Goal: Task Accomplishment & Management: Manage account settings

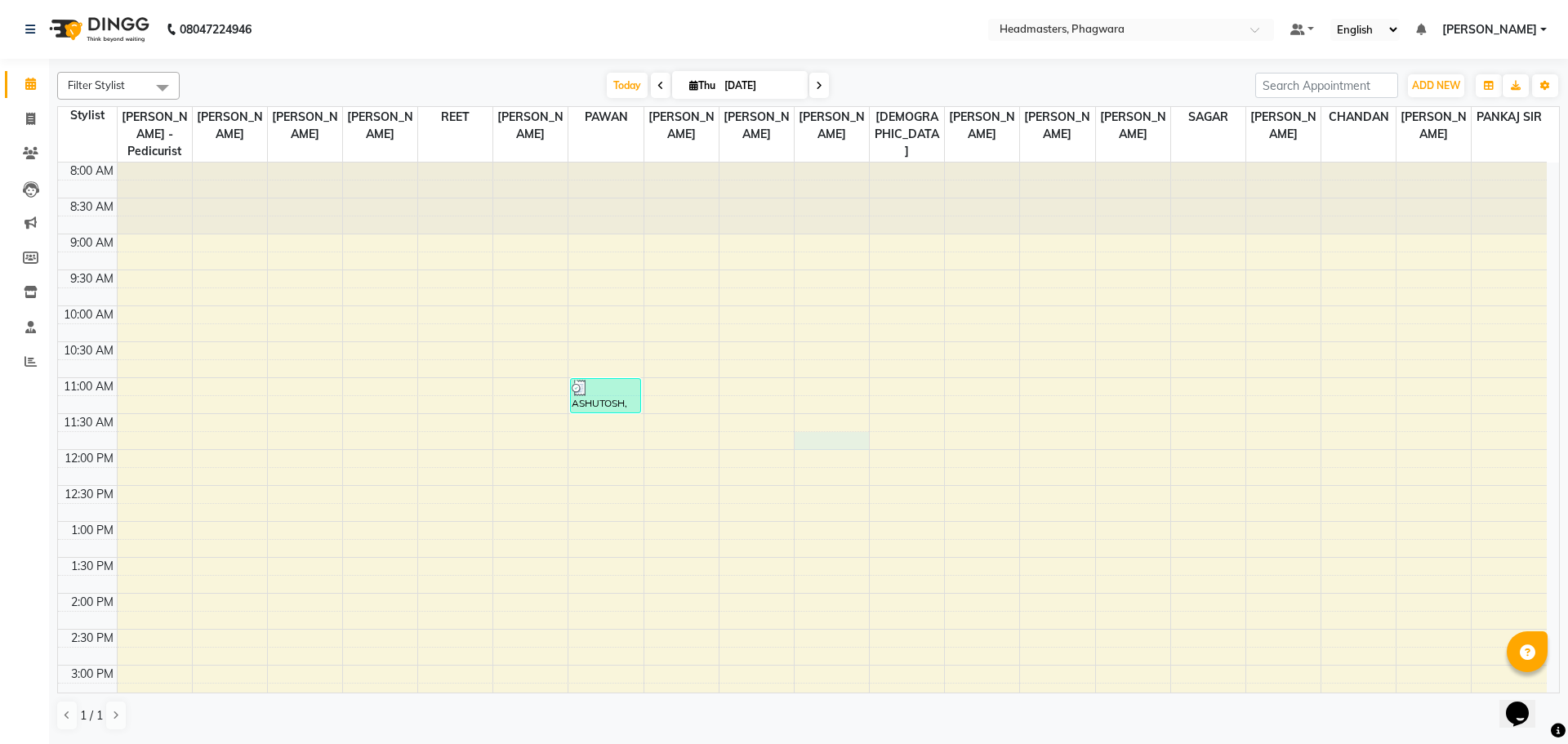
click at [833, 426] on div "8:00 AM 8:30 AM 9:00 AM 9:30 AM 10:00 AM 10:30 AM 11:00 AM 11:30 AM 12:00 PM 12…" at bounding box center [802, 629] width 1488 height 934
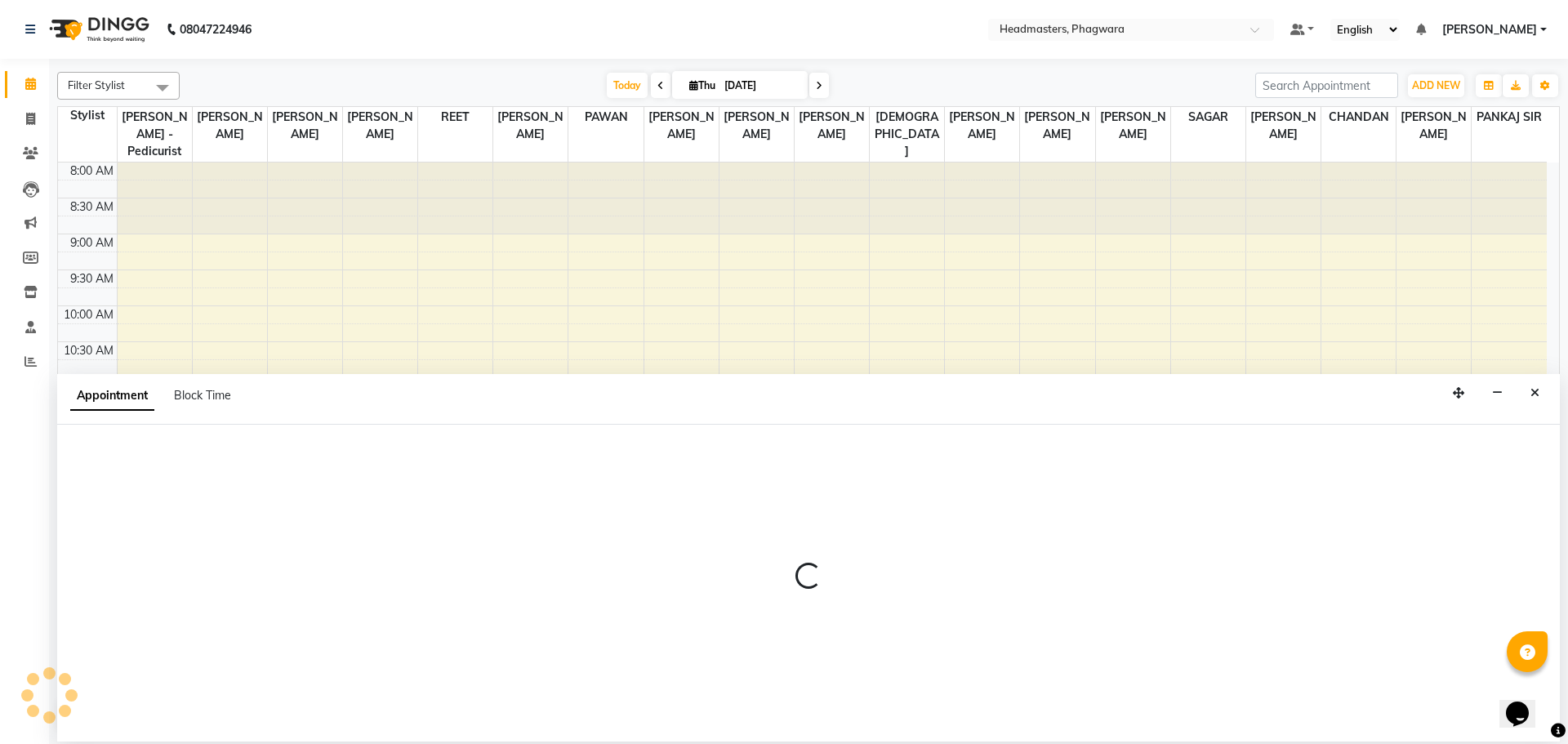
select select "71386"
select select "tentative"
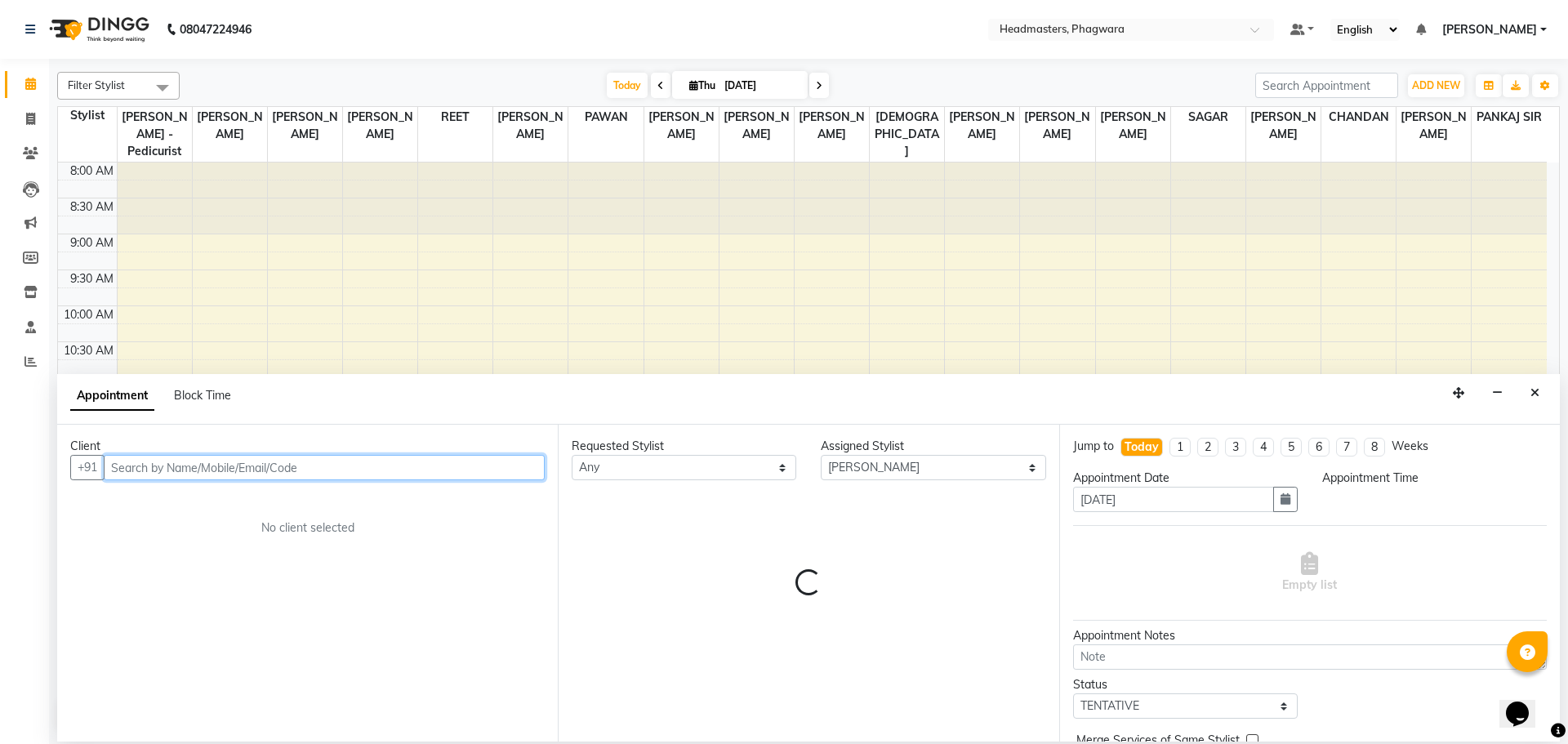
select select "705"
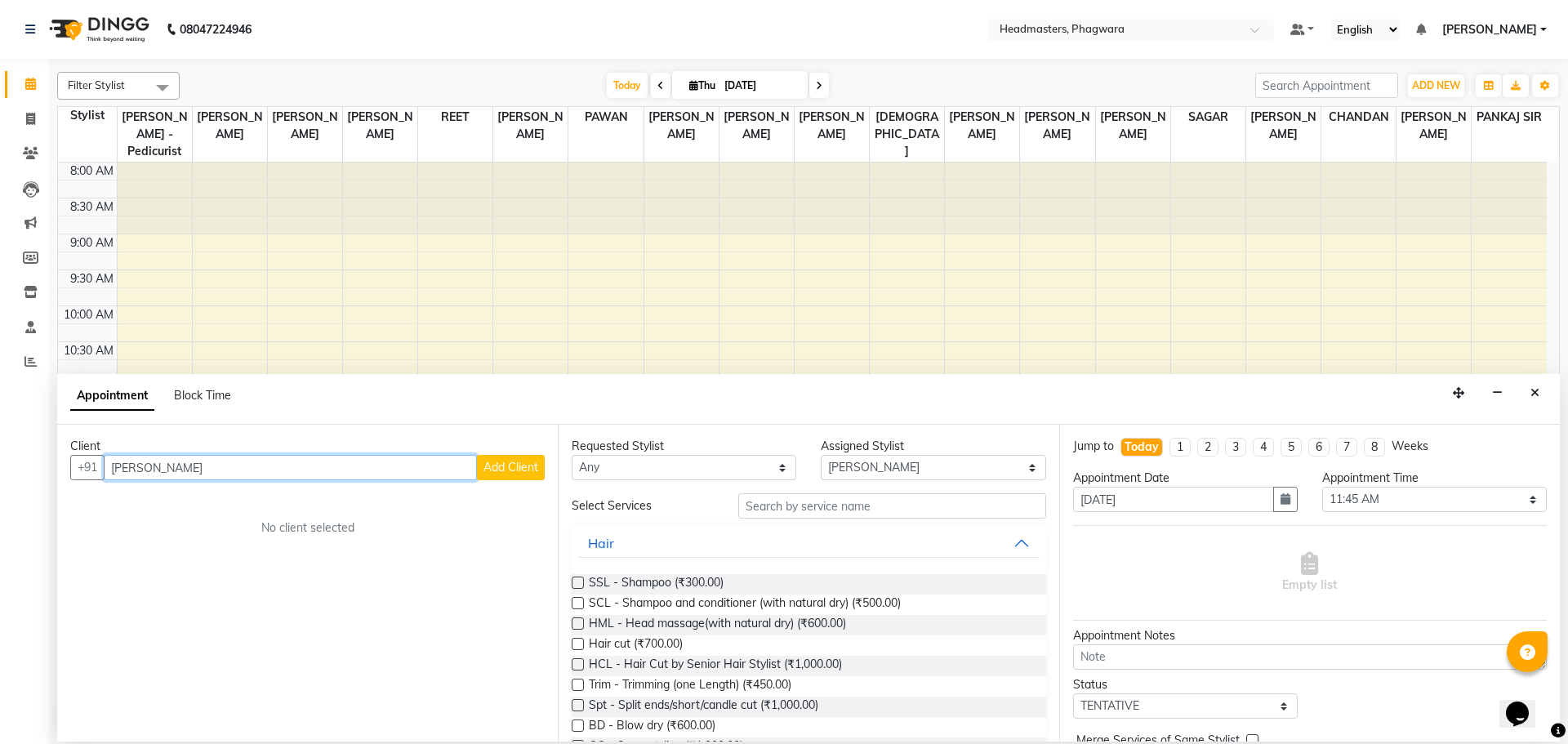
type input "[PERSON_NAME]"
click at [481, 466] on button "Add Client" at bounding box center [511, 468] width 68 height 25
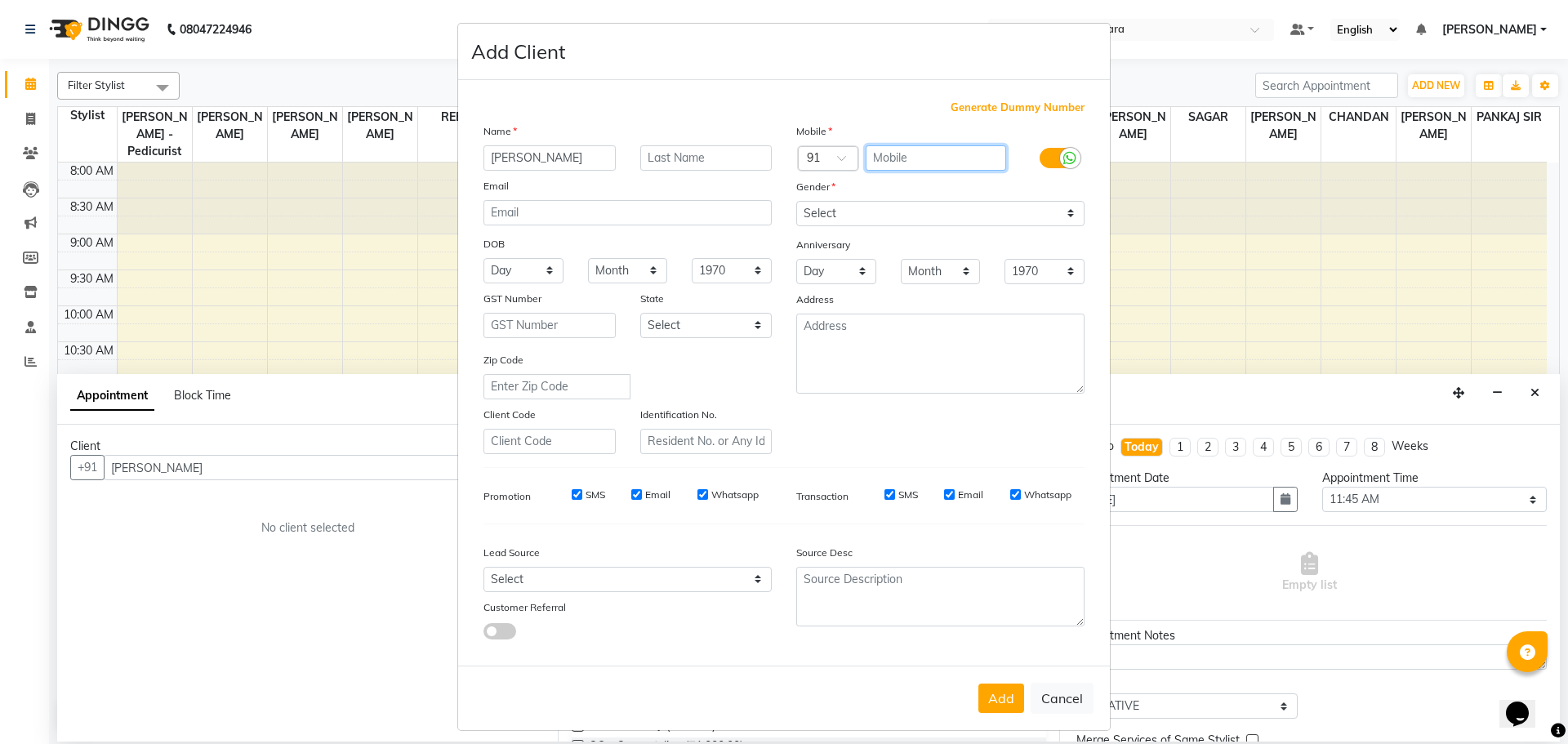
click at [969, 159] on input "text" at bounding box center [936, 158] width 141 height 25
type input "6284852516"
click at [971, 203] on select "Select [DEMOGRAPHIC_DATA] [DEMOGRAPHIC_DATA] Other Prefer Not To Say" at bounding box center [940, 213] width 288 height 25
select select "[DEMOGRAPHIC_DATA]"
click at [796, 201] on select "Select [DEMOGRAPHIC_DATA] [DEMOGRAPHIC_DATA] Other Prefer Not To Say" at bounding box center [940, 213] width 288 height 25
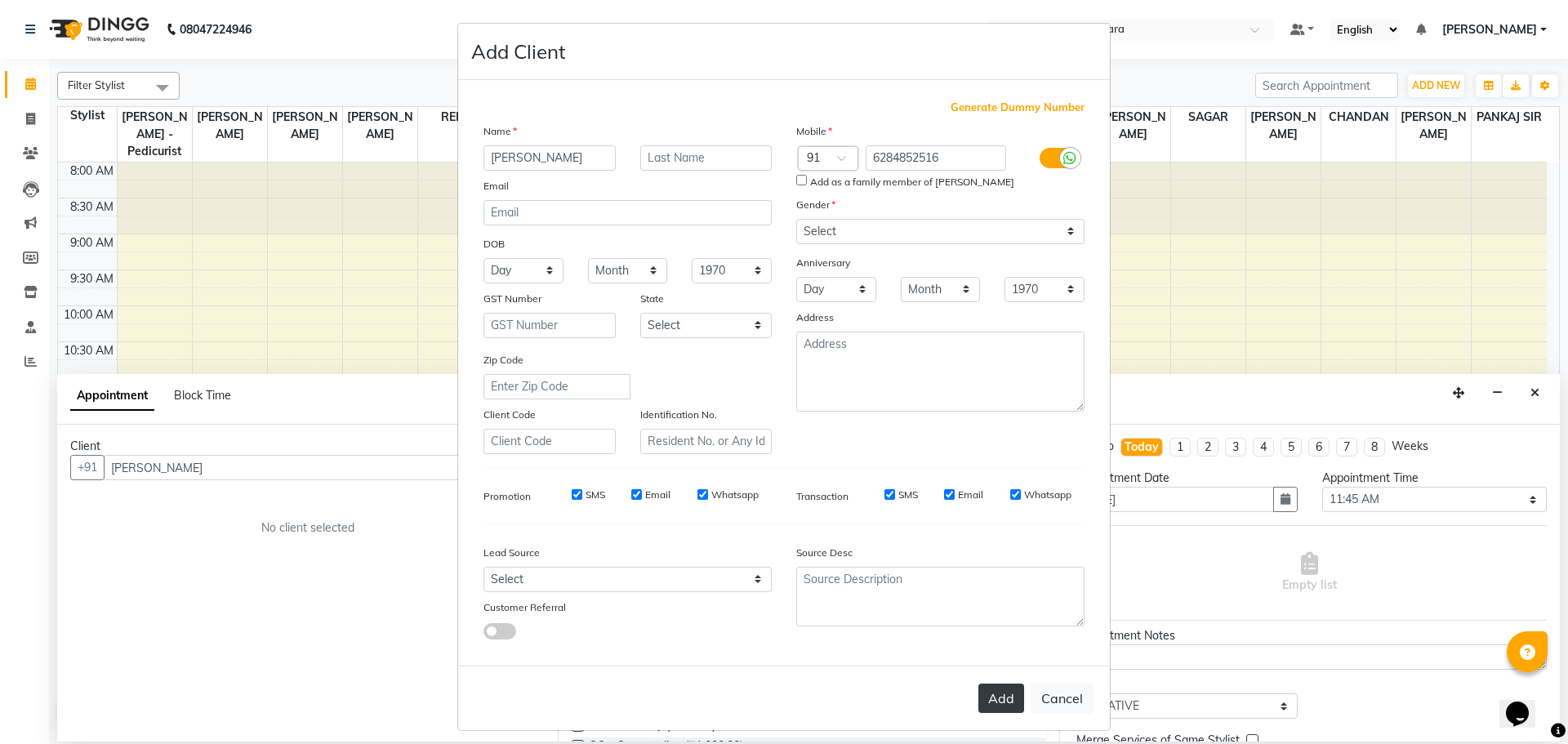
click at [1011, 708] on button "Add" at bounding box center [1001, 699] width 45 height 29
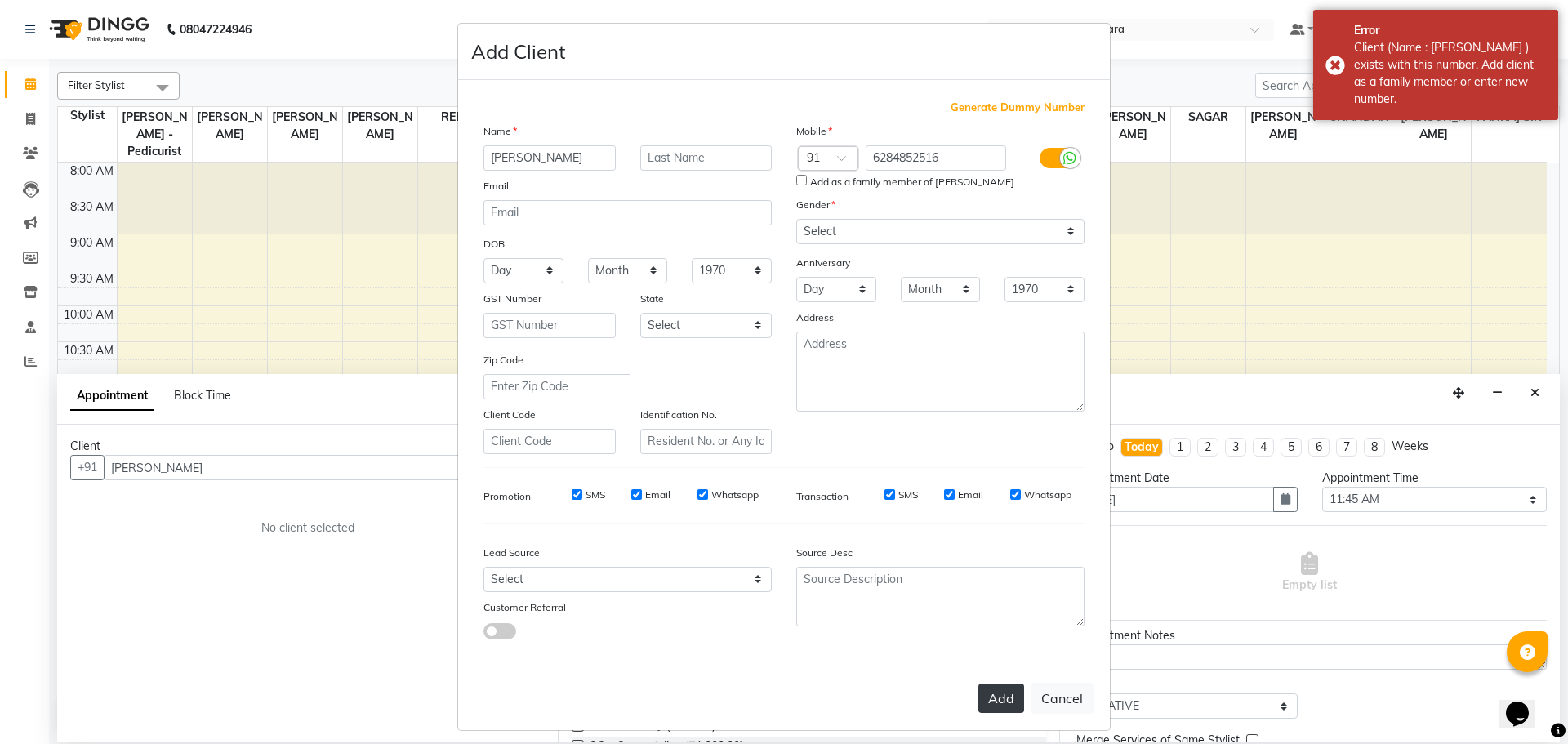
click at [990, 690] on button "Add" at bounding box center [1001, 699] width 45 height 29
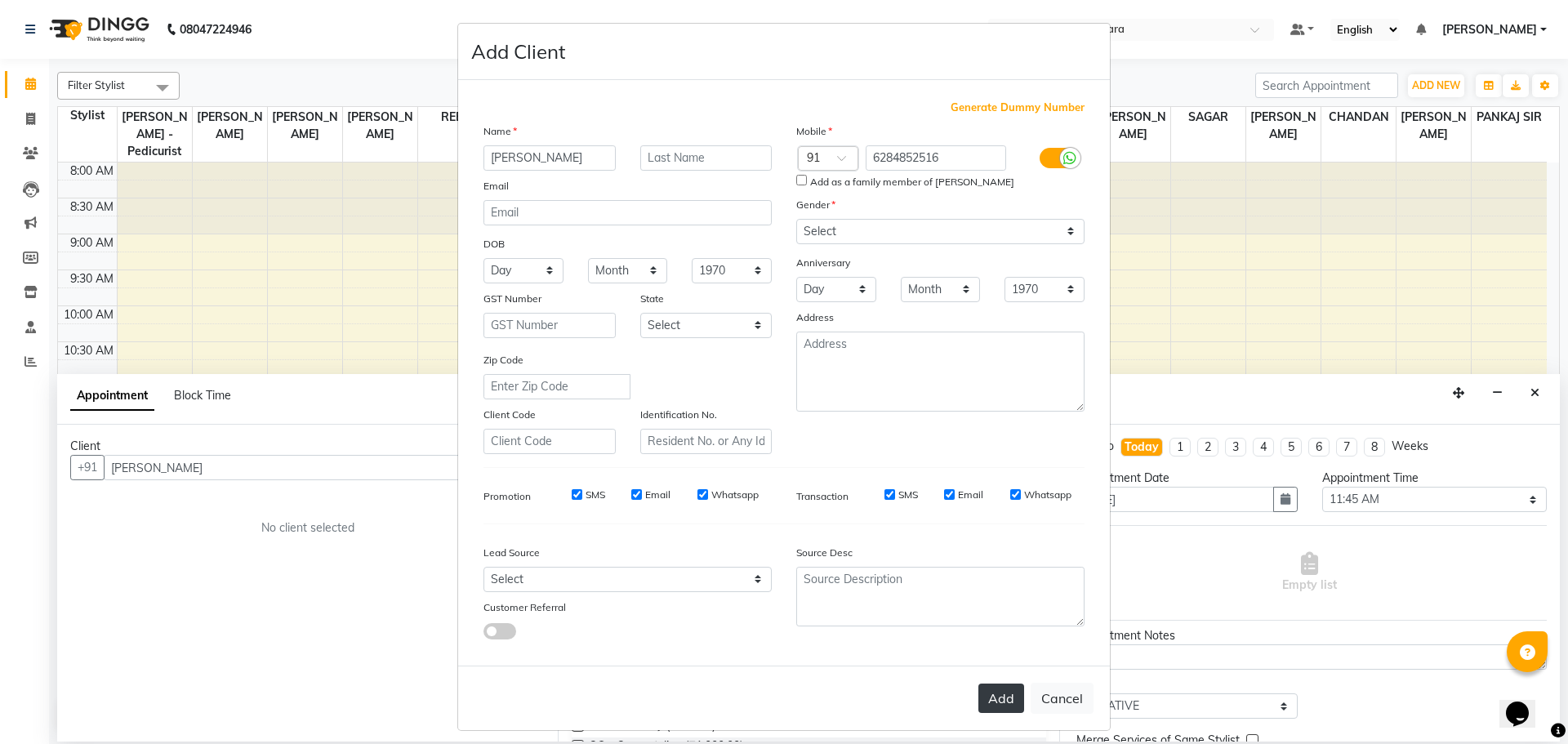
click at [989, 694] on button "Add" at bounding box center [1001, 699] width 45 height 29
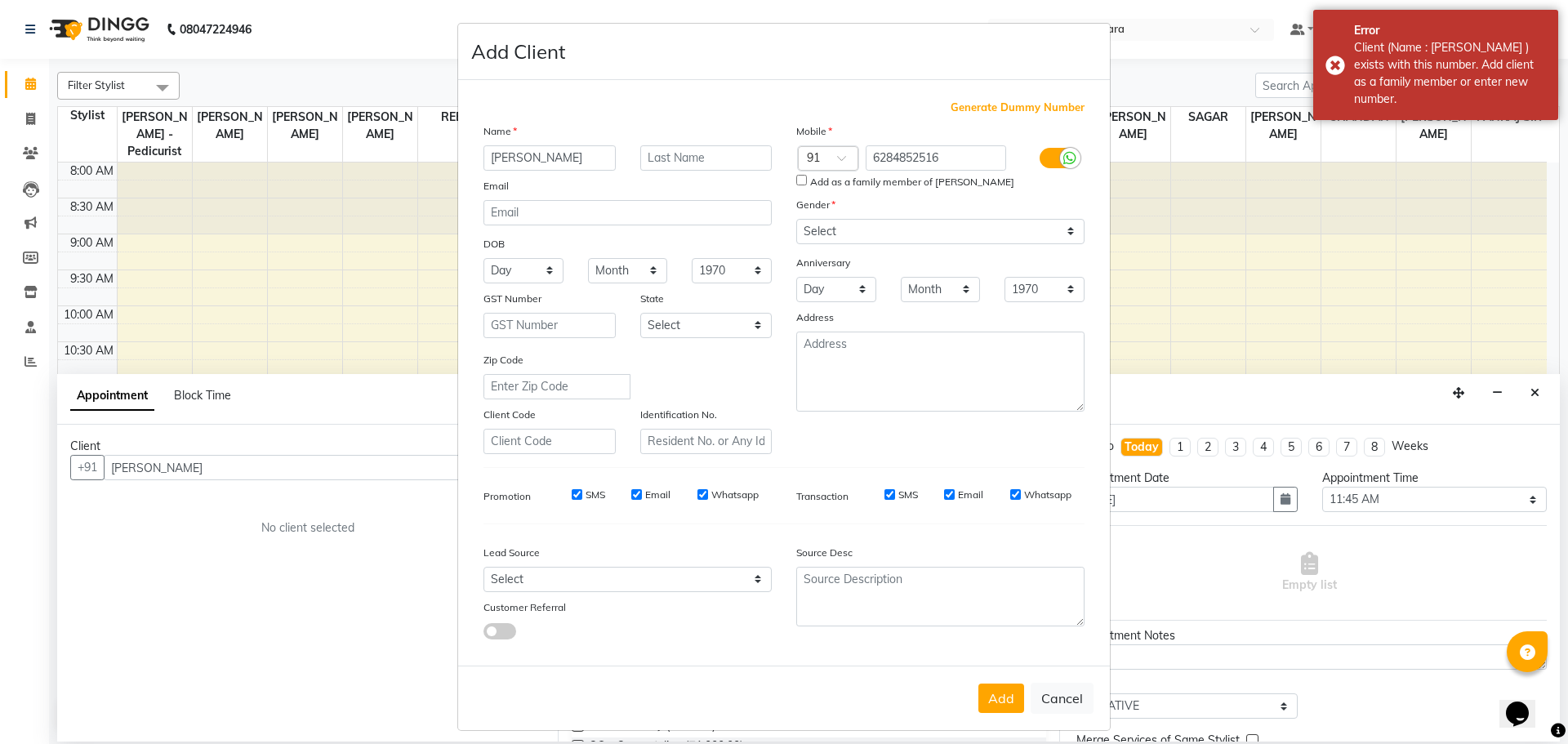
click at [1063, 163] on icon at bounding box center [1069, 159] width 13 height 15
click at [0, 0] on input "checkbox" at bounding box center [0, 0] width 0 height 0
click at [980, 701] on button "Add" at bounding box center [1001, 699] width 45 height 29
click at [981, 701] on button "Add" at bounding box center [1001, 699] width 45 height 29
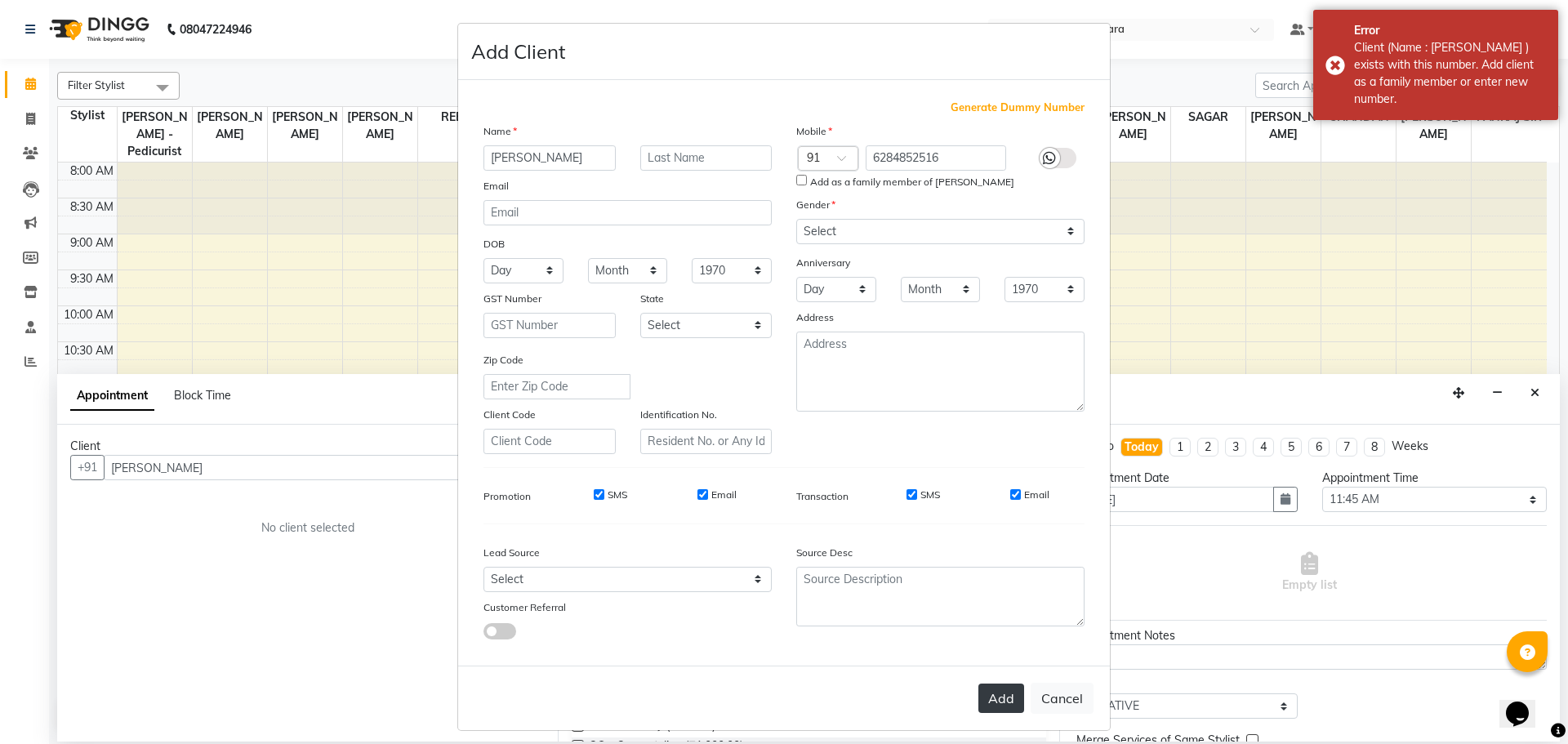
click at [981, 701] on button "Add" at bounding box center [1001, 699] width 45 height 29
click at [275, 462] on ngb-modal-window "Add Client Generate Dummy Number Name [PERSON_NAME] Email DOB Day 01 02 03 04 0…" at bounding box center [784, 372] width 1568 height 744
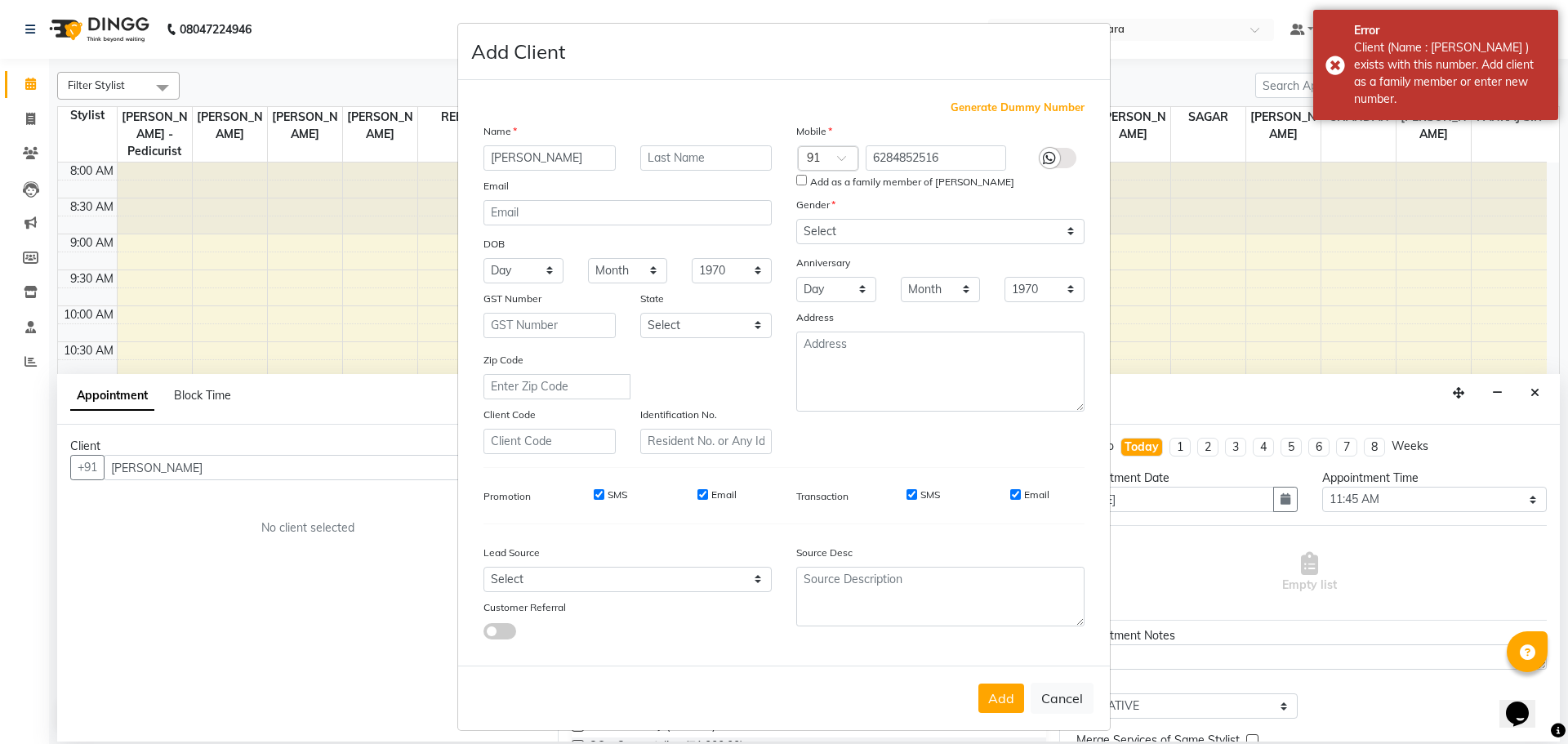
drag, startPoint x: 156, startPoint y: 465, endPoint x: 145, endPoint y: 467, distance: 11.2
click at [145, 467] on ngb-modal-window "Add Client Generate Dummy Number Name [PERSON_NAME] Email DOB Day 01 02 03 04 0…" at bounding box center [784, 372] width 1568 height 744
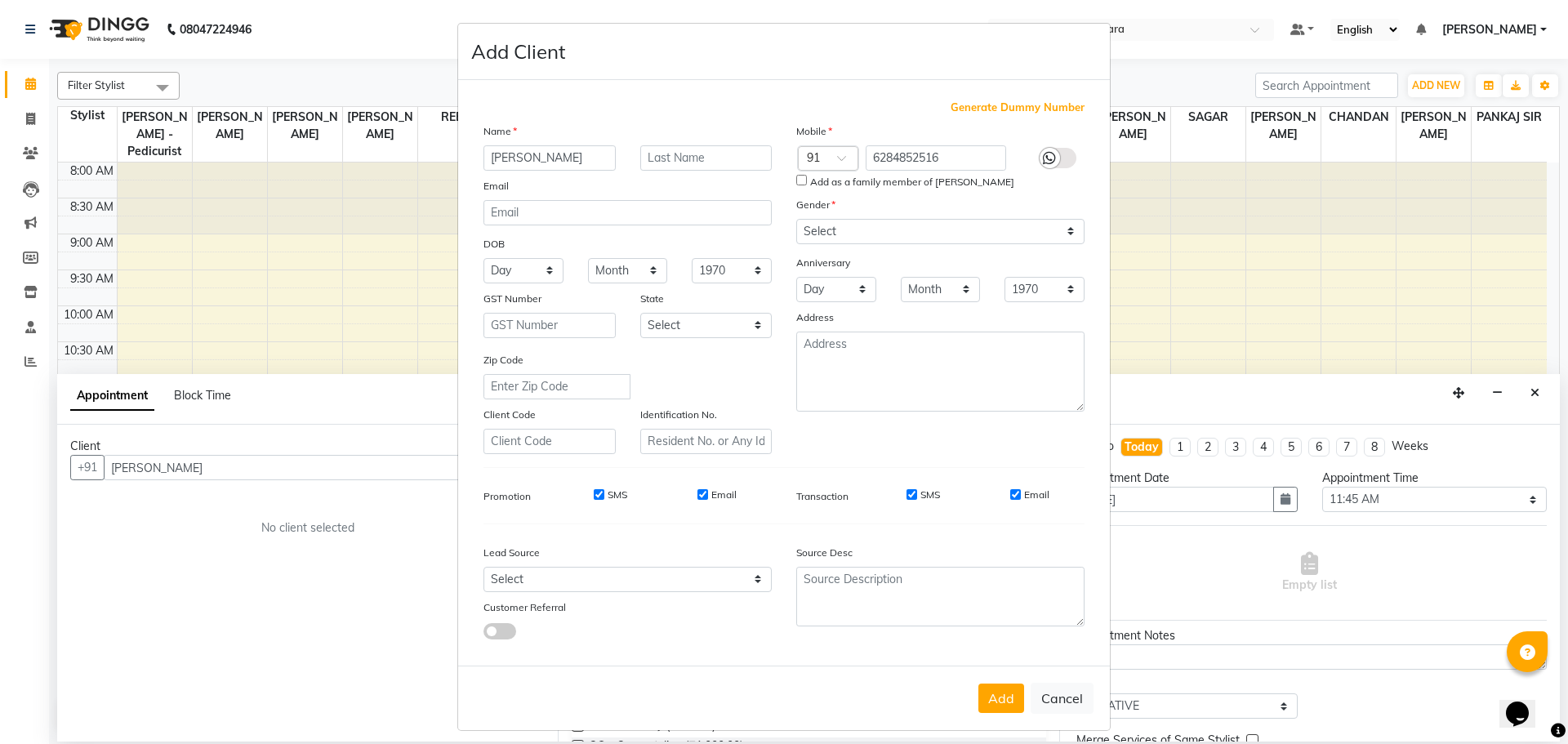
click at [151, 467] on ngb-modal-window "Add Client Generate Dummy Number Name [PERSON_NAME] Email DOB Day 01 02 03 04 0…" at bounding box center [784, 372] width 1568 height 744
click at [1046, 709] on button "Cancel" at bounding box center [1061, 699] width 63 height 31
select select
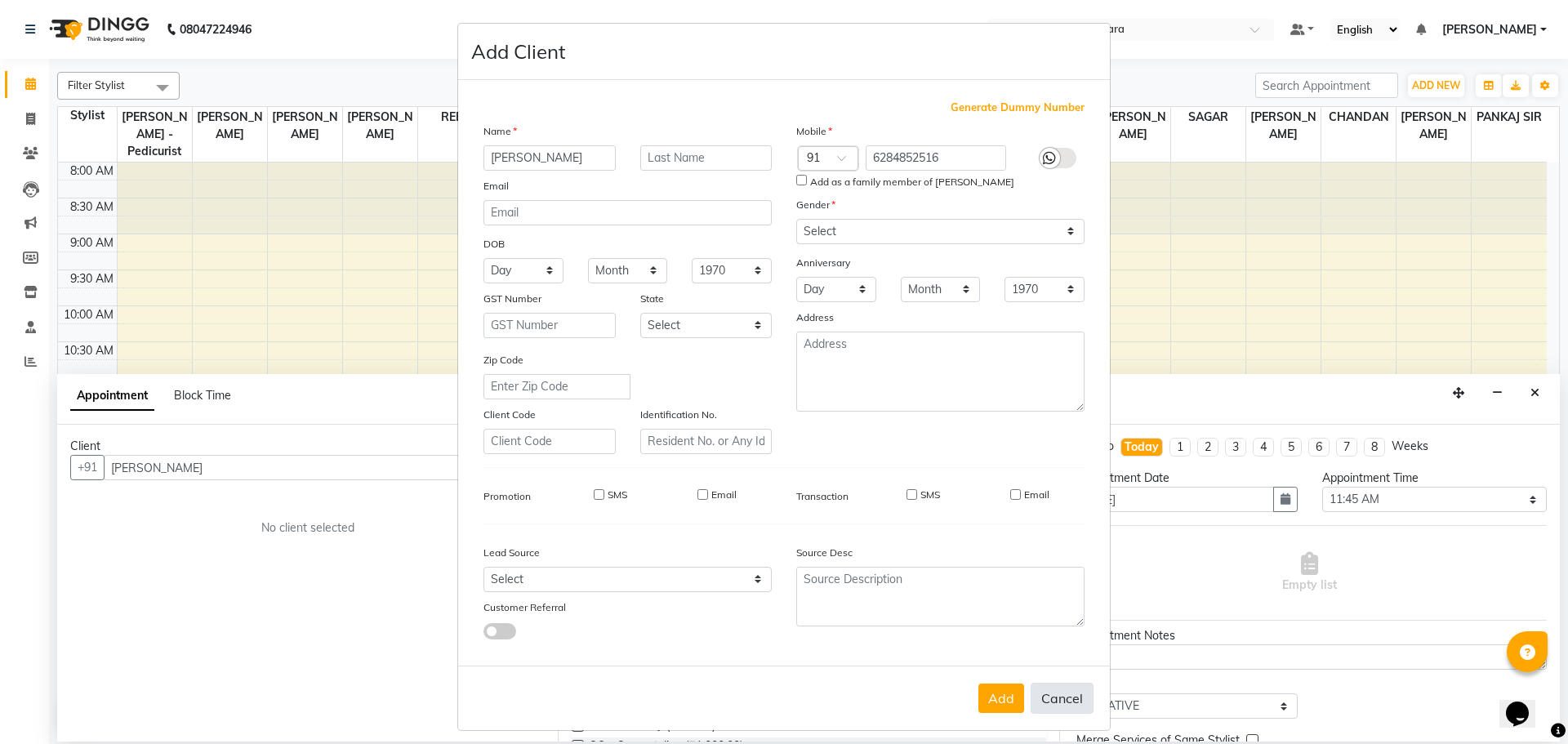
select select
checkbox input "false"
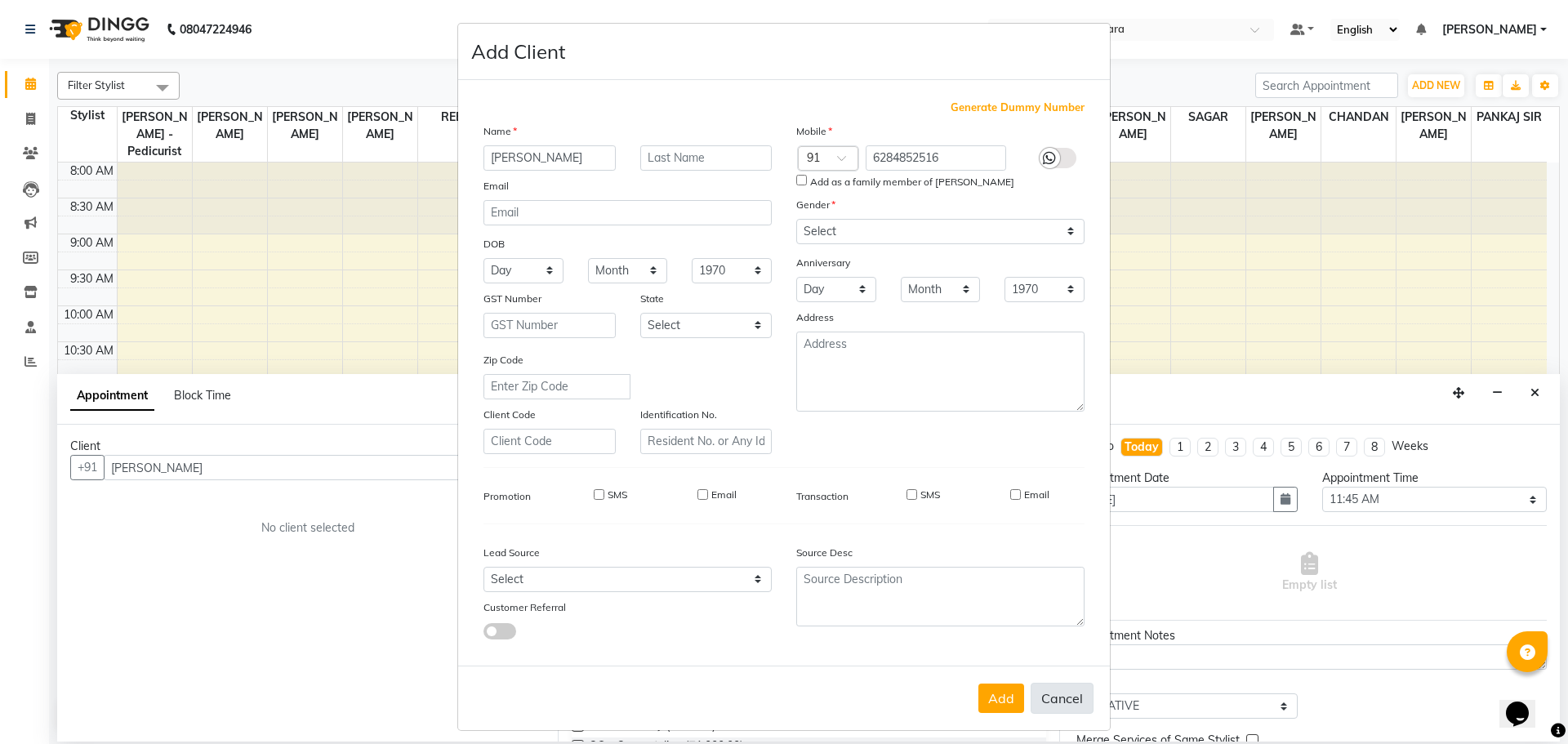
checkbox input "false"
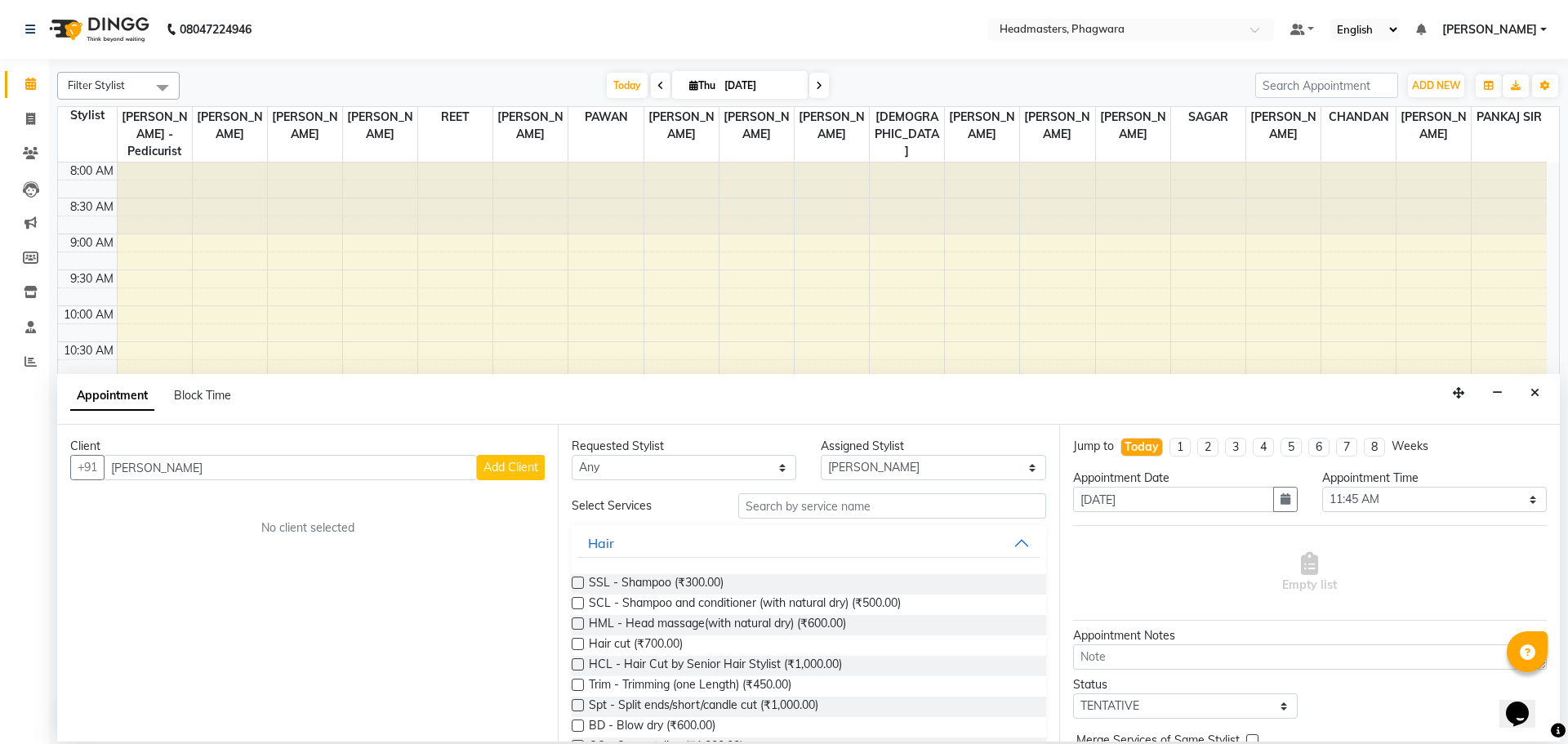
click at [502, 479] on button "Add Client" at bounding box center [511, 468] width 68 height 25
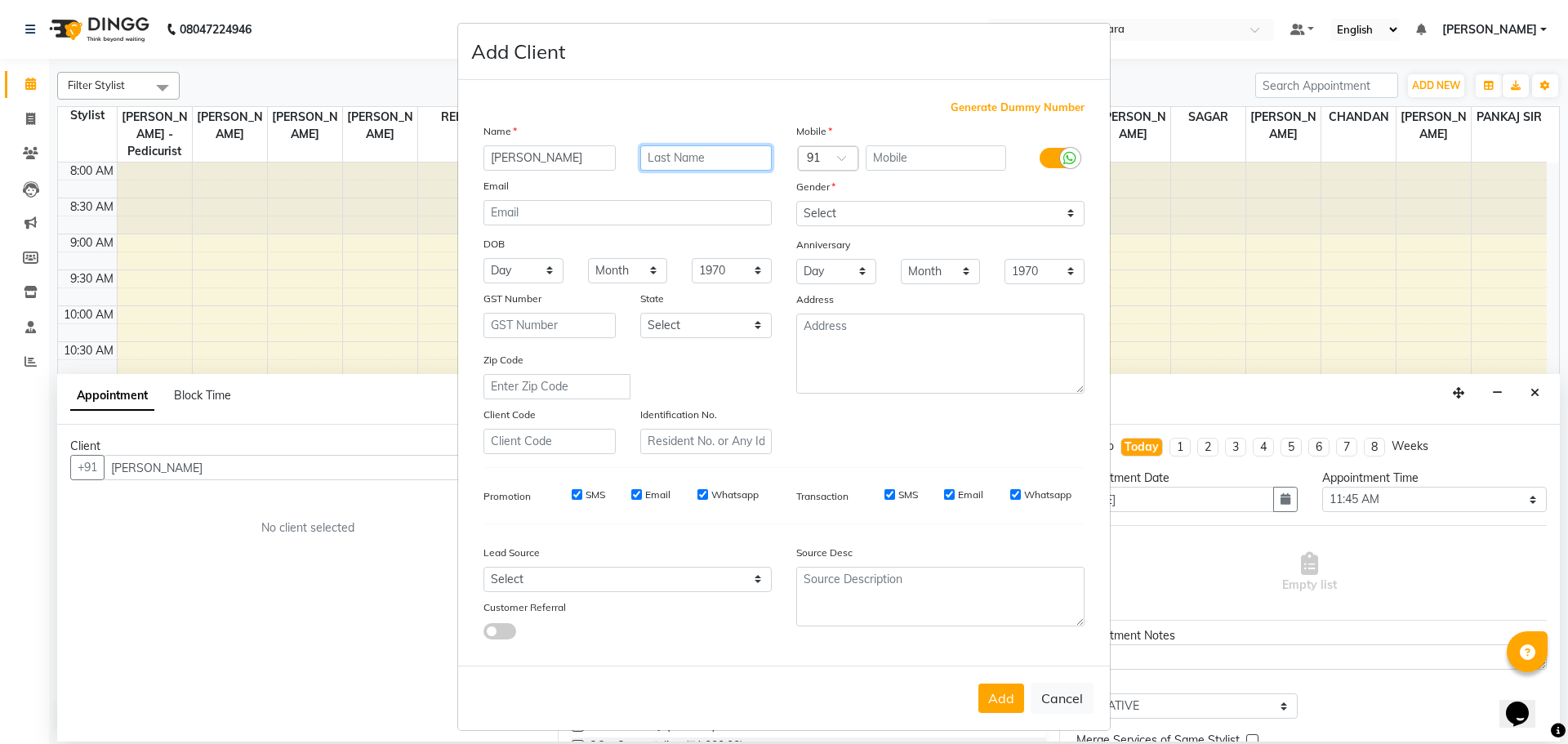
click at [656, 152] on input "text" at bounding box center [706, 158] width 132 height 25
type input "[PERSON_NAME]"
click at [112, 576] on ngb-modal-window "Add Client Generate Dummy Number Name [PERSON_NAME] Email DOB Day 01 02 03 04 0…" at bounding box center [784, 372] width 1568 height 744
drag, startPoint x: 1058, startPoint y: 703, endPoint x: 1014, endPoint y: 676, distance: 51.6
click at [1059, 703] on button "Cancel" at bounding box center [1061, 699] width 63 height 31
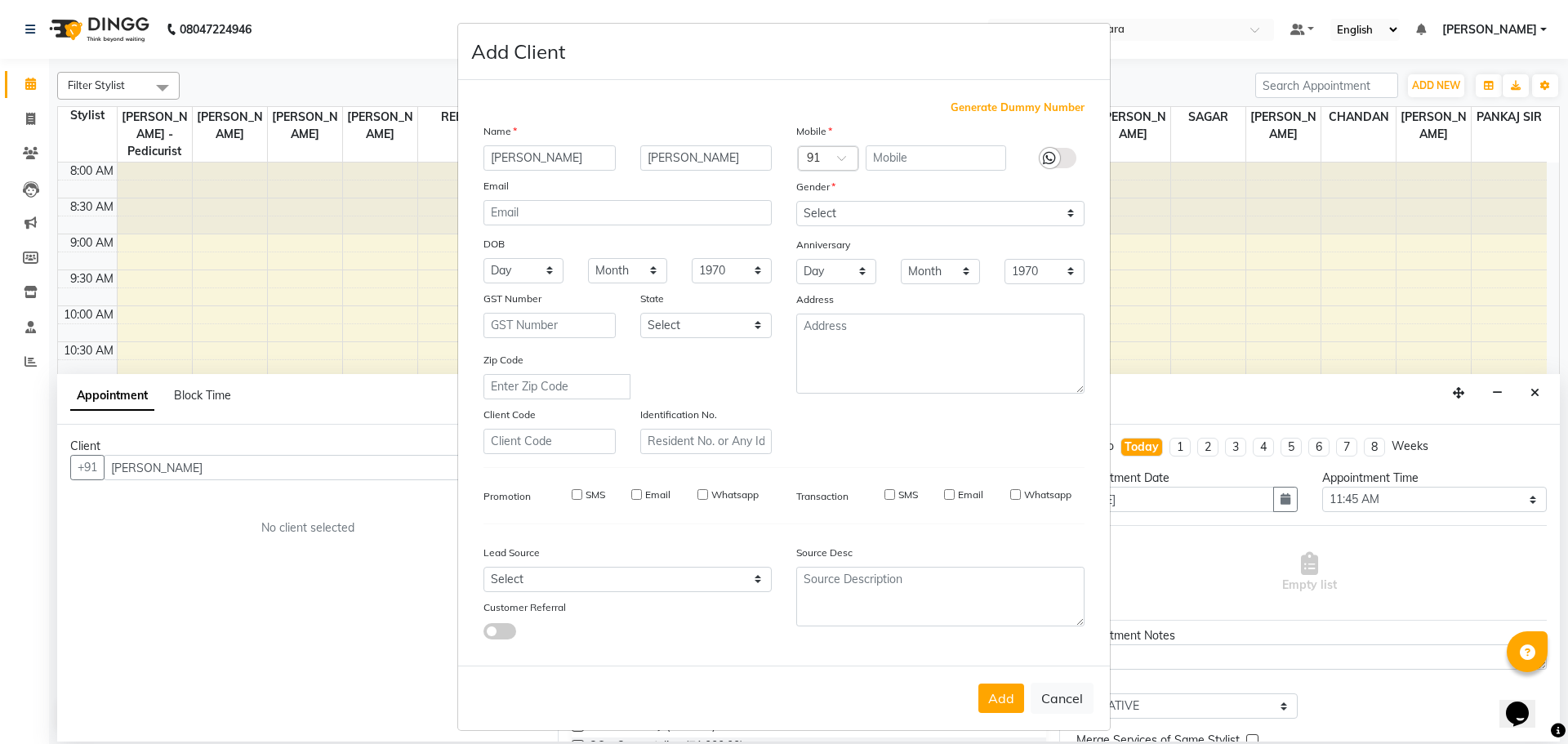
select select
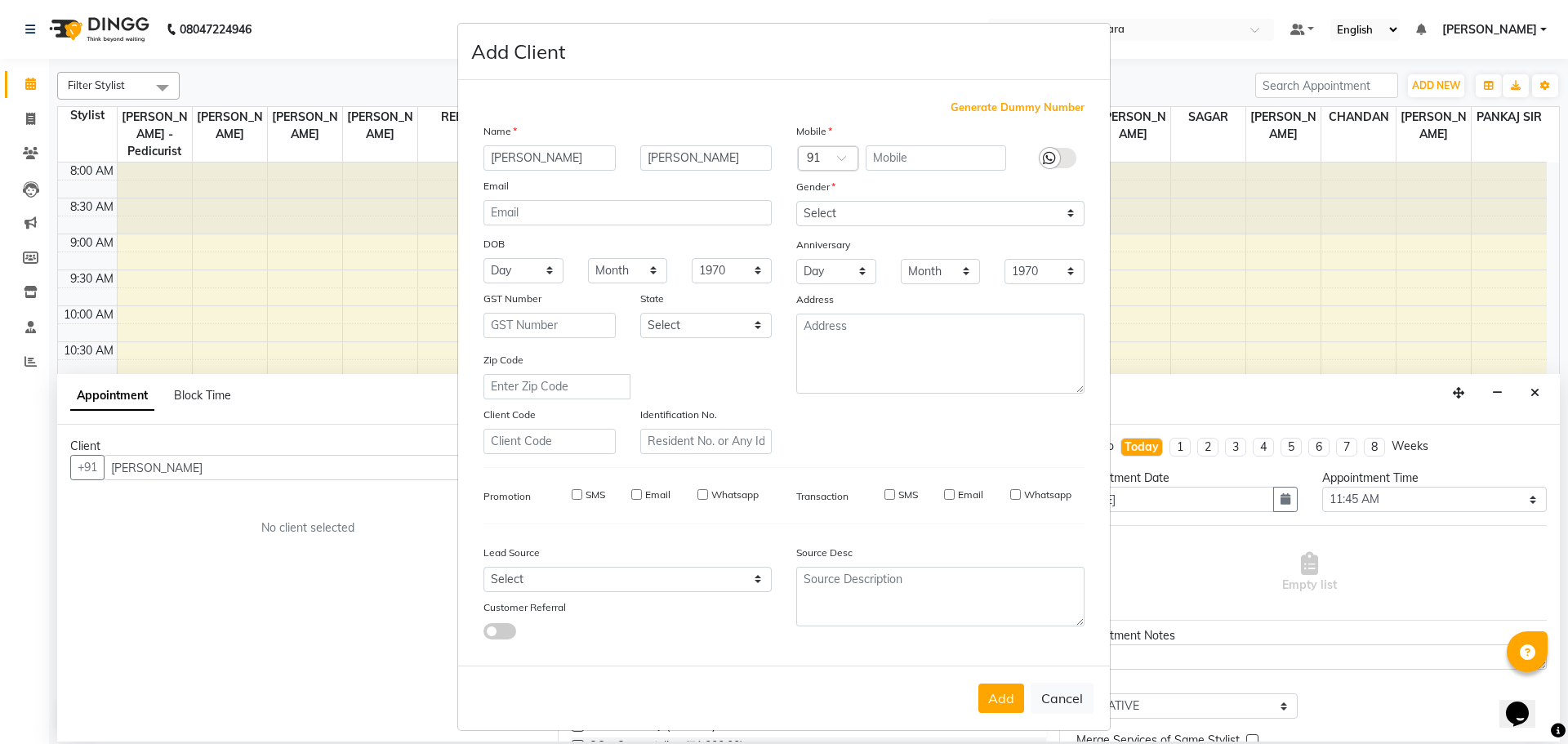
select select
checkbox input "false"
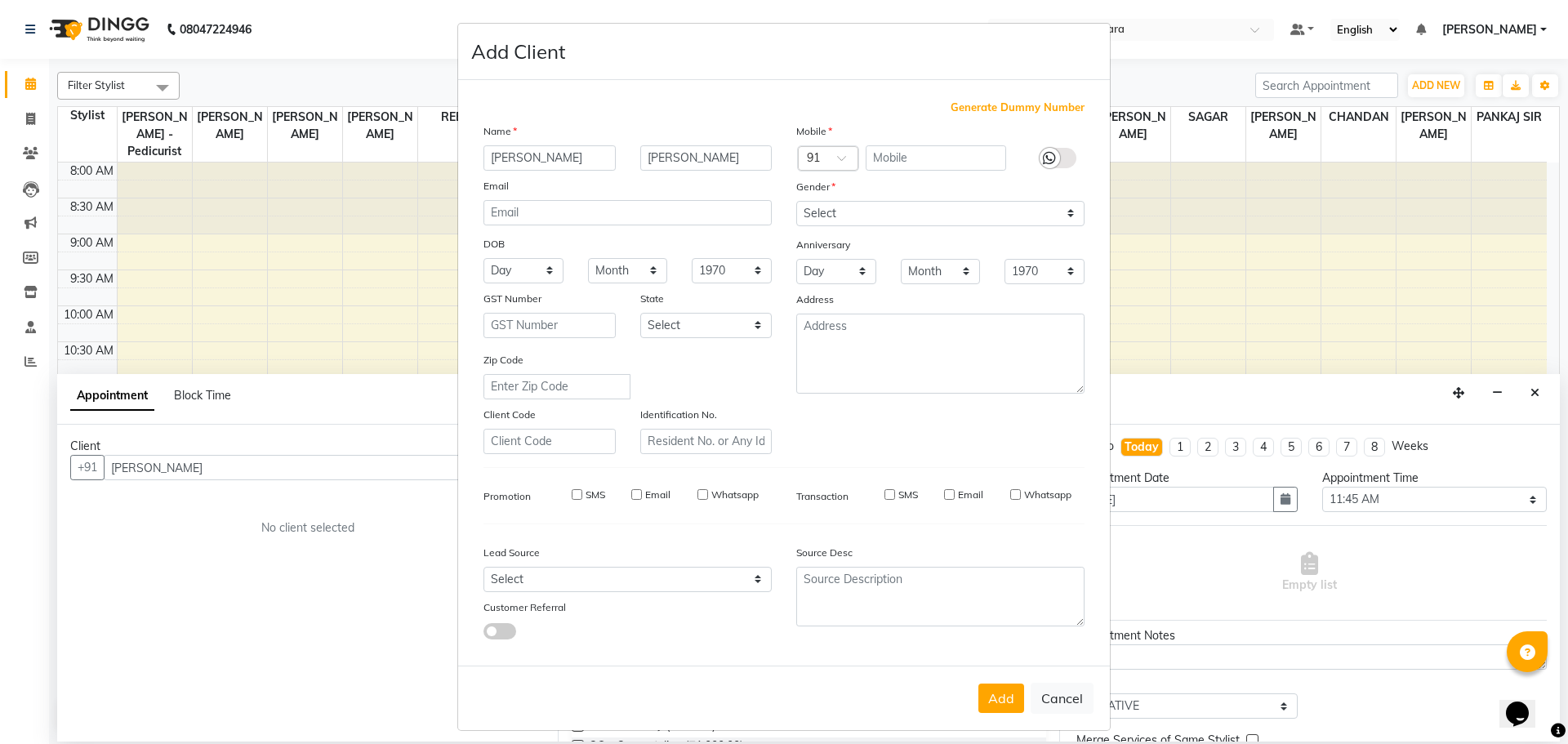
checkbox input "false"
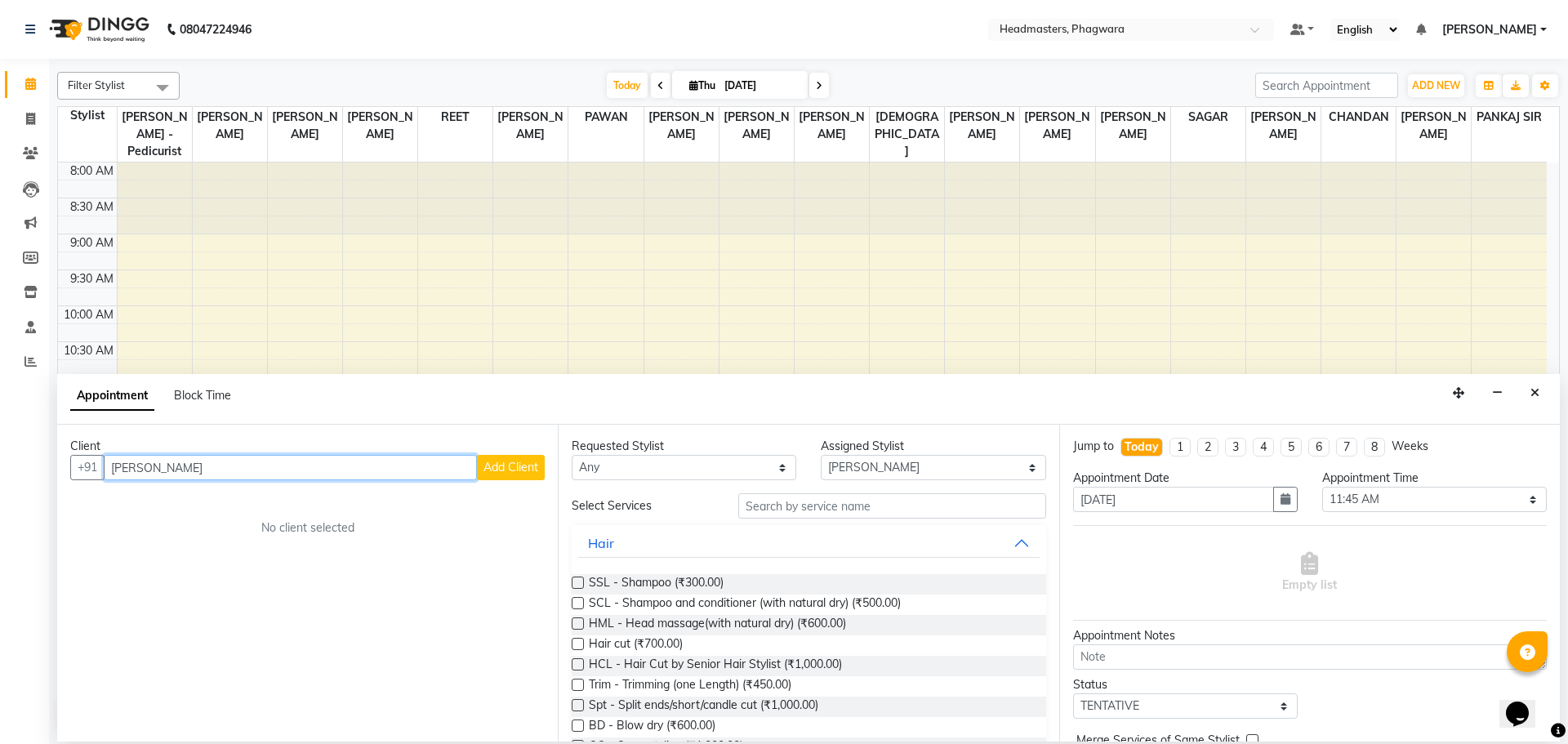
drag, startPoint x: 207, startPoint y: 455, endPoint x: 33, endPoint y: 427, distance: 176.2
click at [34, 427] on app-home "08047224946 Select Location × Headmasters, Phagwara Default Panel My Panel Engl…" at bounding box center [784, 371] width 1568 height 742
click at [234, 504] on ngb-highlight "6284852516" at bounding box center [275, 503] width 82 height 16
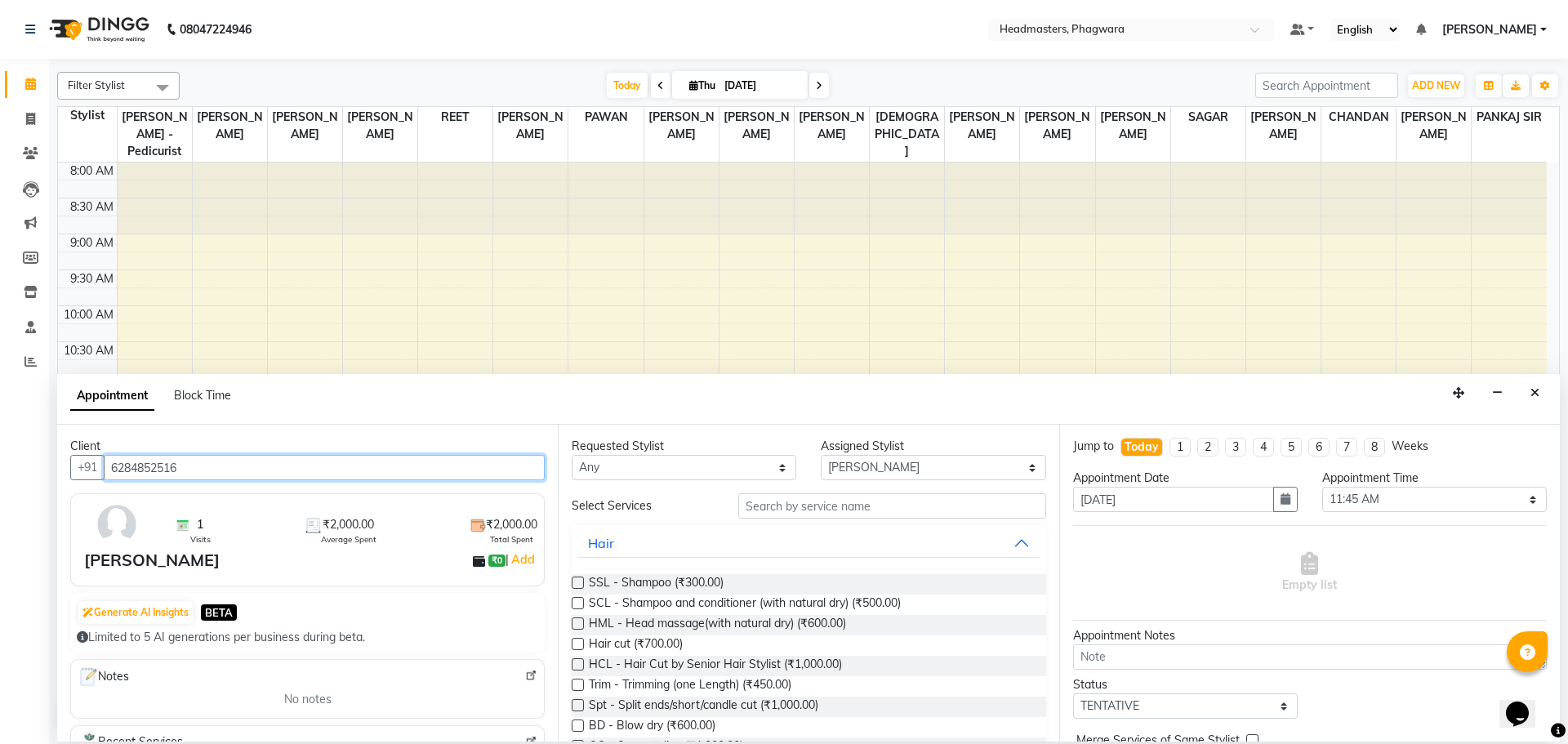
type input "6284852516"
click at [809, 510] on input "text" at bounding box center [891, 506] width 307 height 25
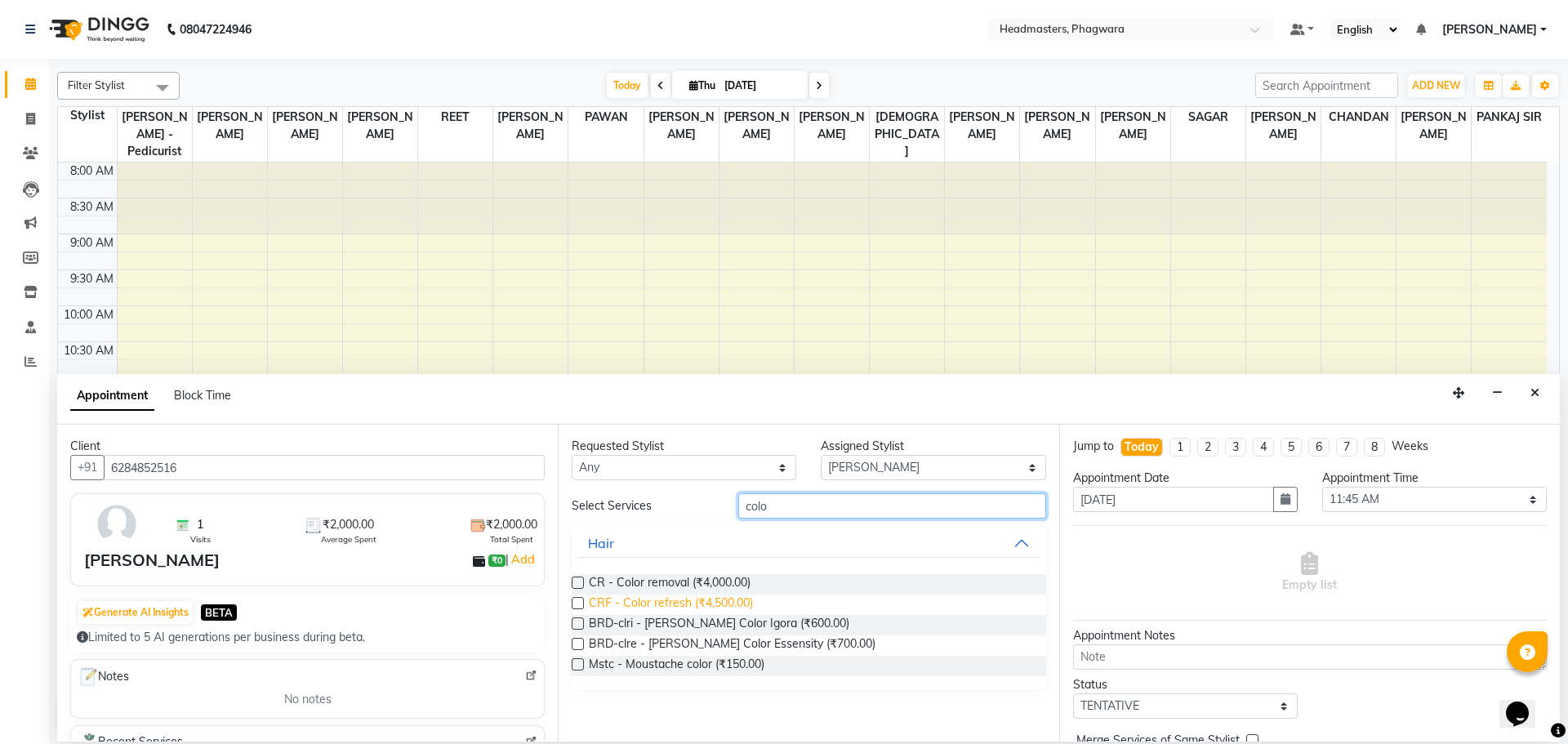
type input "colo"
click at [693, 602] on span "CRF - Color refresh (₹4,500.00)" at bounding box center [670, 604] width 164 height 21
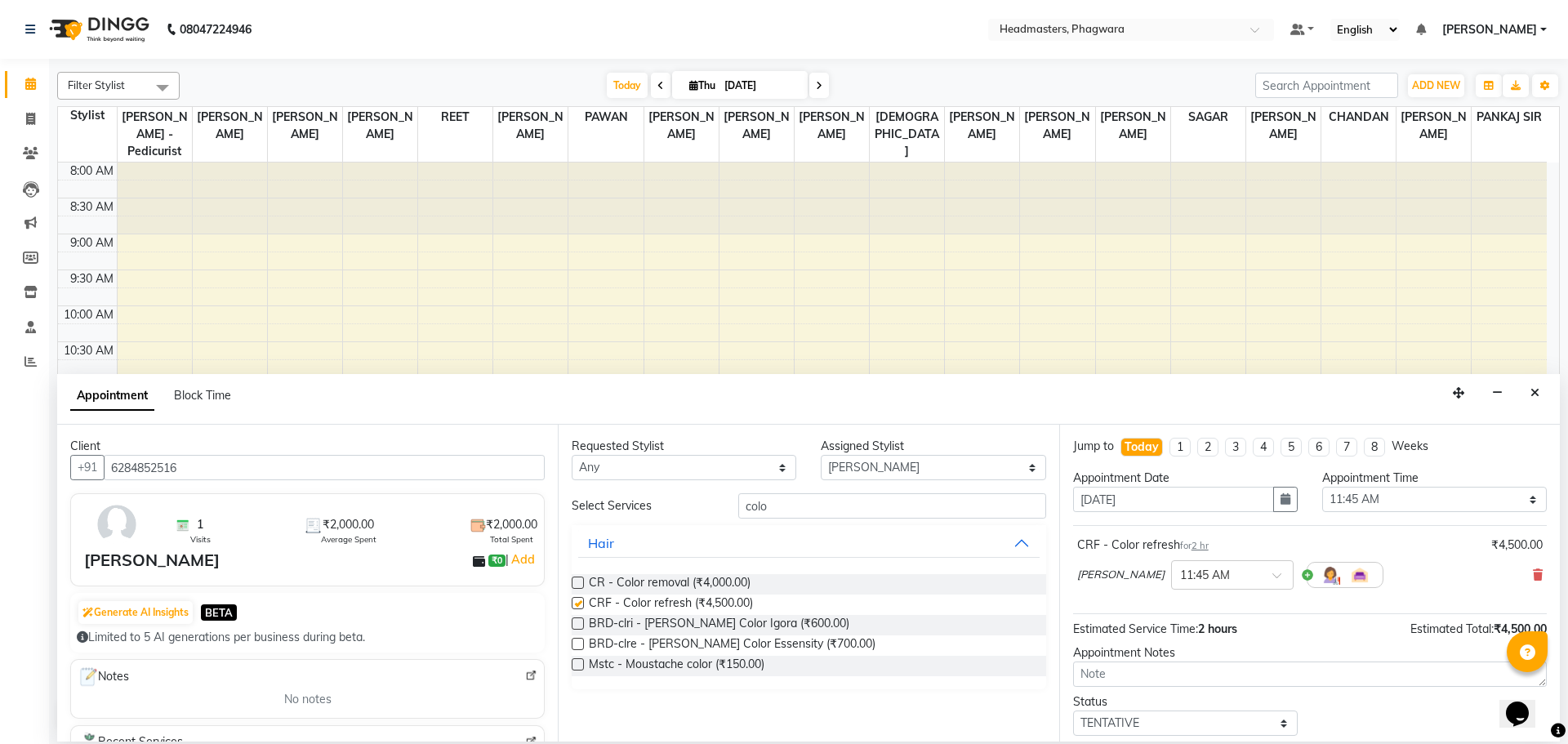
checkbox input "false"
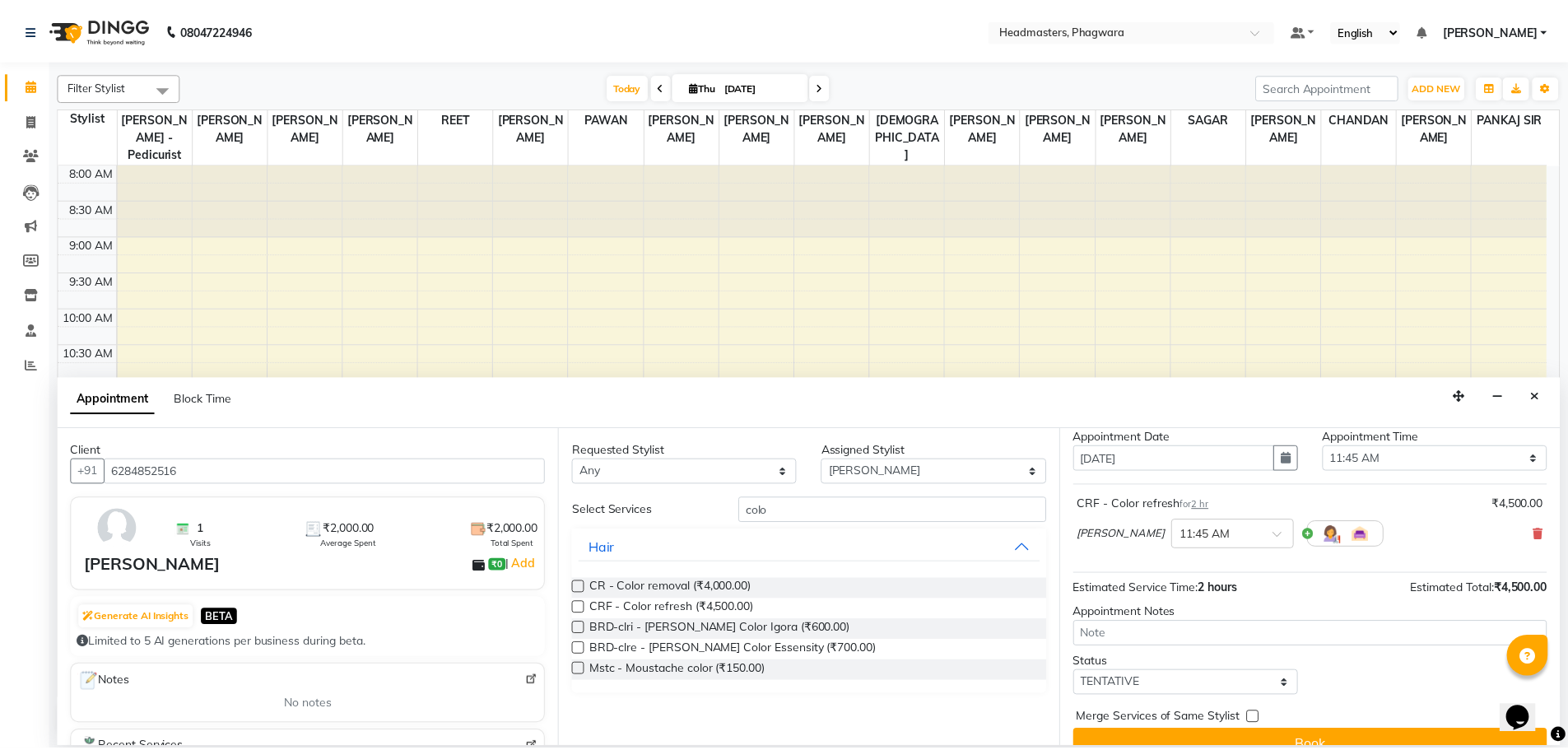
scroll to position [70, 0]
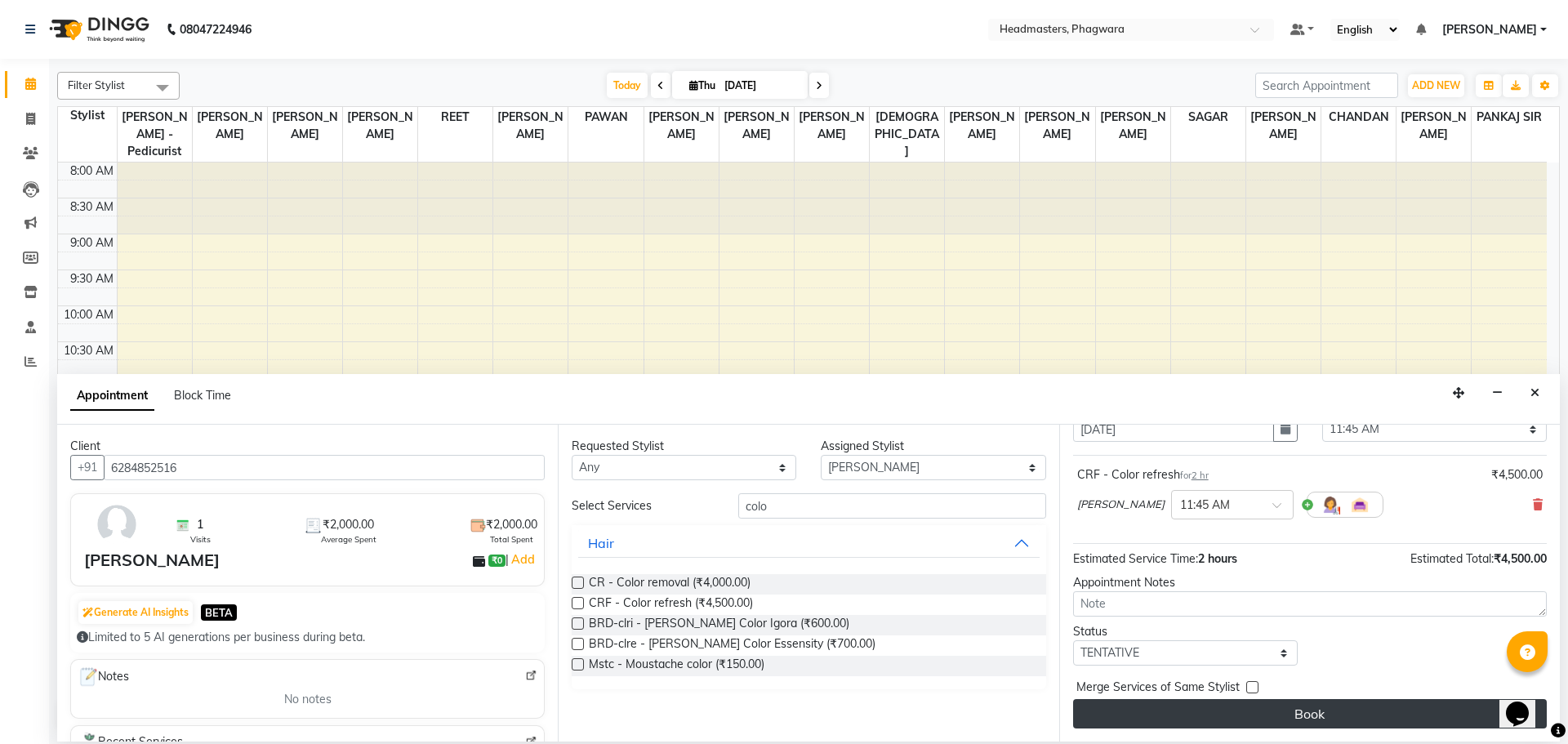
click at [1283, 714] on button "Book" at bounding box center [1310, 714] width 473 height 29
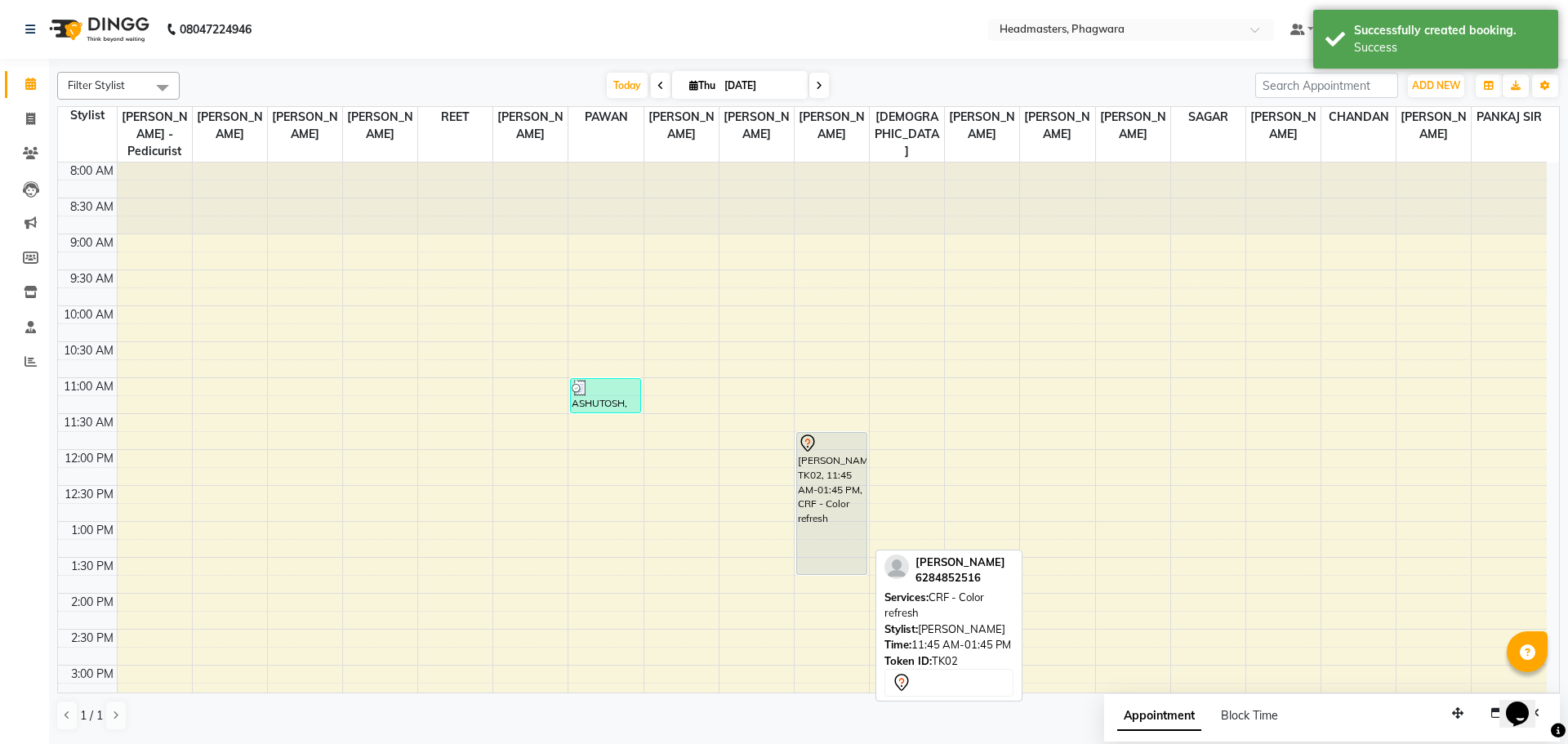
click at [822, 444] on div "[PERSON_NAME], TK02, 11:45 AM-01:45 PM, CRF - Color refresh" at bounding box center [832, 504] width 70 height 142
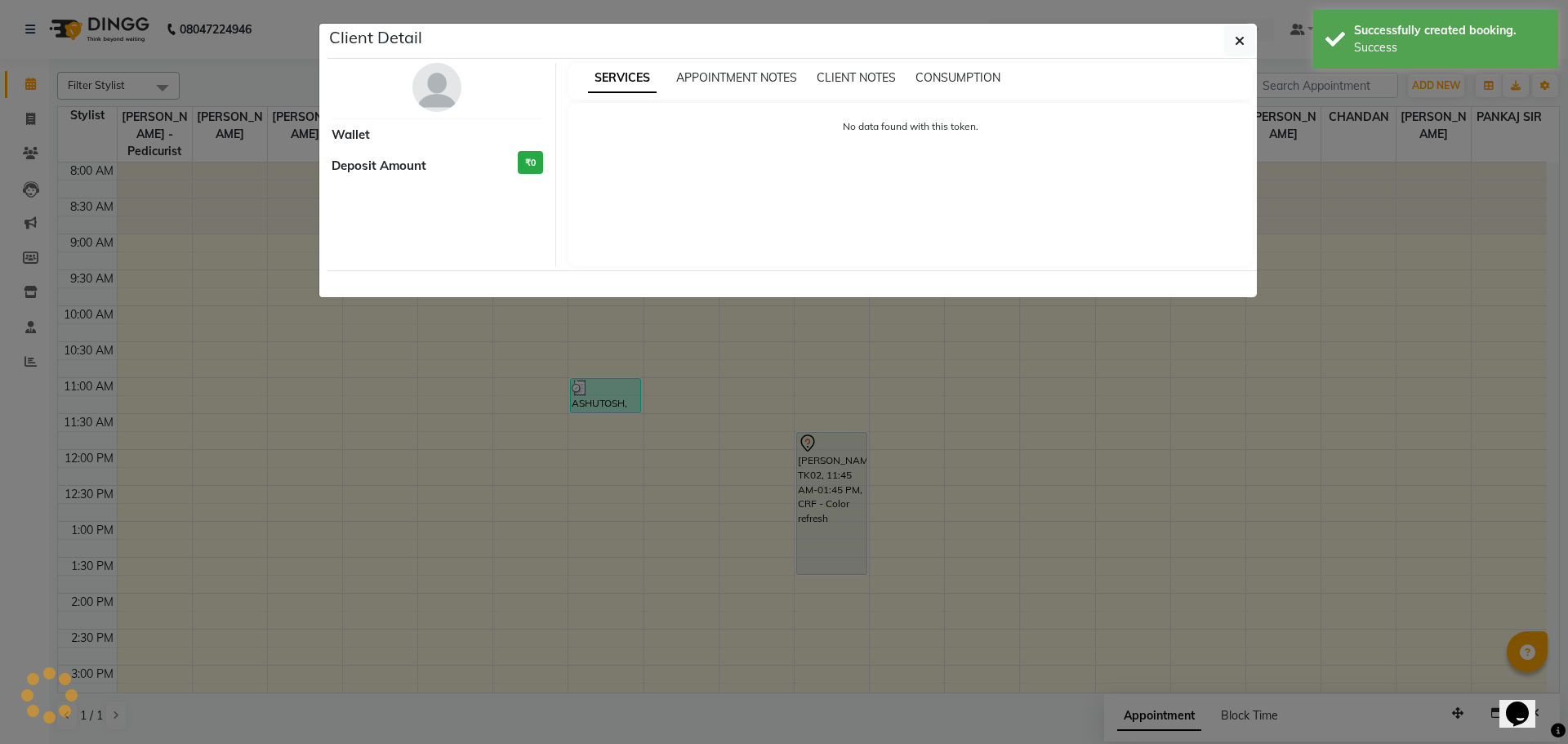
select select "7"
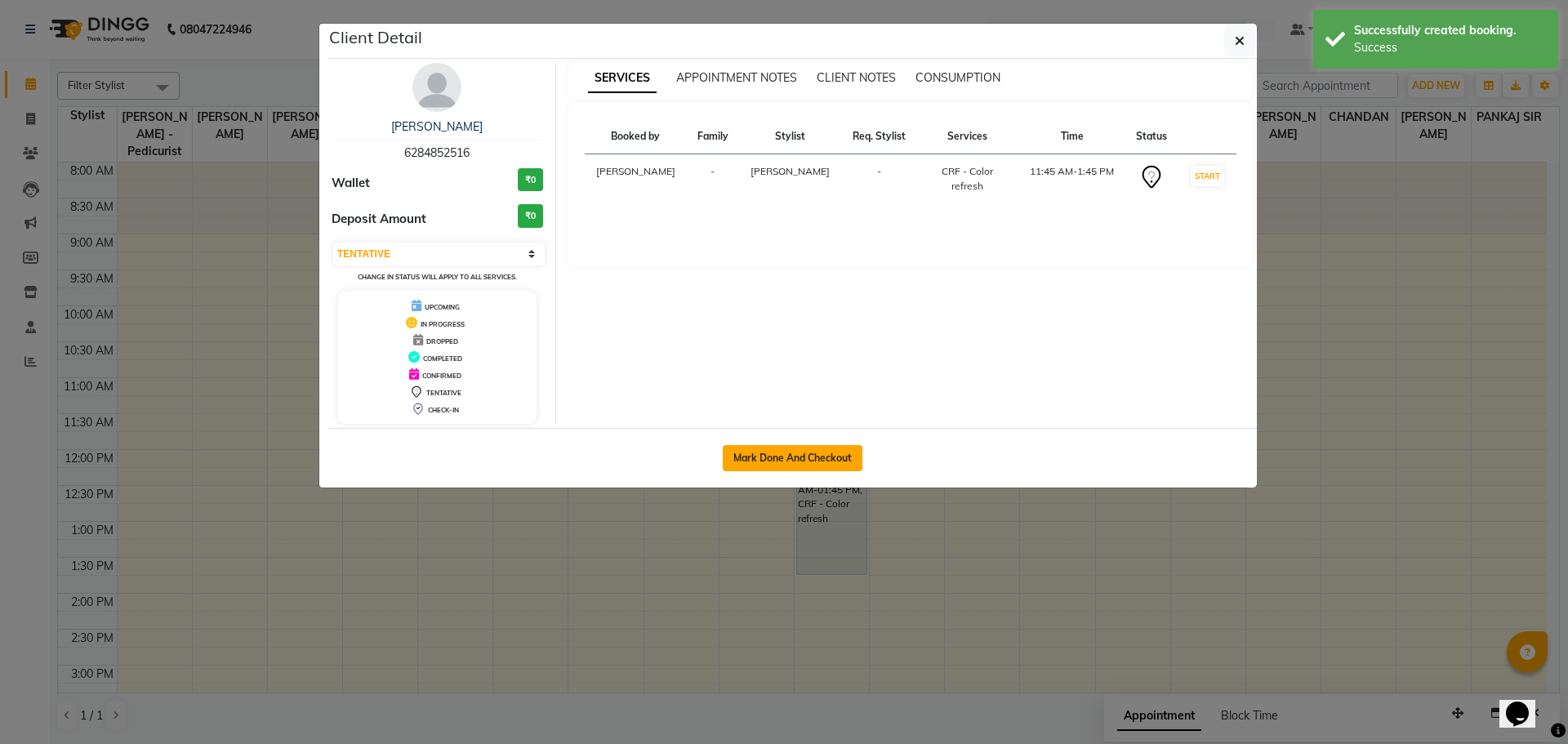
click at [788, 455] on button "Mark Done And Checkout" at bounding box center [793, 458] width 140 height 26
select select "service"
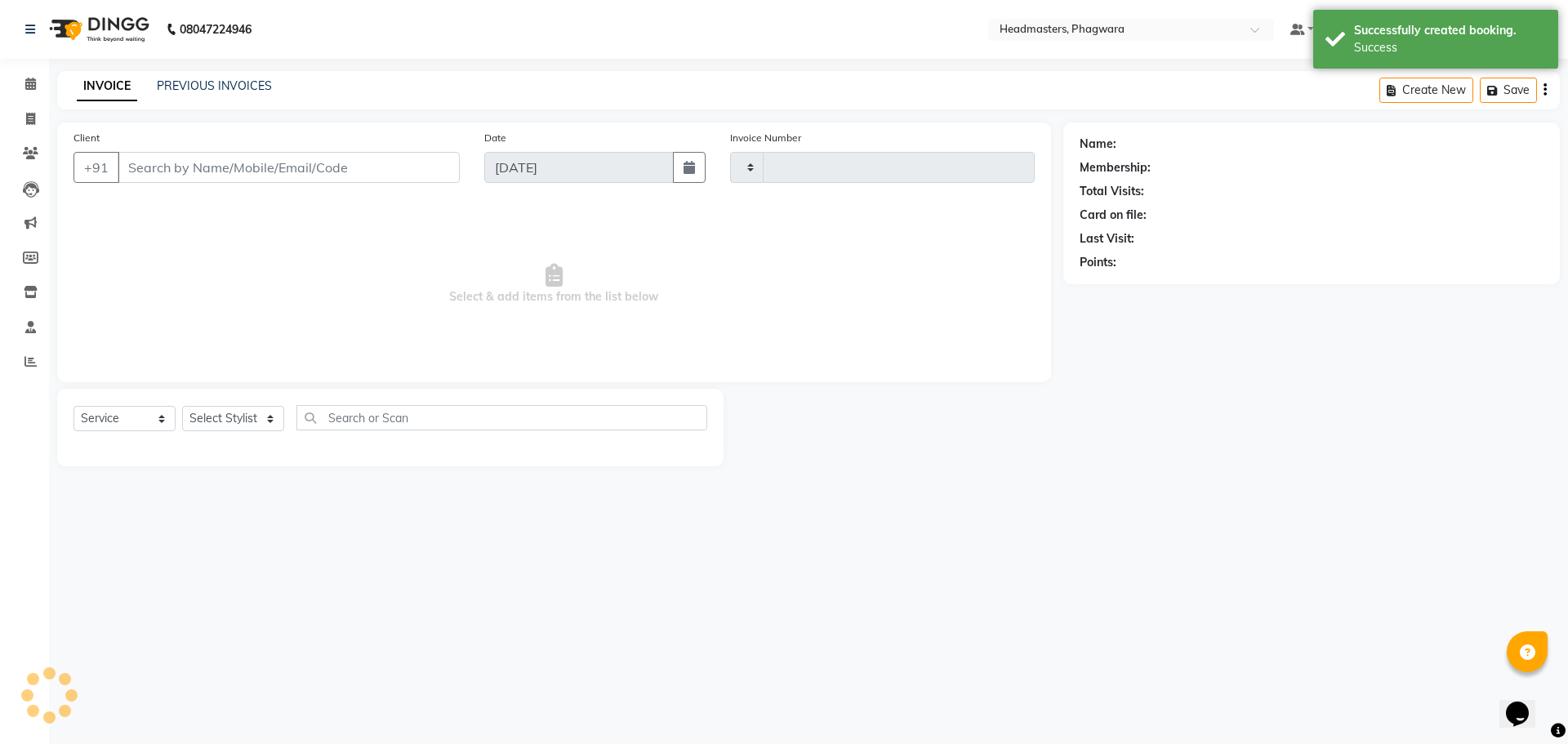
type input "1026"
select select "7888"
type input "6284852516"
select select "71386"
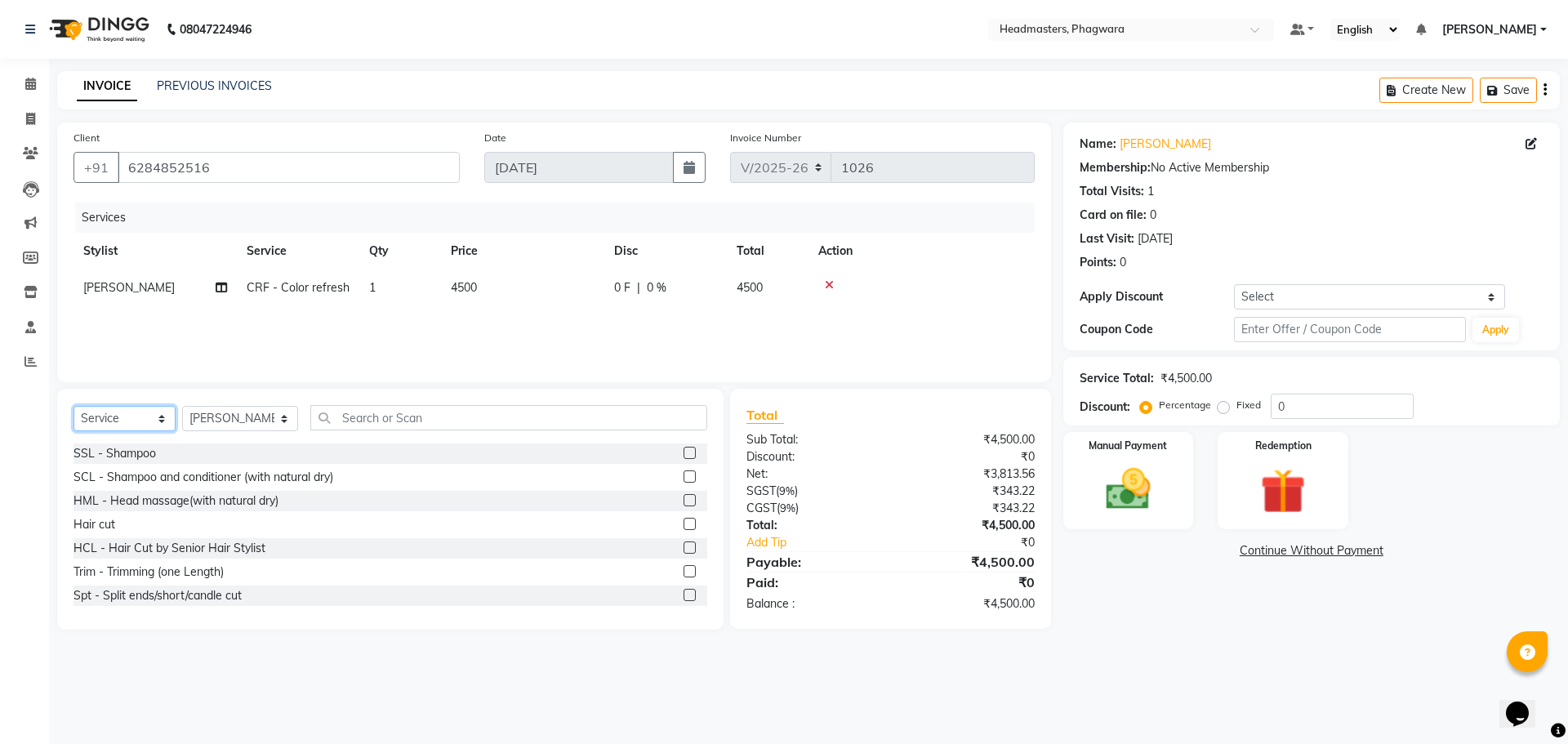
click at [147, 417] on select "Select Service Product Membership Package Voucher Prepaid Gift Card" at bounding box center [124, 418] width 102 height 25
select select "product"
click at [73, 406] on select "Select Service Product Membership Package Voucher Prepaid Gift Card" at bounding box center [124, 418] width 102 height 25
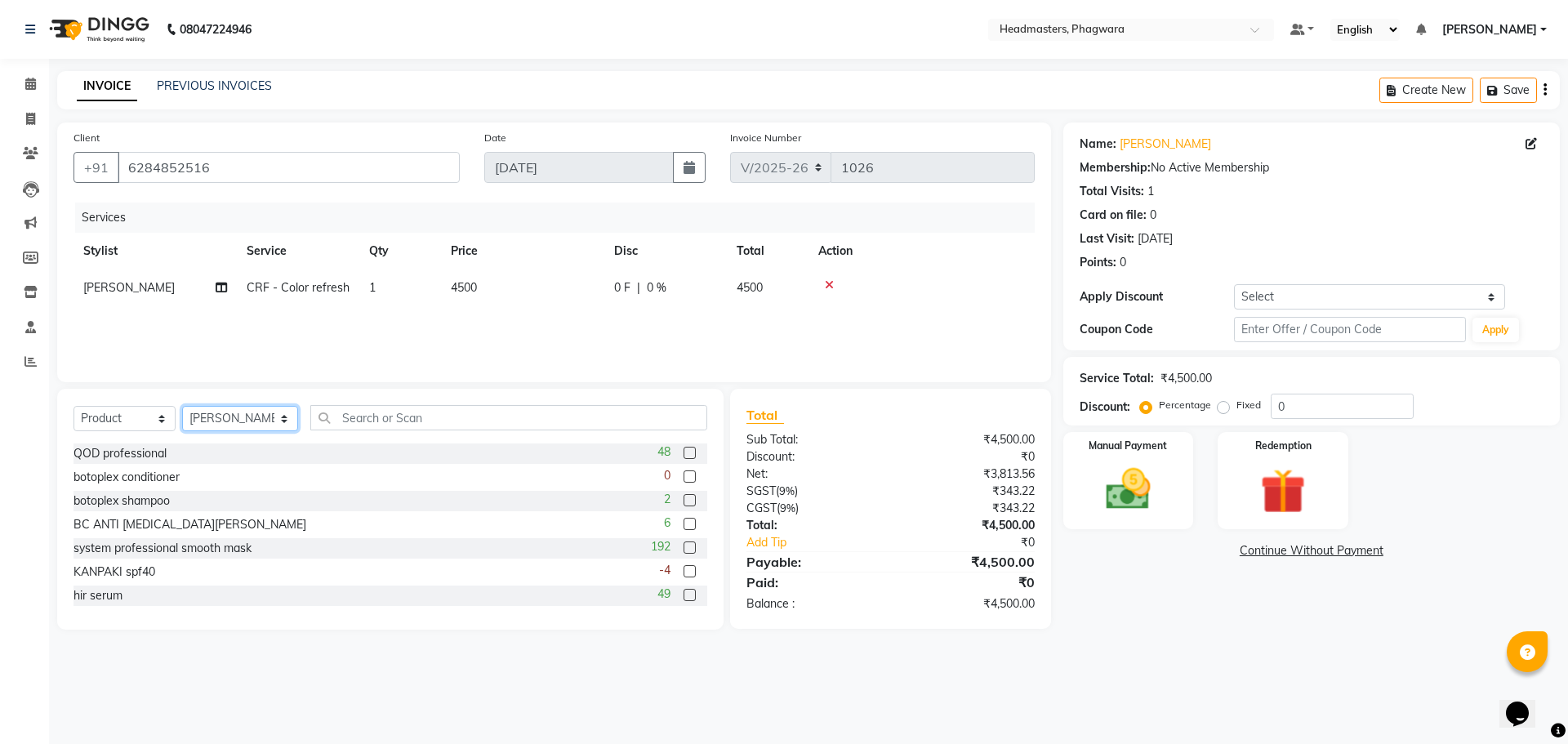
click at [250, 420] on select "Select Stylist [PERSON_NAME] [PERSON_NAME] [PERSON_NAME] [PERSON_NAME] [PERSON_…" at bounding box center [240, 418] width 116 height 25
click at [385, 418] on input "text" at bounding box center [509, 418] width 397 height 25
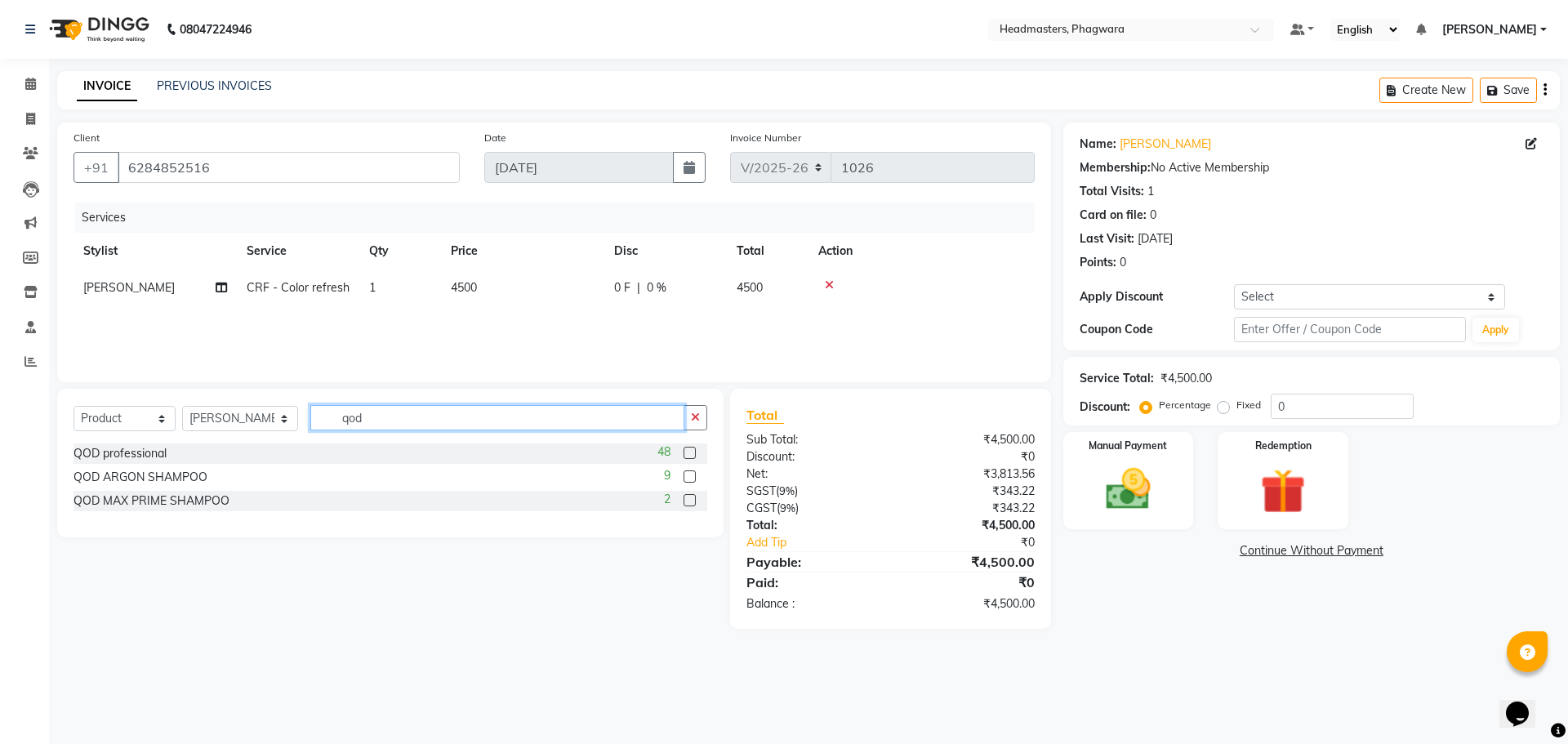
type input "qod"
click at [688, 504] on label at bounding box center [690, 501] width 13 height 13
click at [688, 504] on input "checkbox" at bounding box center [689, 502] width 11 height 11
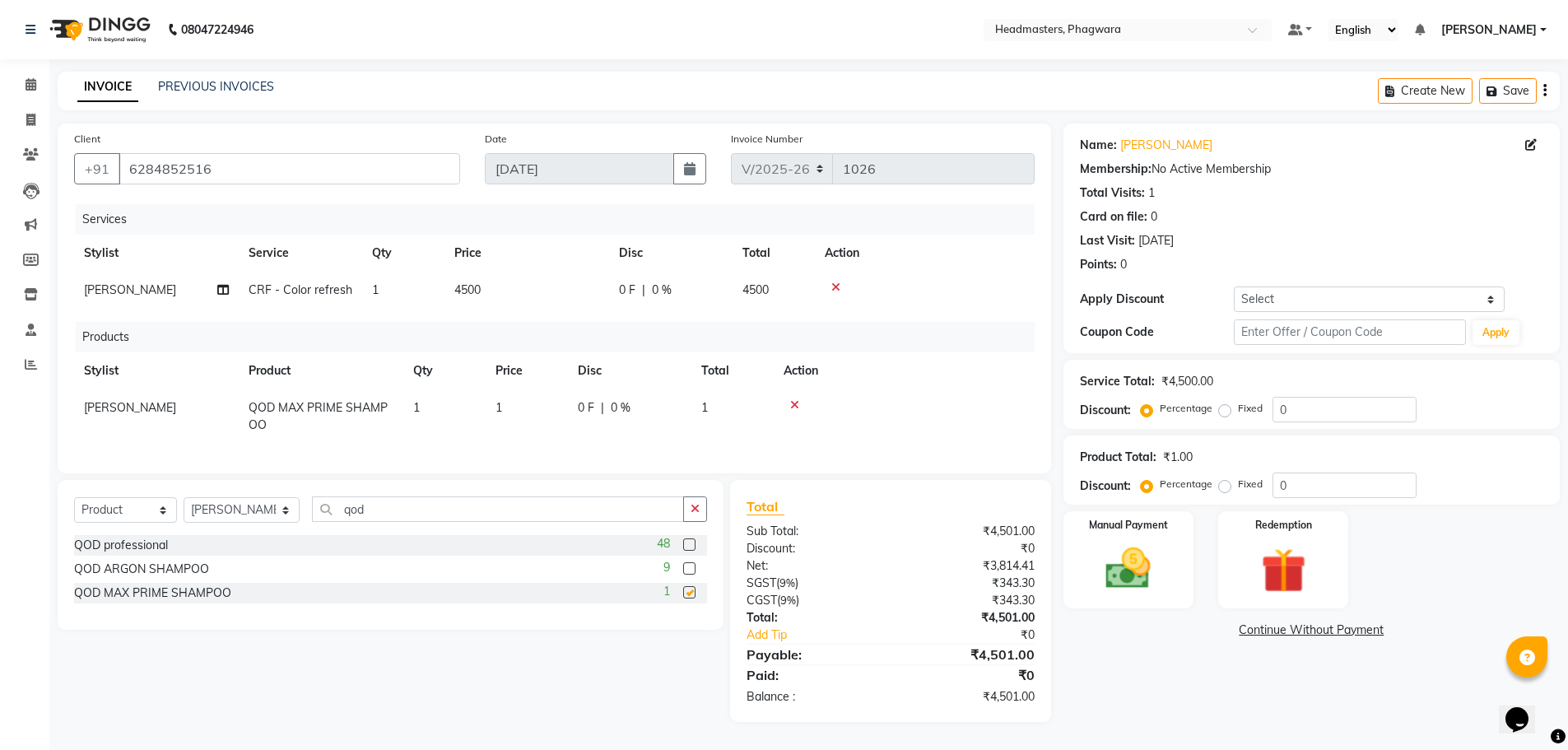
checkbox input "false"
click at [517, 407] on td "1" at bounding box center [527, 416] width 82 height 54
select select "71386"
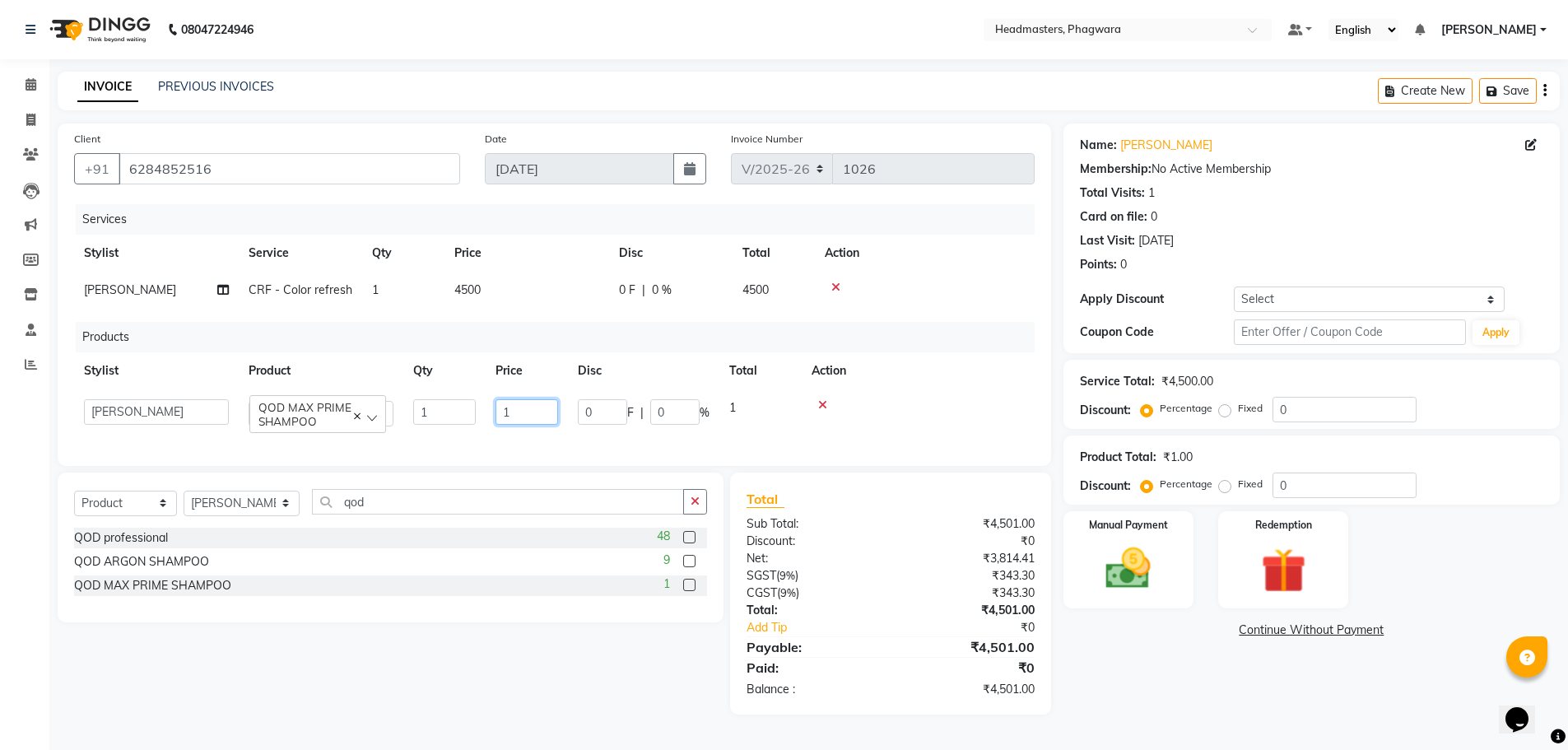
drag, startPoint x: 546, startPoint y: 417, endPoint x: 451, endPoint y: 410, distance: 95.3
click at [451, 410] on tr "[PERSON_NAME] [PERSON_NAME] [PERSON_NAME] [PERSON_NAME] [PERSON_NAME] SIR PAWAN…" at bounding box center [554, 412] width 961 height 47
type input "1500"
click at [500, 440] on div "Services Stylist Service Qty Price Disc Total Action [PERSON_NAME] CRF - Color …" at bounding box center [554, 327] width 961 height 245
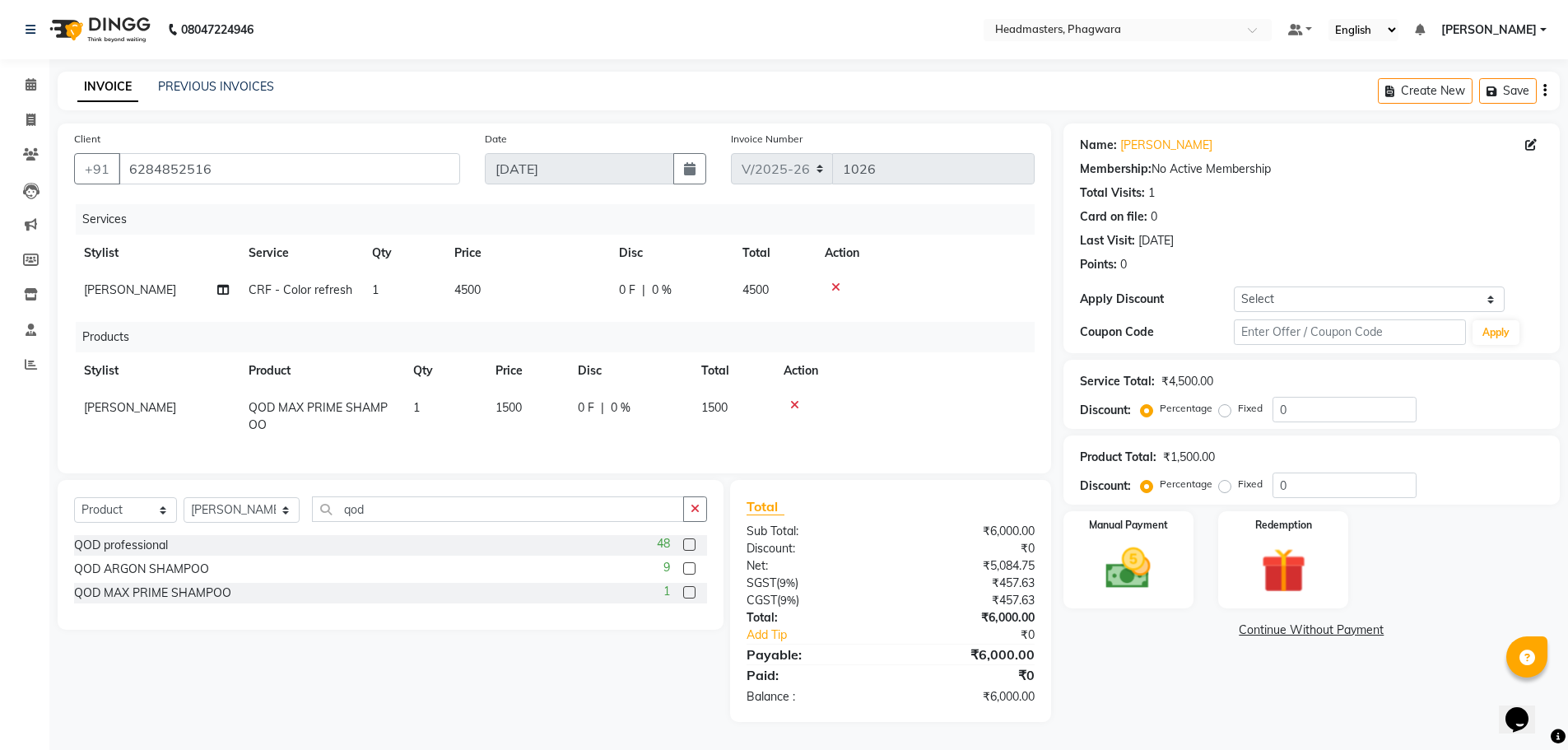
click at [481, 284] on span "4500" at bounding box center [467, 290] width 27 height 15
select select "71386"
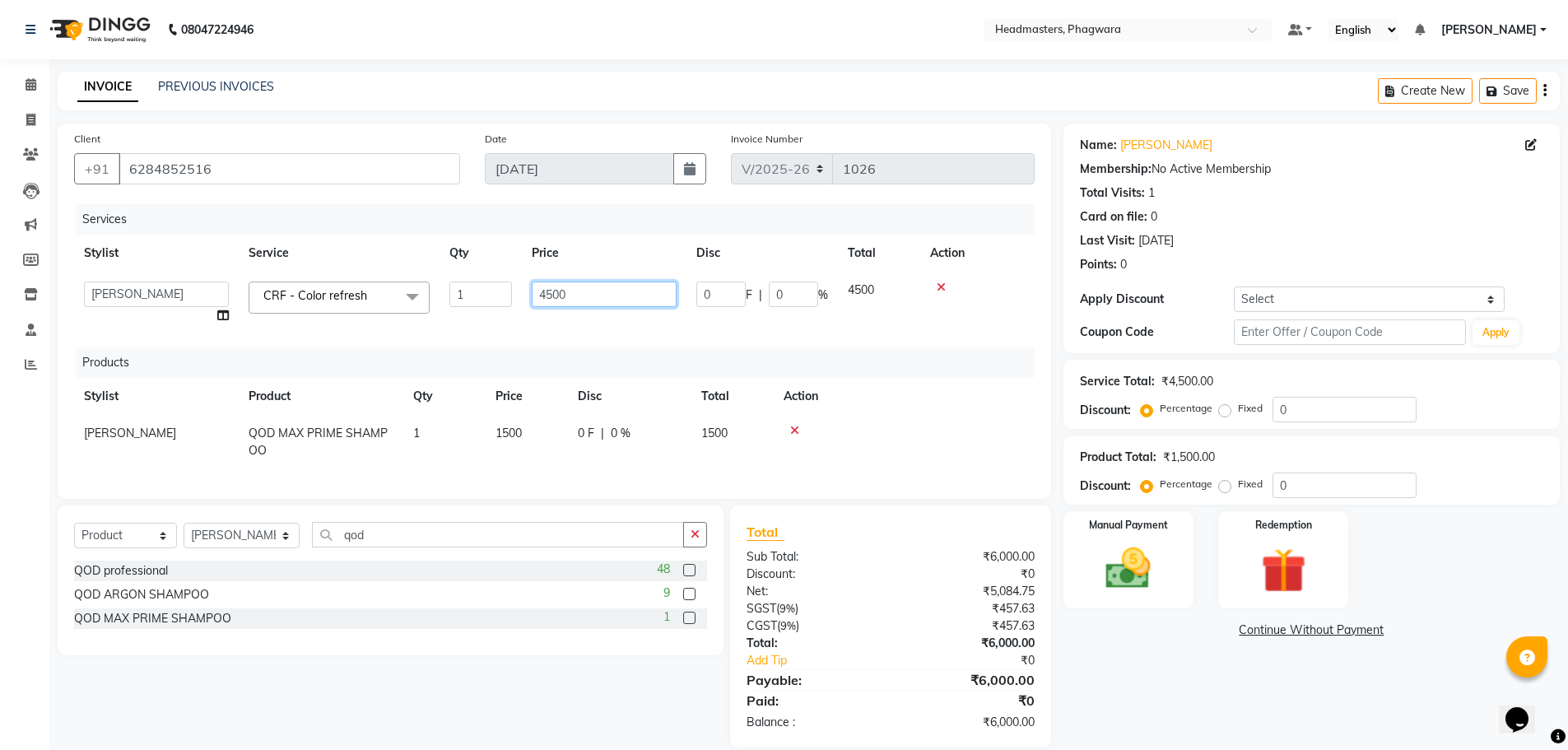
drag, startPoint x: 553, startPoint y: 290, endPoint x: 511, endPoint y: 287, distance: 42.1
click at [511, 287] on tr "[PERSON_NAME] [PERSON_NAME] [PERSON_NAME] [PERSON_NAME] [PERSON_NAME] SIR PAWAN…" at bounding box center [554, 303] width 961 height 62
type input "5000"
click at [592, 336] on div "Services Stylist Service Qty Price Disc Total Action [PERSON_NAME] [PERSON_NAME…" at bounding box center [554, 343] width 961 height 278
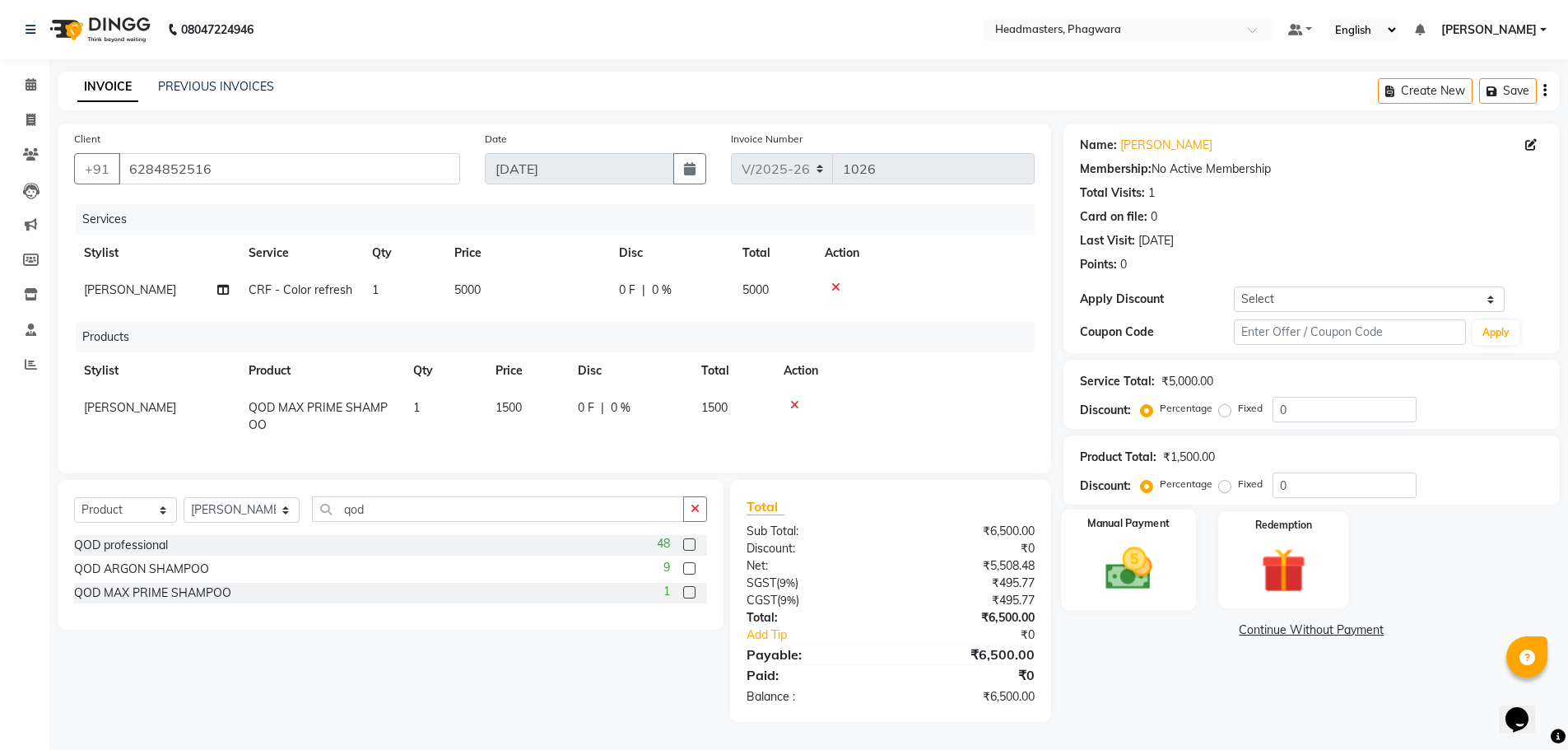
click at [1128, 569] on img at bounding box center [1128, 568] width 76 height 54
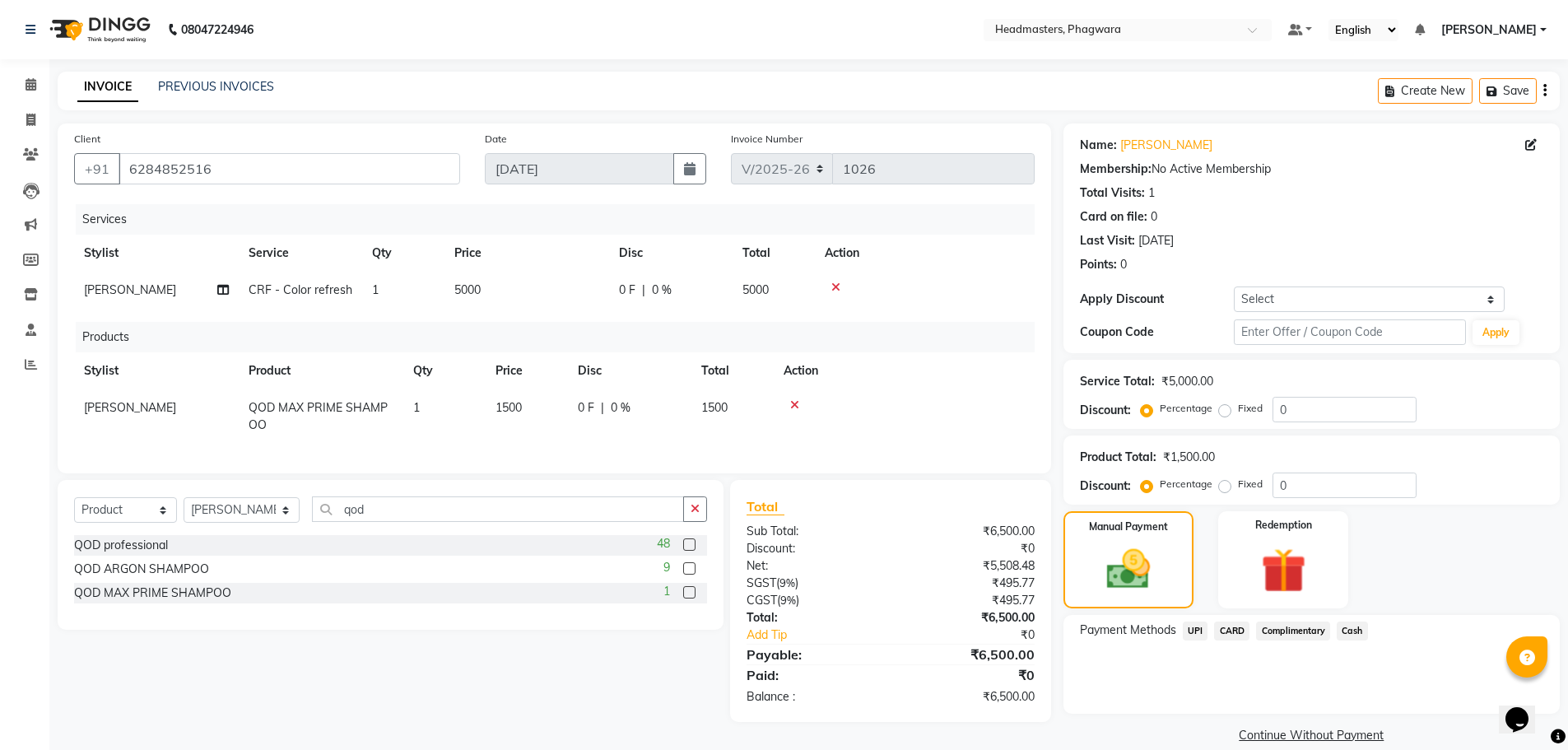
click at [1201, 632] on span "UPI" at bounding box center [1196, 631] width 26 height 19
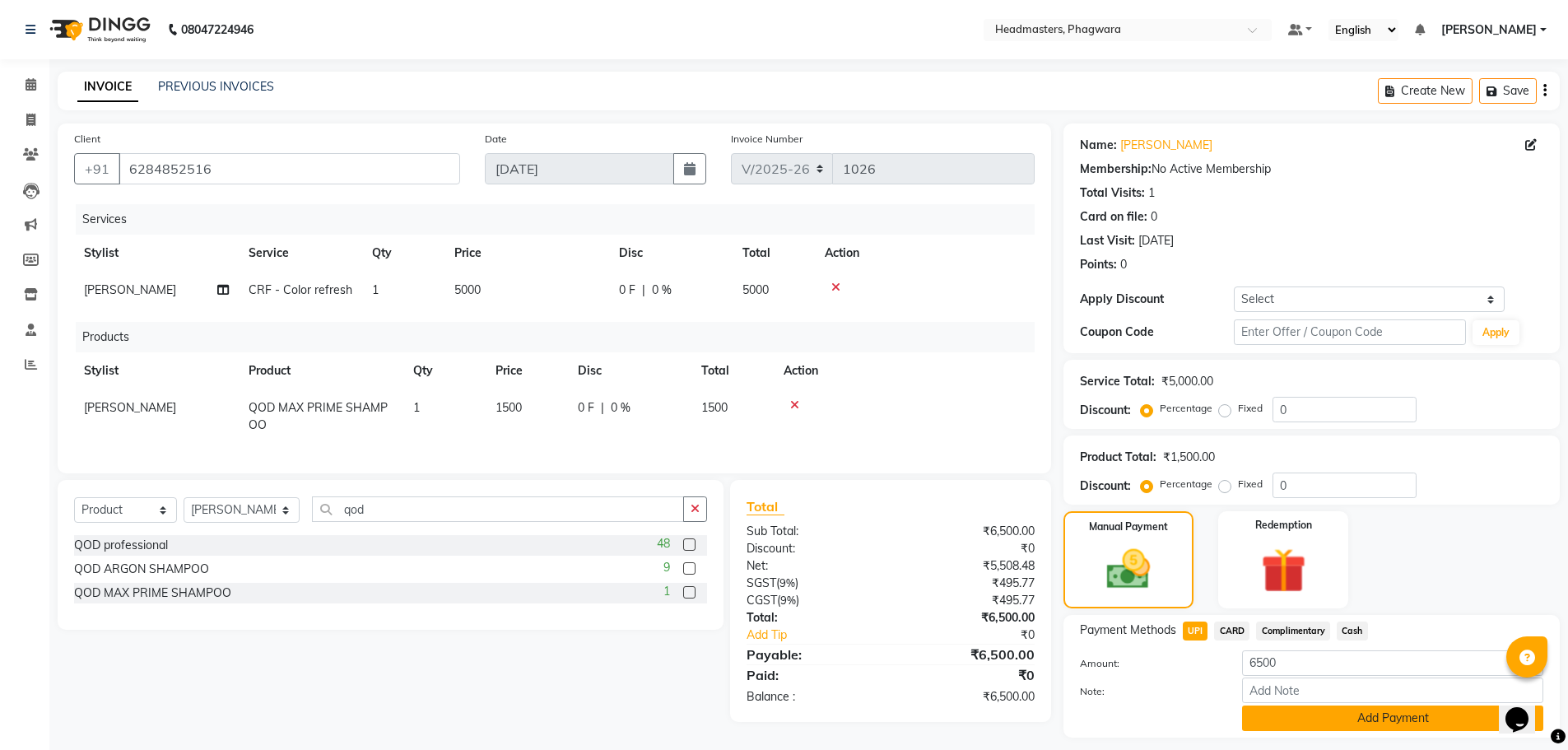
click at [1353, 725] on button "Add Payment" at bounding box center [1393, 719] width 302 height 26
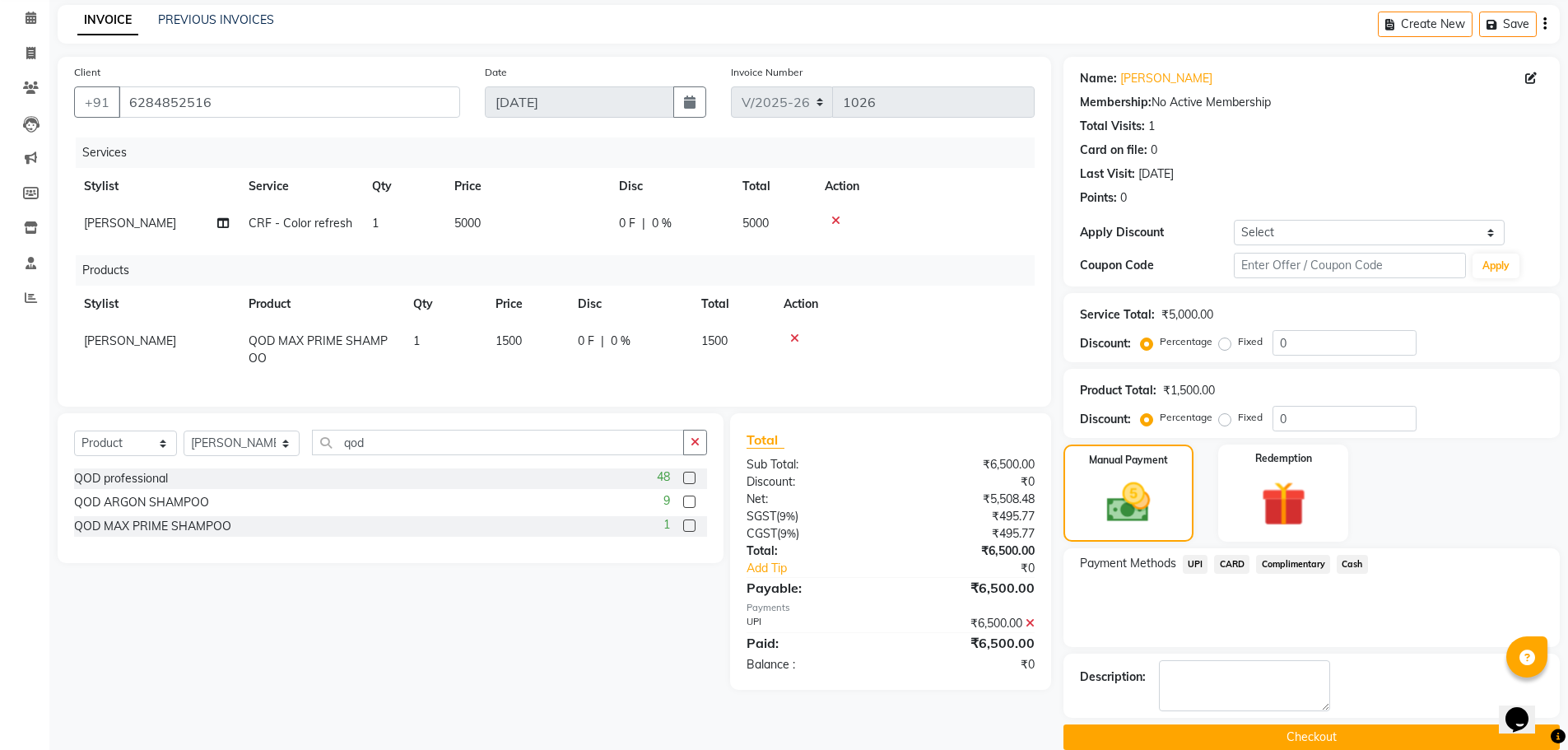
scroll to position [91, 0]
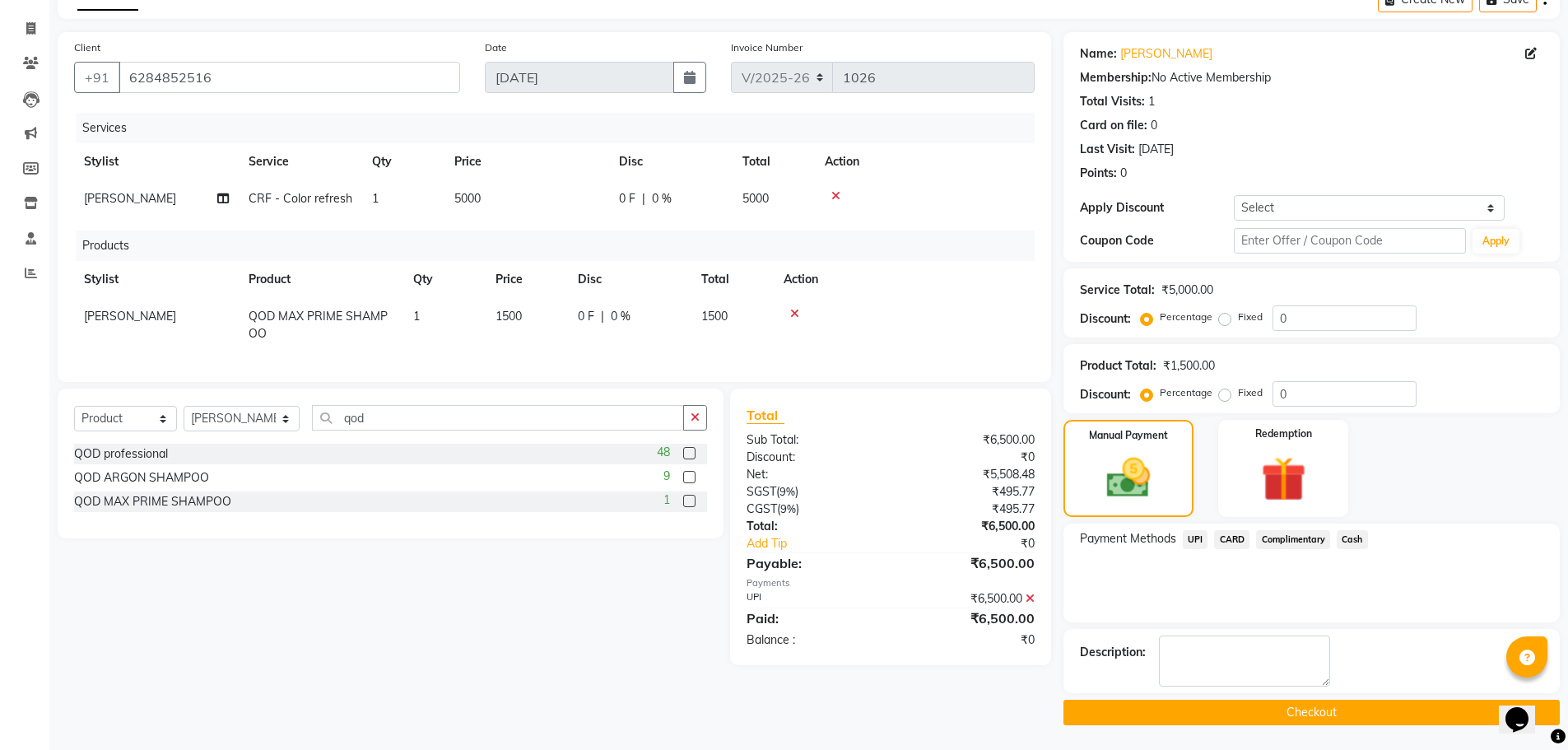
click at [1248, 718] on button "Checkout" at bounding box center [1311, 712] width 496 height 26
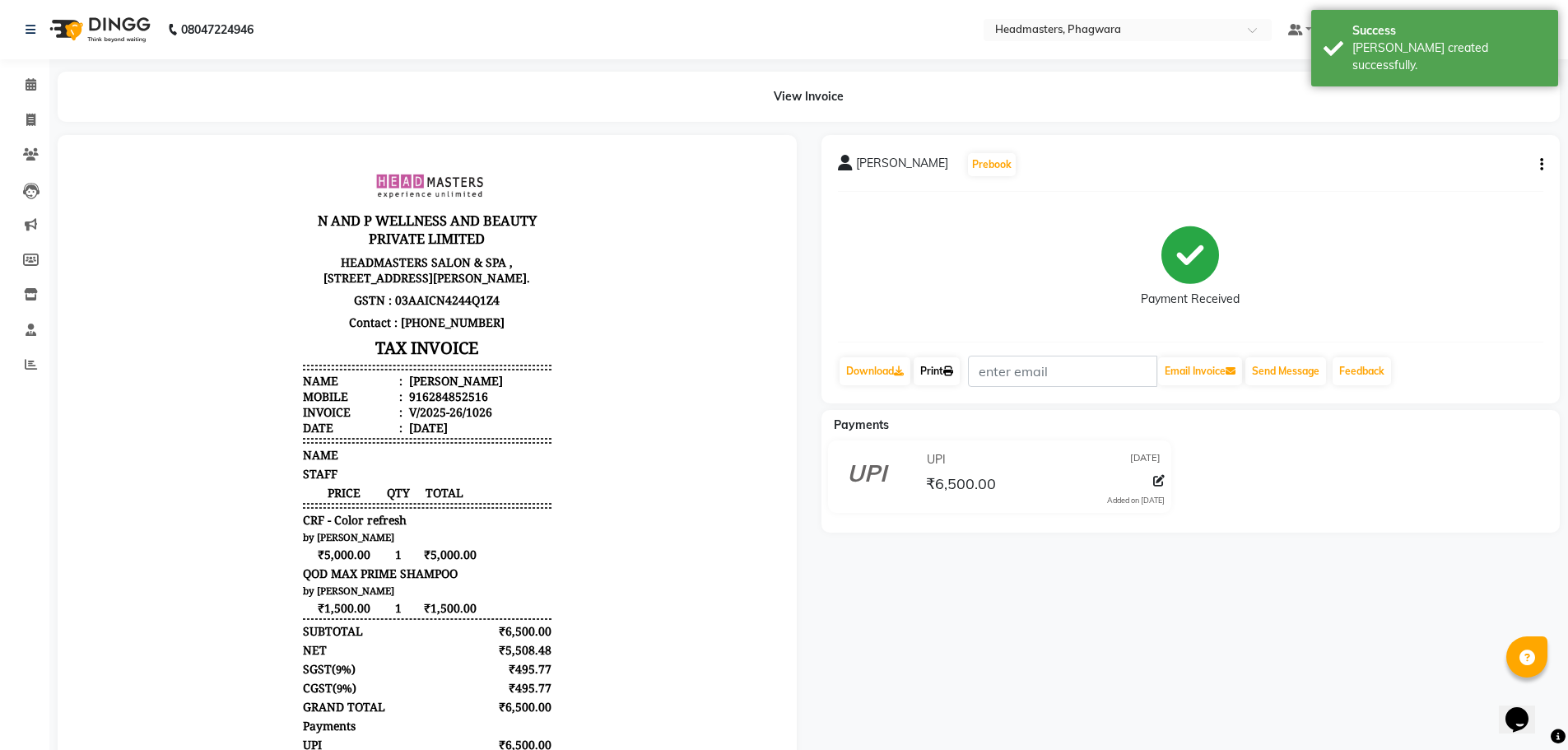
click at [954, 368] on icon at bounding box center [948, 371] width 10 height 10
click at [30, 81] on icon at bounding box center [31, 85] width 11 height 13
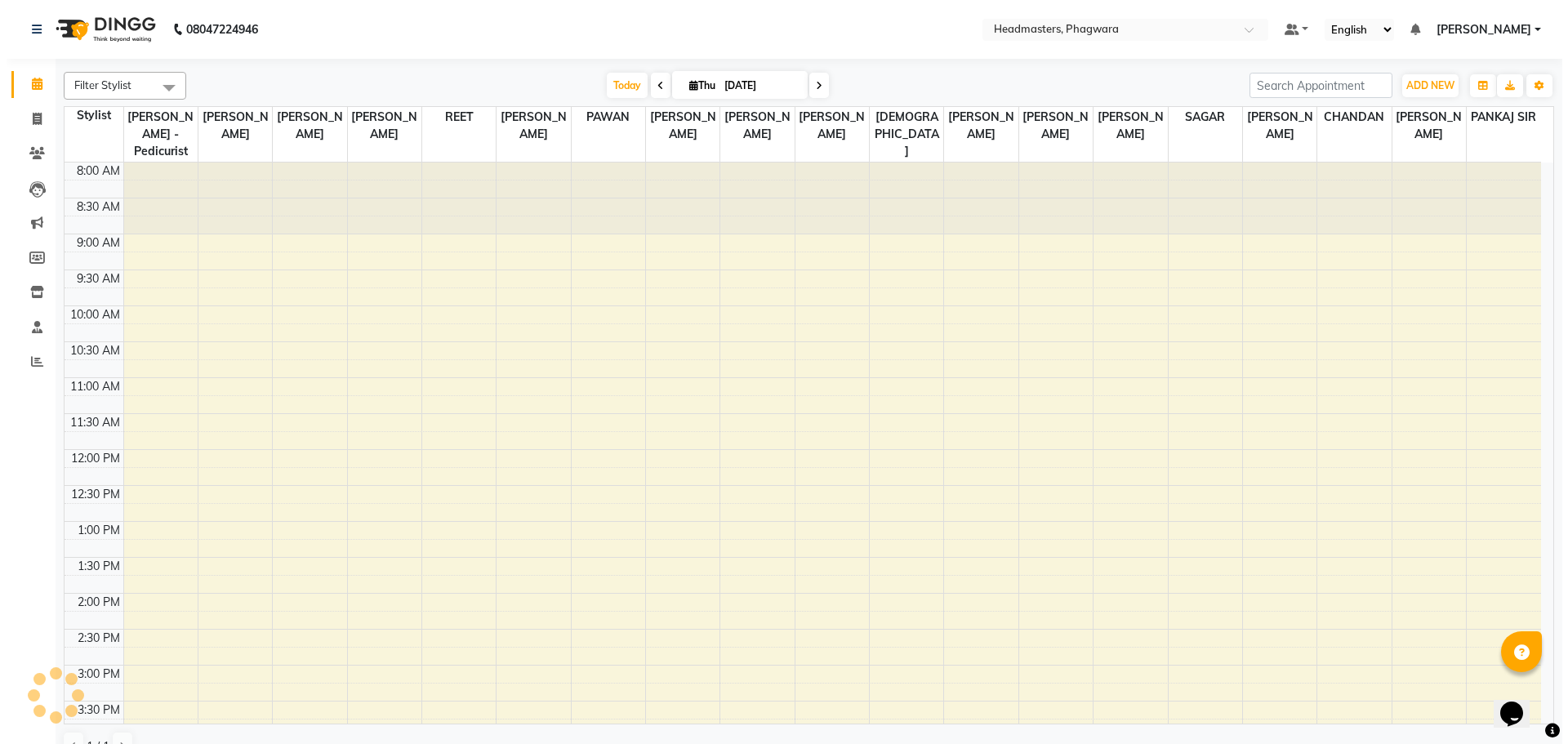
scroll to position [356, 0]
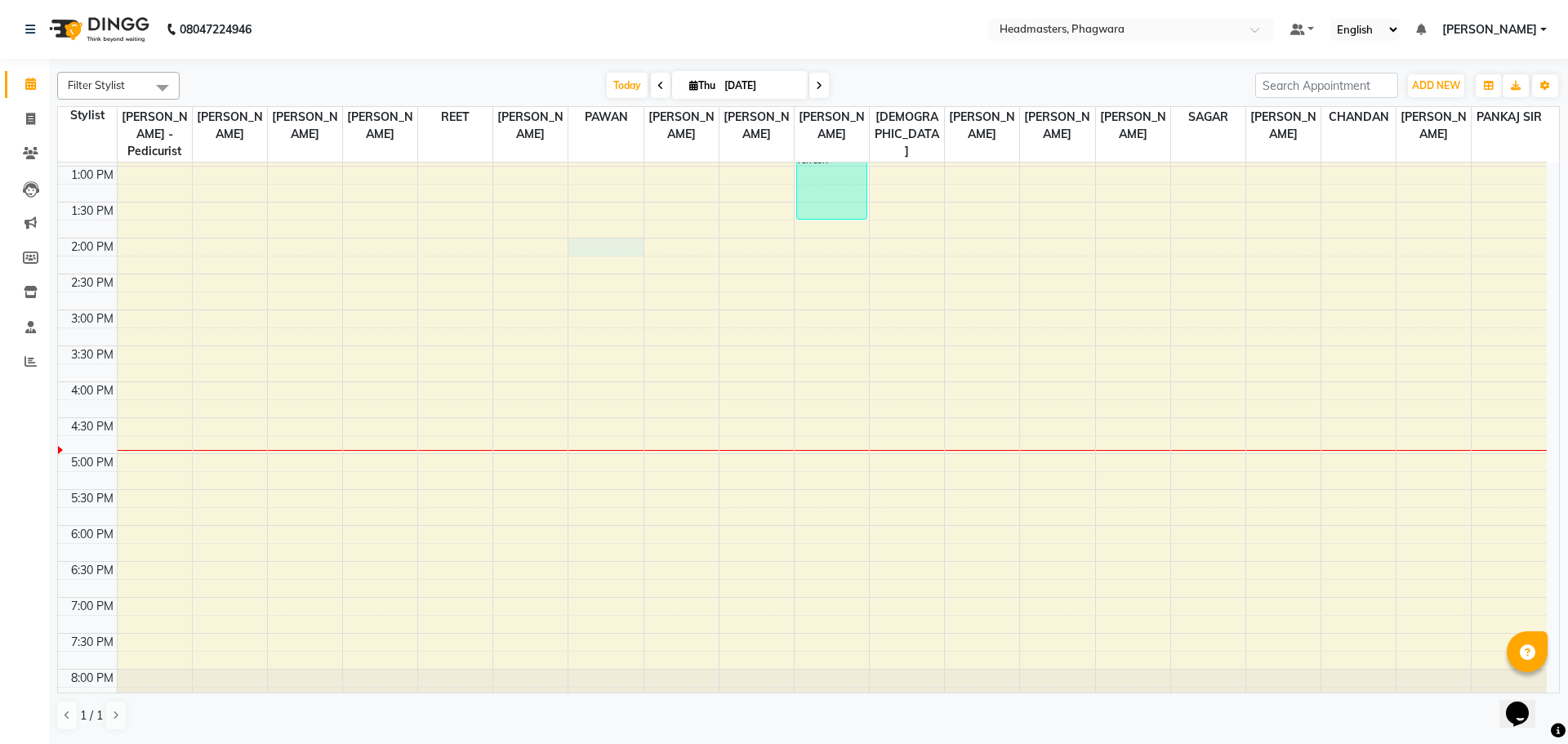
click at [606, 233] on div "8:00 AM 8:30 AM 9:00 AM 9:30 AM 10:00 AM 10:30 AM 11:00 AM 11:30 AM 12:00 PM 12…" at bounding box center [802, 274] width 1488 height 934
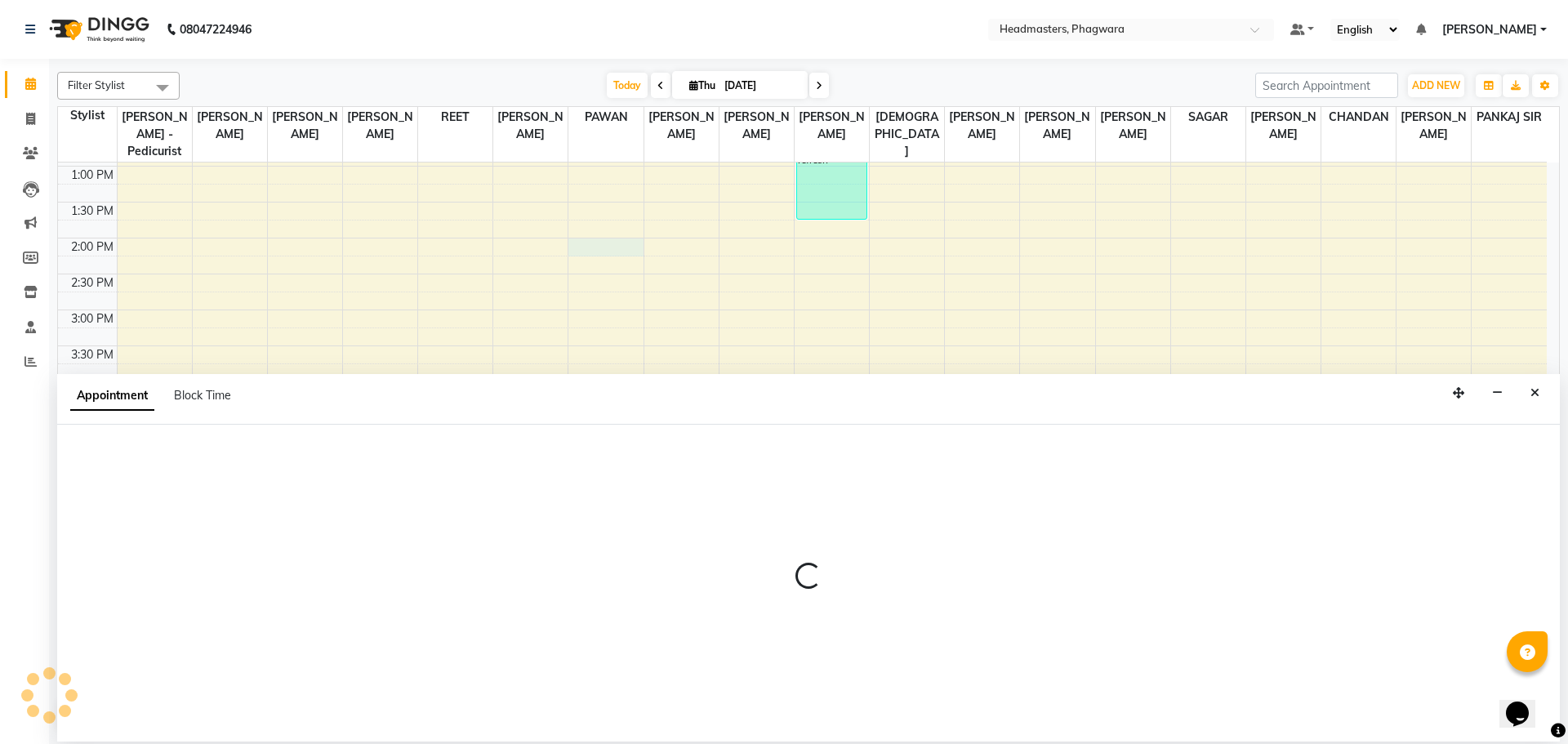
select select "71382"
select select "tentative"
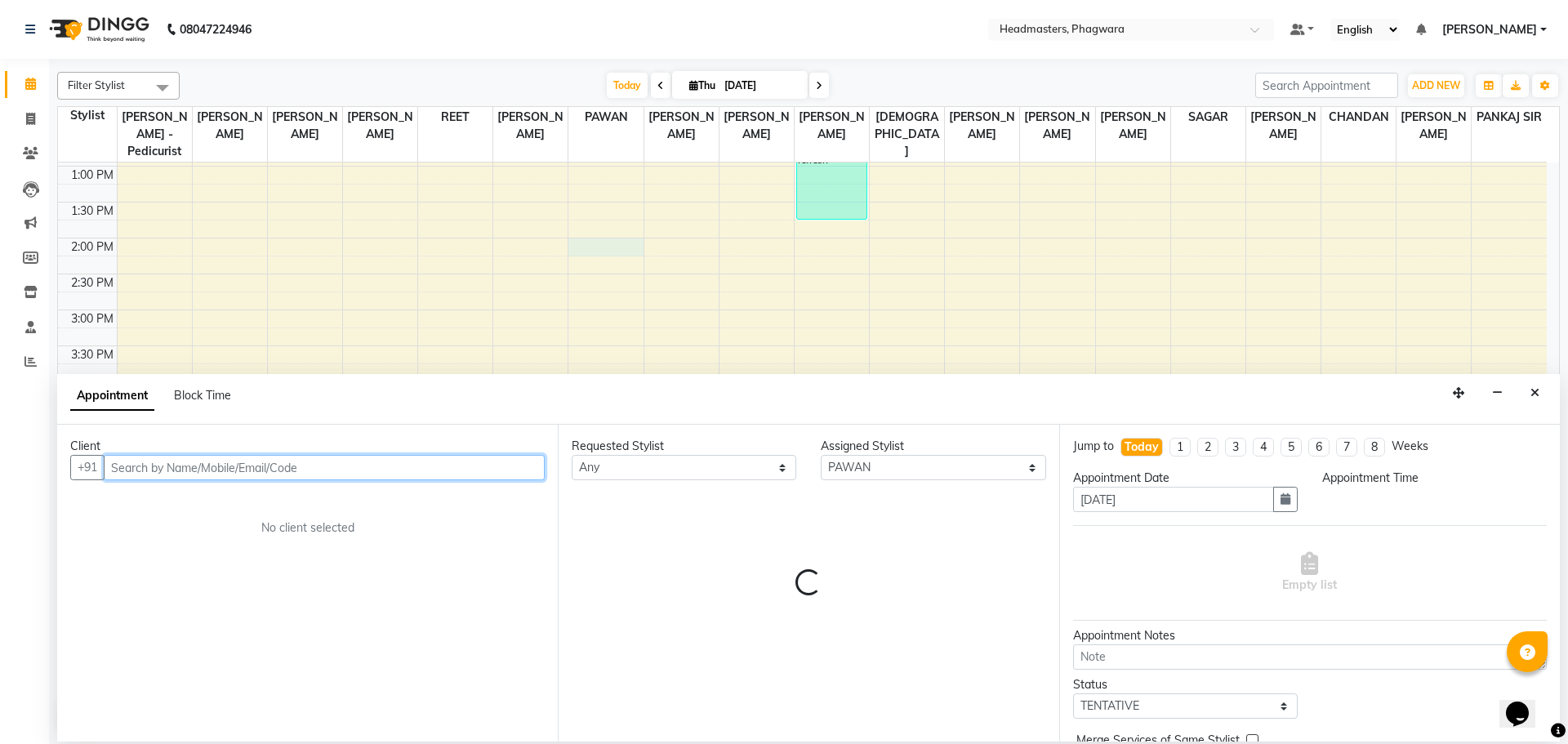
select select "840"
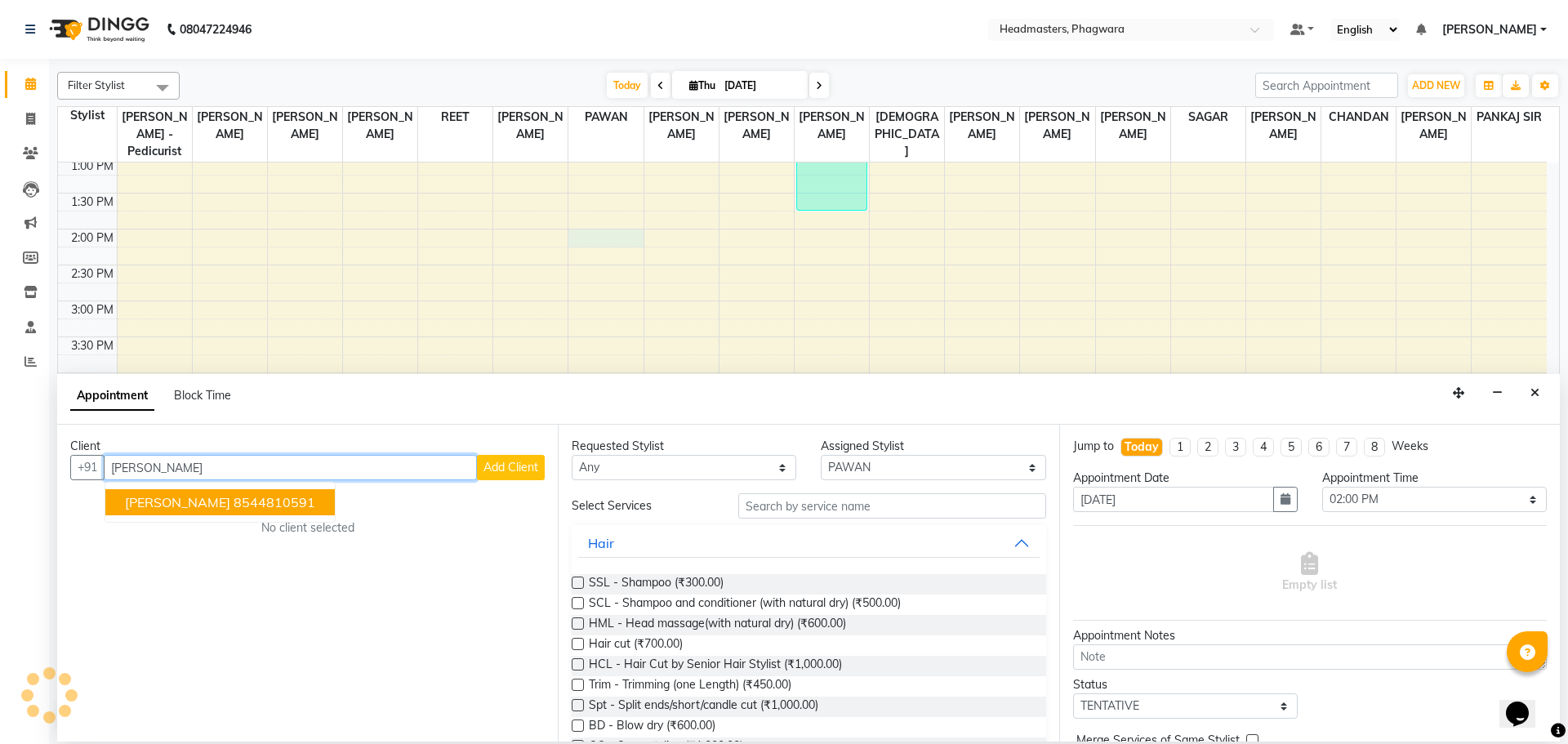
scroll to position [387, 0]
click at [234, 498] on ngb-highlight "8544810591" at bounding box center [275, 503] width 82 height 16
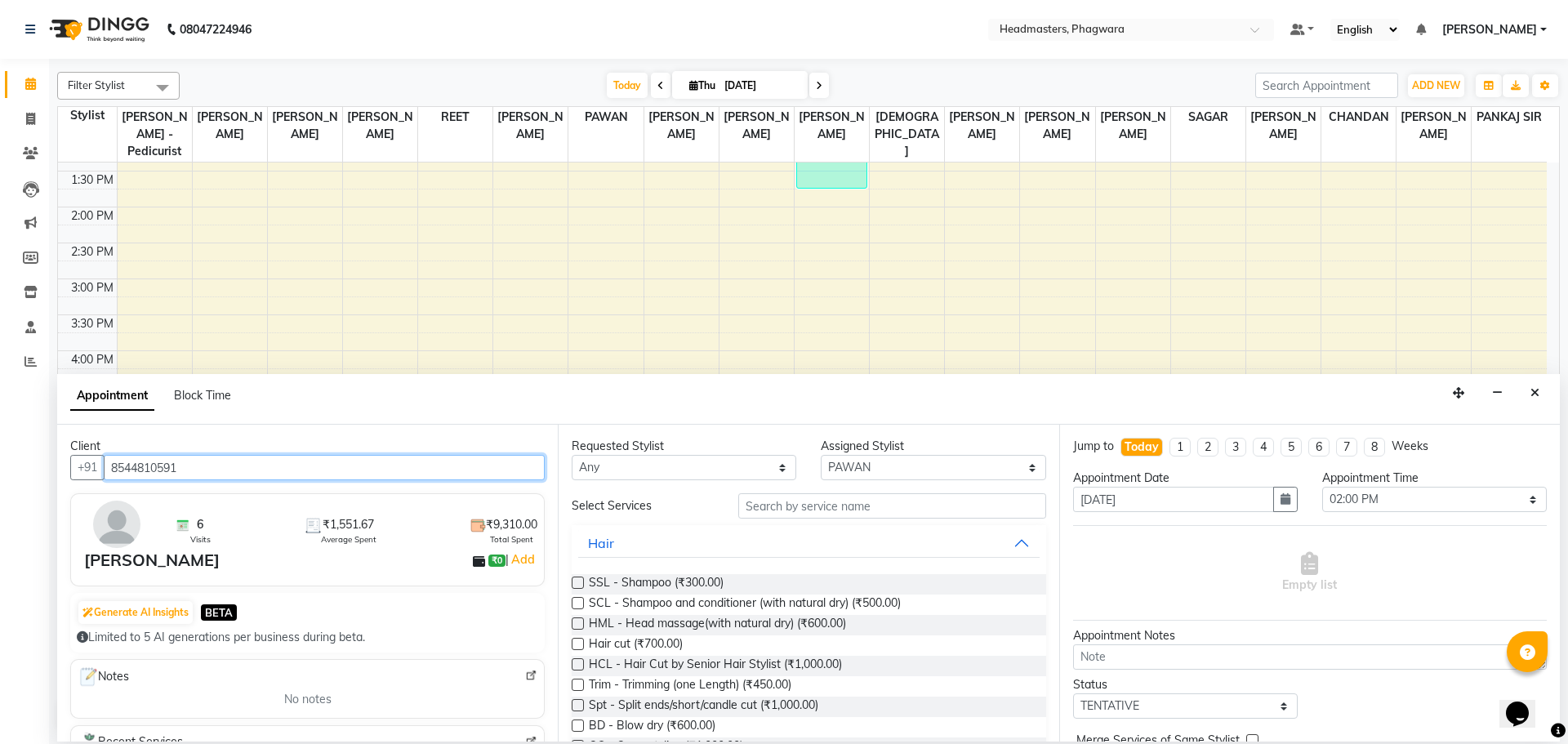
type input "8544810591"
click at [806, 508] on input "text" at bounding box center [891, 506] width 307 height 25
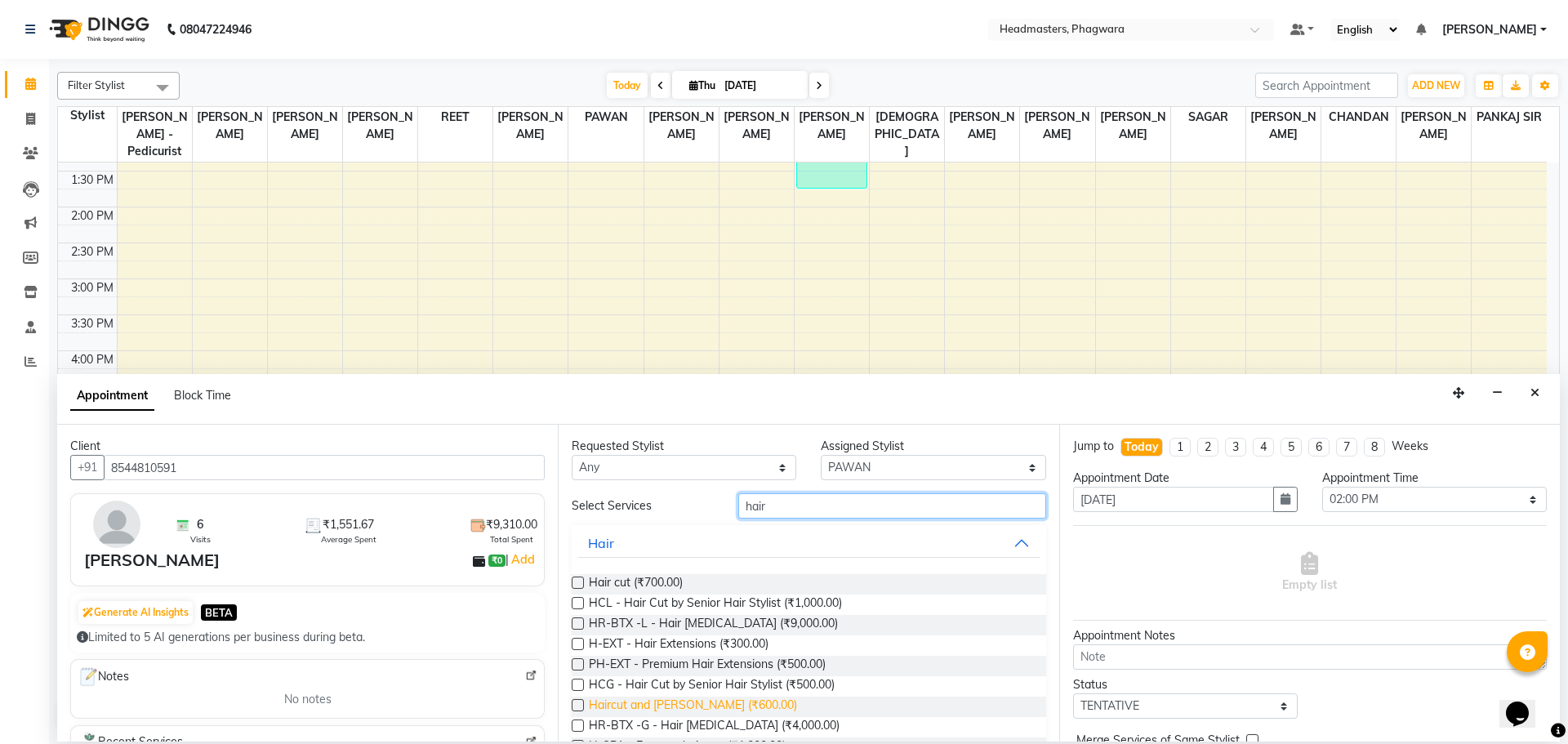
type input "hair"
click at [679, 710] on span "Haircut and [PERSON_NAME] (₹600.00)" at bounding box center [693, 707] width 209 height 21
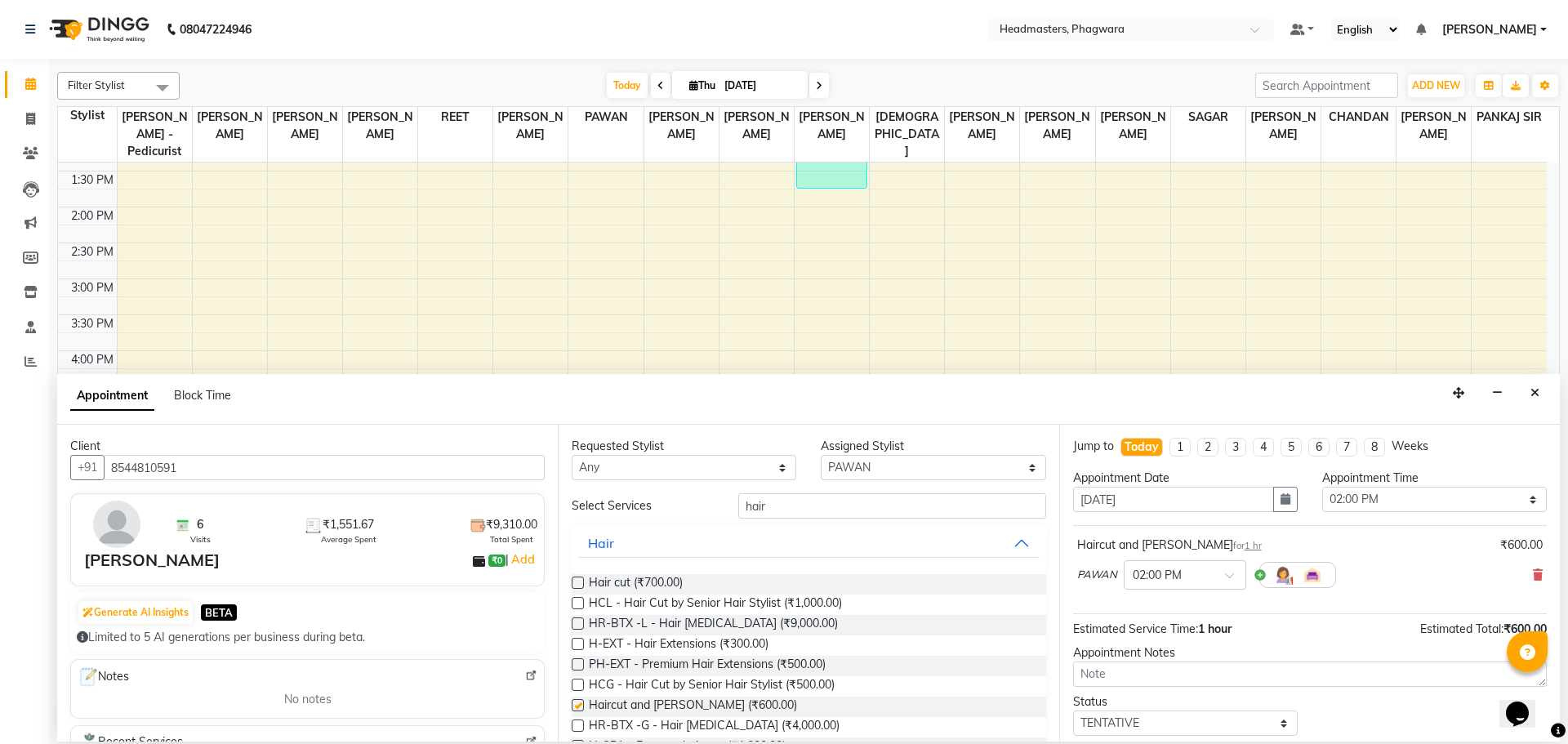
checkbox input "false"
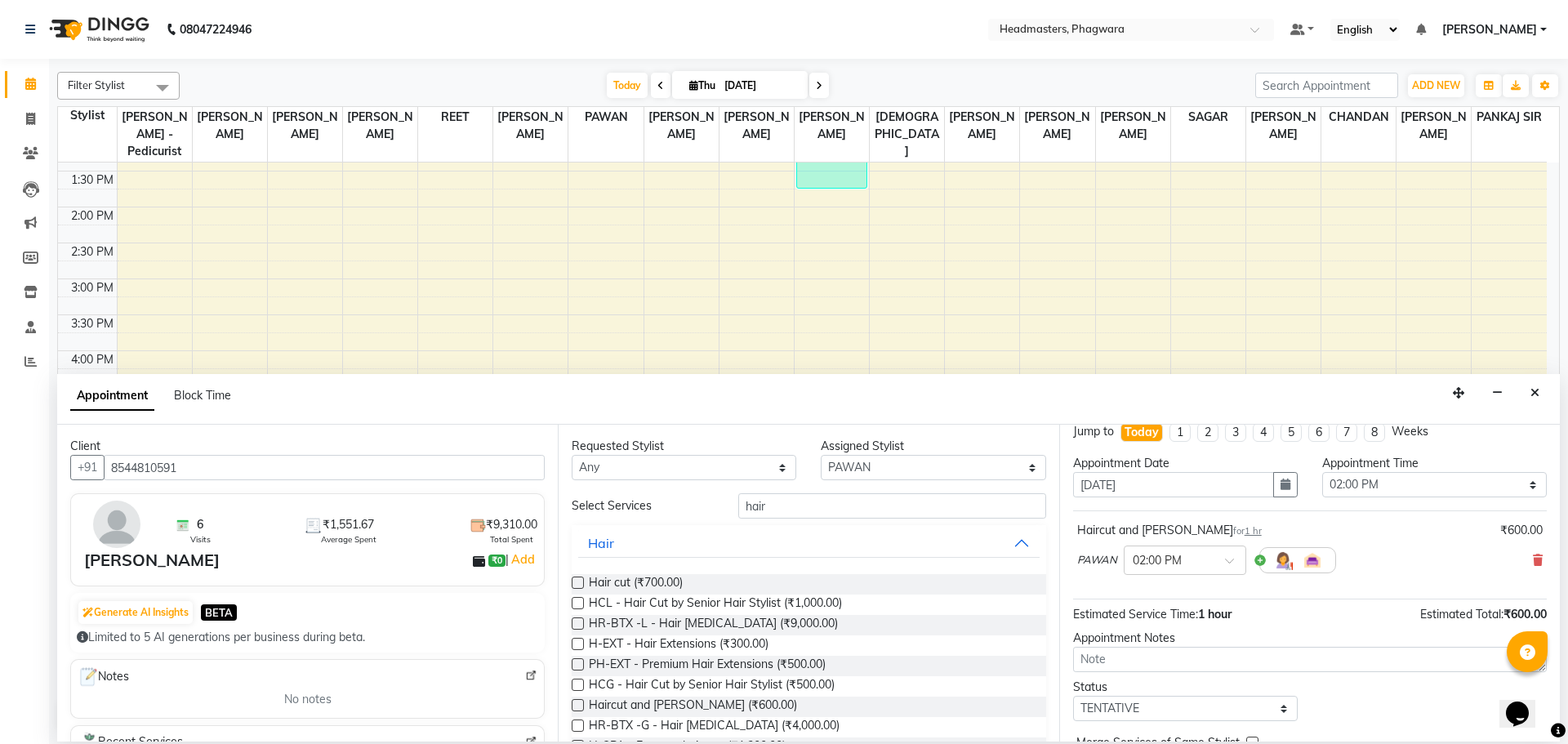
scroll to position [70, 0]
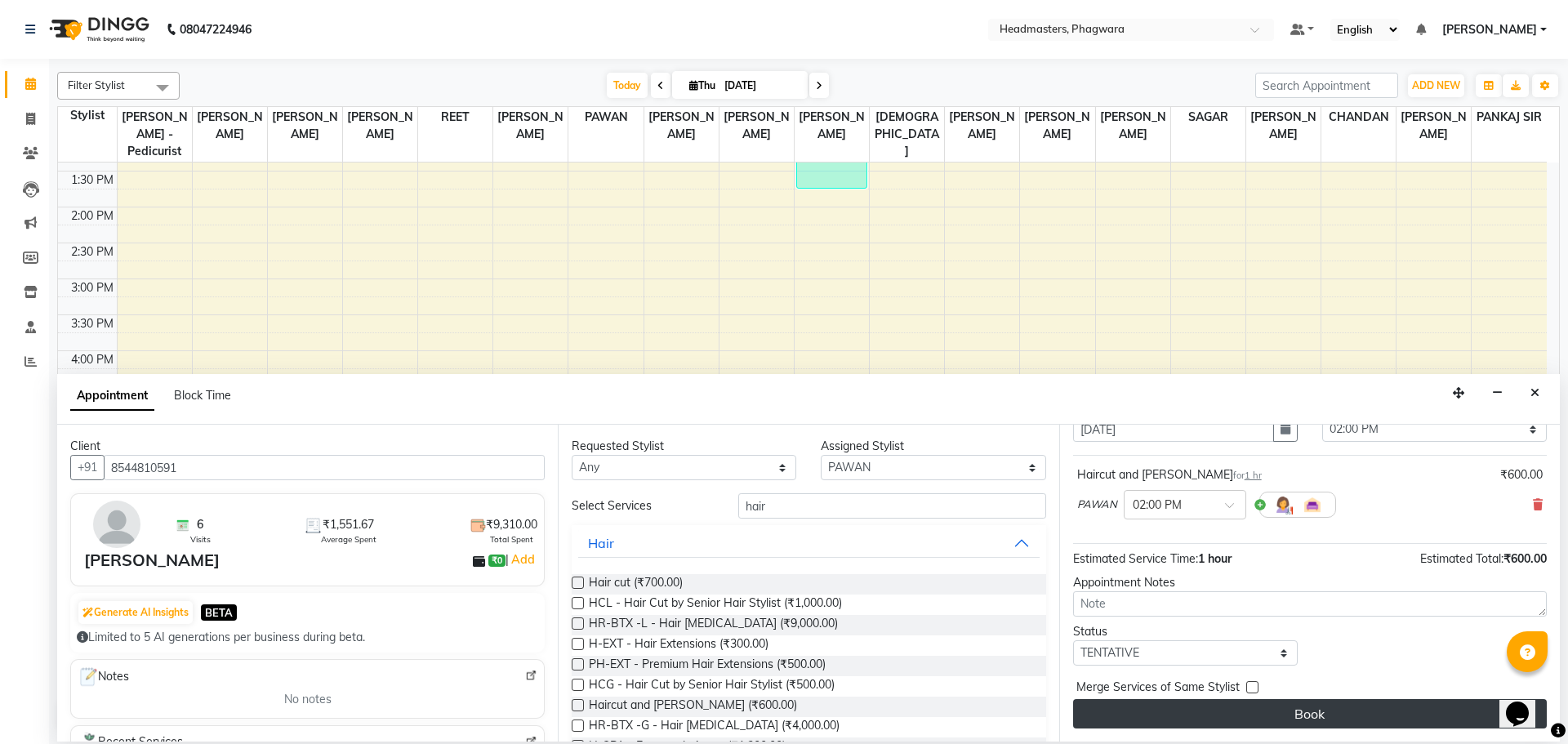
click at [1301, 704] on button "Book" at bounding box center [1310, 714] width 473 height 29
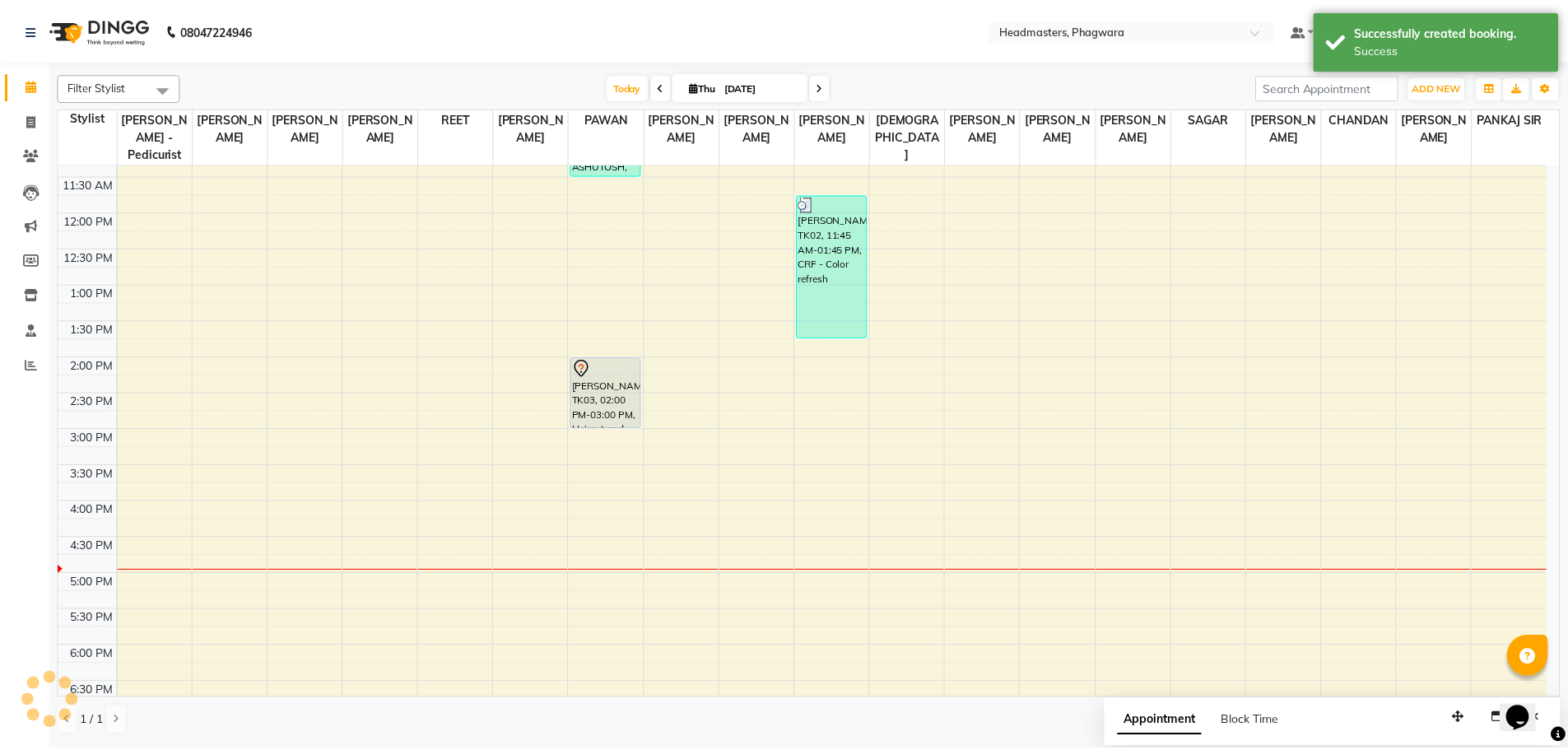
scroll to position [225, 0]
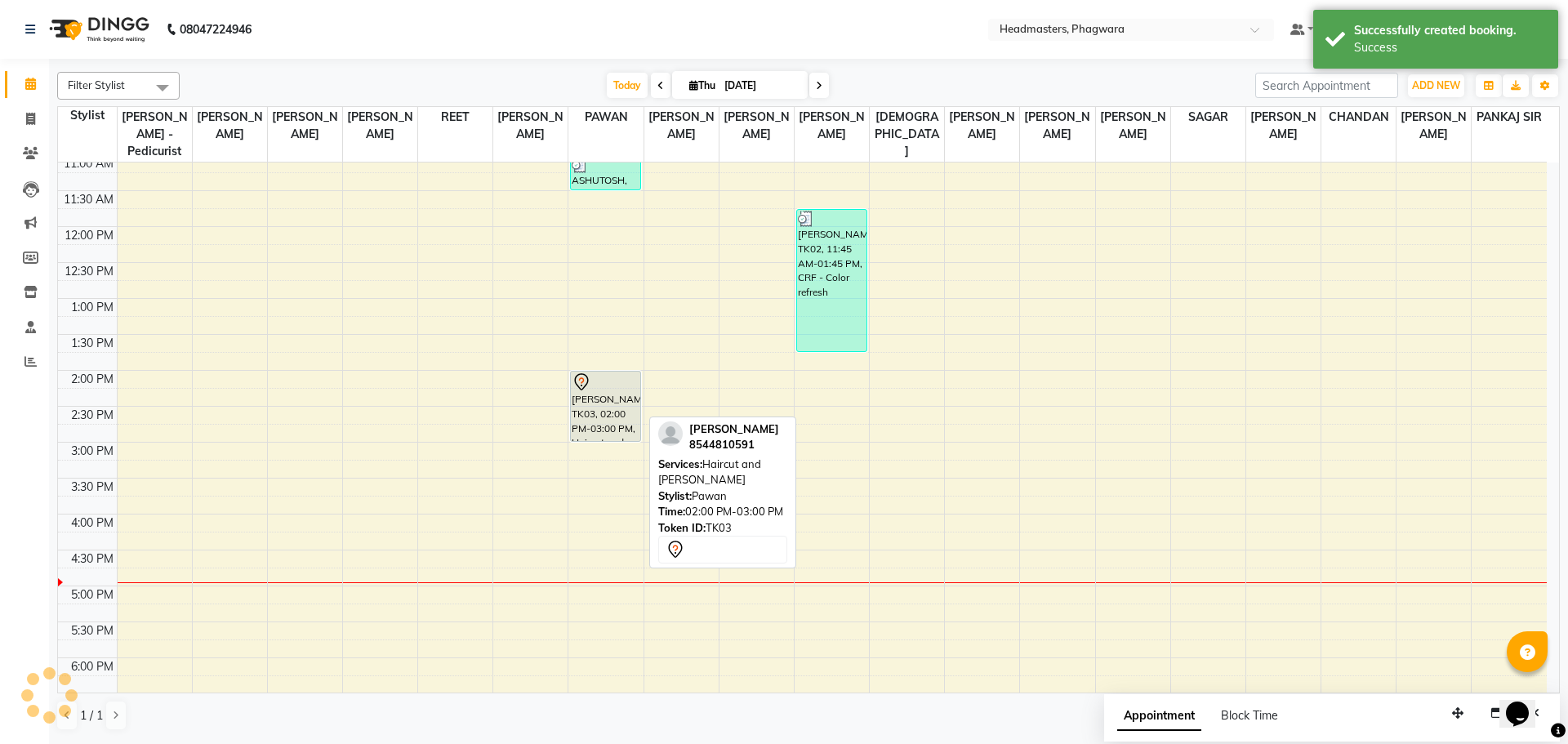
click at [618, 397] on div "[PERSON_NAME], TK03, 02:00 PM-03:00 PM, Haircut and [PERSON_NAME]" at bounding box center [605, 406] width 70 height 70
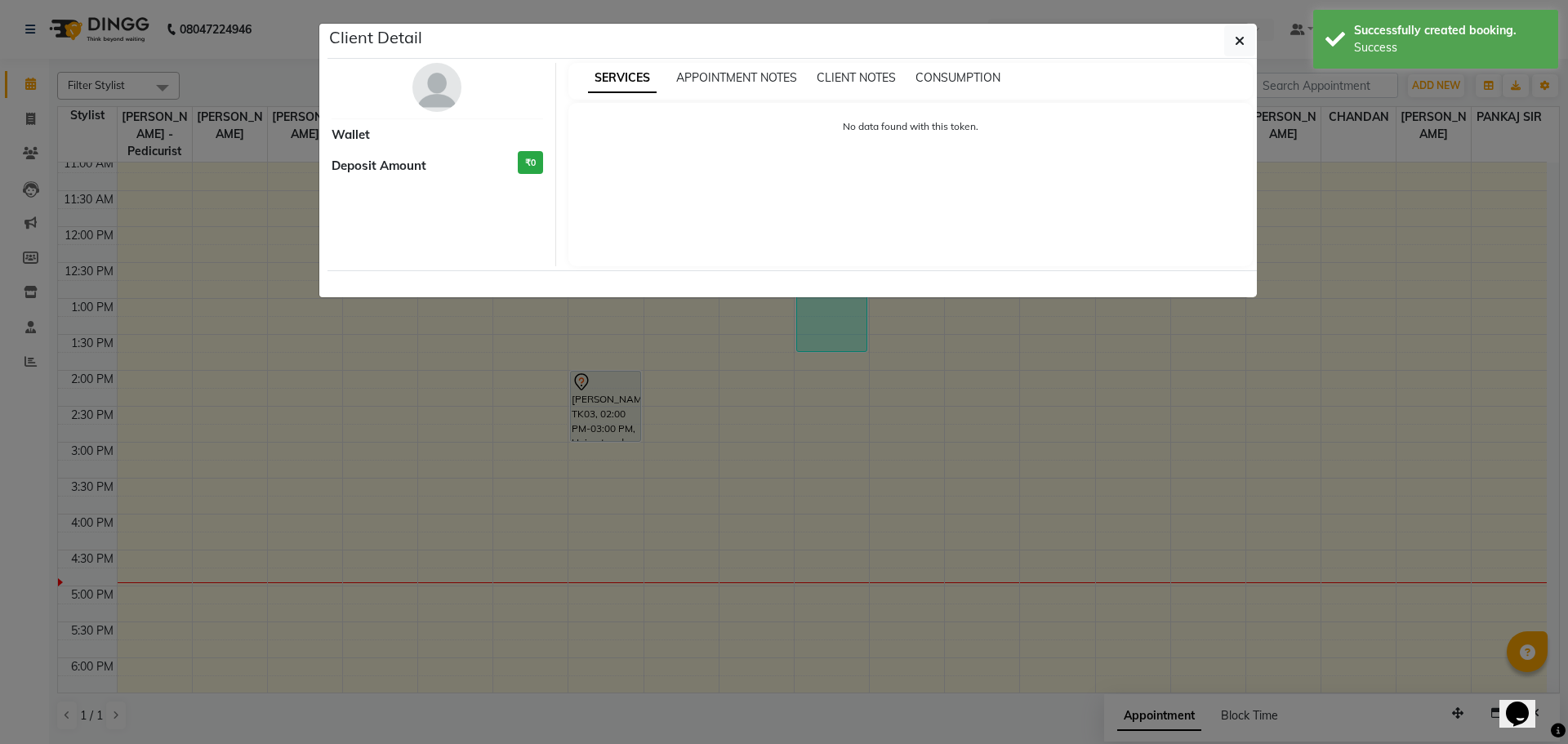
select select "7"
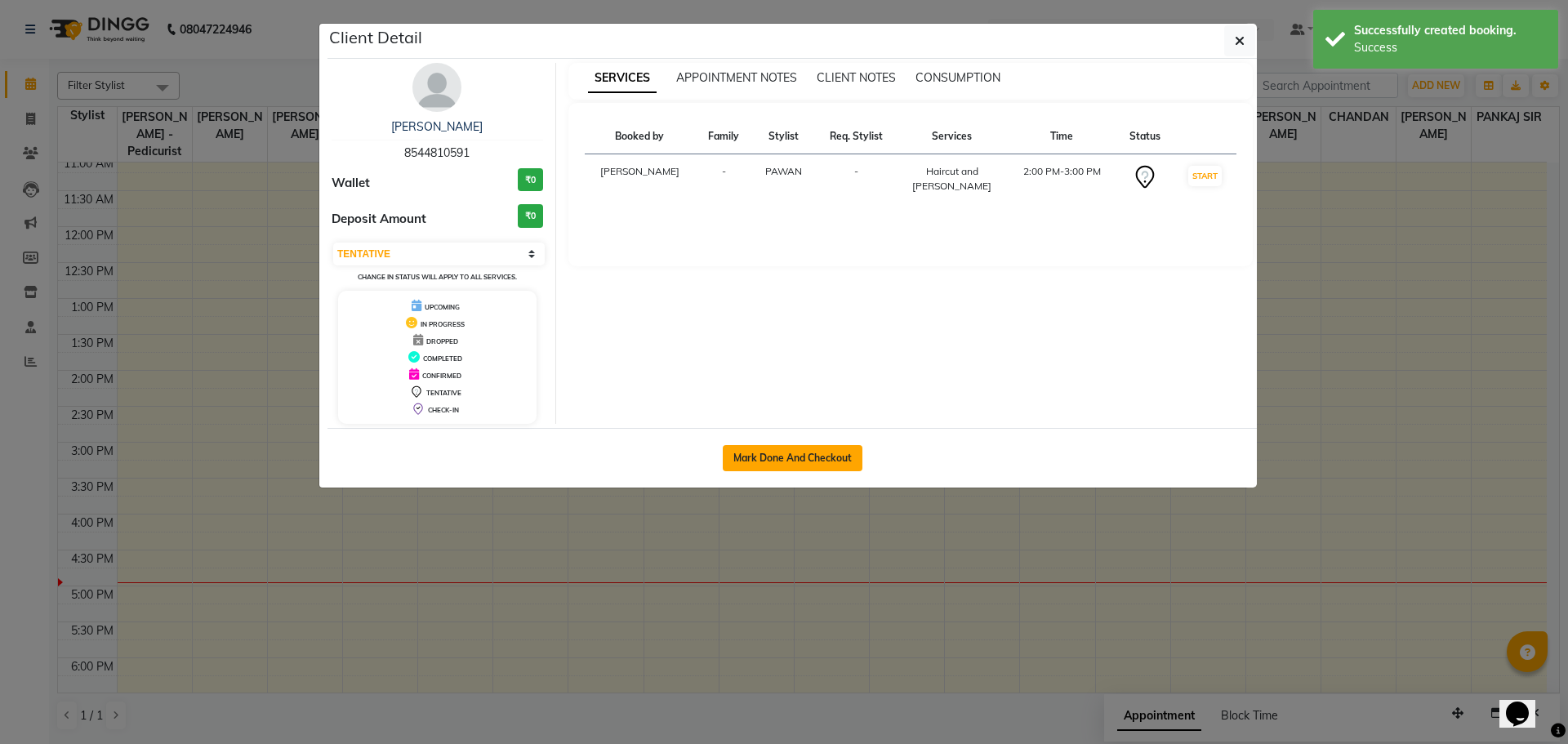
click at [789, 464] on button "Mark Done And Checkout" at bounding box center [793, 458] width 140 height 26
select select "service"
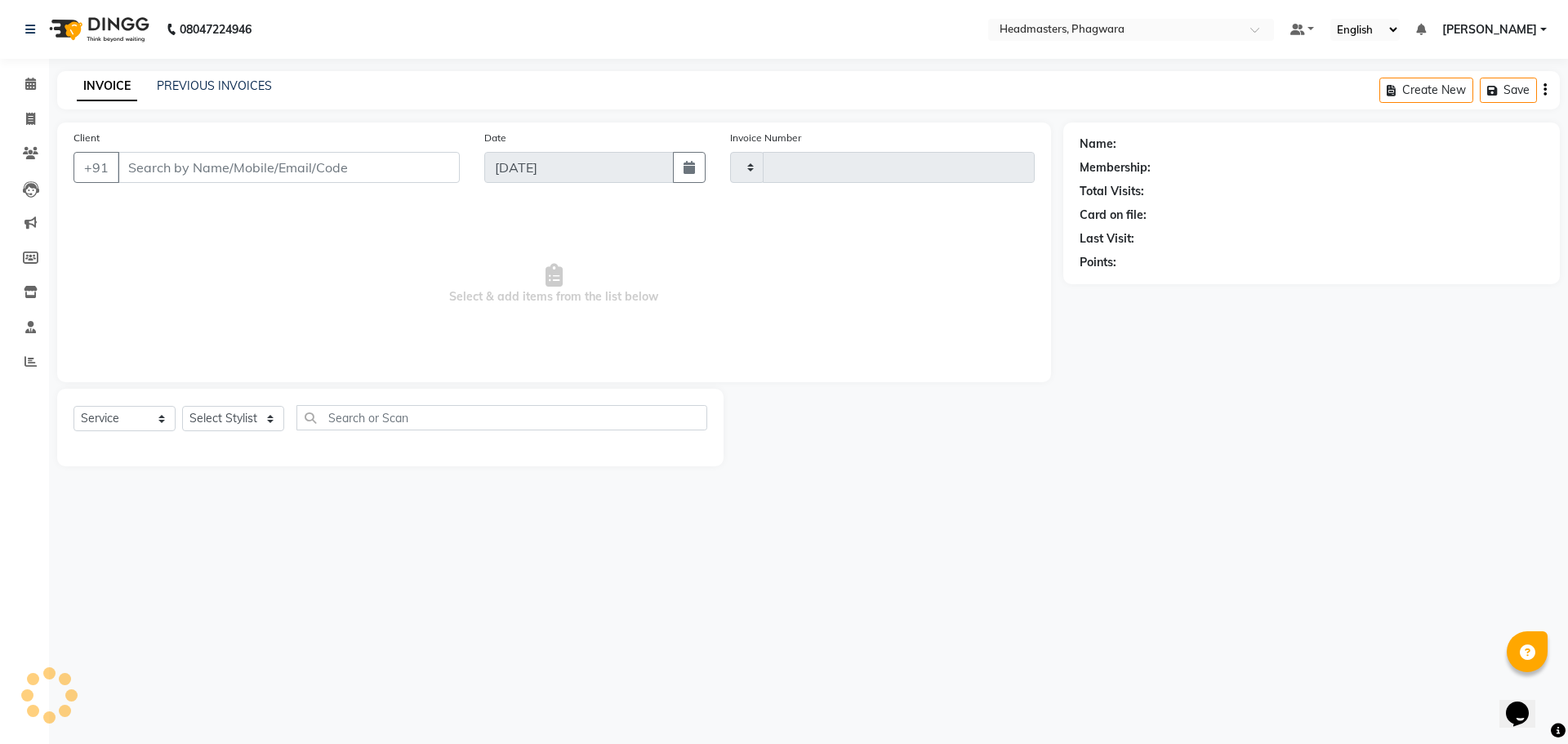
type input "1027"
select select "7888"
type input "8544810591"
select select "71382"
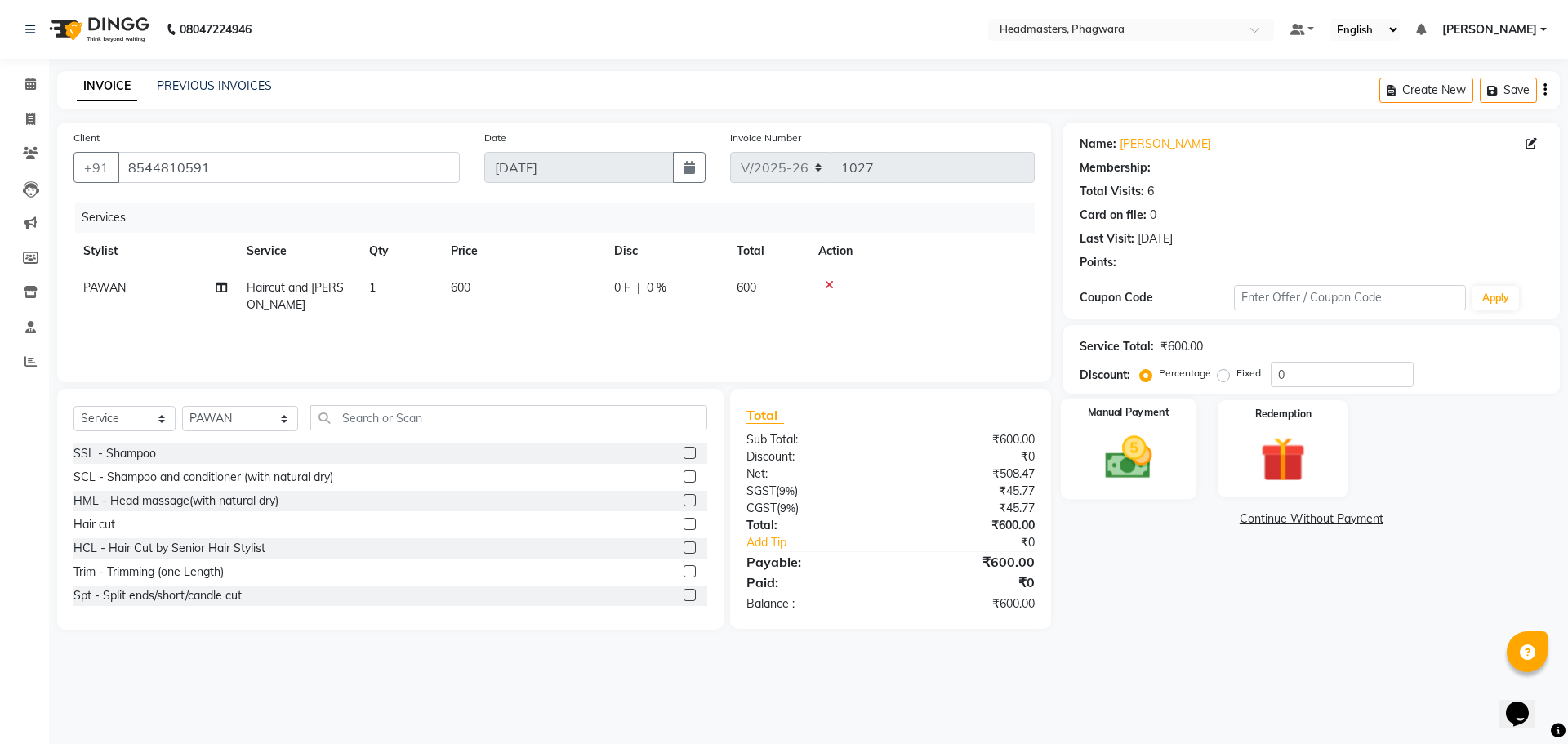
click at [1120, 480] on img at bounding box center [1128, 457] width 76 height 54
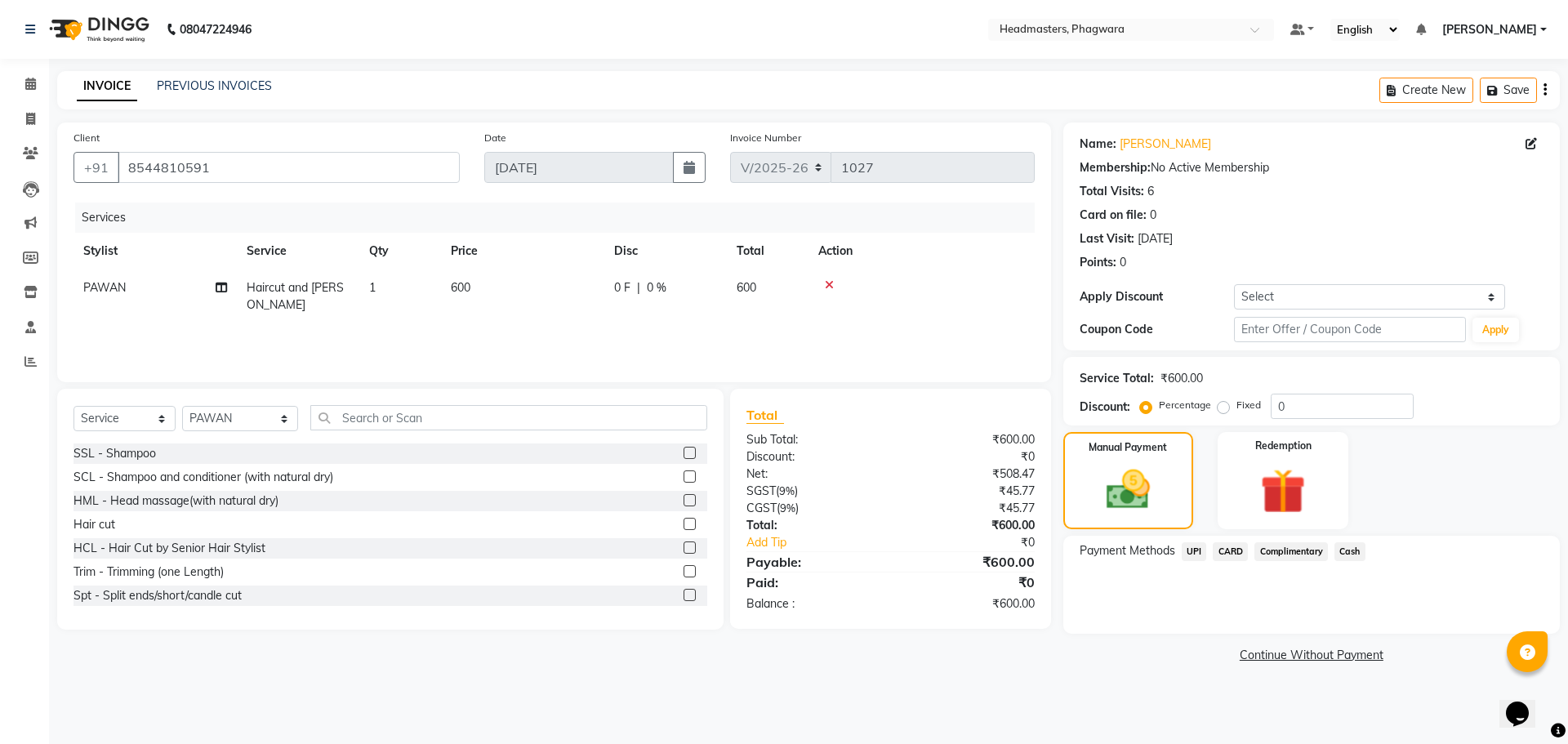
click at [1340, 545] on span "Cash" at bounding box center [1349, 552] width 31 height 19
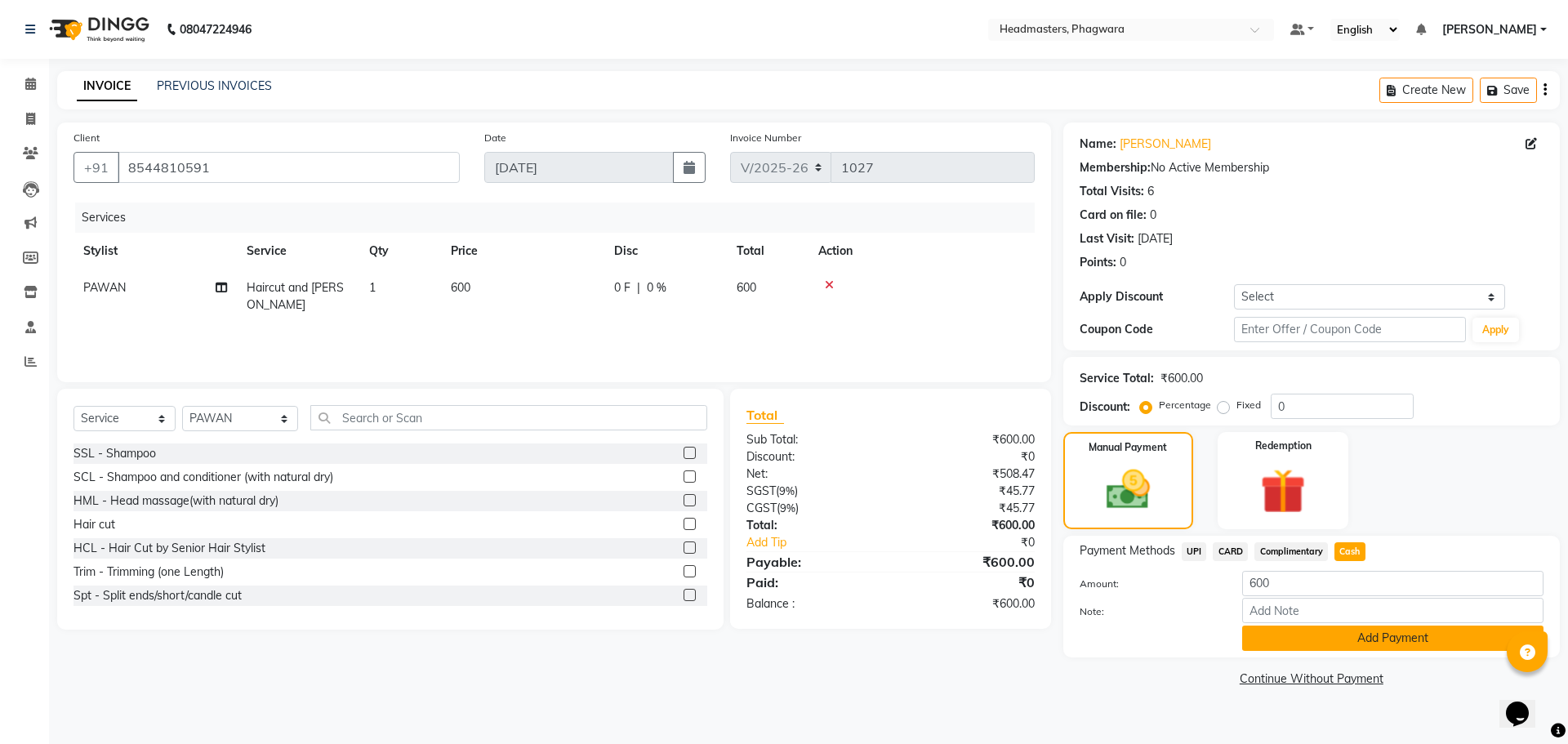
click at [1319, 649] on button "Add Payment" at bounding box center [1392, 639] width 301 height 25
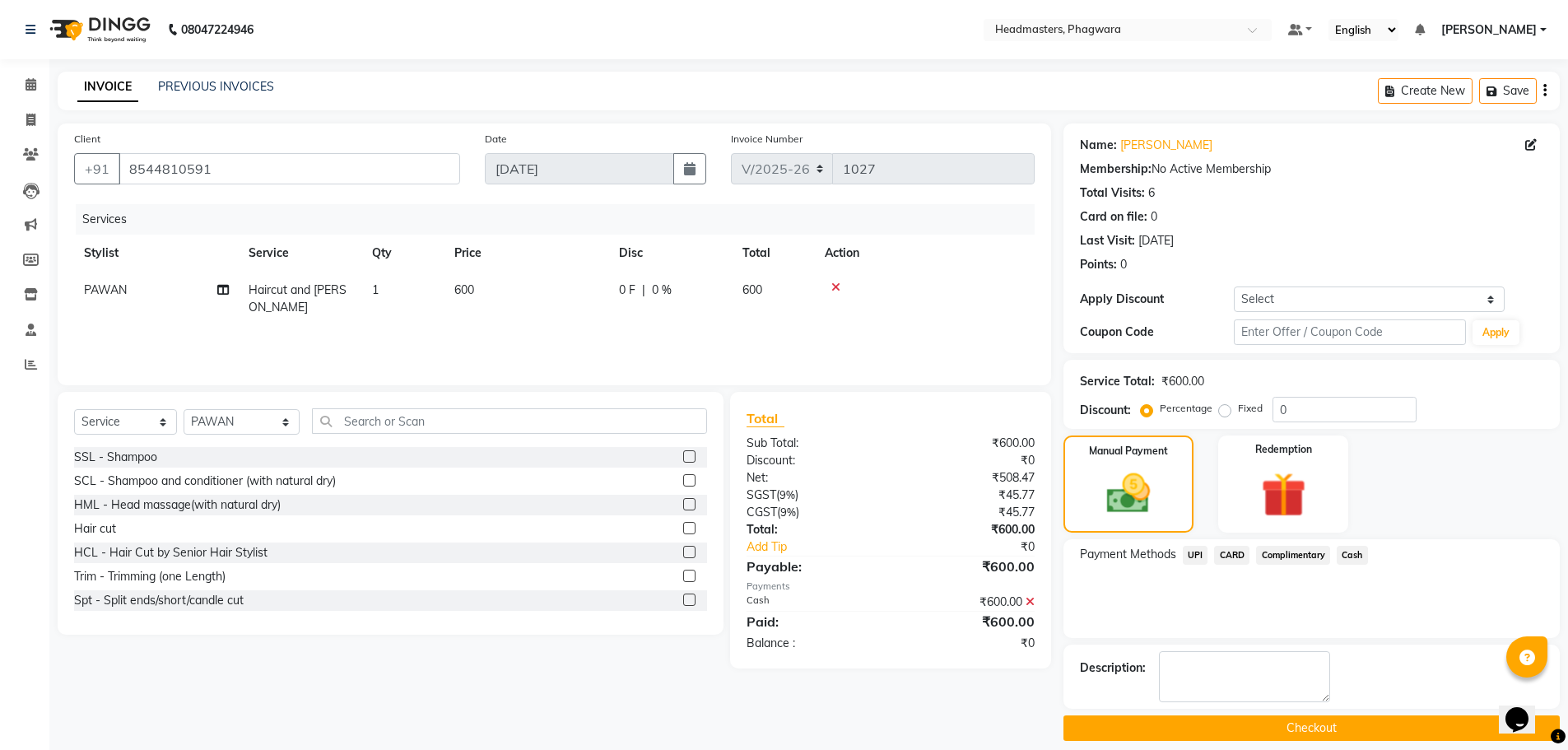
click at [1307, 724] on button "Checkout" at bounding box center [1311, 728] width 496 height 26
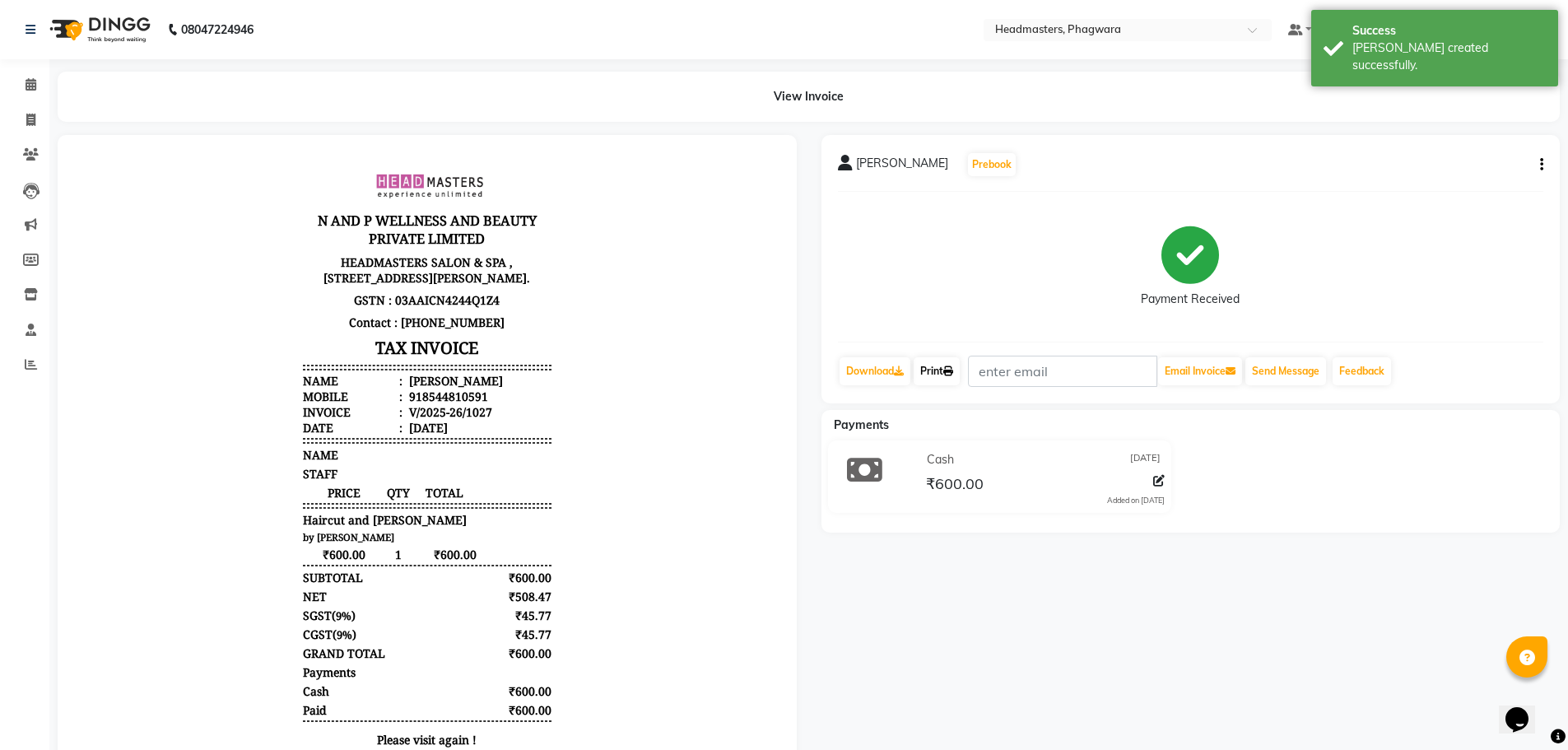
click at [946, 370] on link "Print" at bounding box center [936, 371] width 46 height 28
click at [39, 86] on span at bounding box center [31, 85] width 29 height 19
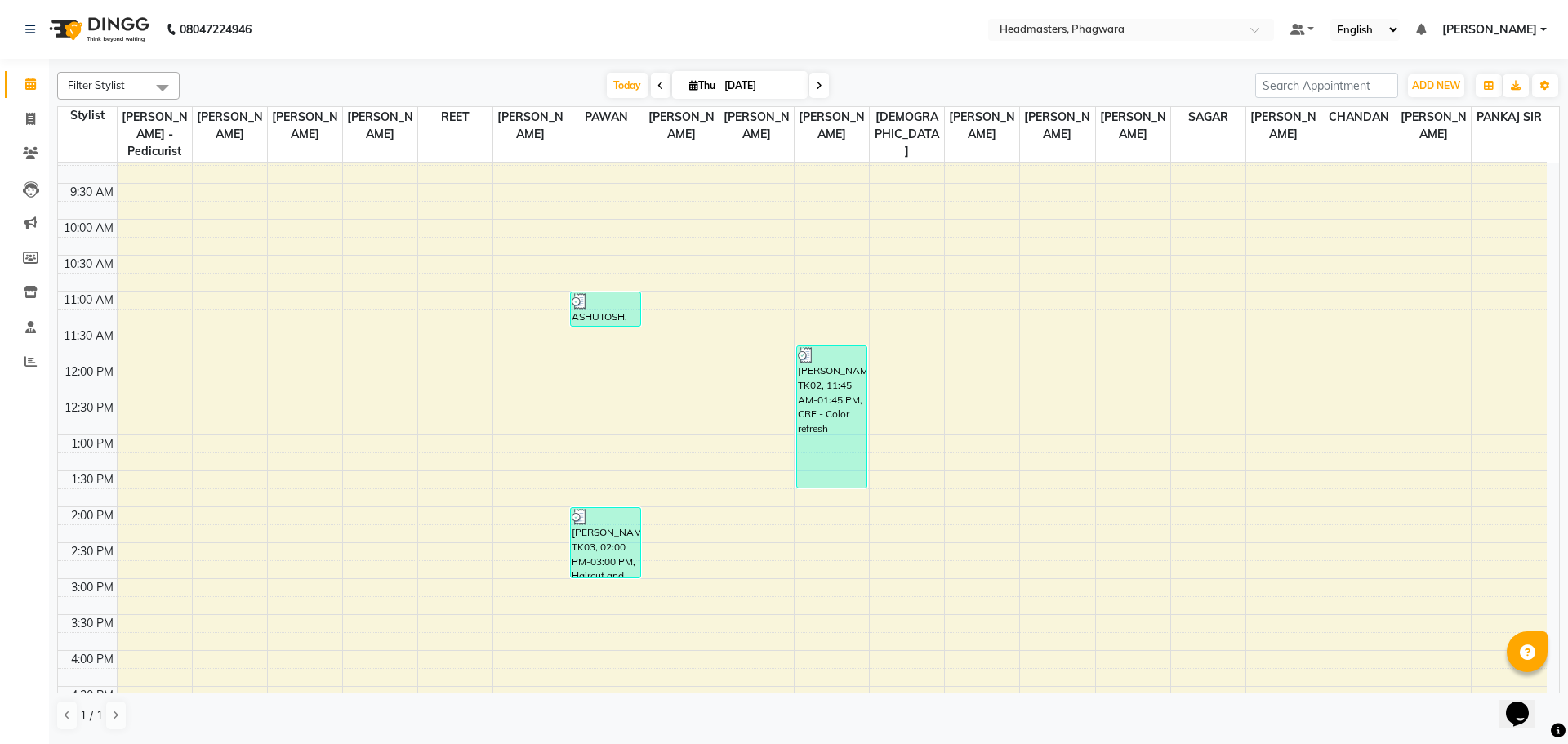
scroll to position [163, 0]
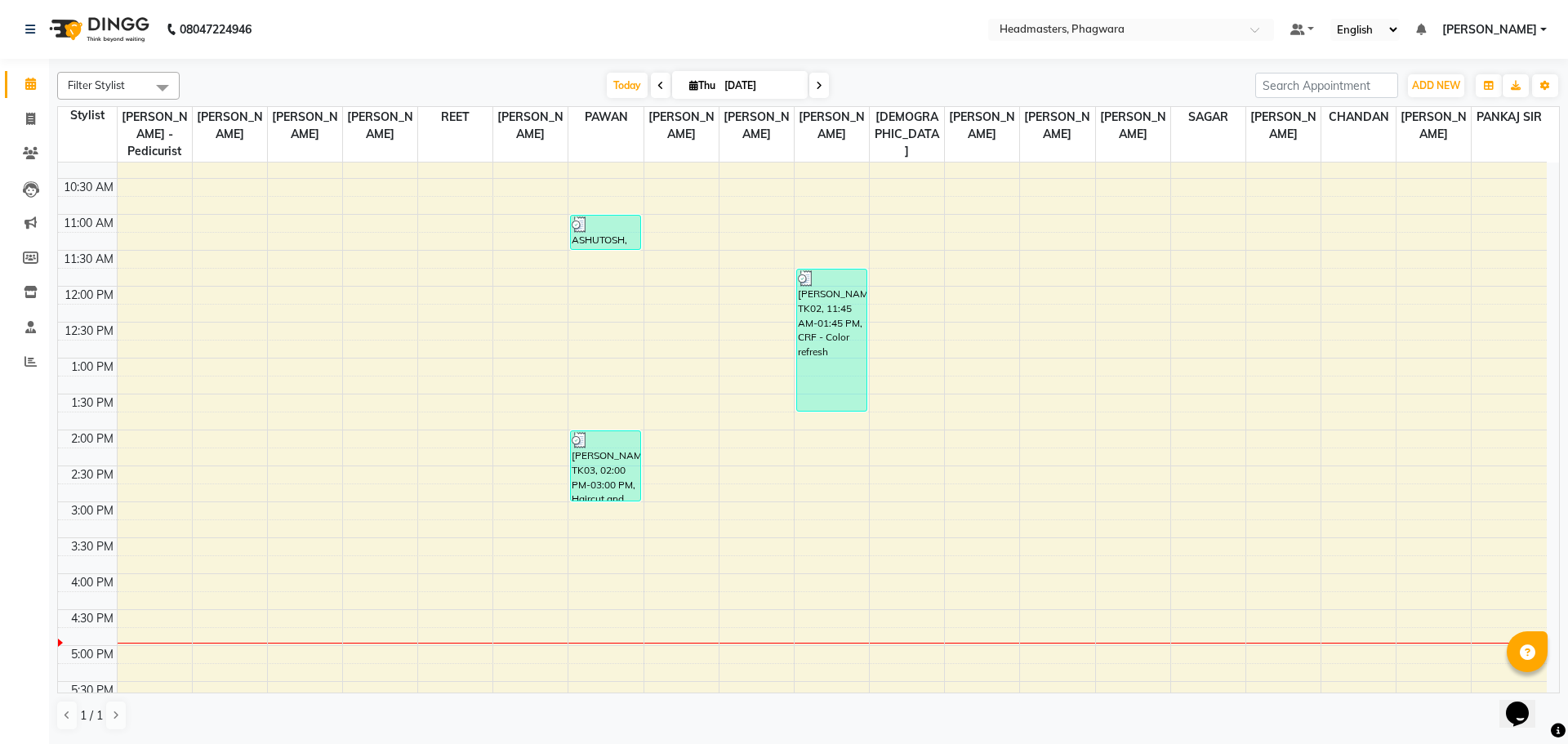
click at [446, 462] on div "8:00 AM 8:30 AM 9:00 AM 9:30 AM 10:00 AM 10:30 AM 11:00 AM 11:30 AM 12:00 PM 12…" at bounding box center [802, 465] width 1488 height 934
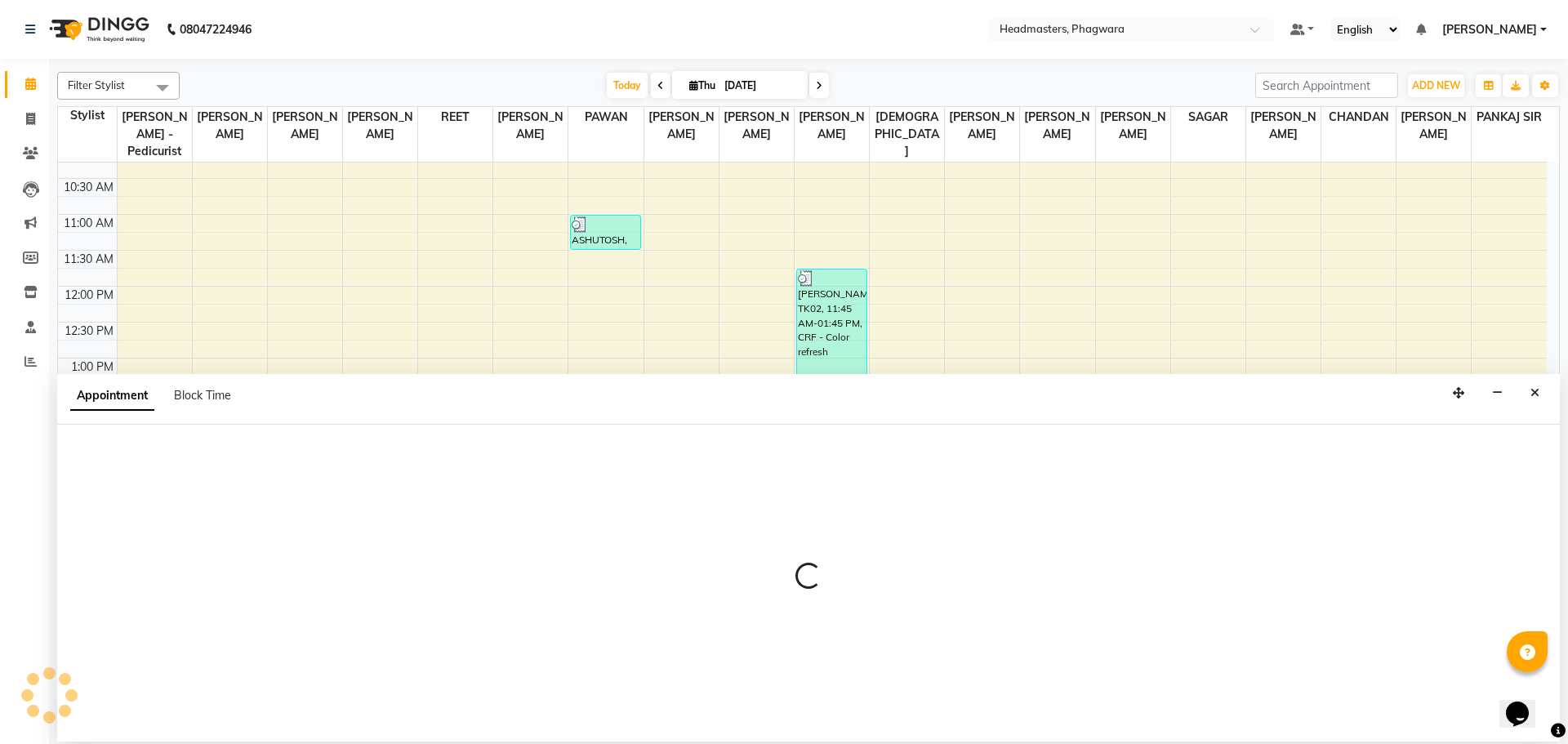
select select "71380"
select select "tentative"
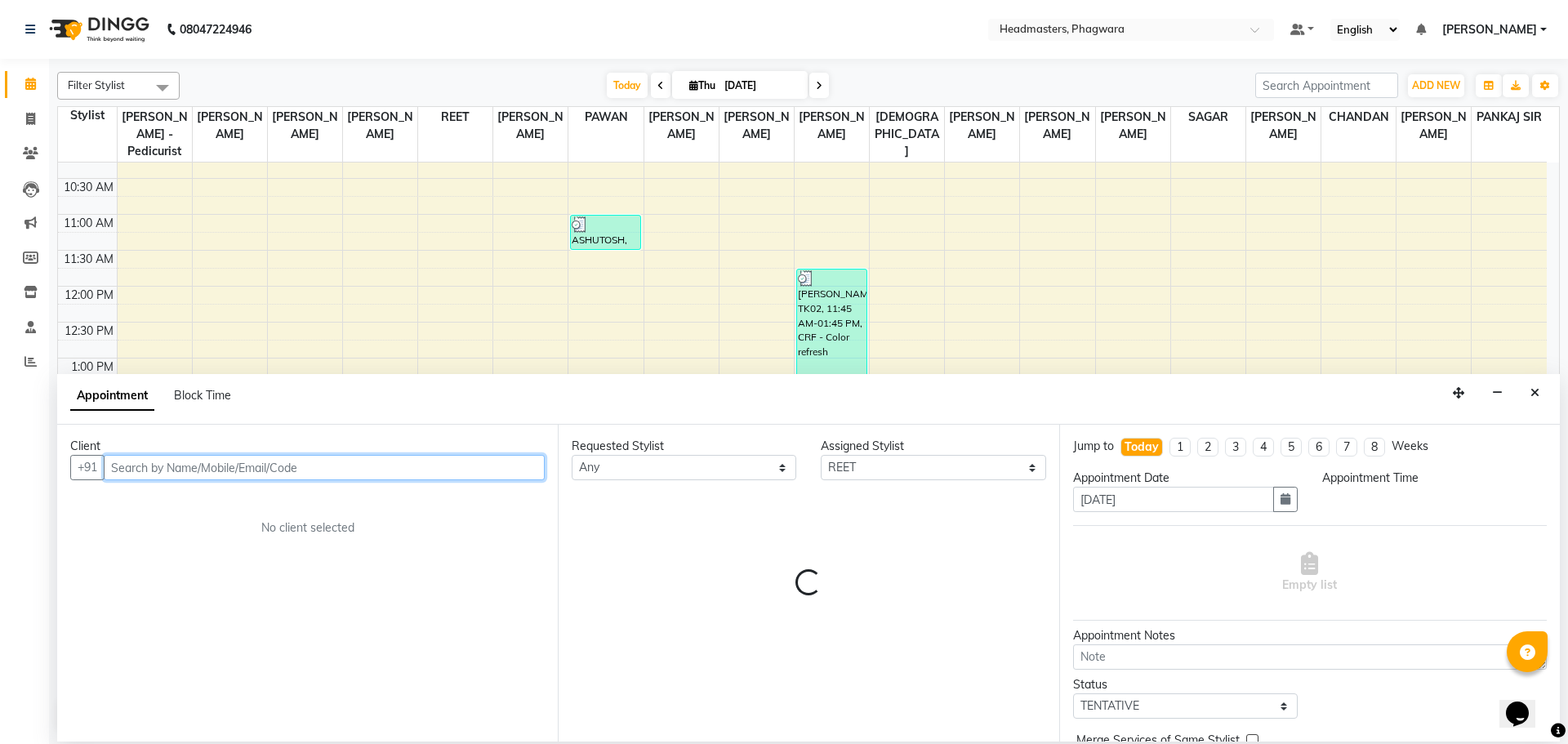
select select "870"
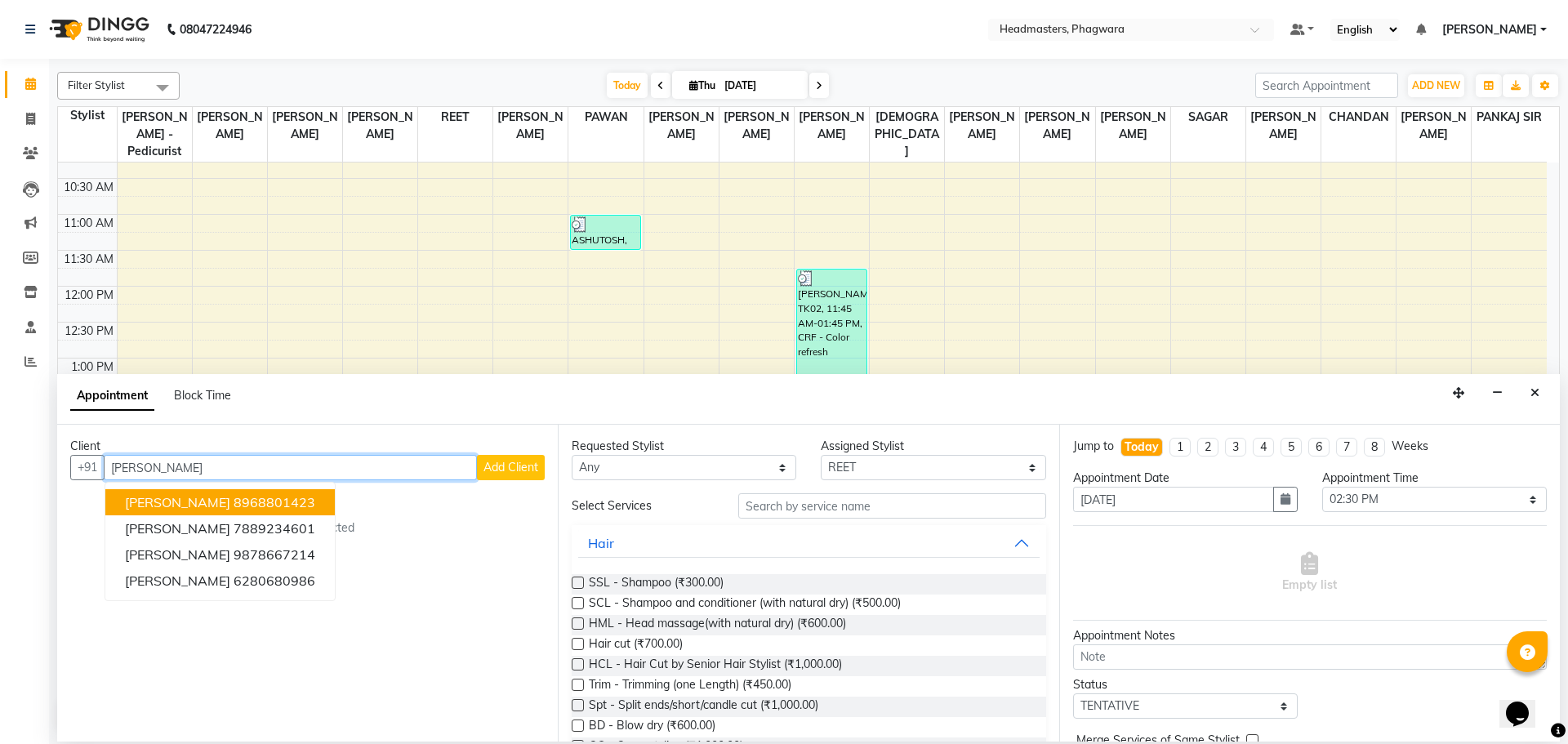
click at [177, 503] on span "[PERSON_NAME]" at bounding box center [178, 503] width 105 height 16
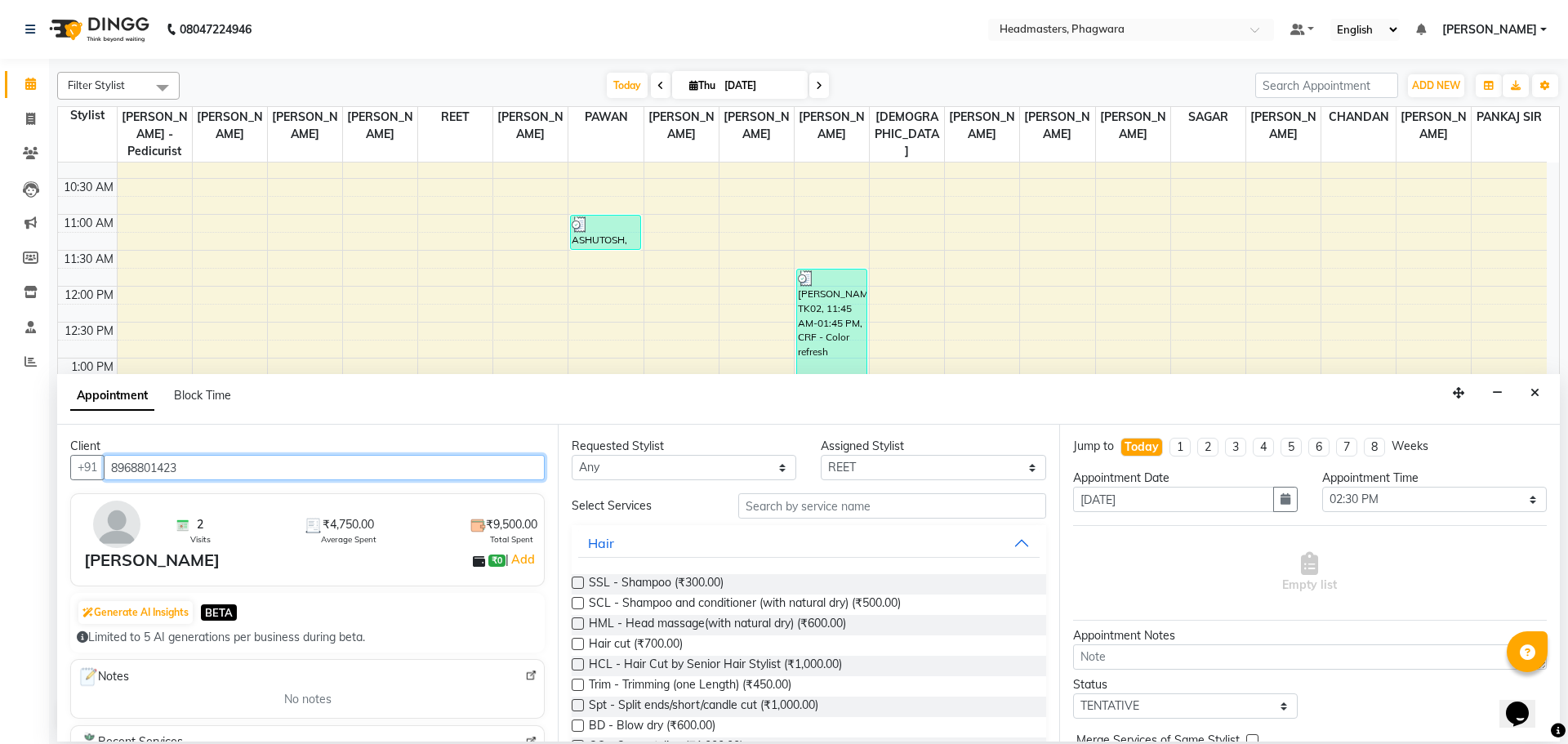
type input "8968801423"
click at [773, 509] on input "text" at bounding box center [891, 506] width 307 height 25
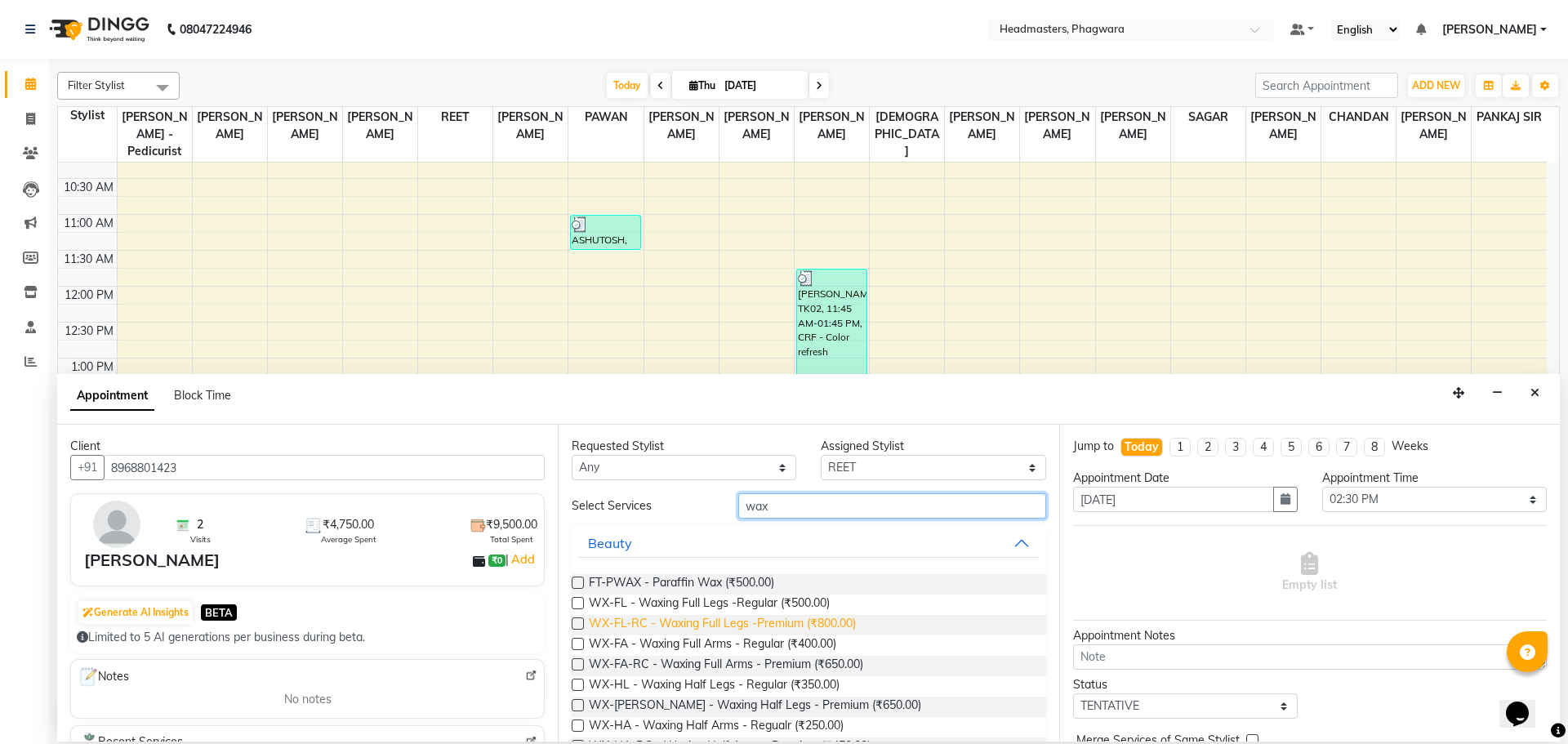
type input "wax"
click at [791, 628] on span "WX-FL-RC - Waxing Full Legs -Premium (₹800.00)" at bounding box center [722, 625] width 267 height 21
checkbox input "false"
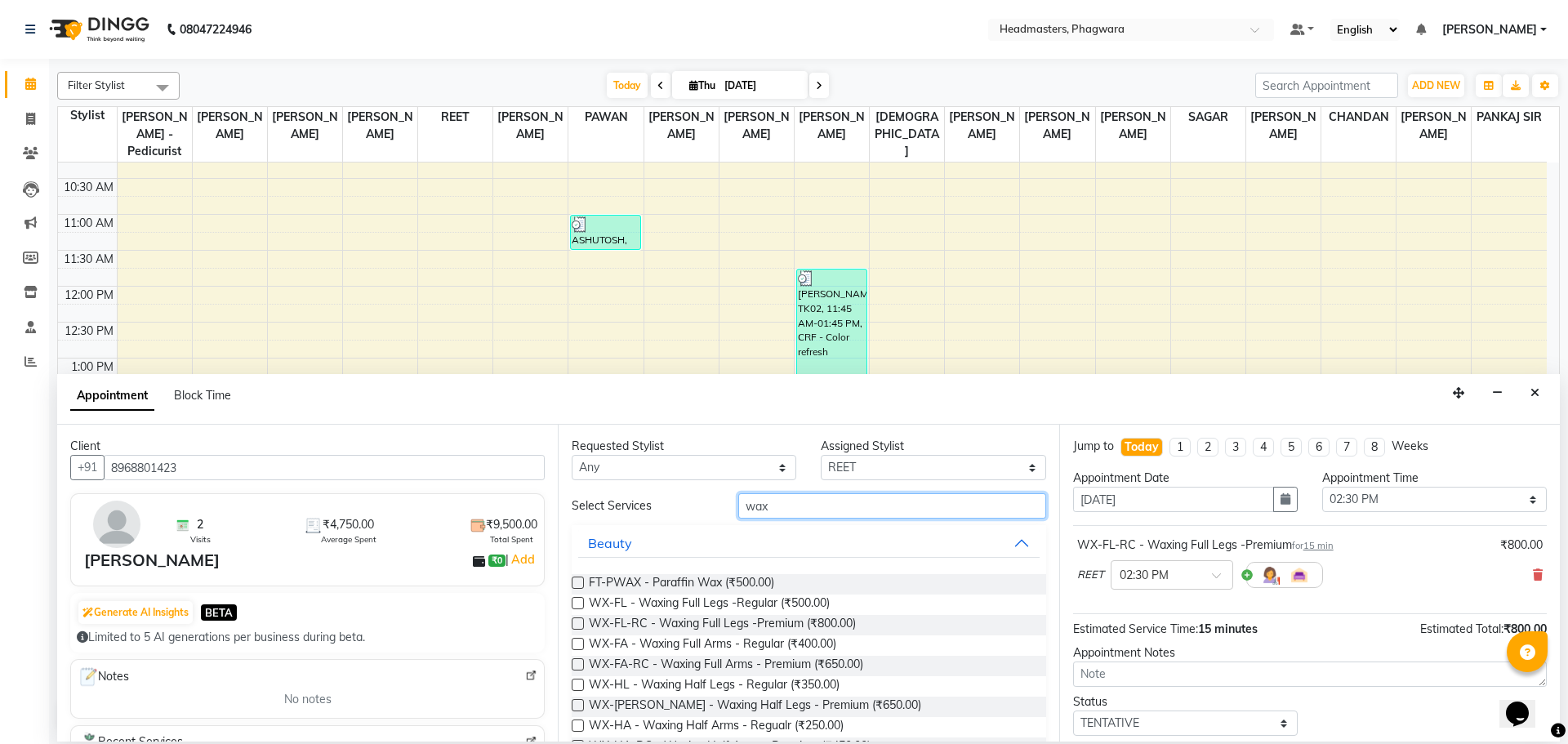
drag, startPoint x: 803, startPoint y: 504, endPoint x: 677, endPoint y: 517, distance: 126.7
click at [677, 517] on div "Select Services wax" at bounding box center [808, 506] width 498 height 25
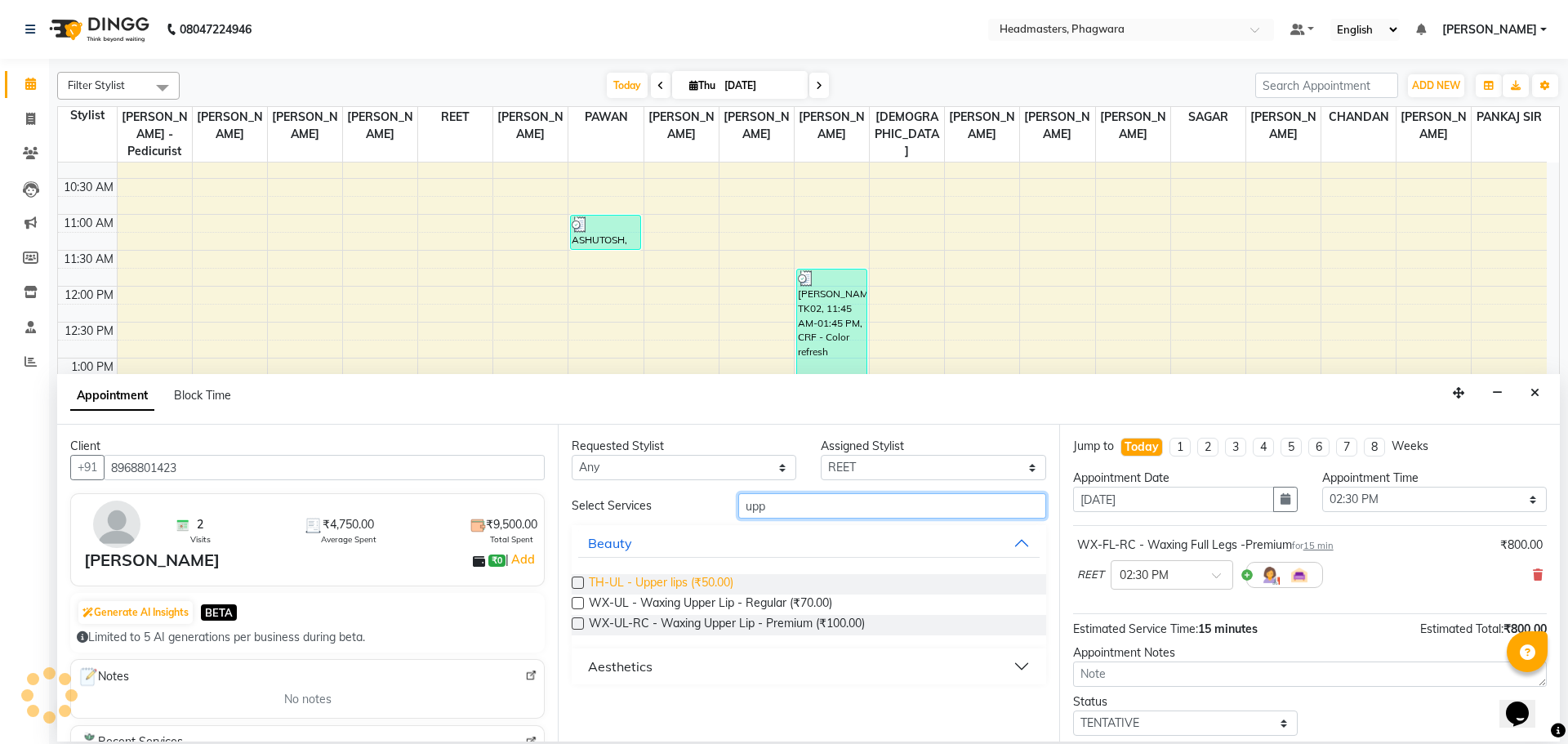
type input "upp"
click at [692, 581] on span "TH-UL - Upper lips (₹50.00)" at bounding box center [660, 584] width 144 height 21
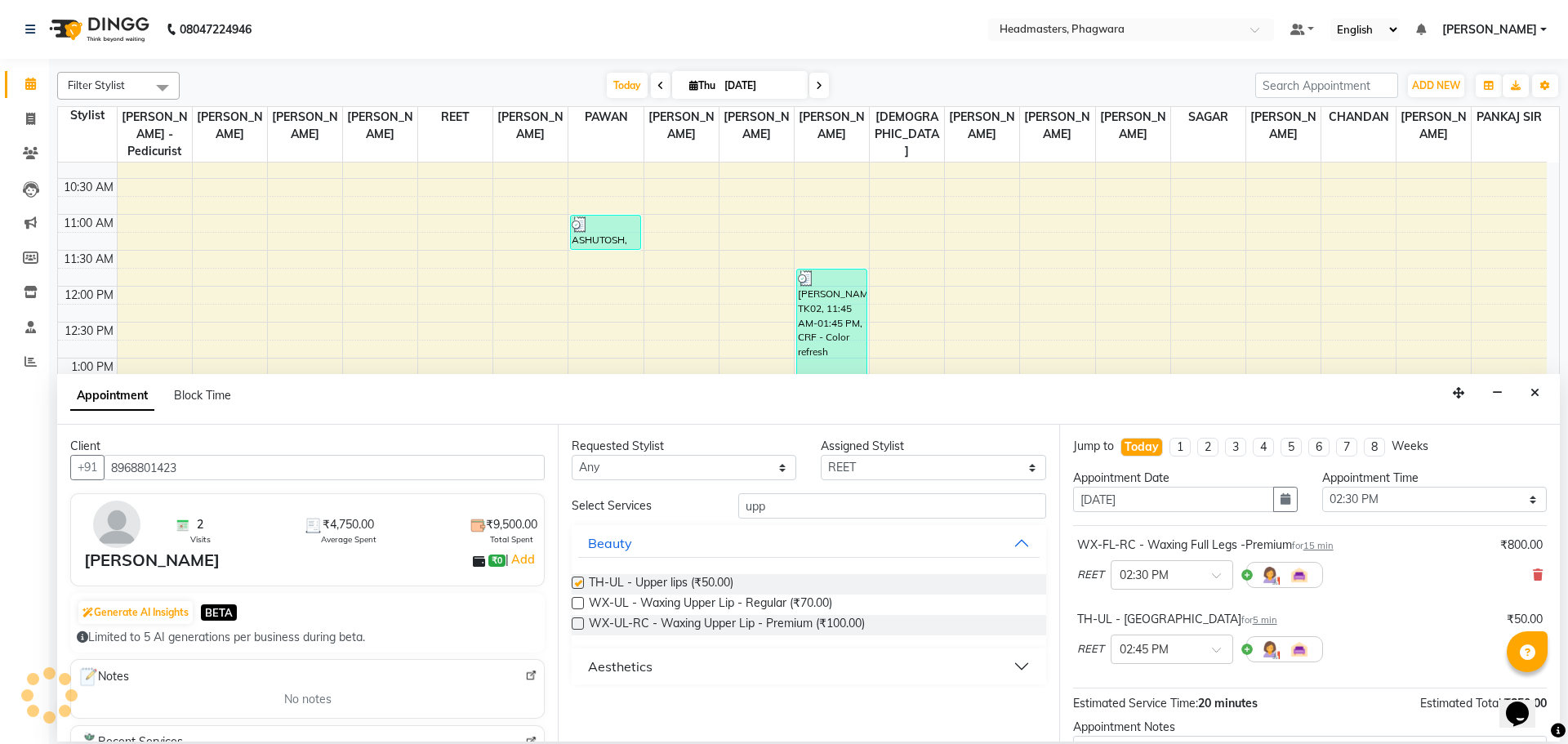
checkbox input "false"
click at [922, 455] on div "Assigned Stylist" at bounding box center [933, 446] width 225 height 17
drag, startPoint x: 793, startPoint y: 511, endPoint x: 665, endPoint y: 504, distance: 128.2
click at [665, 504] on div "Select Services upp" at bounding box center [808, 506] width 498 height 25
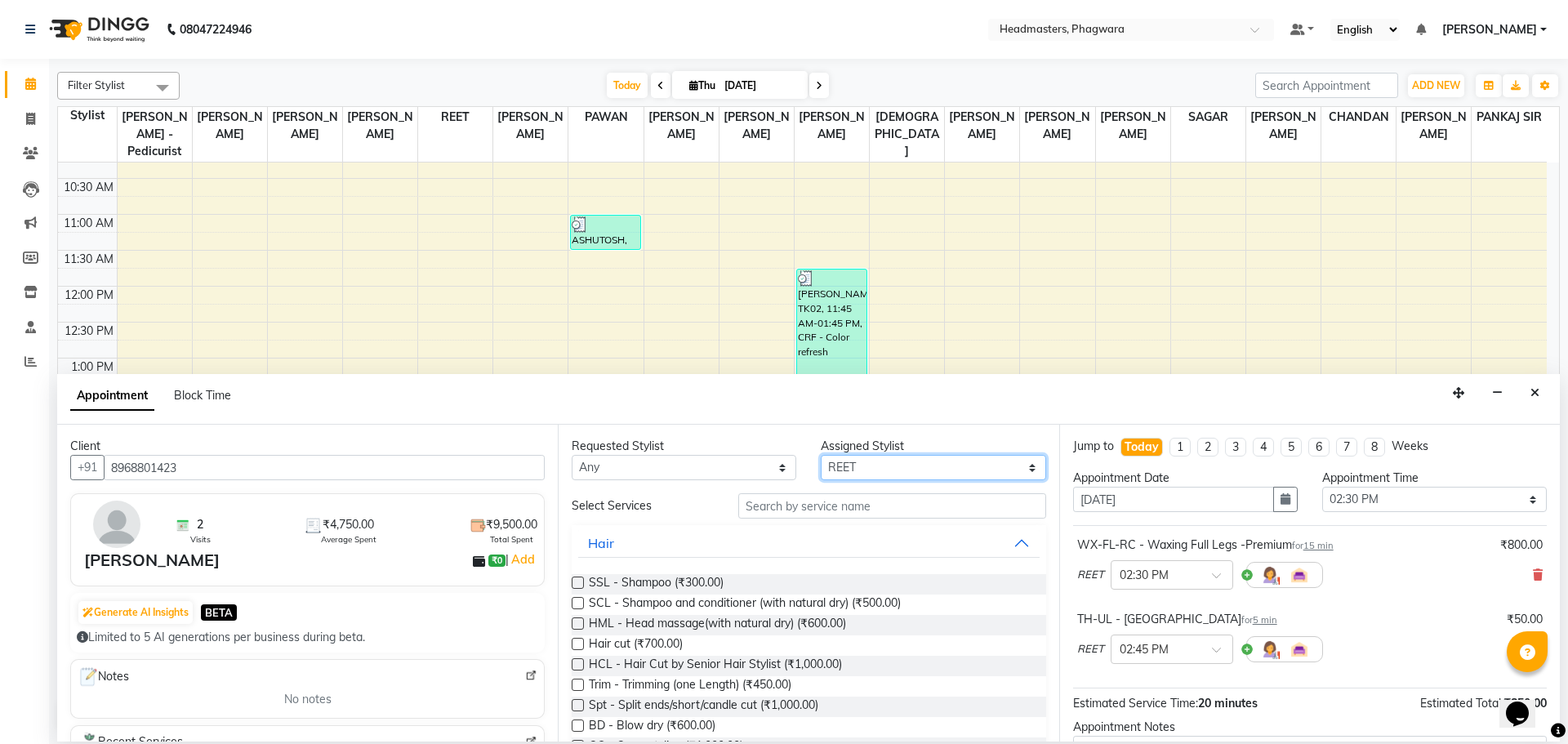
click at [927, 465] on select "Select [PERSON_NAME] [PERSON_NAME] [DEMOGRAPHIC_DATA][PERSON_NAME] [PERSON_NAME…" at bounding box center [933, 468] width 225 height 25
select select "71386"
click at [821, 455] on select "Select [PERSON_NAME] [PERSON_NAME] [DEMOGRAPHIC_DATA][PERSON_NAME] [PERSON_NAME…" at bounding box center [933, 468] width 225 height 25
click at [910, 504] on input "text" at bounding box center [891, 506] width 307 height 25
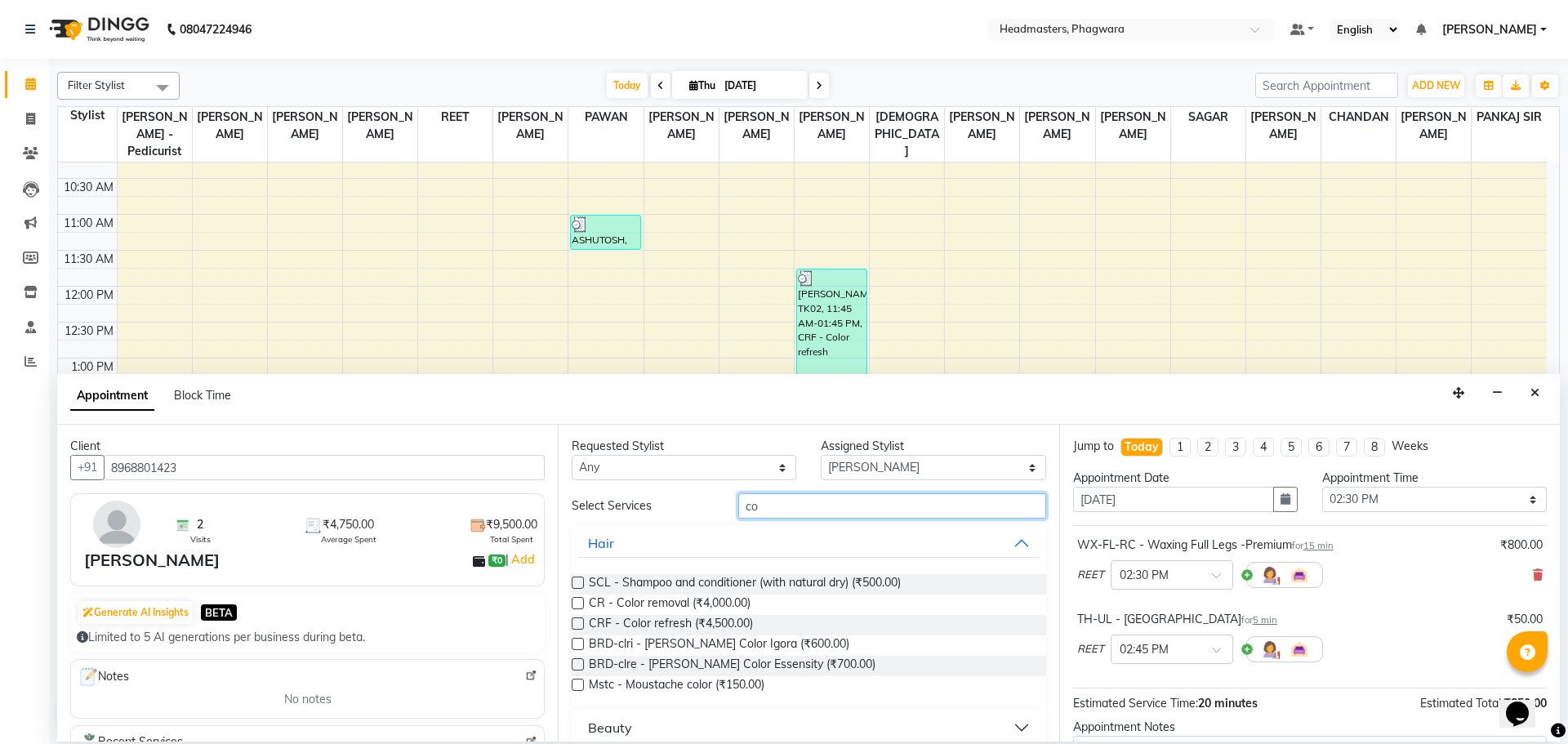
type input "c"
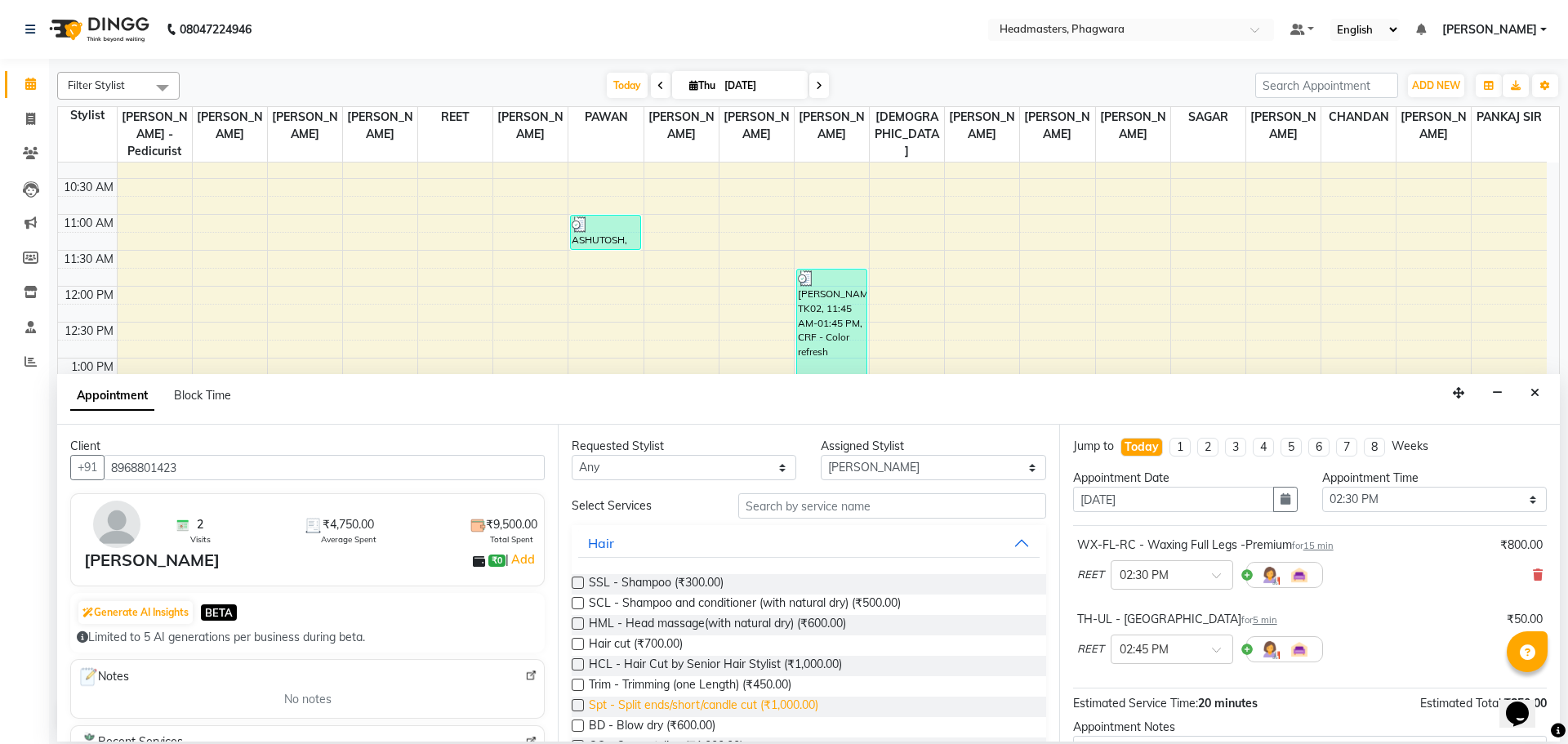
click at [719, 703] on span "Spt - Split ends/short/candle cut (₹1,000.00)" at bounding box center [703, 707] width 229 height 21
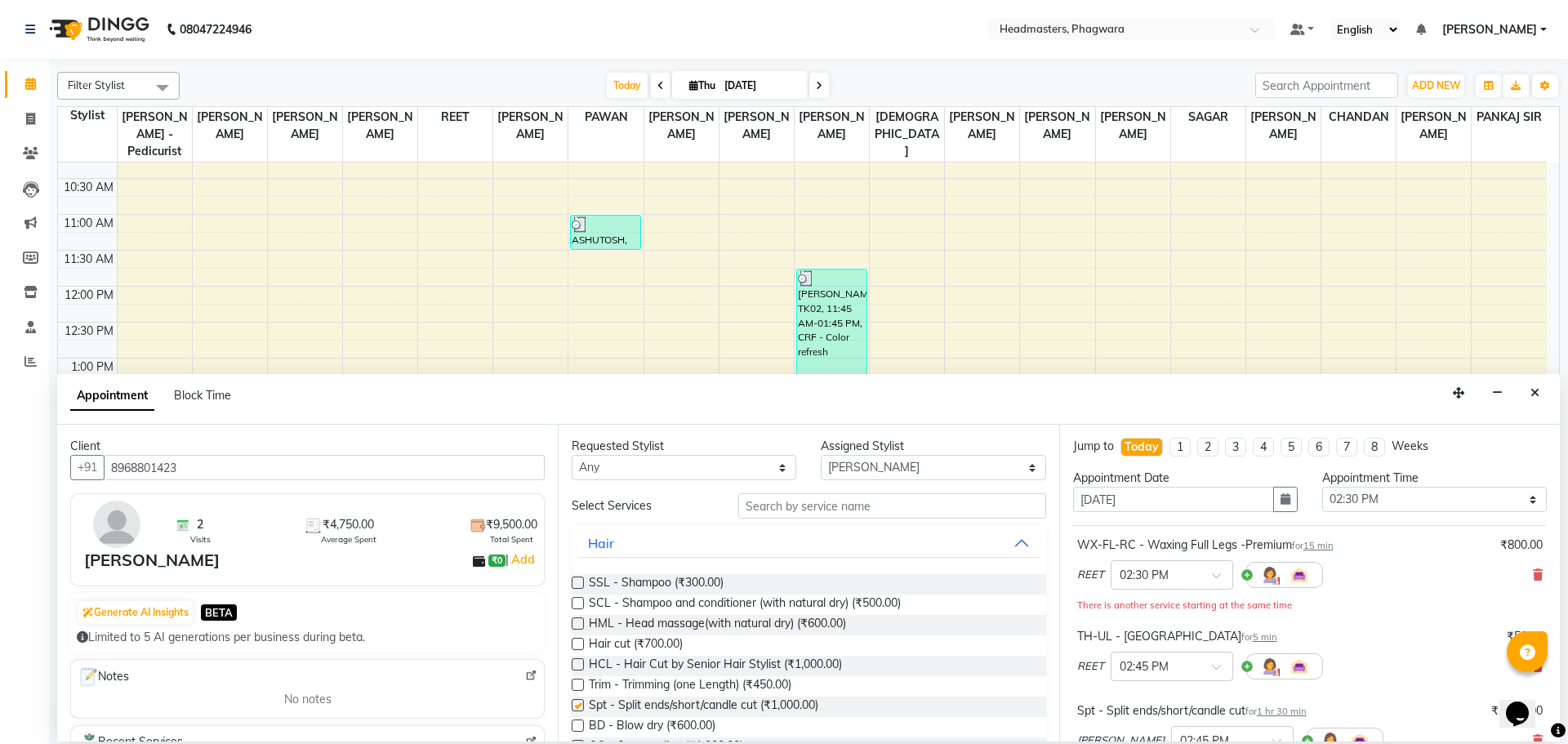
checkbox input "false"
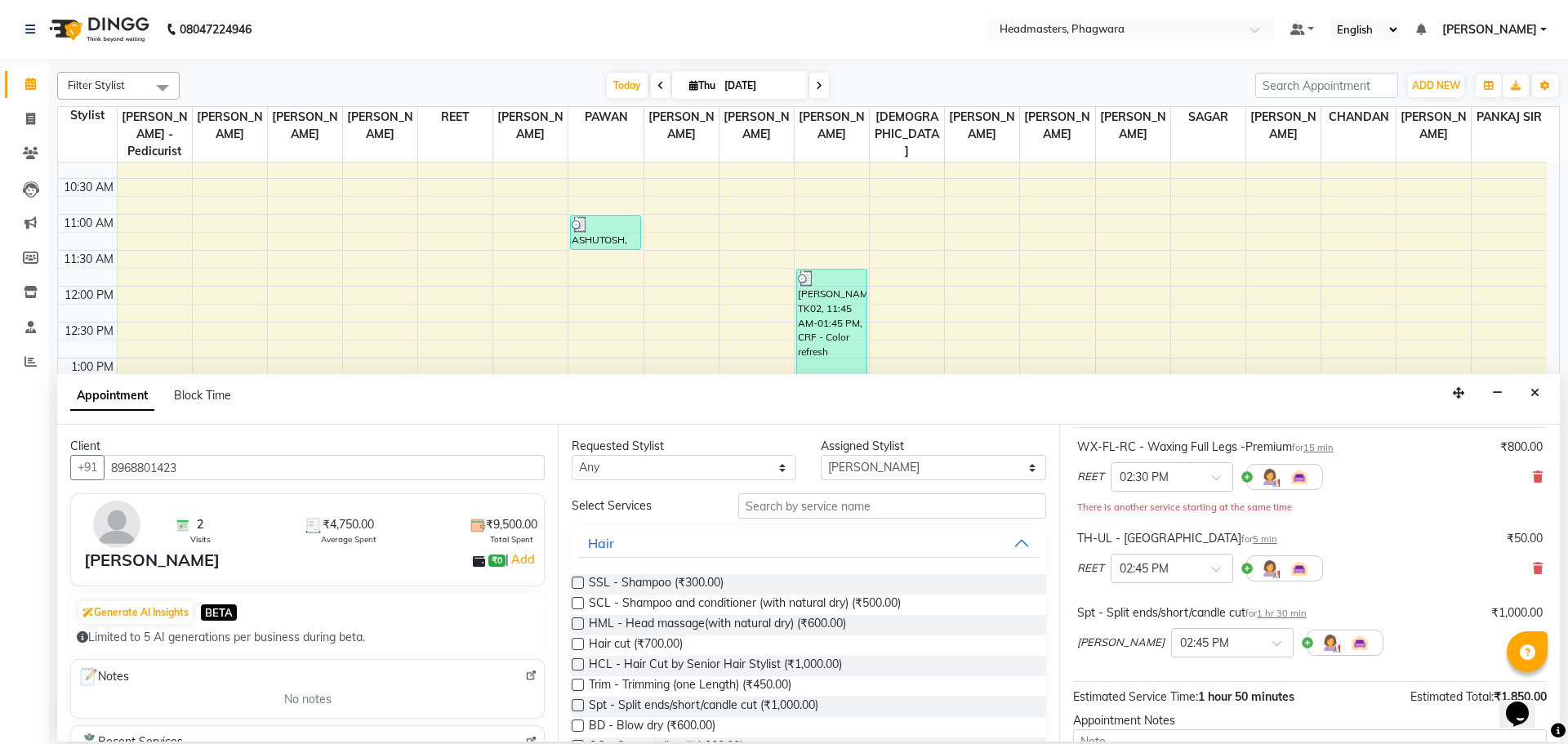
scroll to position [236, 0]
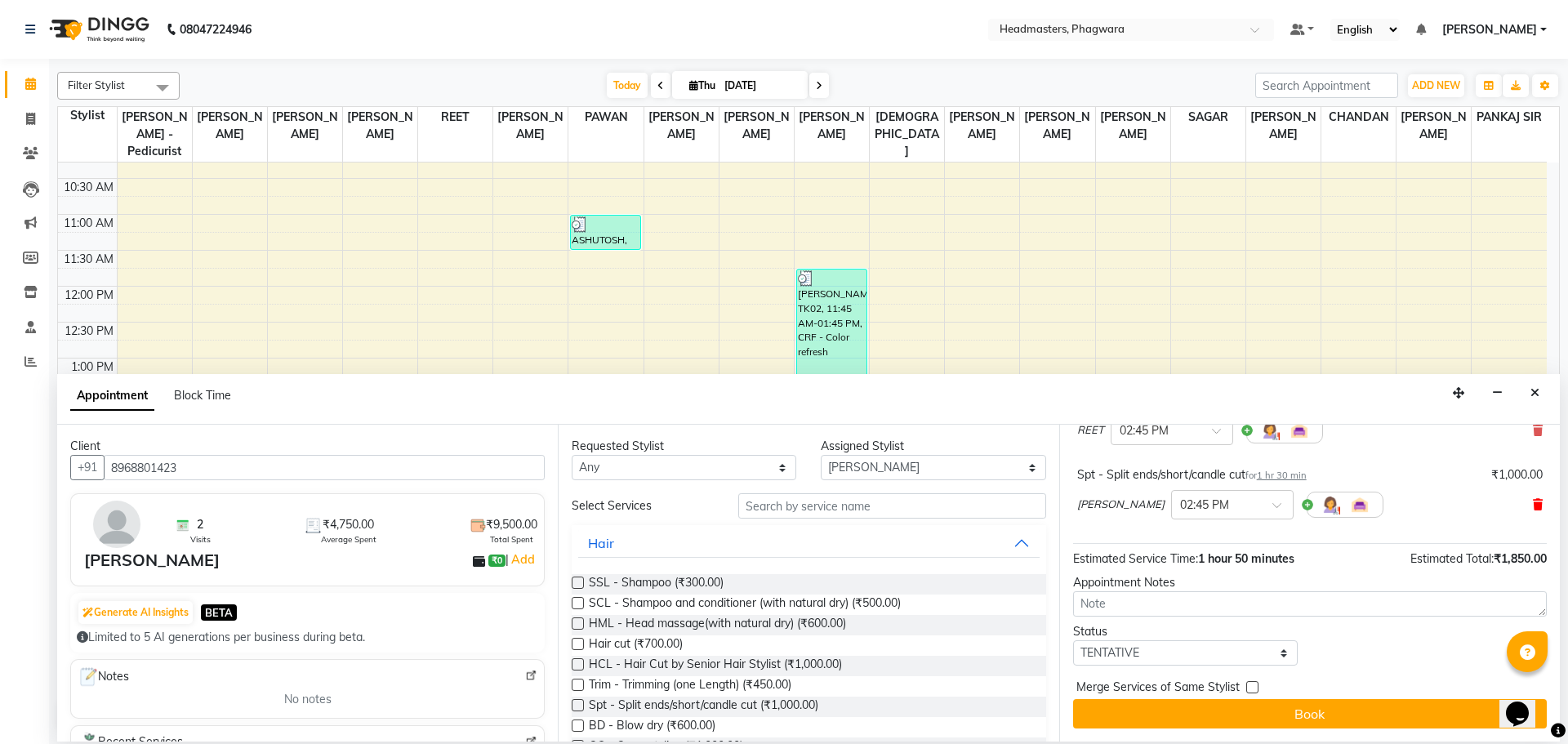
click at [1533, 503] on icon at bounding box center [1537, 504] width 10 height 12
click at [836, 665] on span "HCL - Hair Cut by Senior Hair Stylist (₹1,000.00)" at bounding box center [715, 666] width 253 height 21
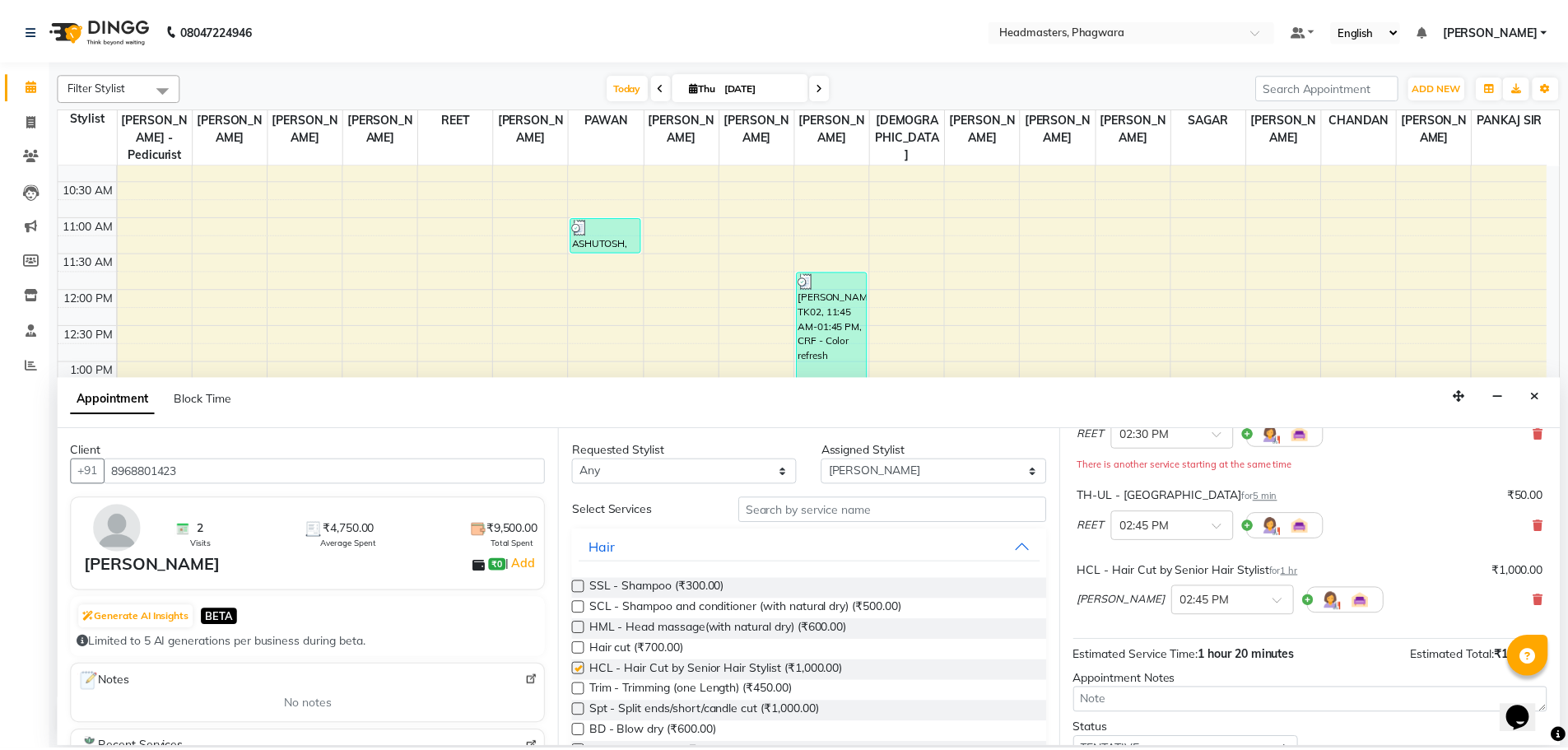
scroll to position [238, 0]
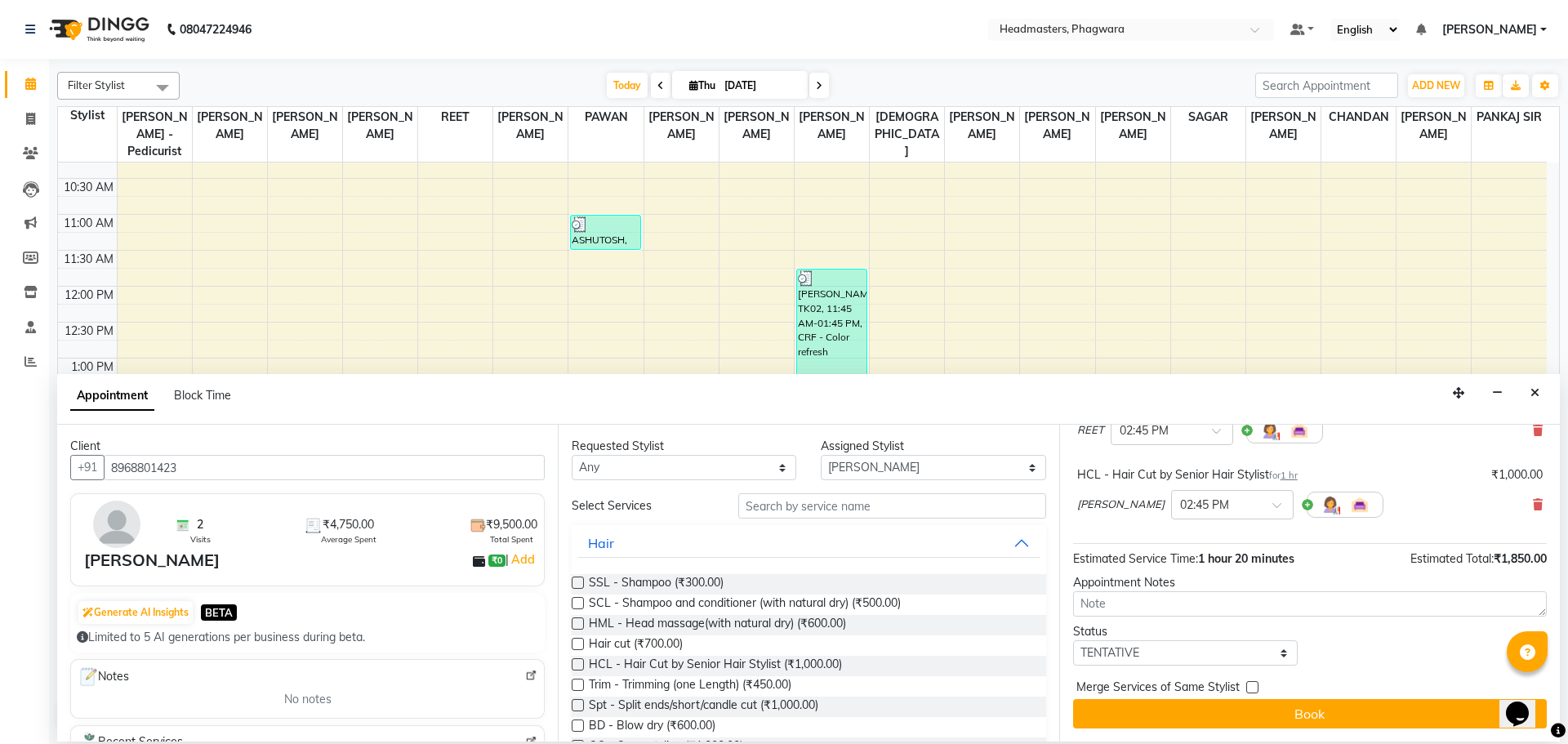
checkbox input "false"
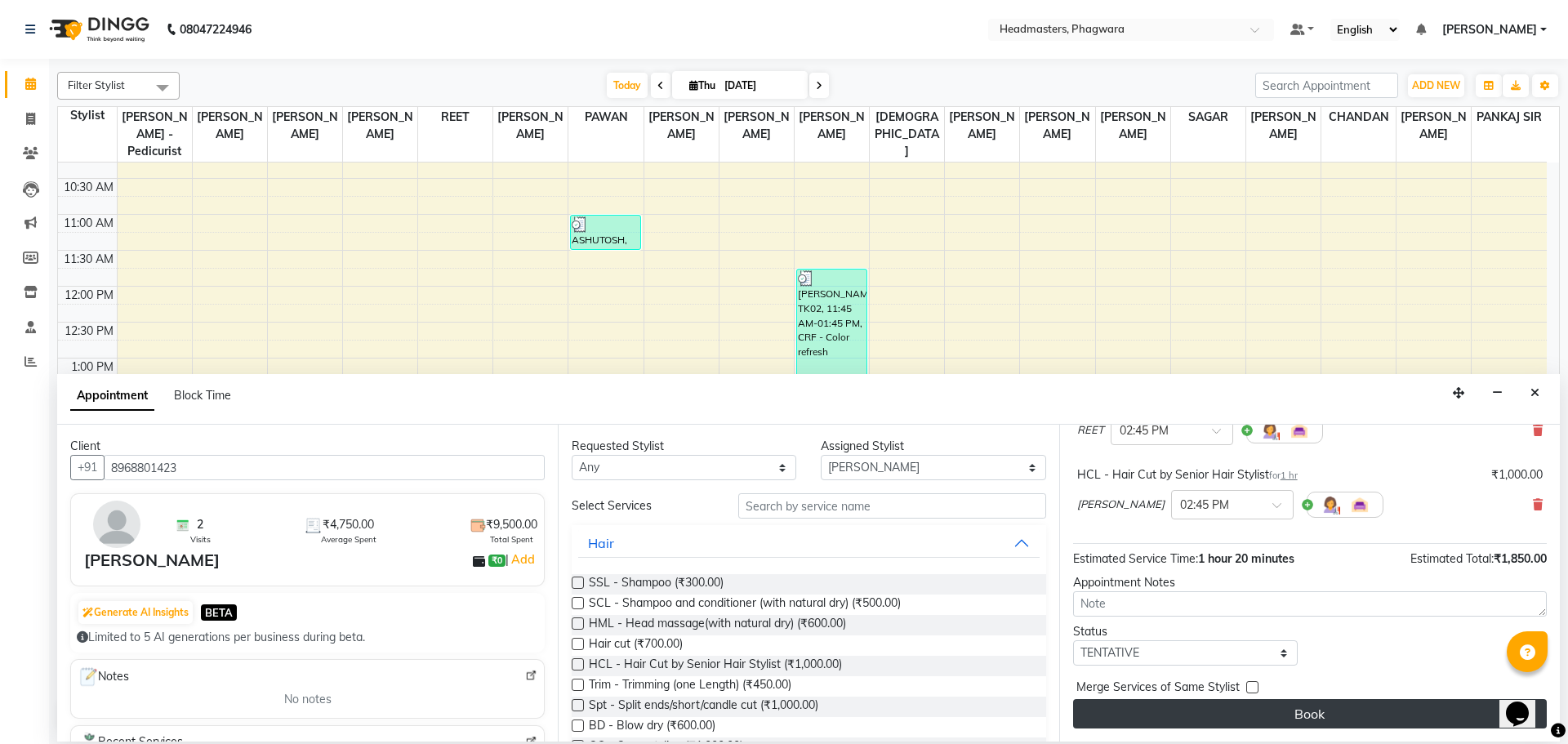
click at [1313, 710] on button "Book" at bounding box center [1310, 714] width 473 height 29
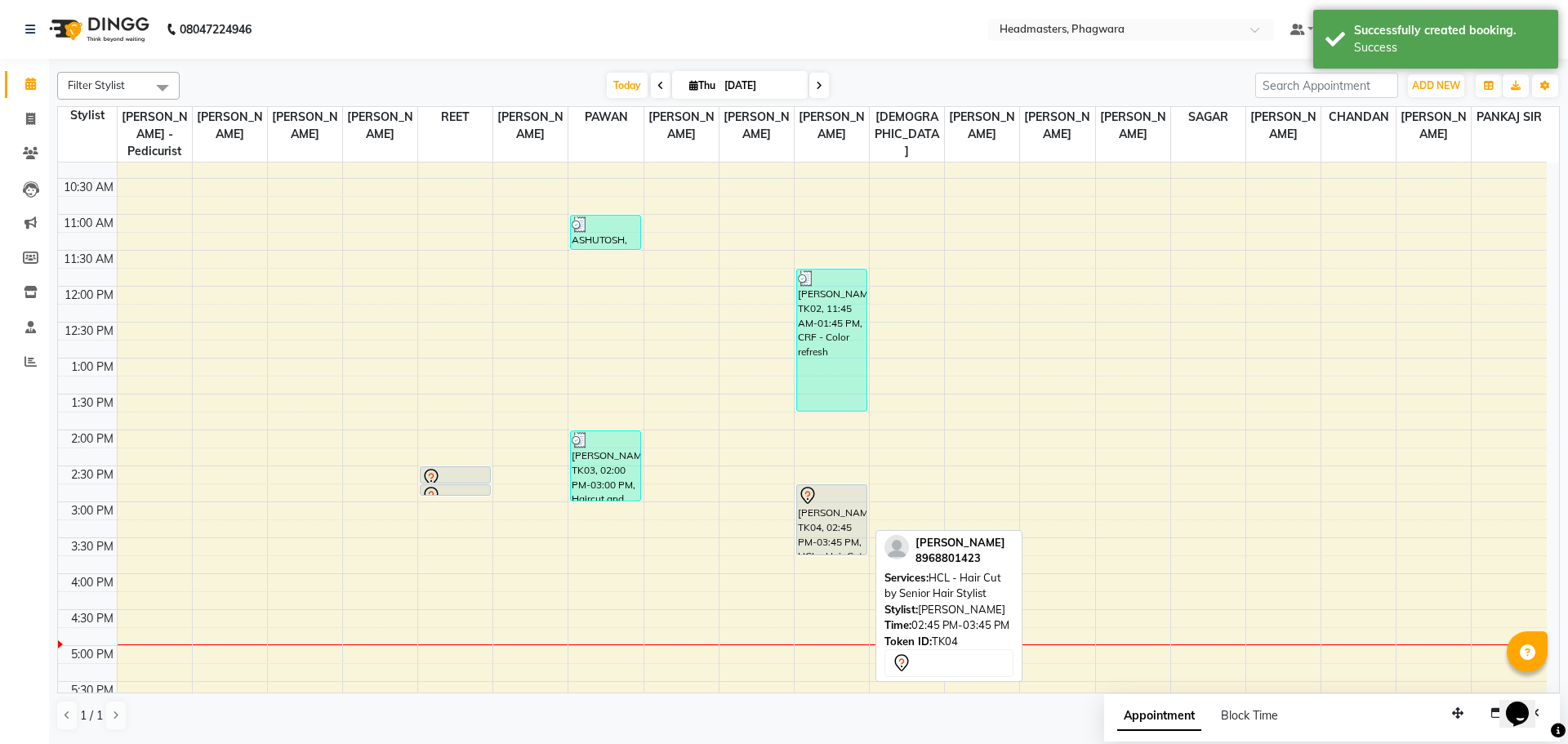
click at [817, 486] on div at bounding box center [832, 496] width 68 height 20
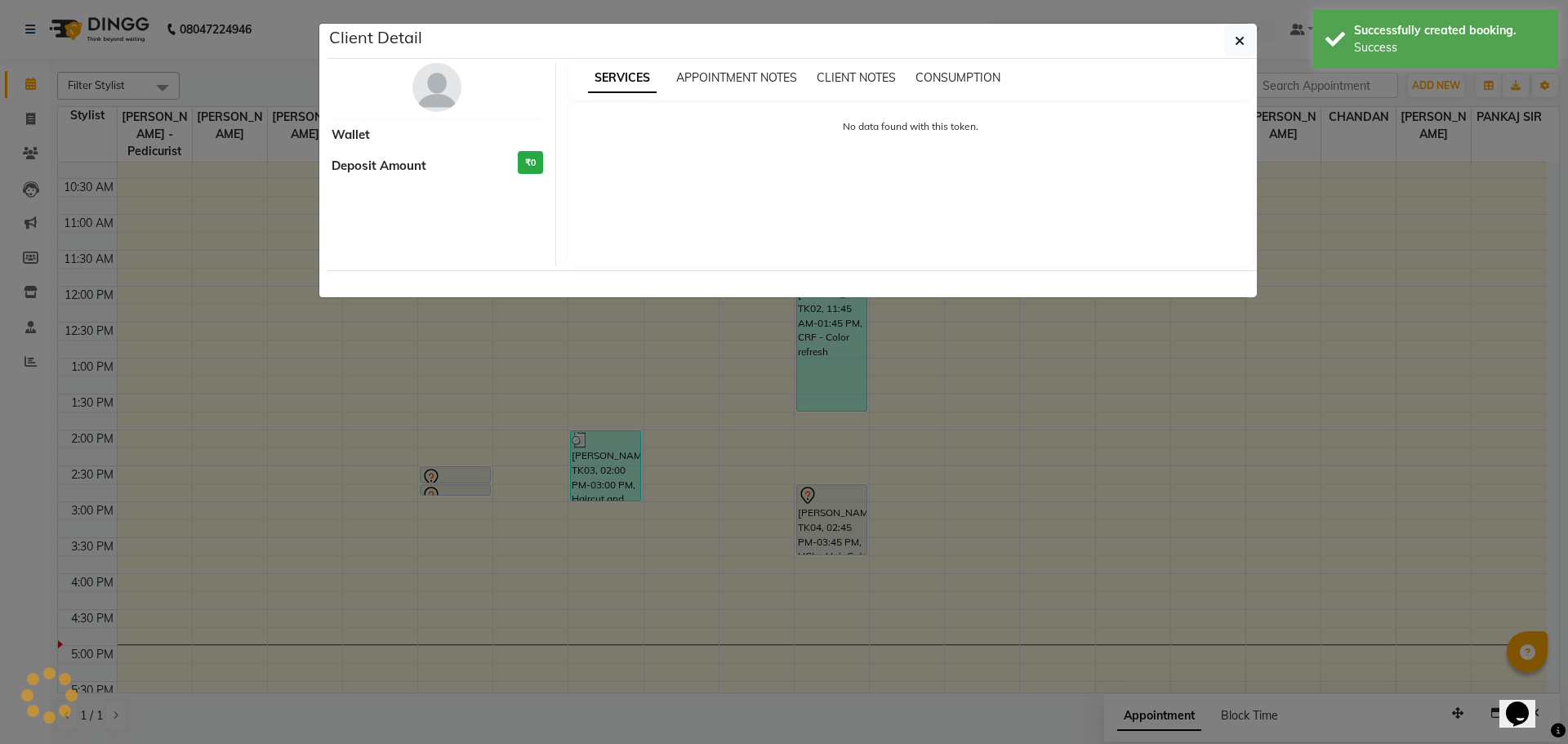
select select "7"
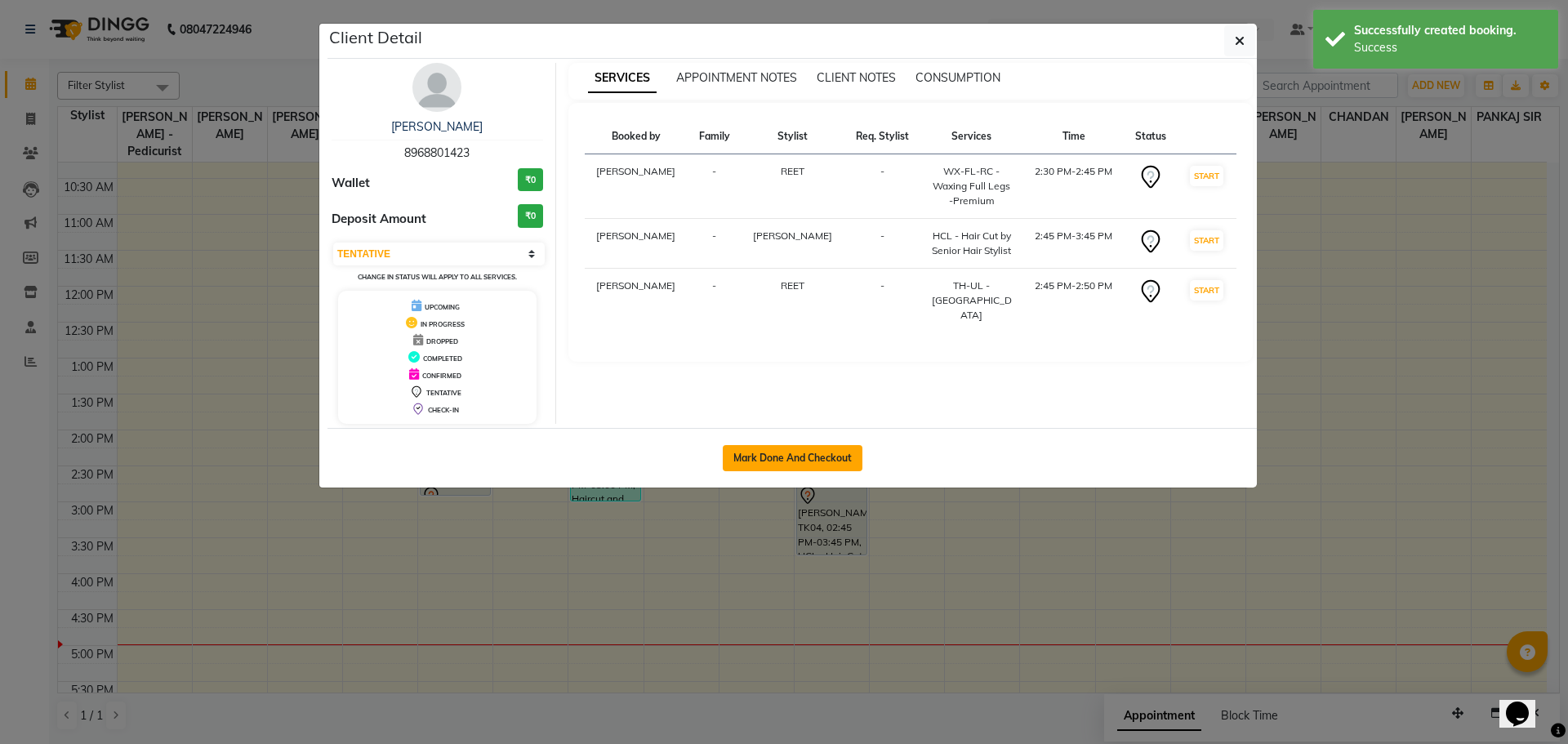
click at [823, 447] on button "Mark Done And Checkout" at bounding box center [793, 458] width 140 height 26
select select "service"
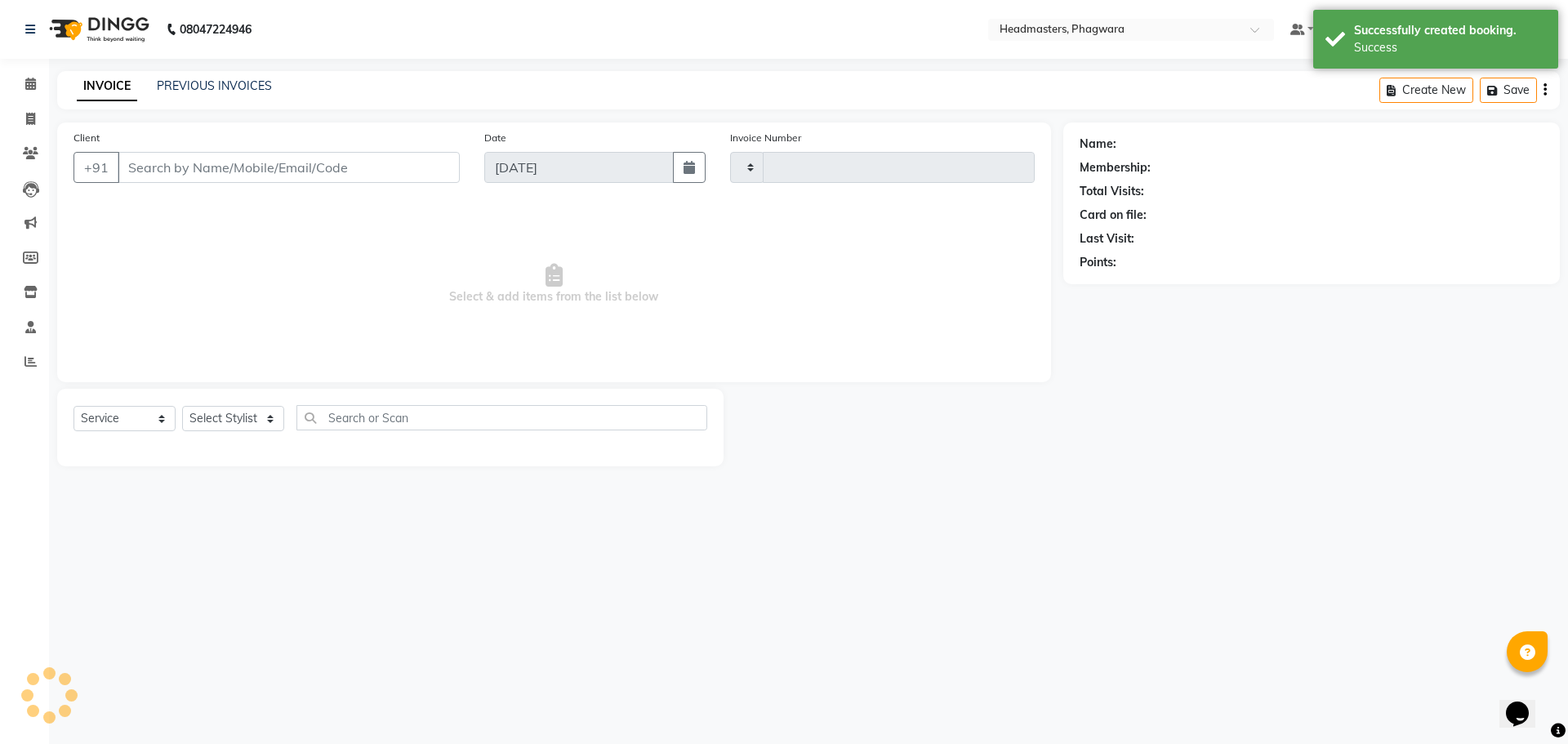
type input "1028"
select select "7888"
type input "8968801423"
select select "71386"
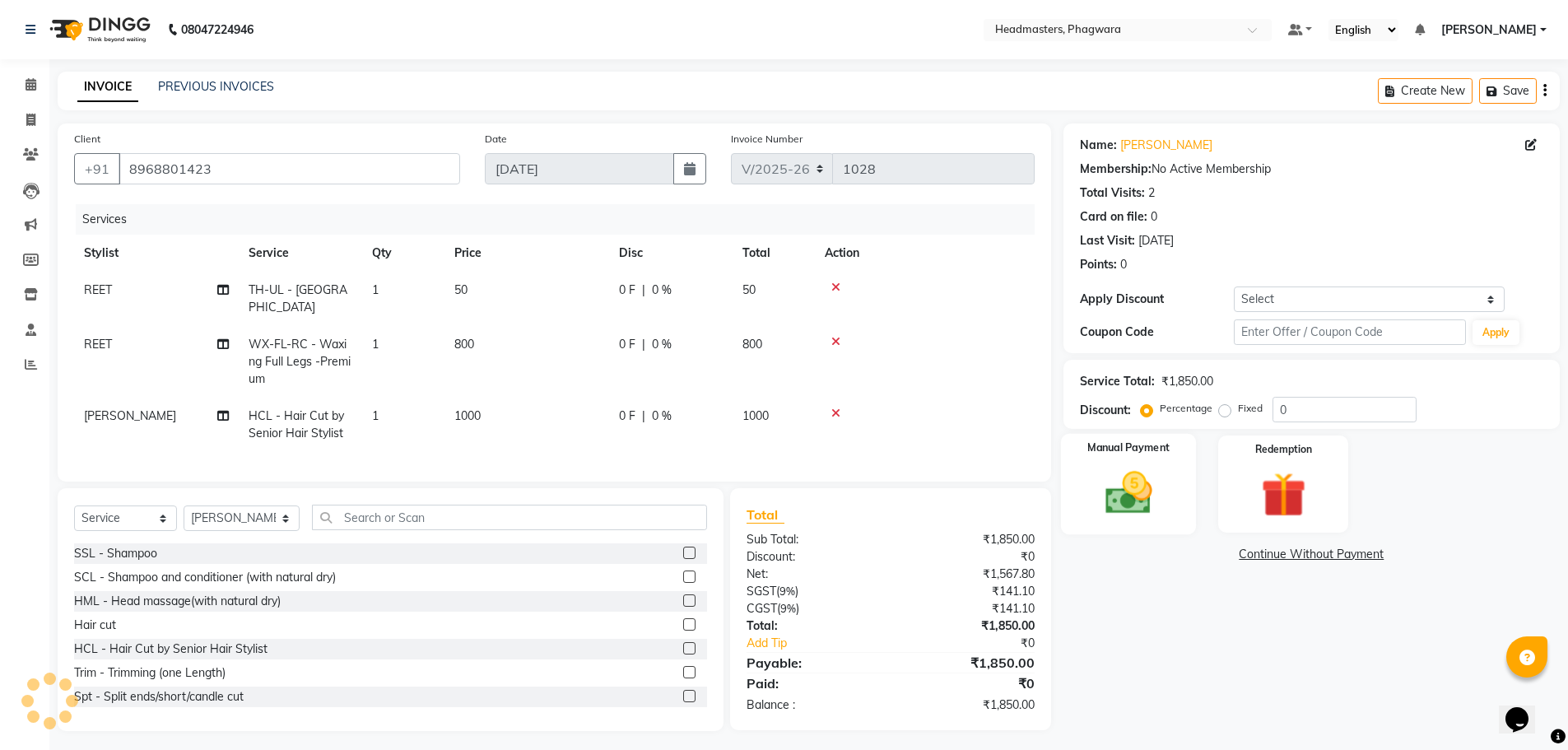
click at [1125, 445] on label "Manual Payment" at bounding box center [1128, 448] width 82 height 16
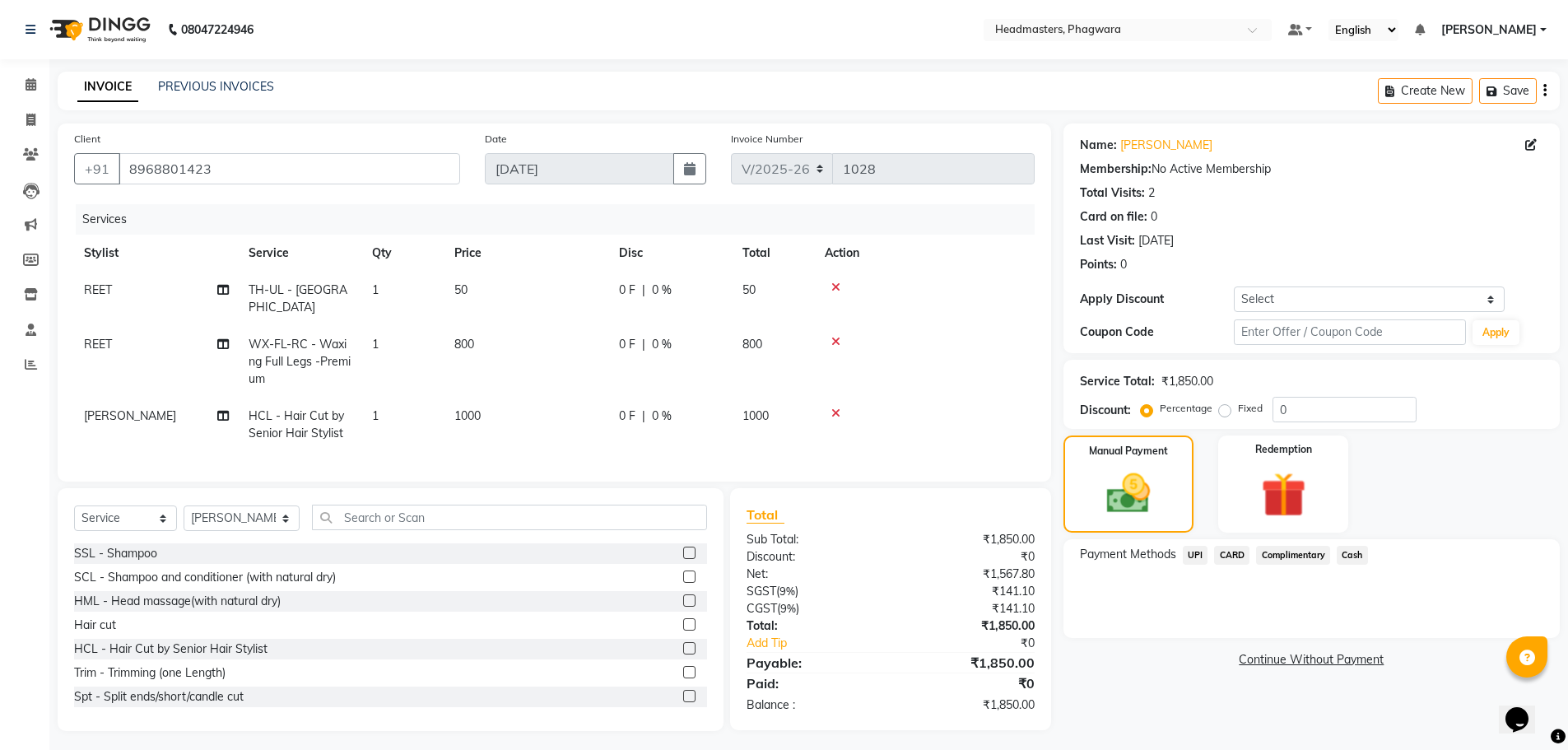
click at [1339, 552] on span "Cash" at bounding box center [1352, 555] width 31 height 19
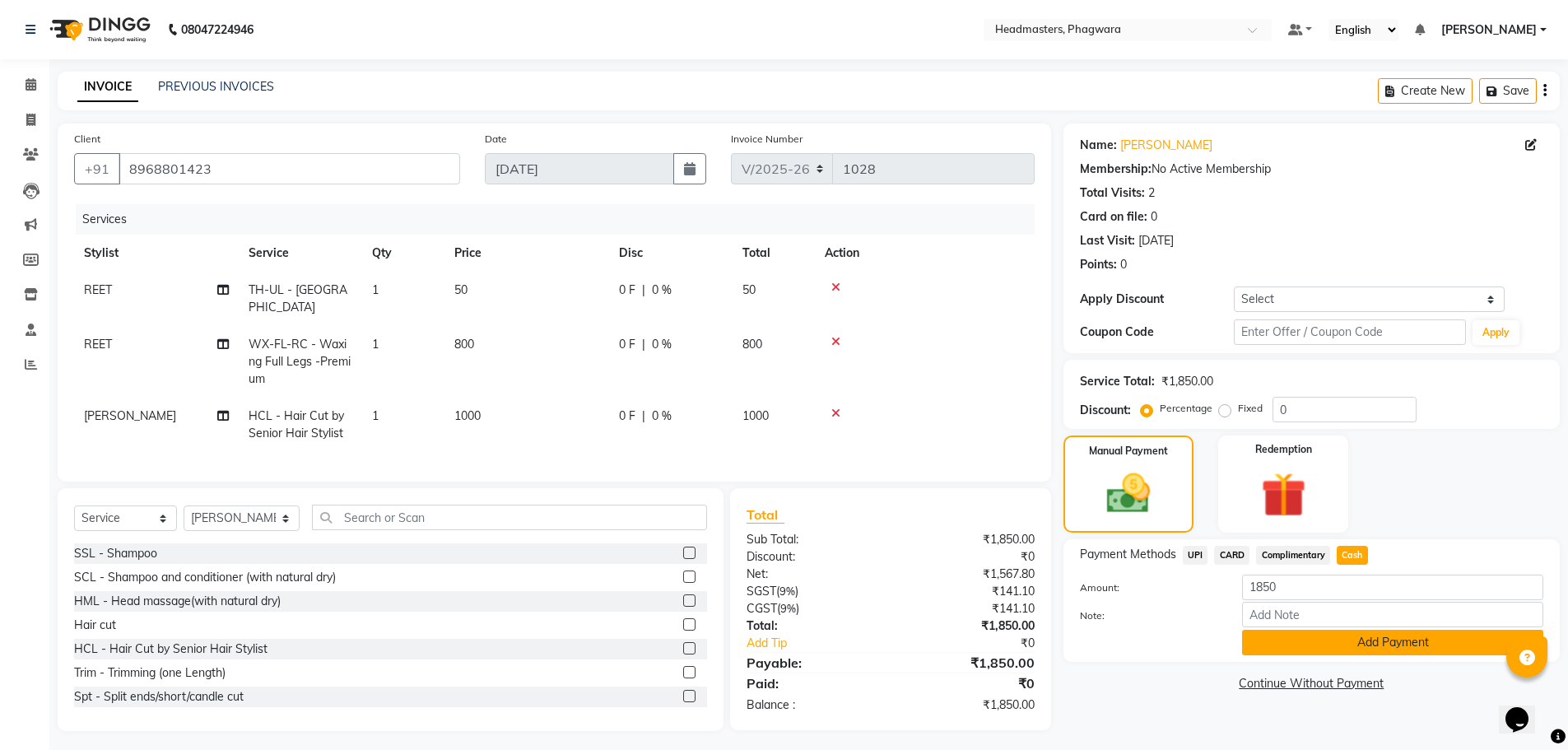
click at [1352, 645] on button "Add Payment" at bounding box center [1393, 643] width 302 height 26
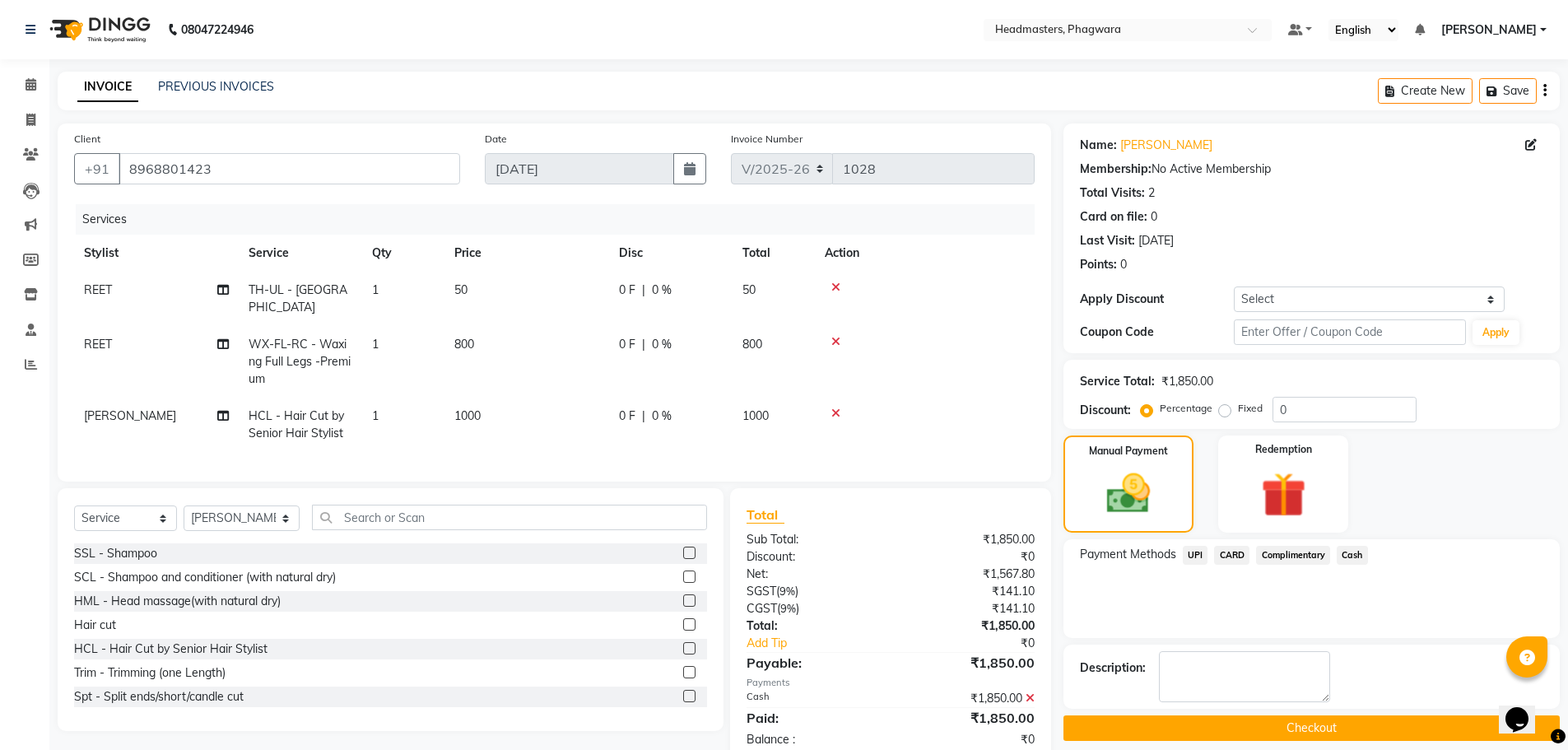
click at [1341, 716] on button "Checkout" at bounding box center [1311, 728] width 496 height 26
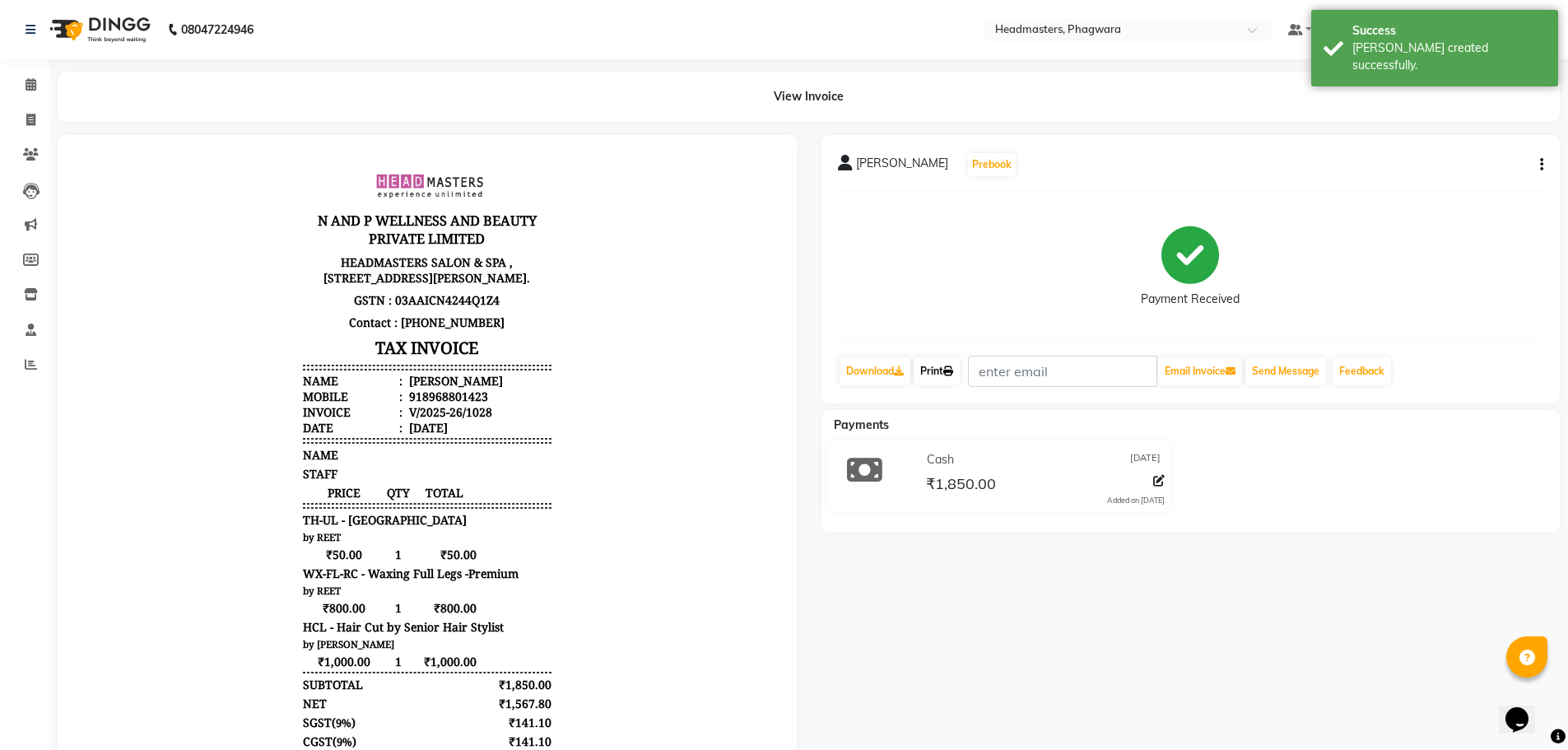
click at [950, 375] on icon at bounding box center [948, 371] width 10 height 10
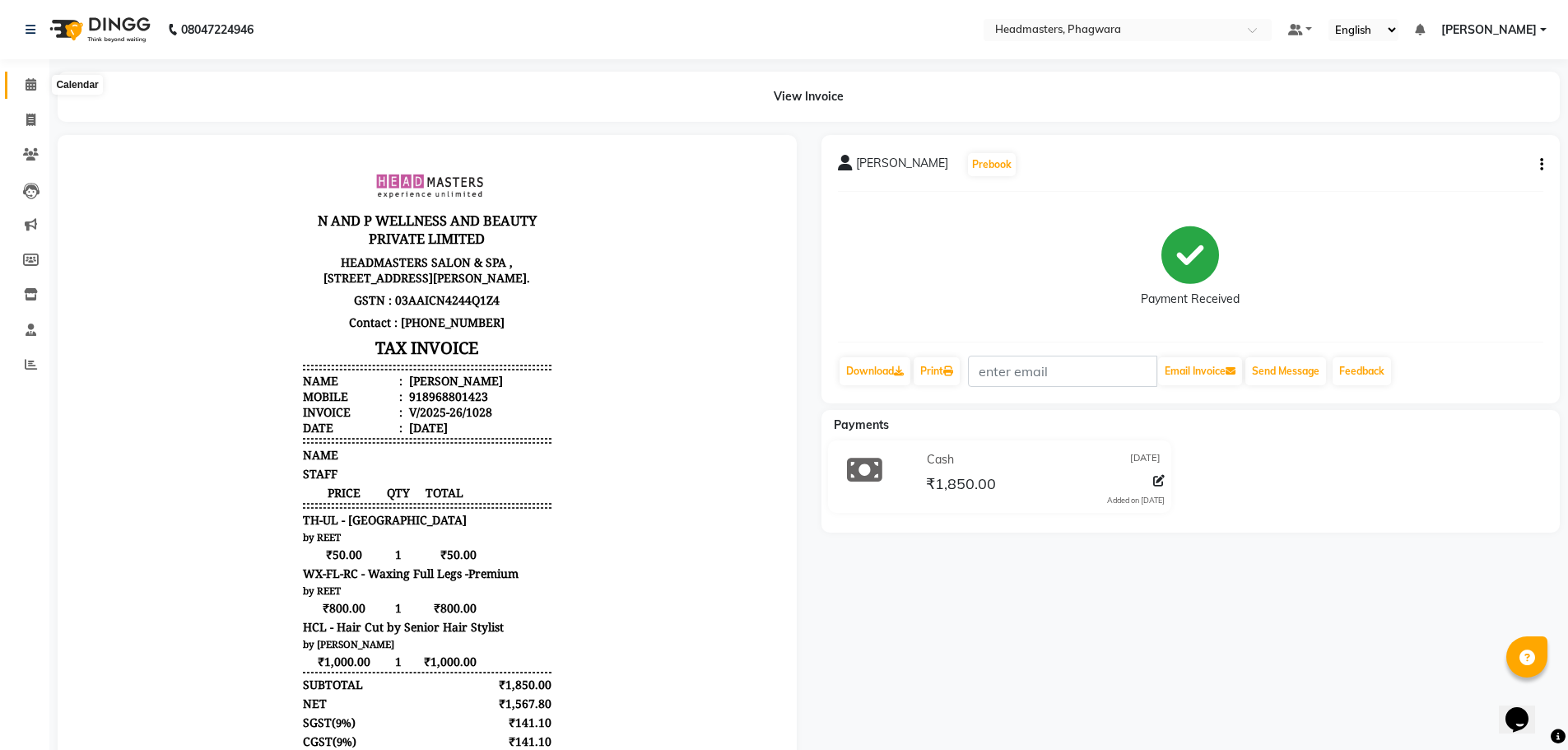
click at [34, 92] on span at bounding box center [31, 85] width 29 height 19
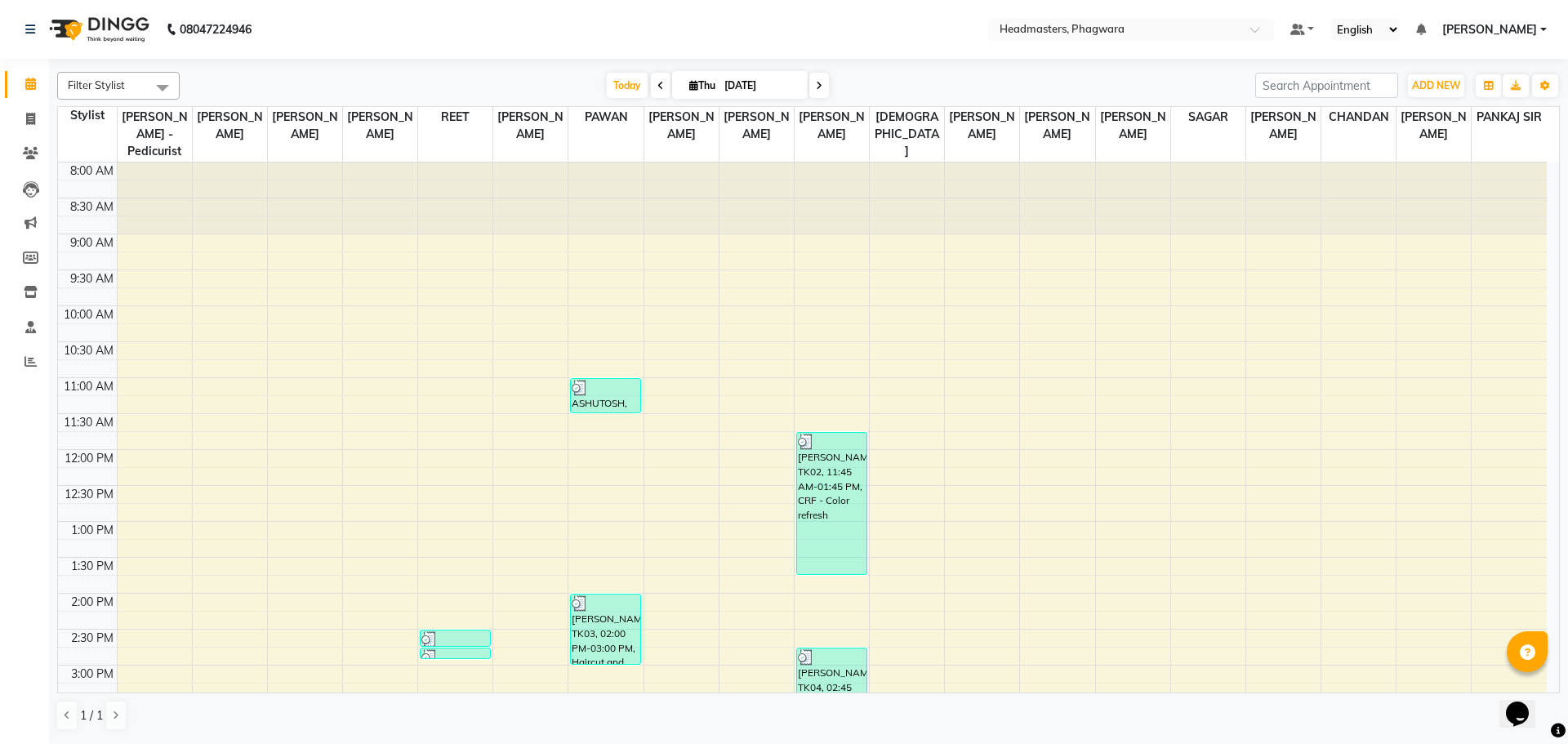
click at [746, 538] on div "8:00 AM 8:30 AM 9:00 AM 9:30 AM 10:00 AM 10:30 AM 11:00 AM 11:30 AM 12:00 PM 12…" at bounding box center [802, 629] width 1488 height 934
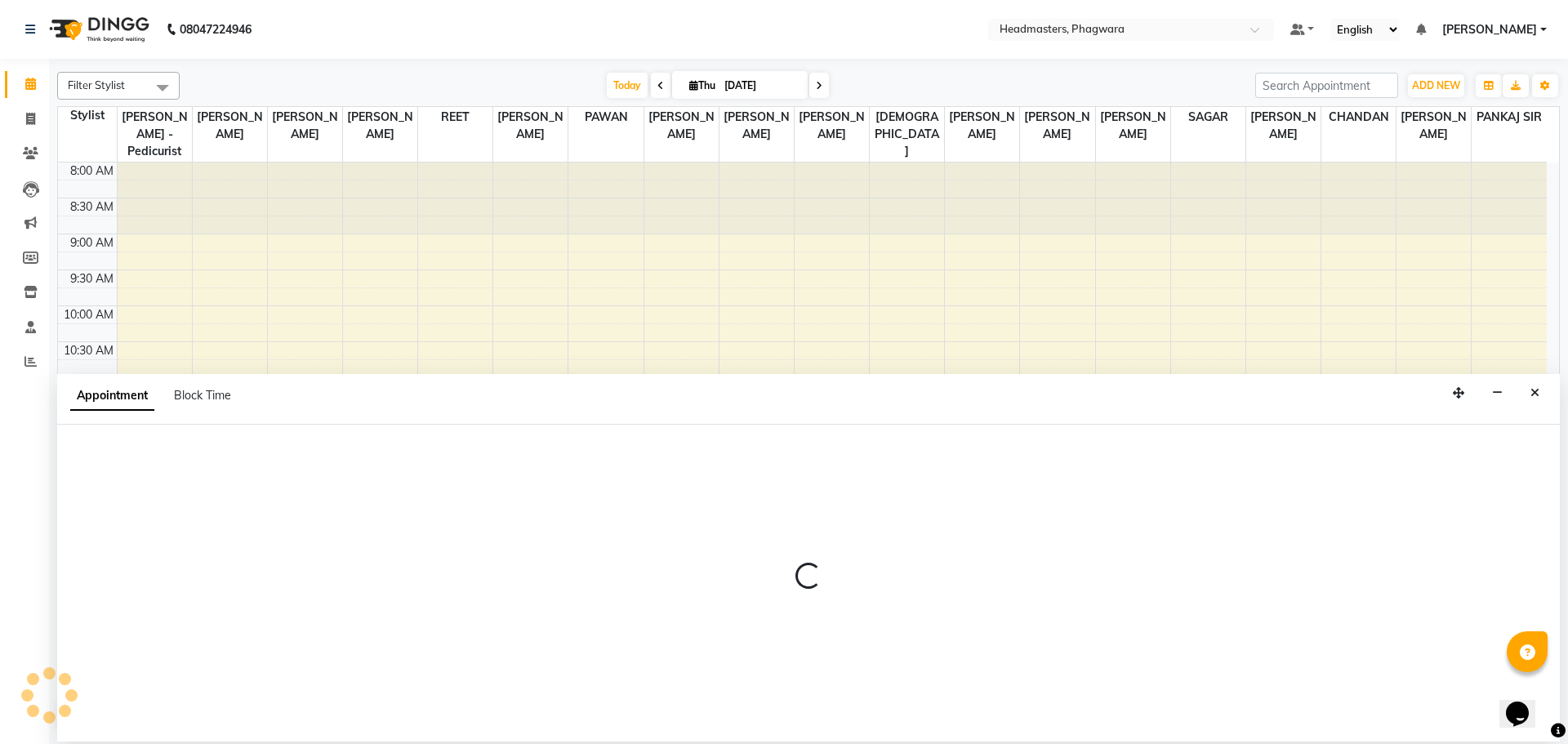
select select "71385"
select select "795"
select select "tentative"
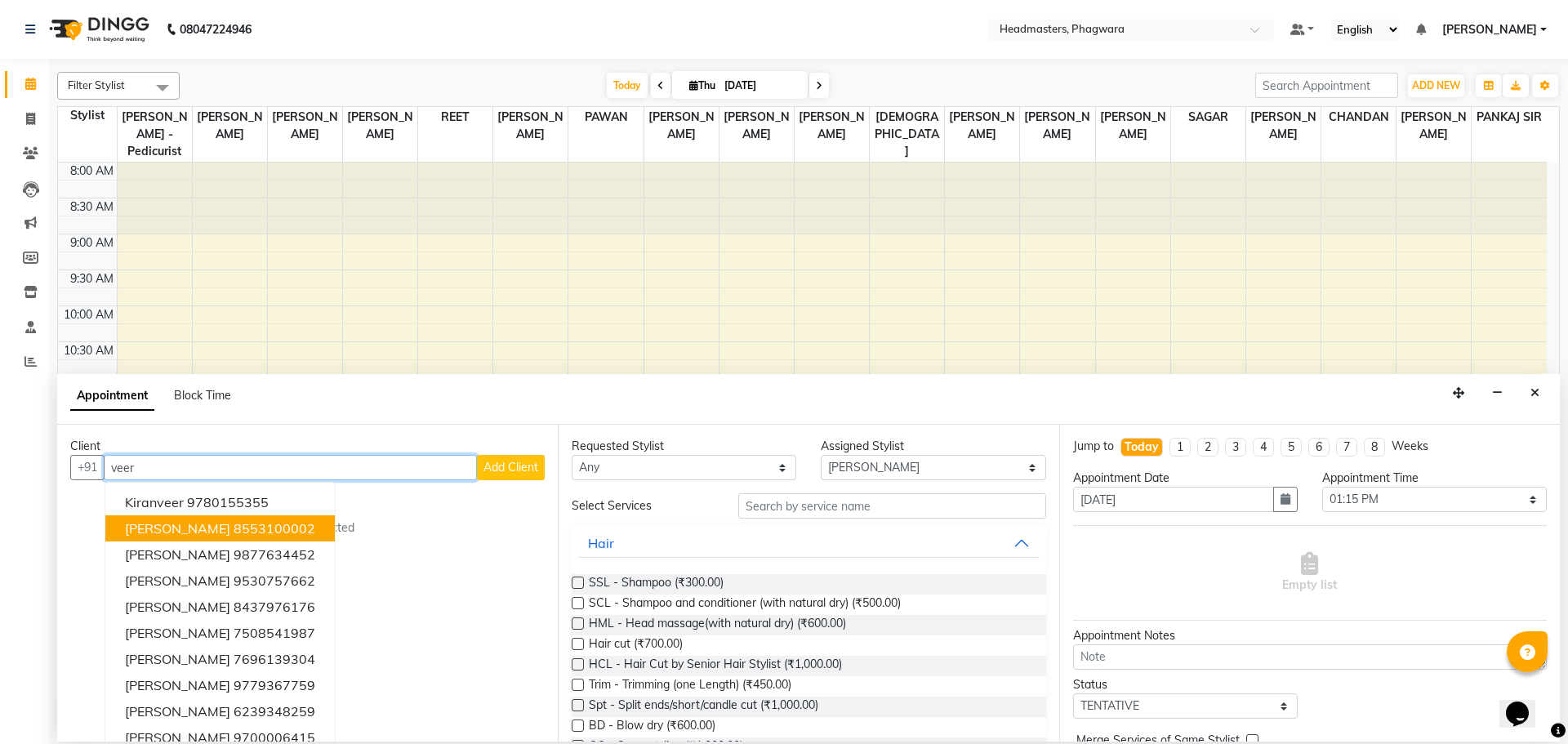
type input "veer"
click at [514, 471] on span "Add Client" at bounding box center [511, 467] width 54 height 15
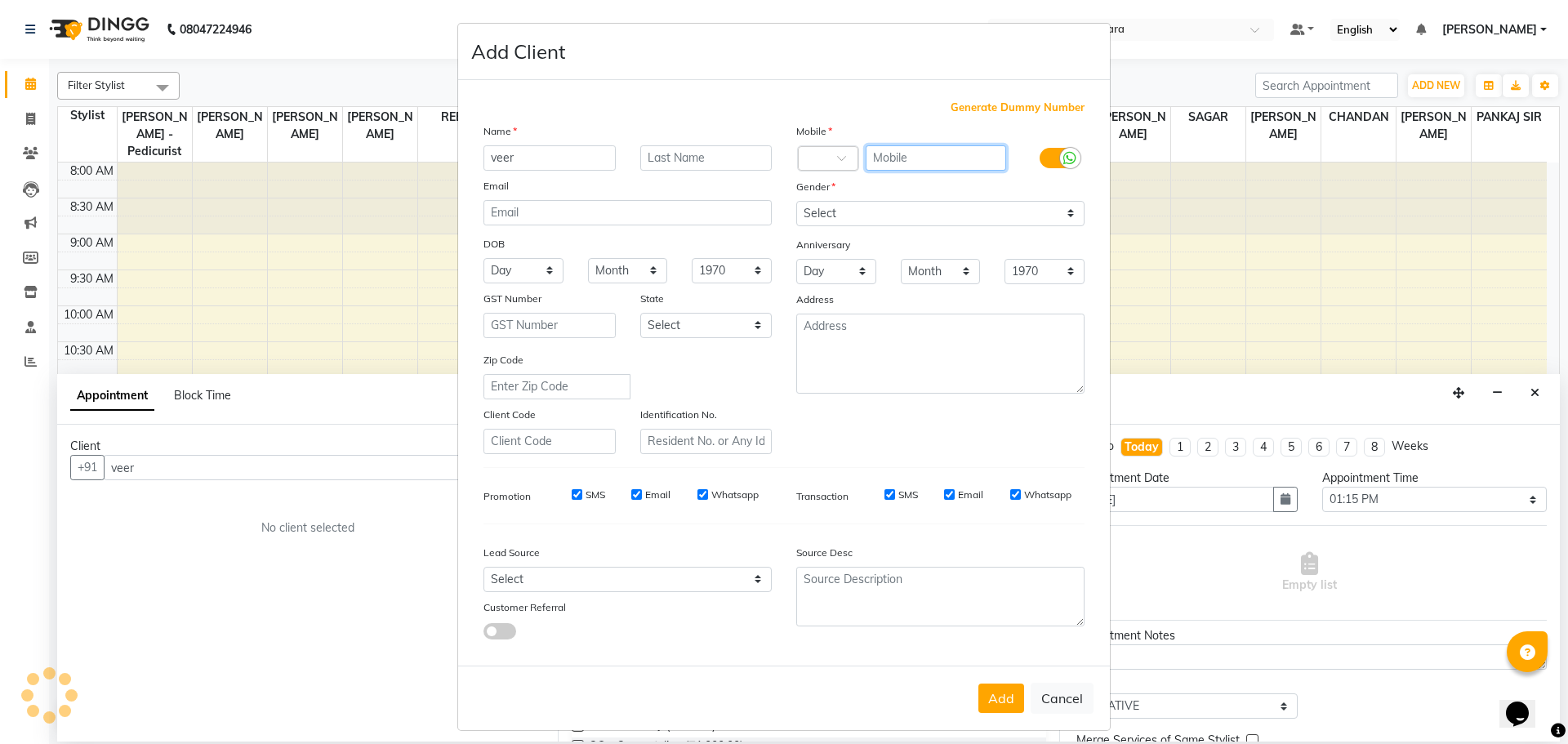
click at [914, 153] on input "text" at bounding box center [936, 158] width 141 height 25
drag, startPoint x: 865, startPoint y: 155, endPoint x: 823, endPoint y: 155, distance: 42.0
click at [823, 155] on div "Country Code × 91 9888888722" at bounding box center [940, 158] width 313 height 26
drag, startPoint x: 859, startPoint y: 154, endPoint x: 949, endPoint y: 186, distance: 95.5
click at [950, 178] on div "Mobile Country Code × 91 9888888722 Gender Select [DEMOGRAPHIC_DATA] [DEMOGRAPH…" at bounding box center [940, 289] width 313 height 332
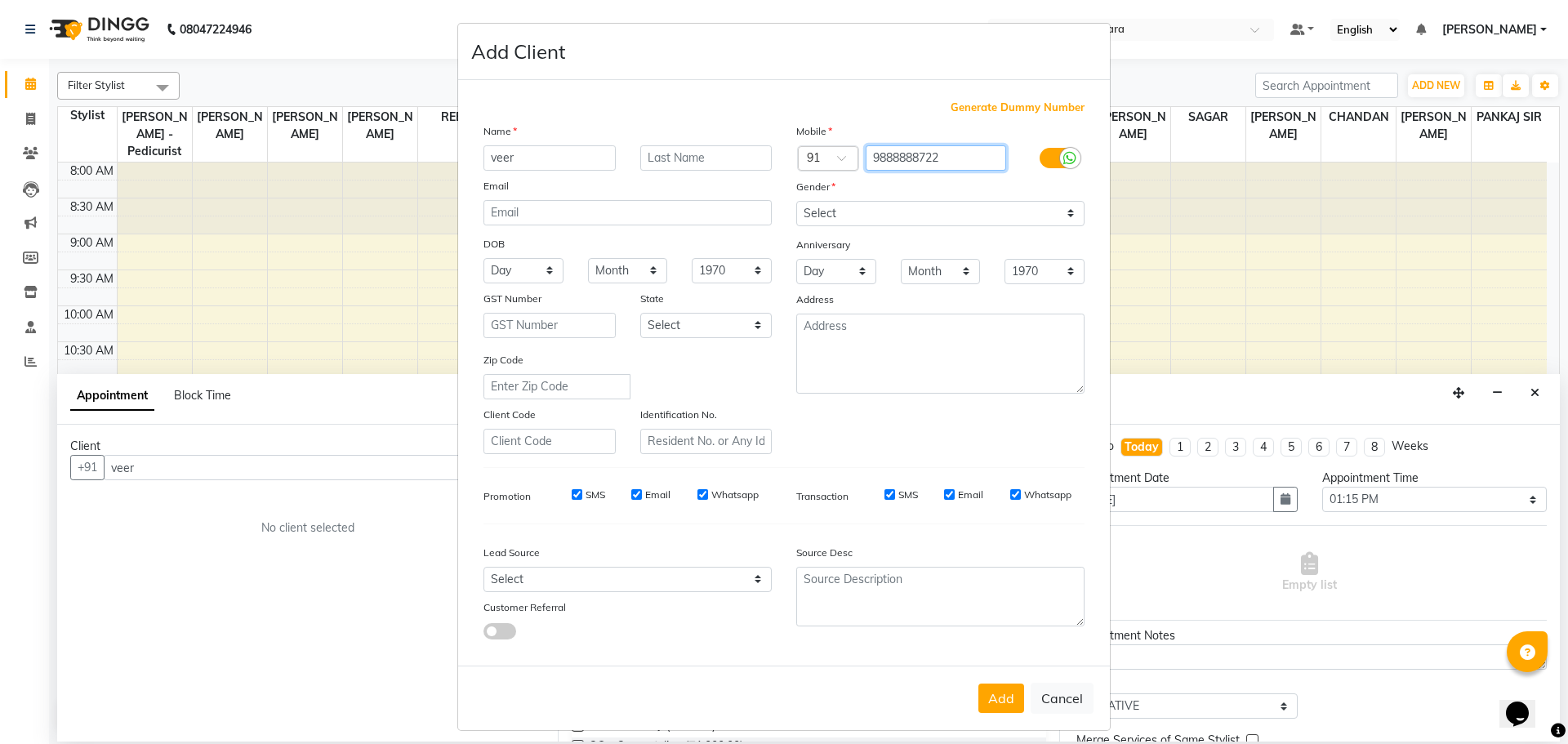
type input "9888888722"
drag, startPoint x: 949, startPoint y: 186, endPoint x: 928, endPoint y: 191, distance: 21.6
click at [948, 186] on div "Gender" at bounding box center [940, 189] width 313 height 23
click at [910, 210] on select "Select [DEMOGRAPHIC_DATA] [DEMOGRAPHIC_DATA] Other Prefer Not To Say" at bounding box center [940, 213] width 288 height 25
select select "[DEMOGRAPHIC_DATA]"
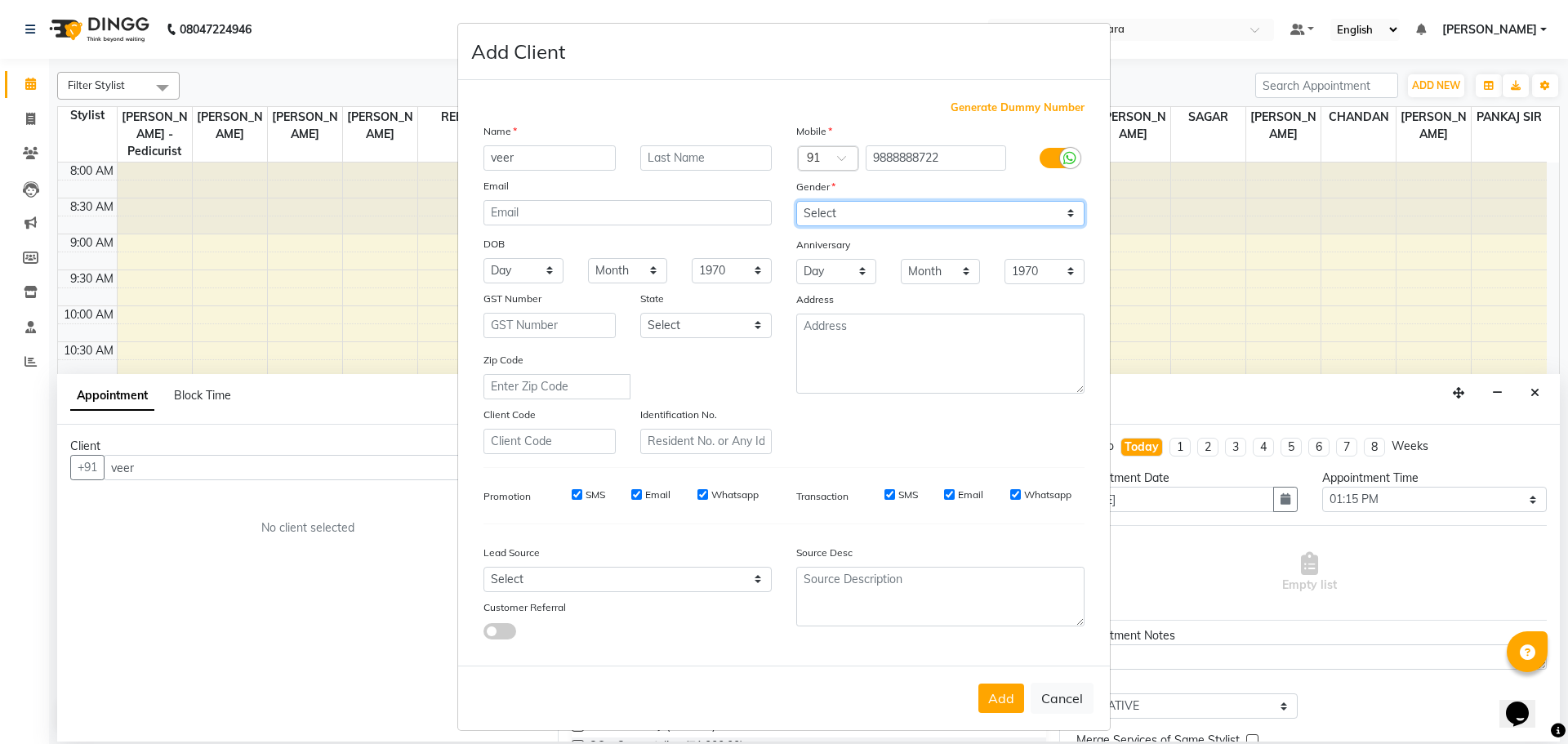
click at [796, 201] on select "Select [DEMOGRAPHIC_DATA] [DEMOGRAPHIC_DATA] Other Prefer Not To Say" at bounding box center [940, 213] width 288 height 25
click at [979, 693] on button "Add" at bounding box center [1001, 699] width 45 height 29
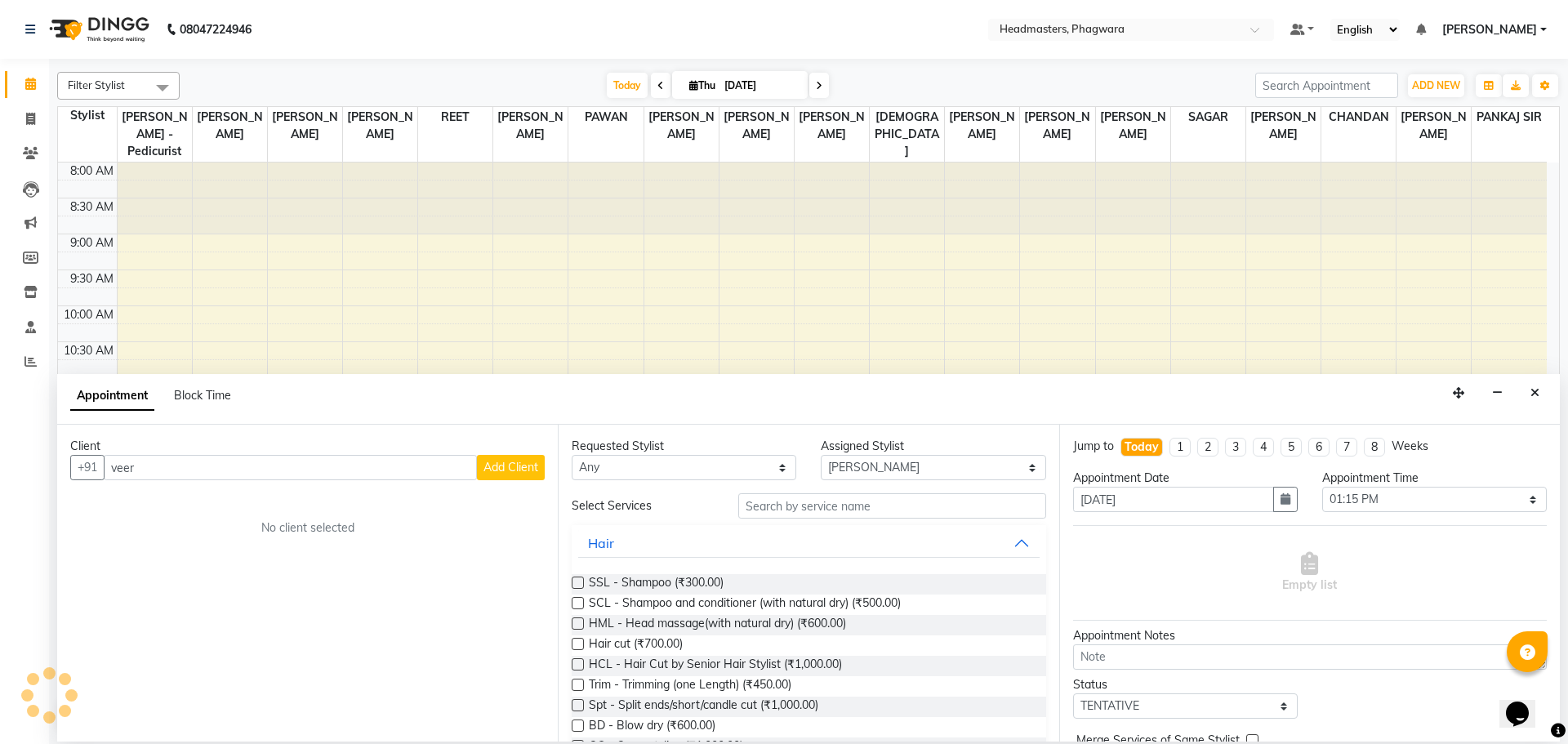
type input "9888888722"
select select
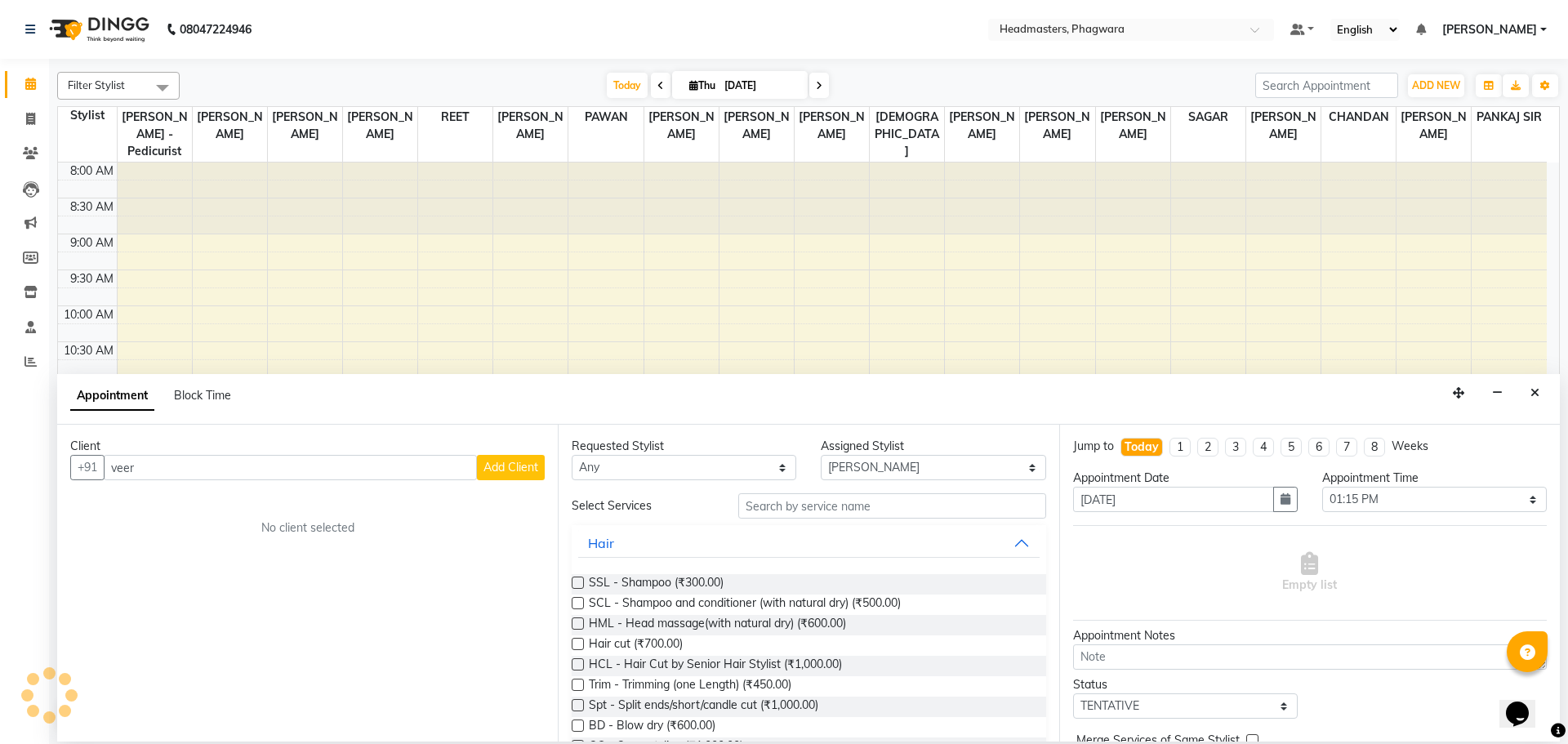
select select
checkbox input "false"
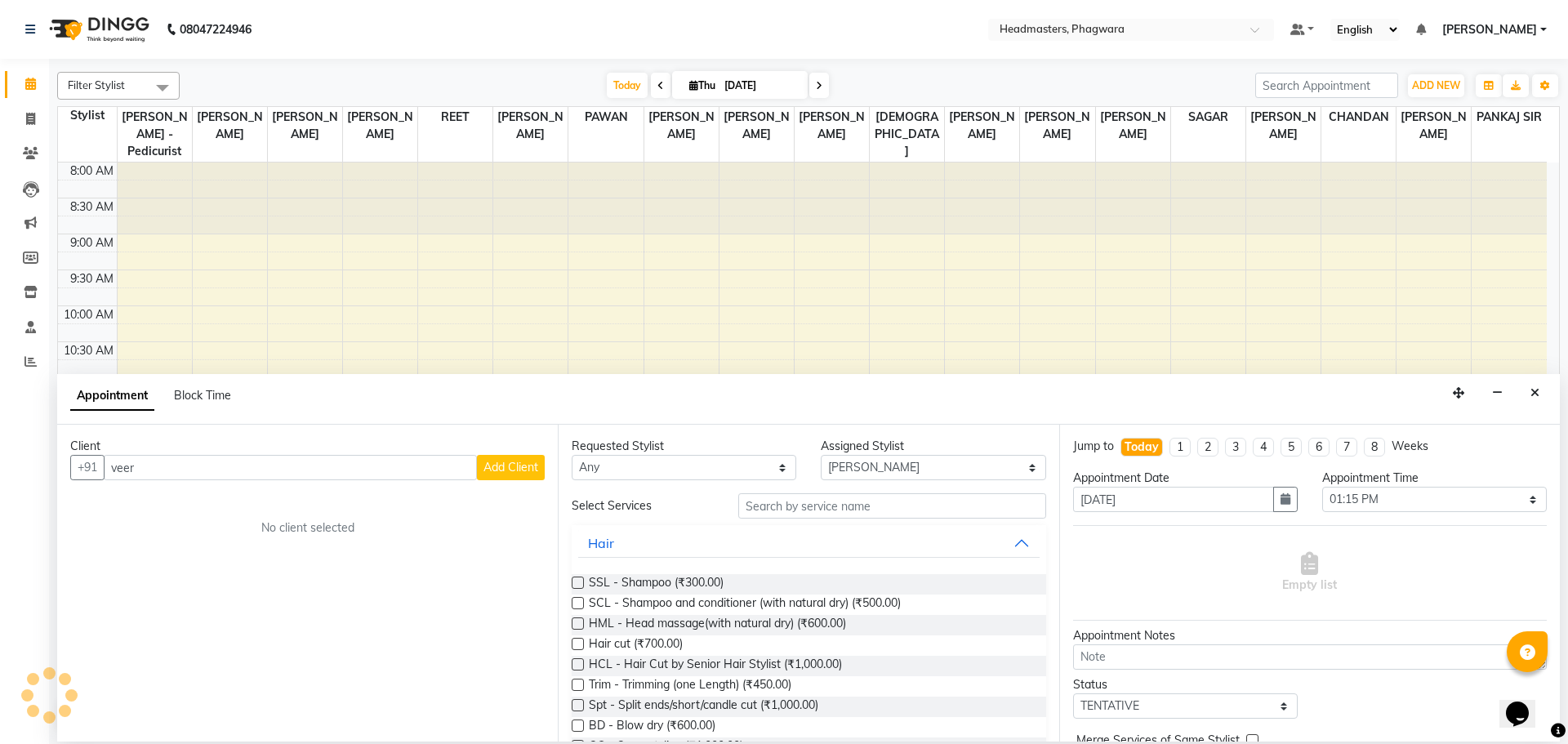
checkbox input "false"
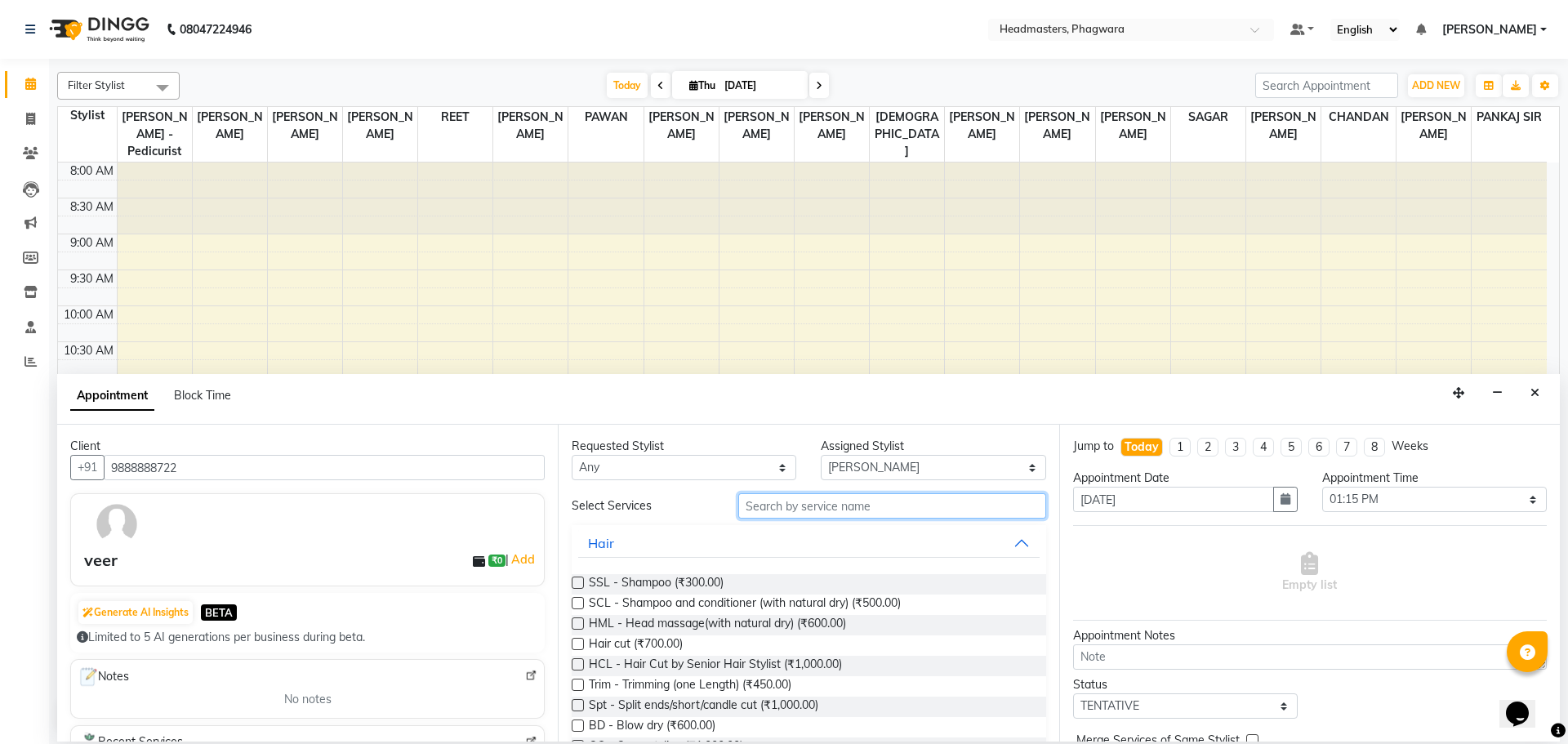
click at [827, 495] on input "text" at bounding box center [891, 506] width 307 height 25
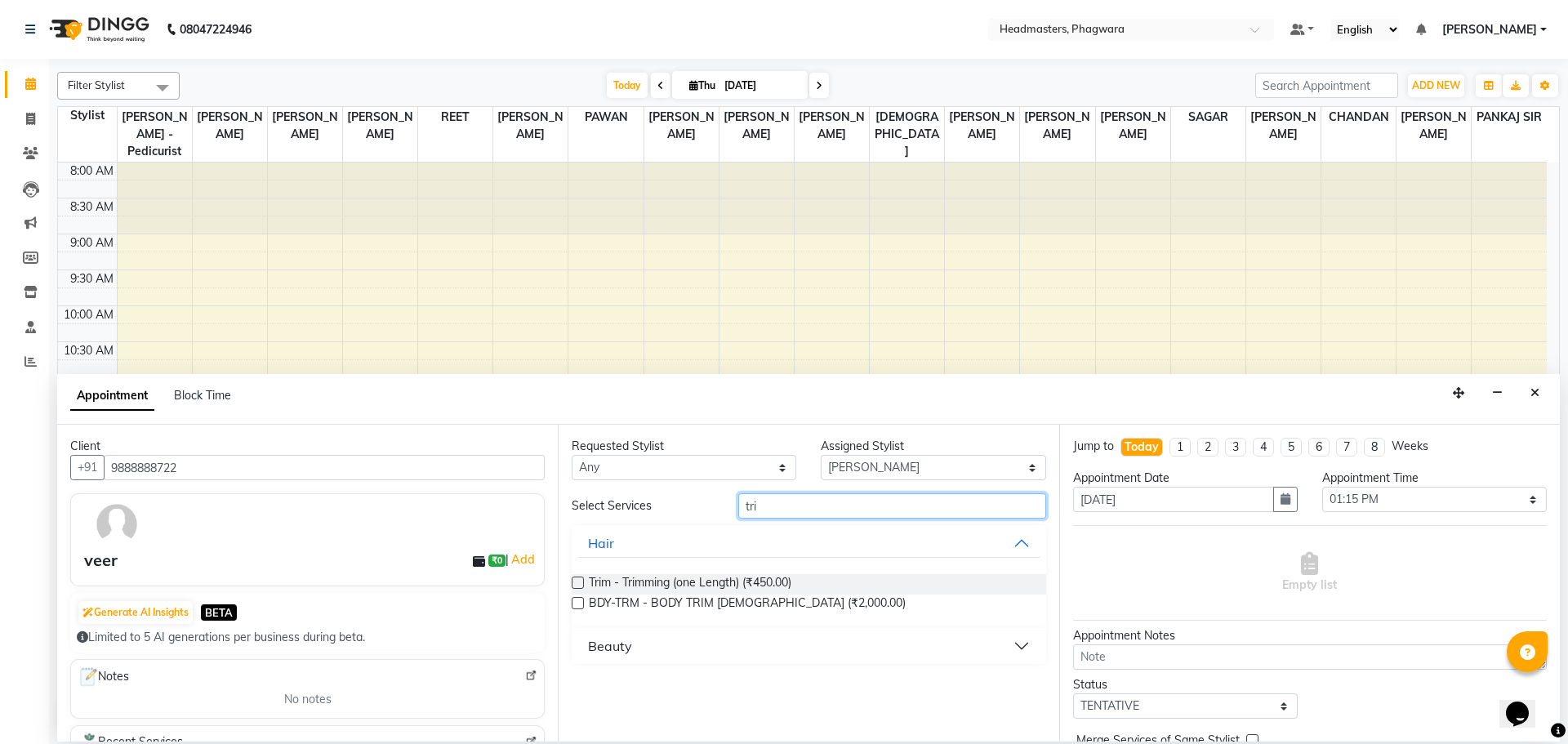
drag, startPoint x: 791, startPoint y: 509, endPoint x: 705, endPoint y: 505, distance: 86.1
click at [705, 505] on div "Select Services tri" at bounding box center [808, 506] width 498 height 25
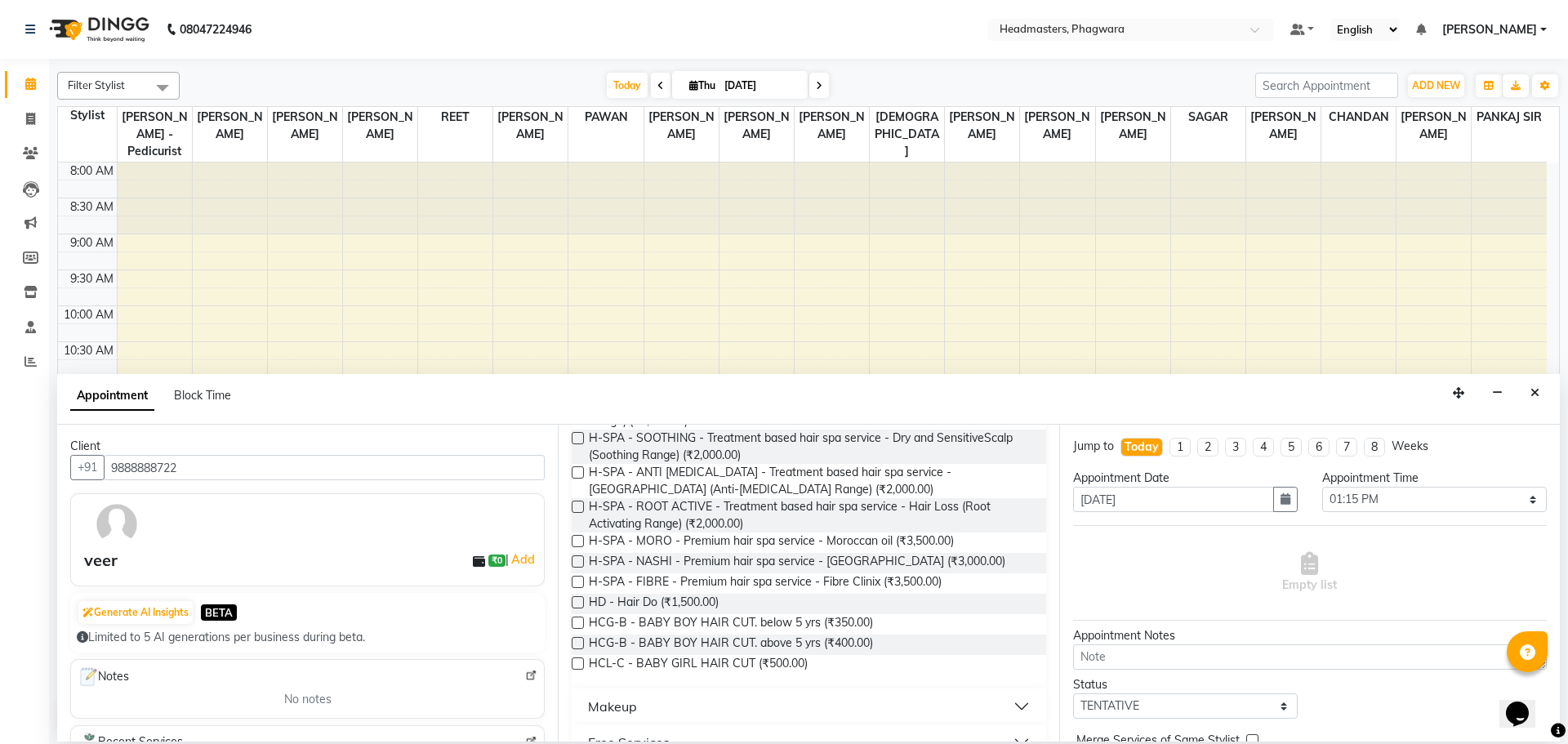
scroll to position [395, 0]
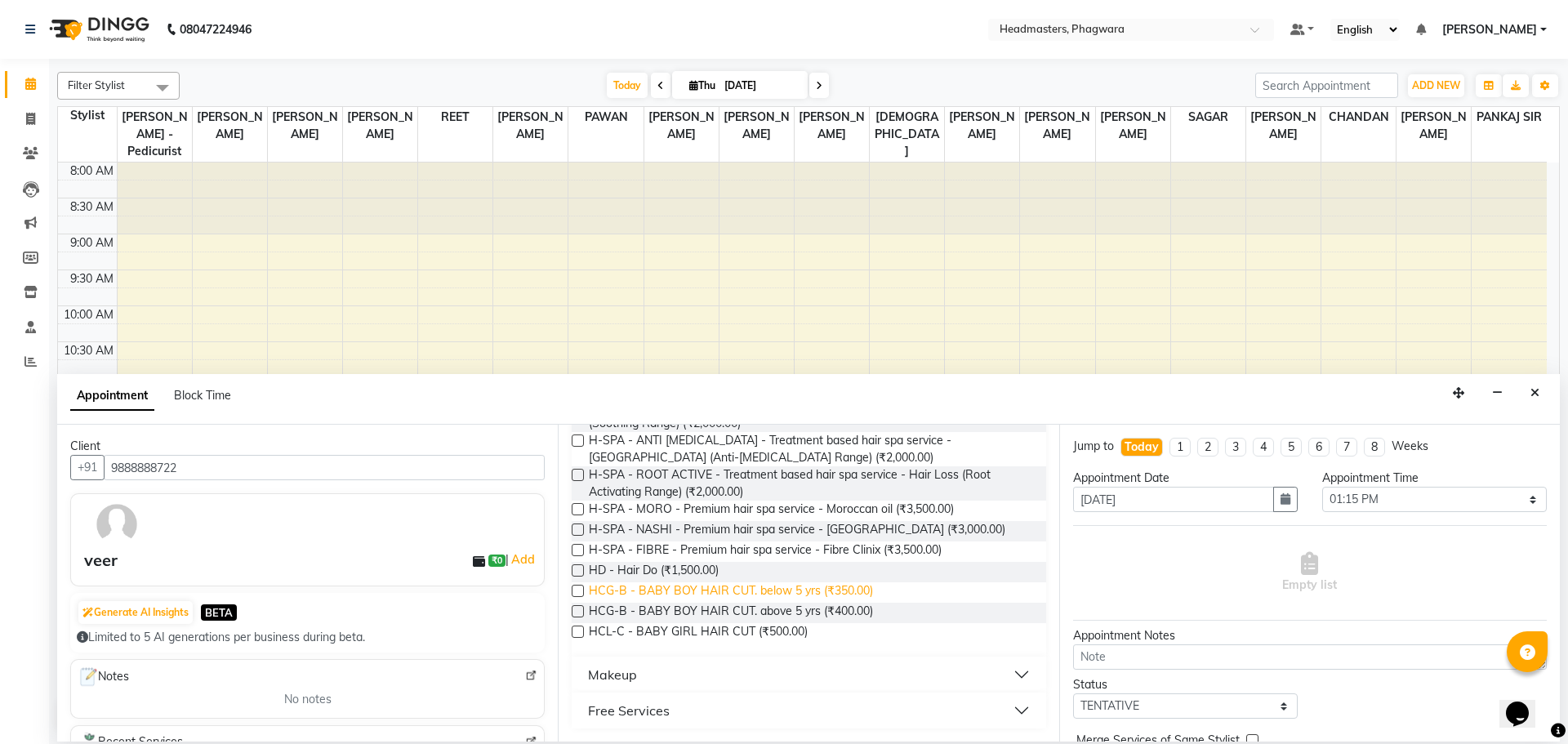
type input "hair"
click at [705, 587] on span "HCG-B - BABY BOY HAIR CUT. below 5 yrs (₹350.00)" at bounding box center [730, 592] width 284 height 21
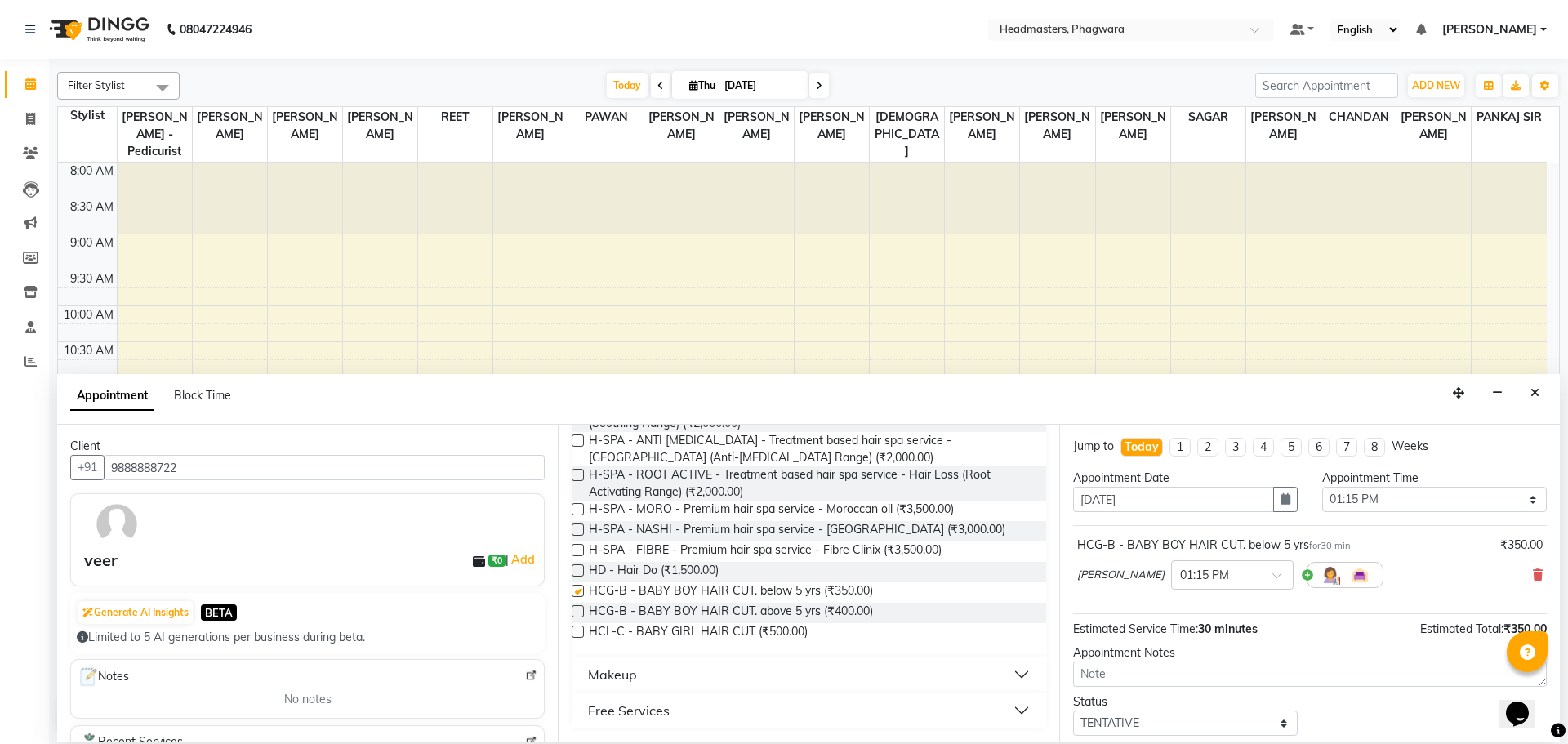
checkbox input "false"
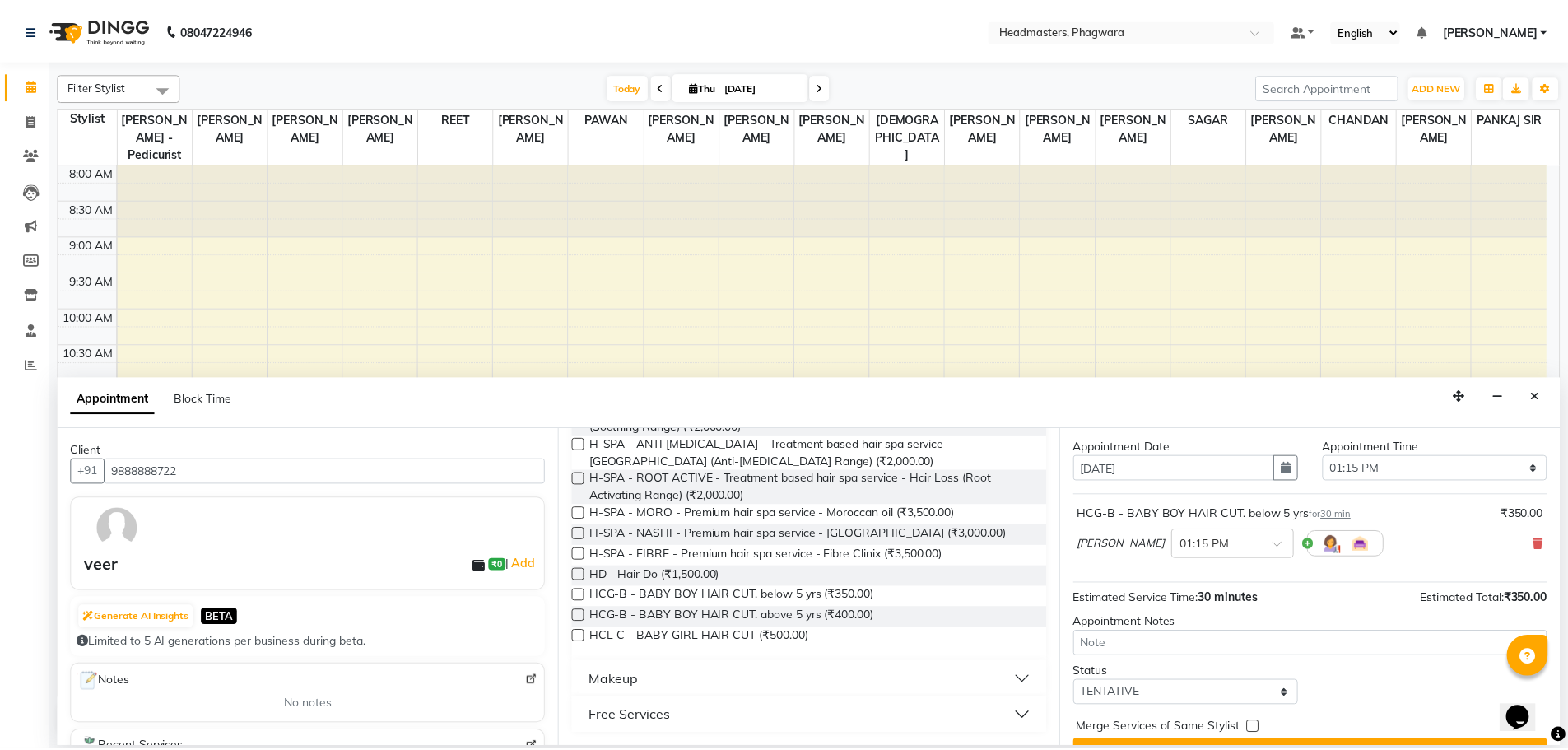
scroll to position [70, 0]
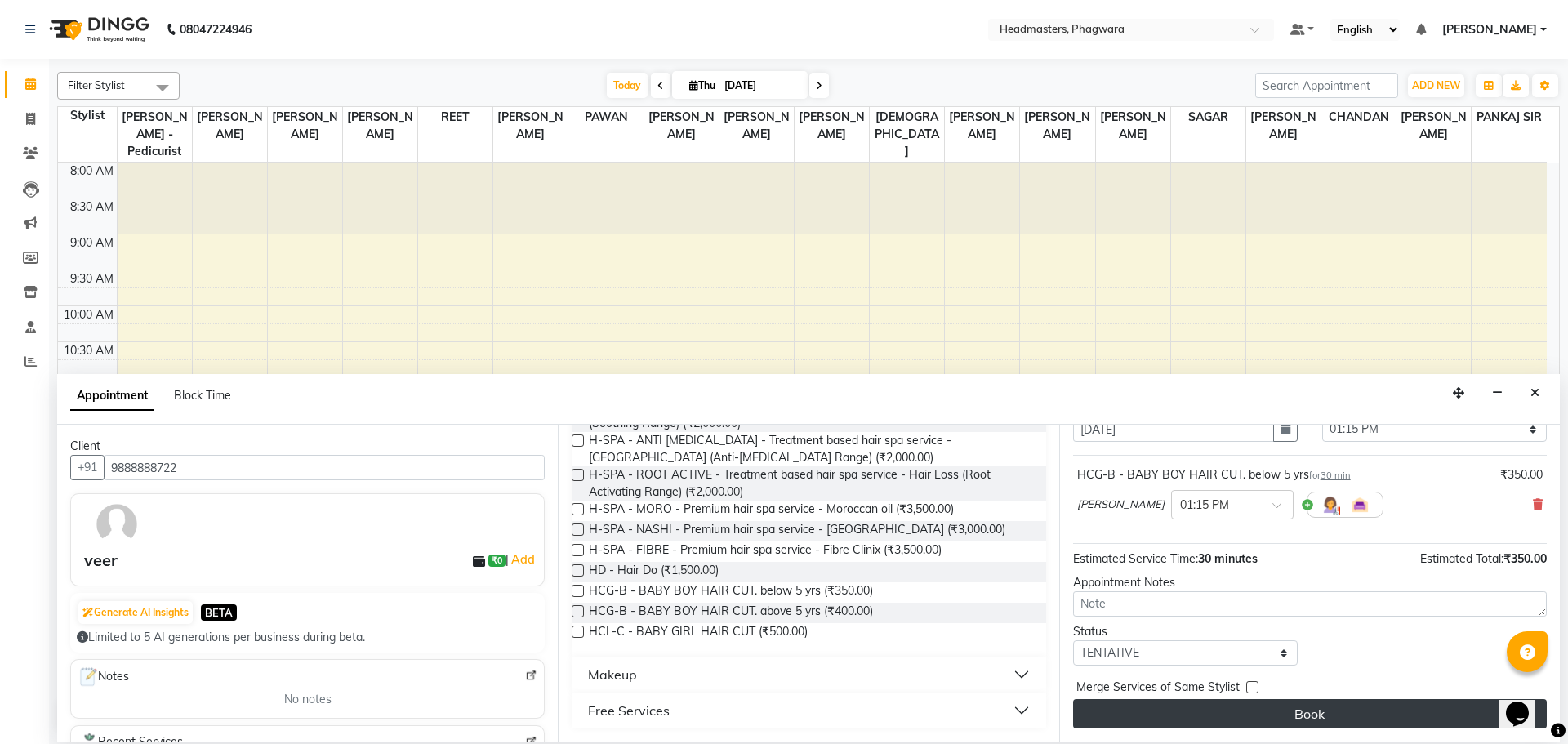
click at [1184, 718] on button "Book" at bounding box center [1310, 714] width 473 height 29
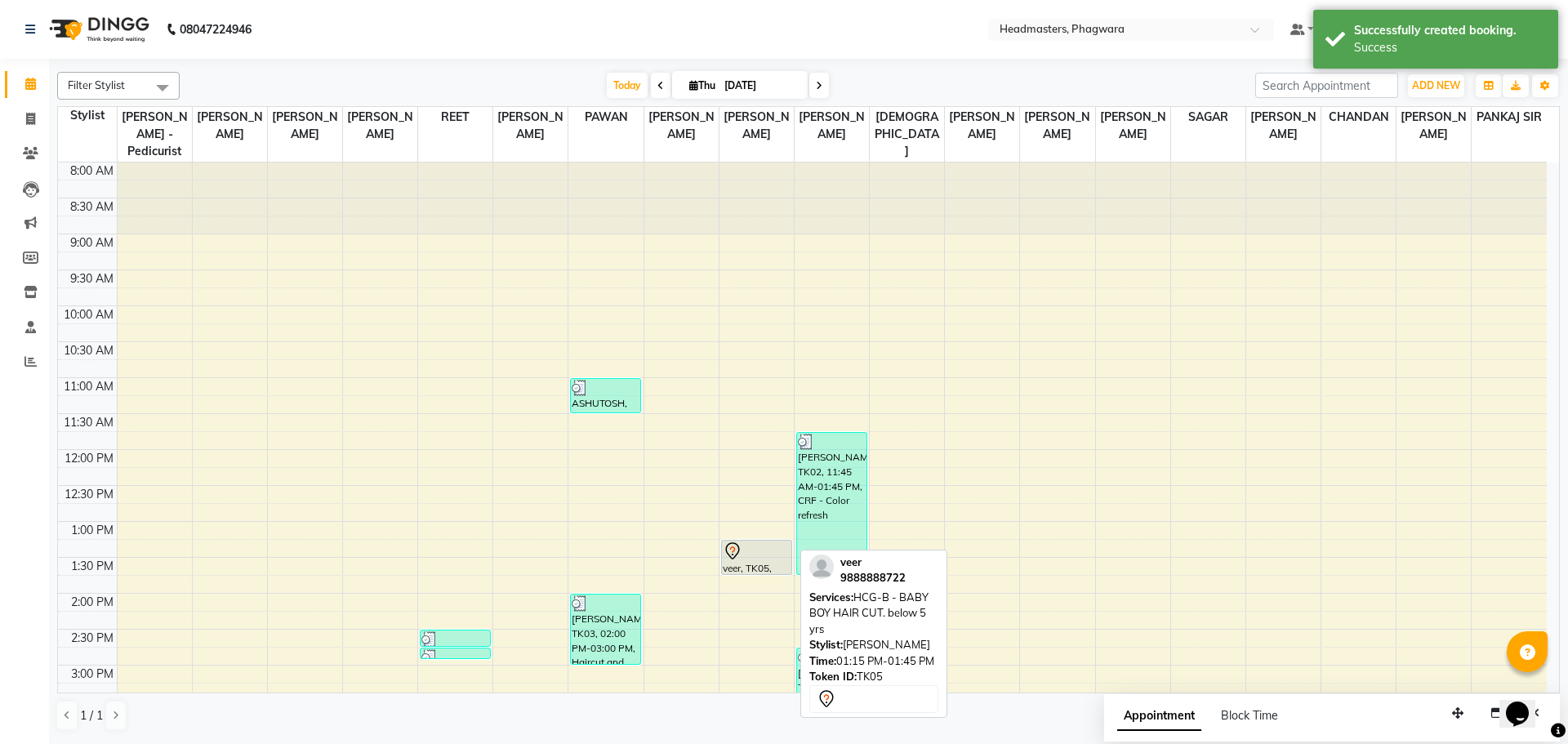
click at [726, 542] on icon at bounding box center [733, 552] width 20 height 20
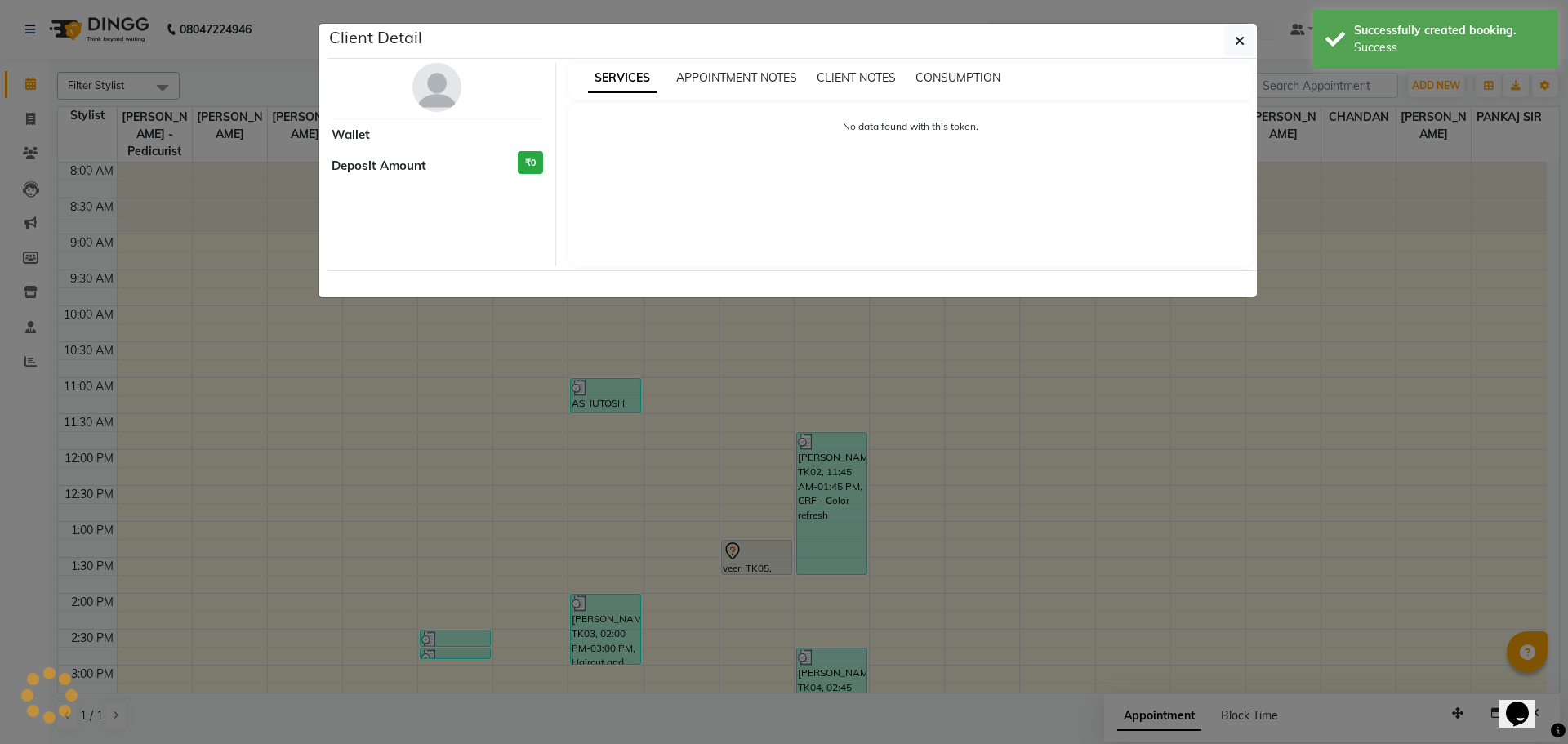
select select "7"
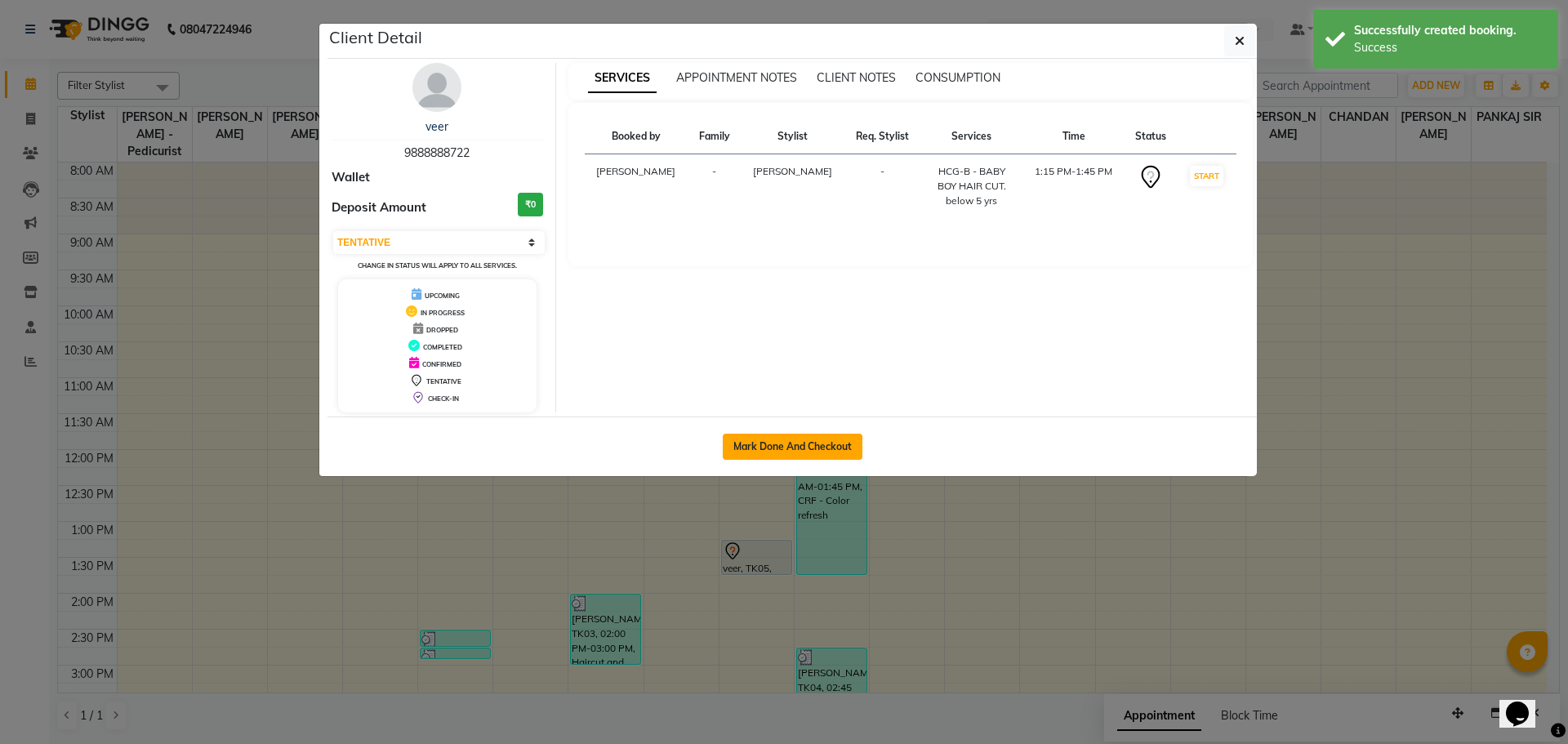
click at [800, 455] on button "Mark Done And Checkout" at bounding box center [793, 446] width 140 height 26
select select "service"
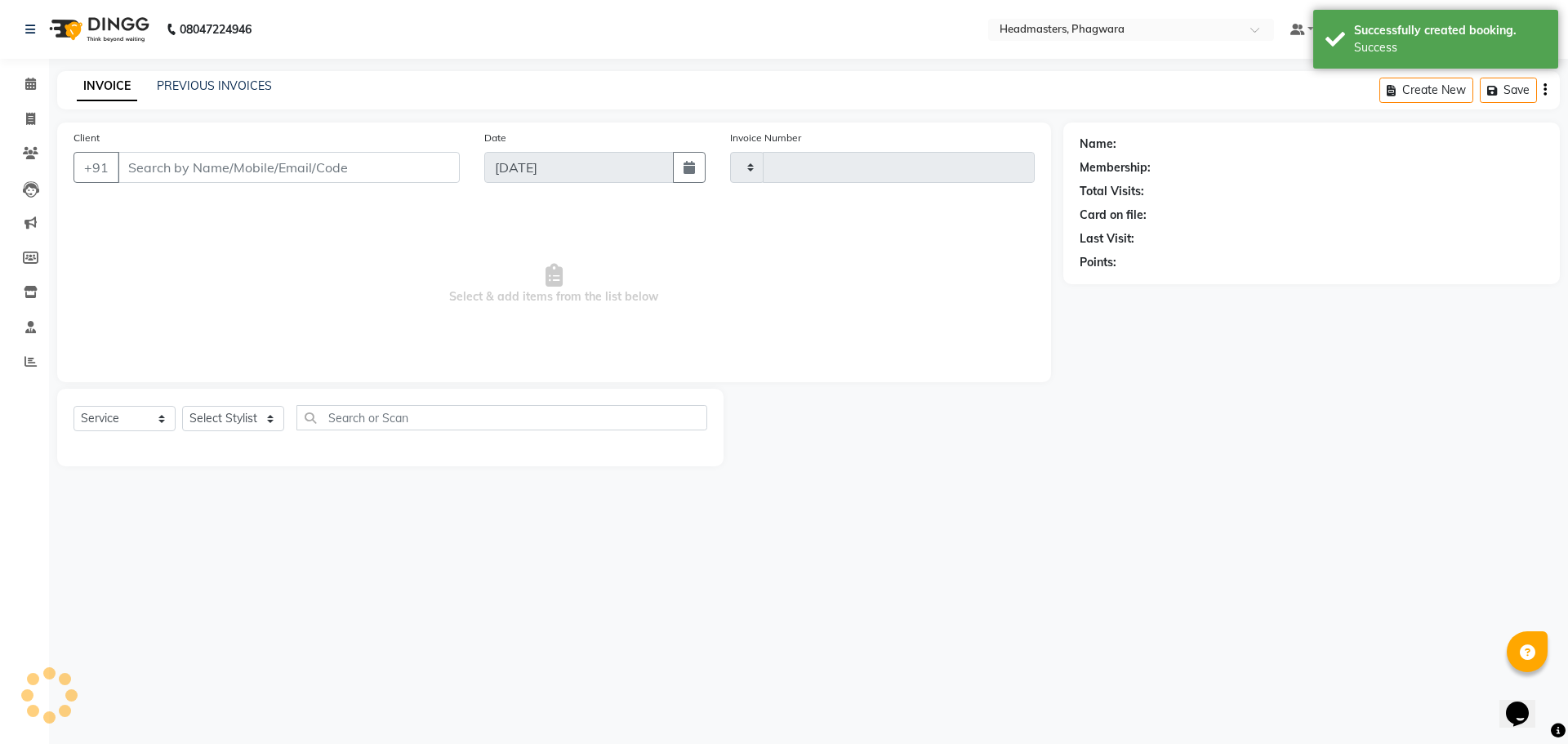
type input "1029"
select select "7888"
type input "9888888722"
select select "71385"
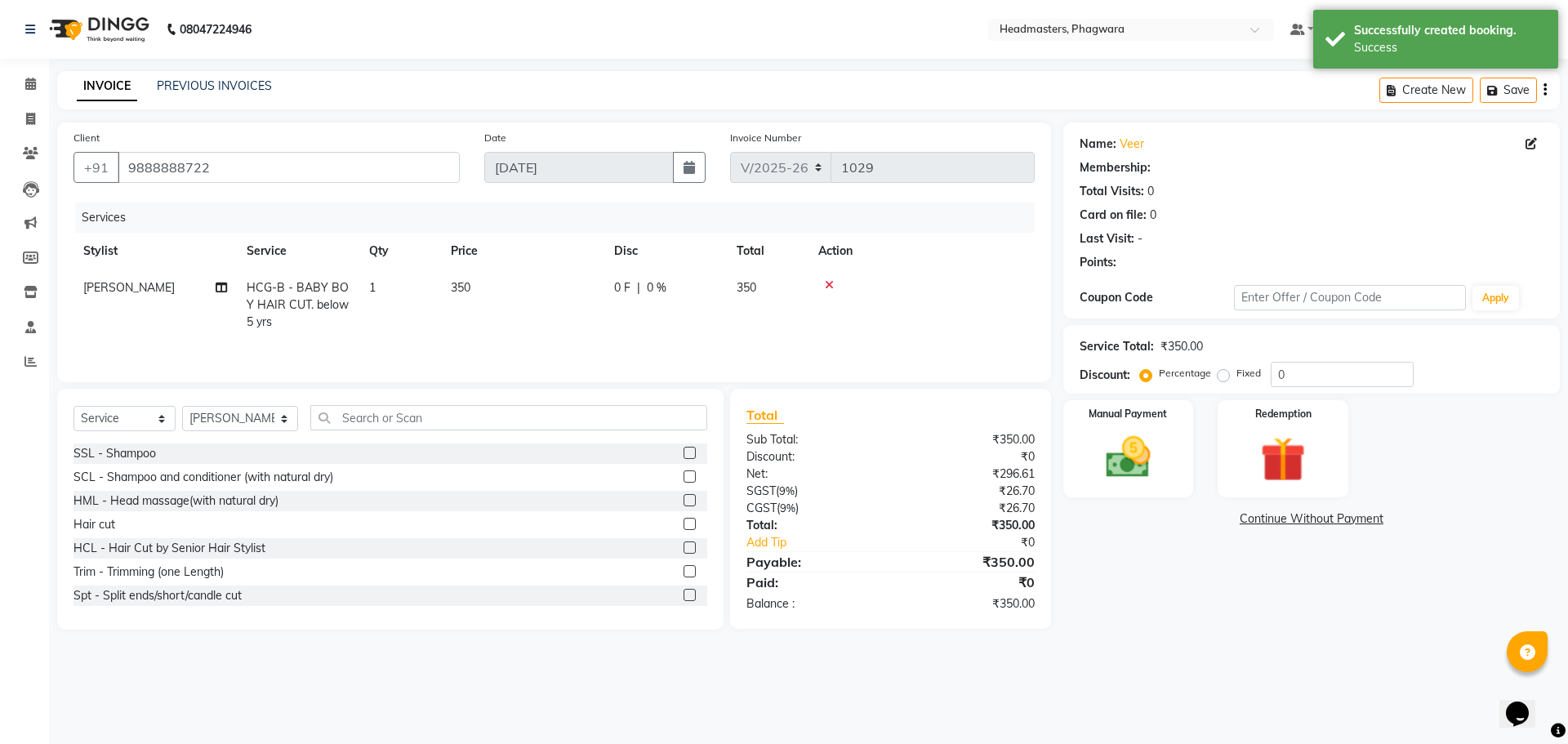
click at [467, 276] on td "350" at bounding box center [522, 305] width 163 height 71
select select "71385"
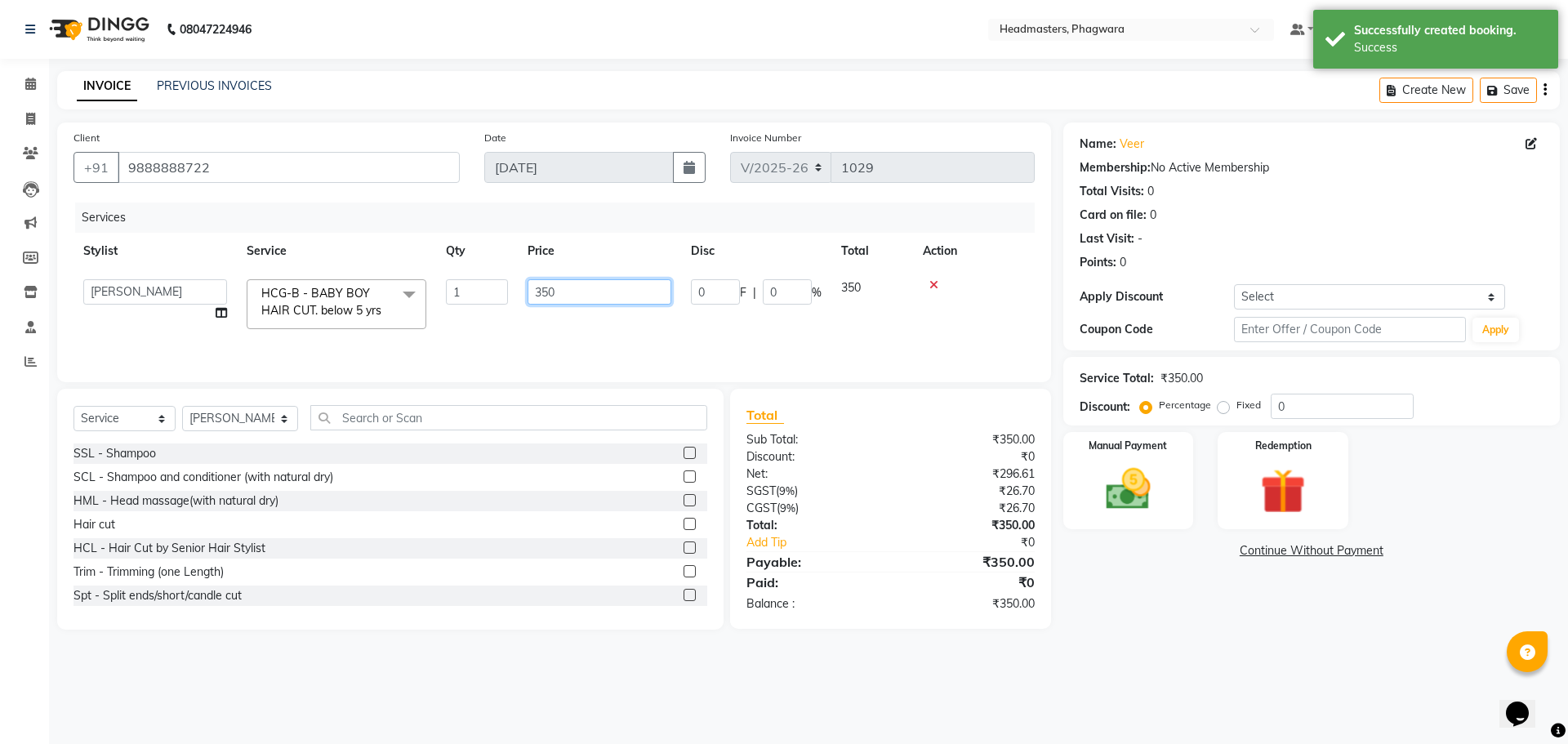
drag, startPoint x: 574, startPoint y: 286, endPoint x: 447, endPoint y: 285, distance: 127.0
click at [445, 291] on tr "[PERSON_NAME] [PERSON_NAME] [DEMOGRAPHIC_DATA][PERSON_NAME] [PERSON_NAME] [PERS…" at bounding box center [554, 304] width 961 height 70
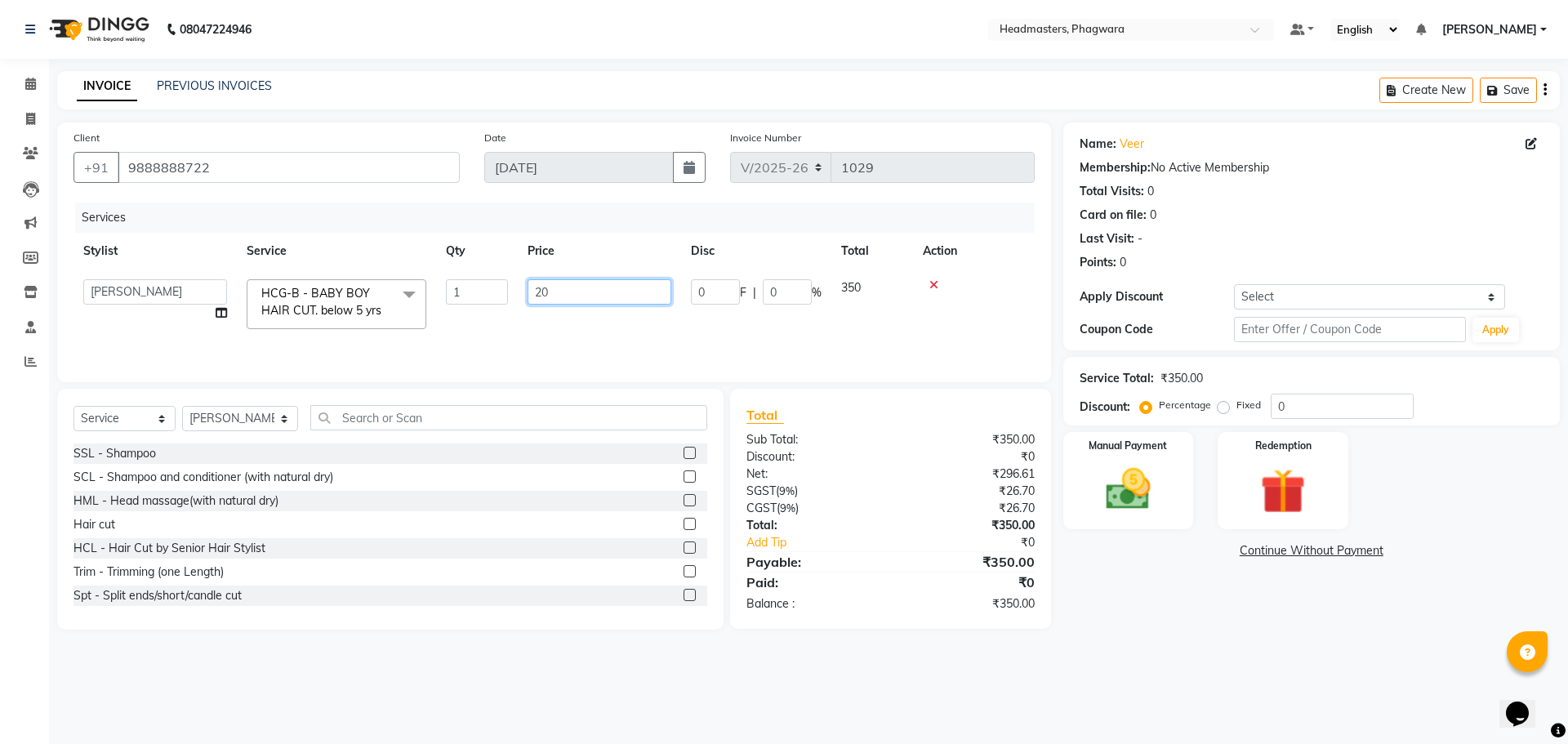
type input "200"
click at [539, 341] on div "Services Stylist Service Qty Price Disc Total Action [PERSON_NAME] [PERSON_NAME…" at bounding box center [554, 284] width 961 height 163
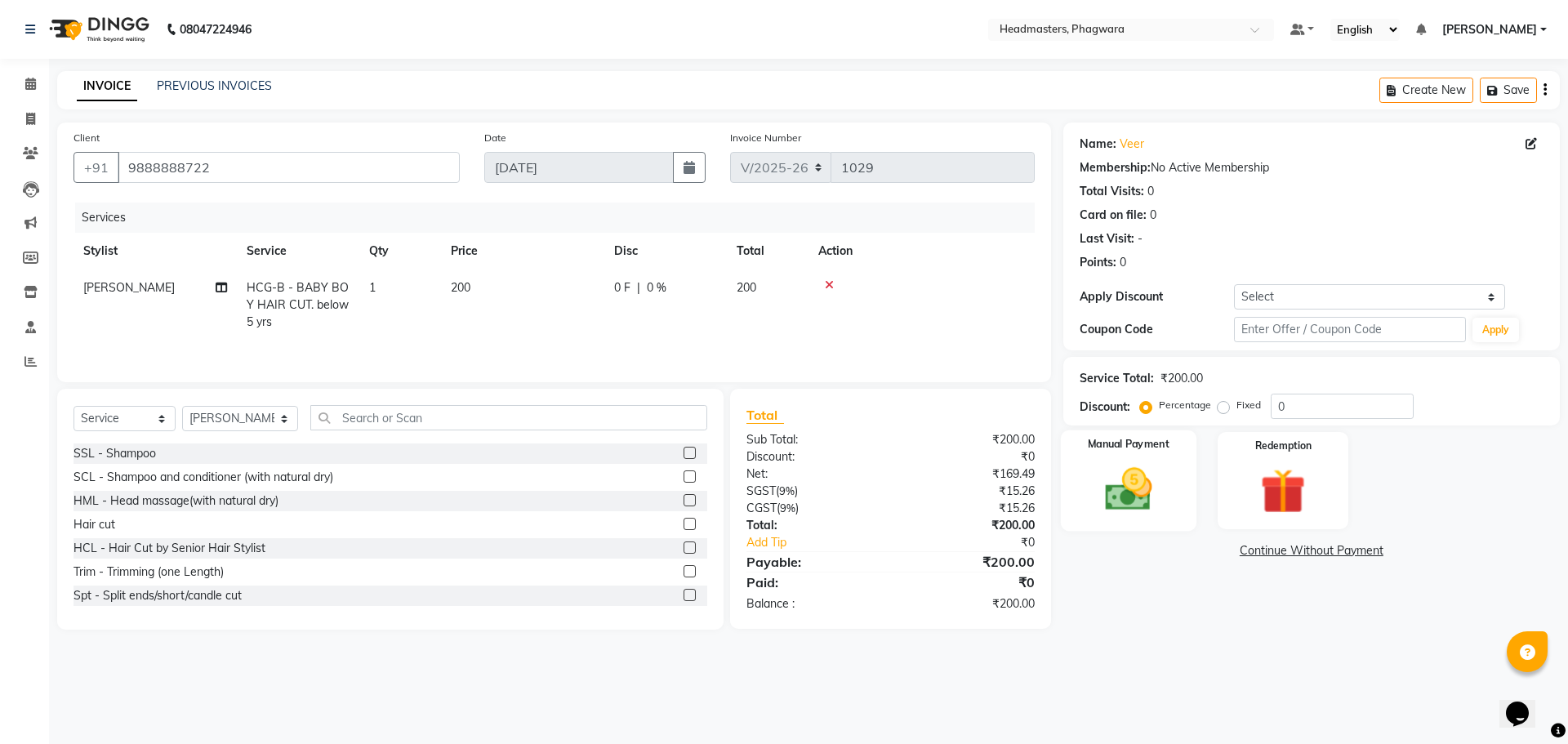
click at [1096, 484] on img at bounding box center [1128, 489] width 76 height 54
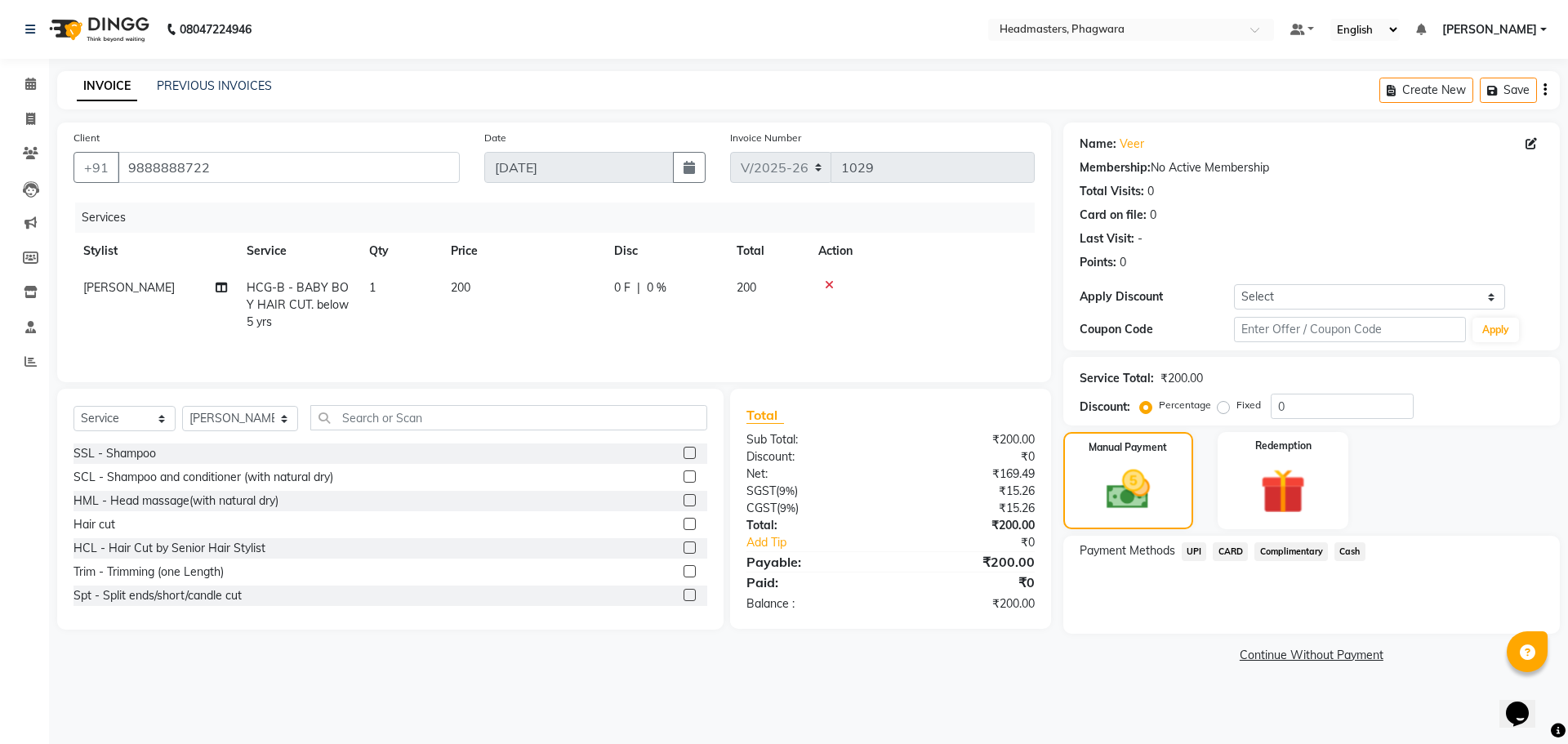
click at [1355, 553] on span "Cash" at bounding box center [1349, 552] width 31 height 19
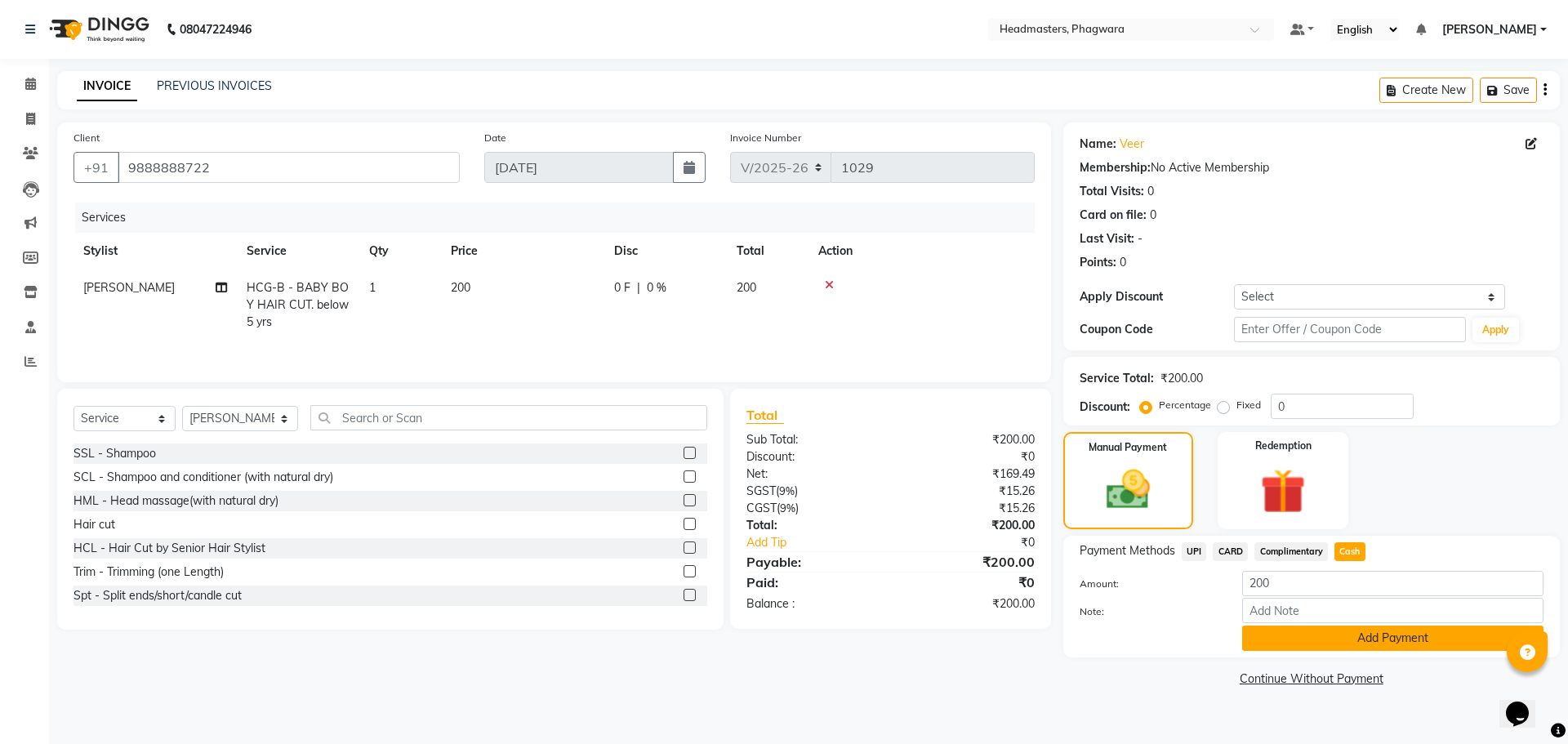
click at [1361, 643] on button "Add Payment" at bounding box center [1392, 639] width 301 height 25
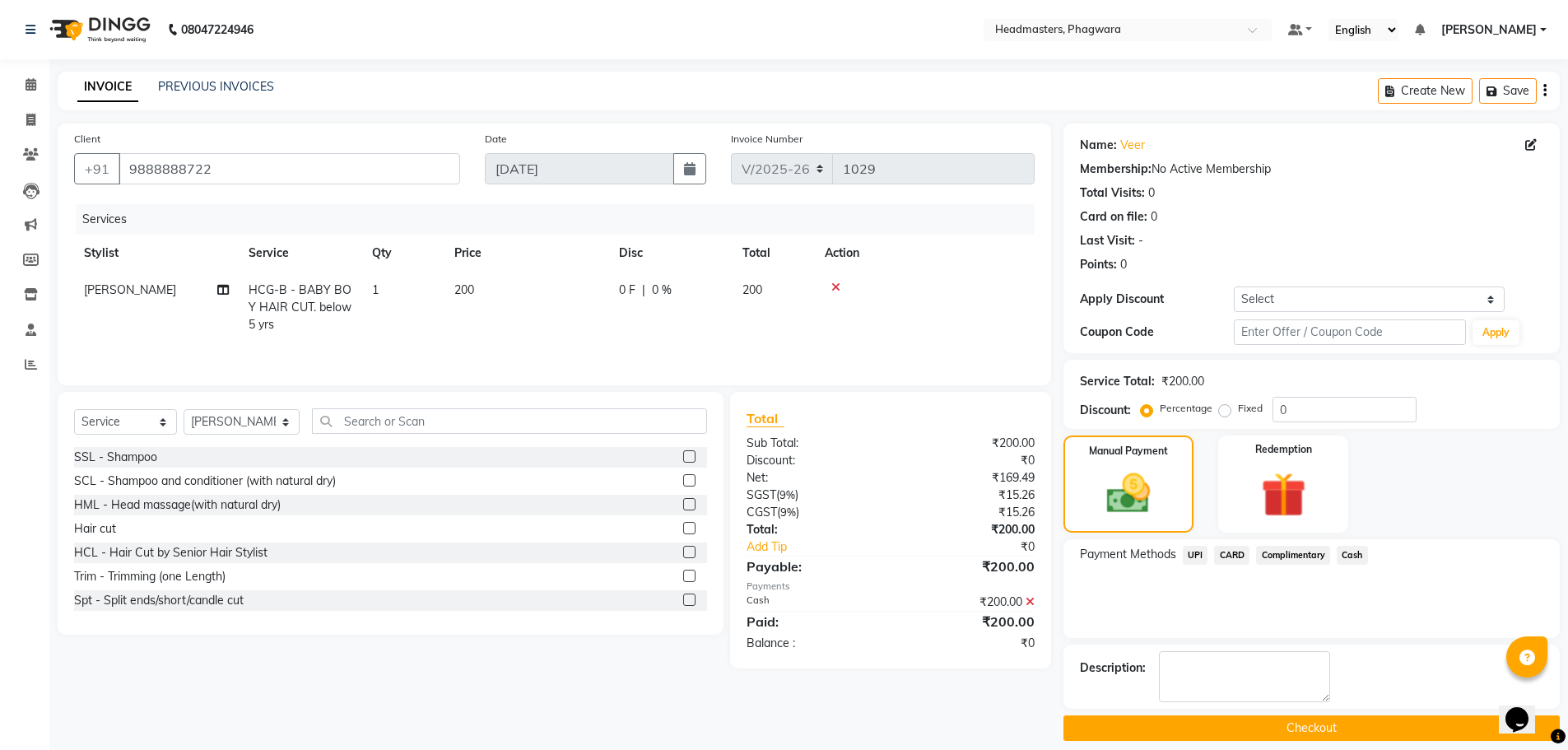
click at [1350, 723] on button "Checkout" at bounding box center [1311, 728] width 496 height 26
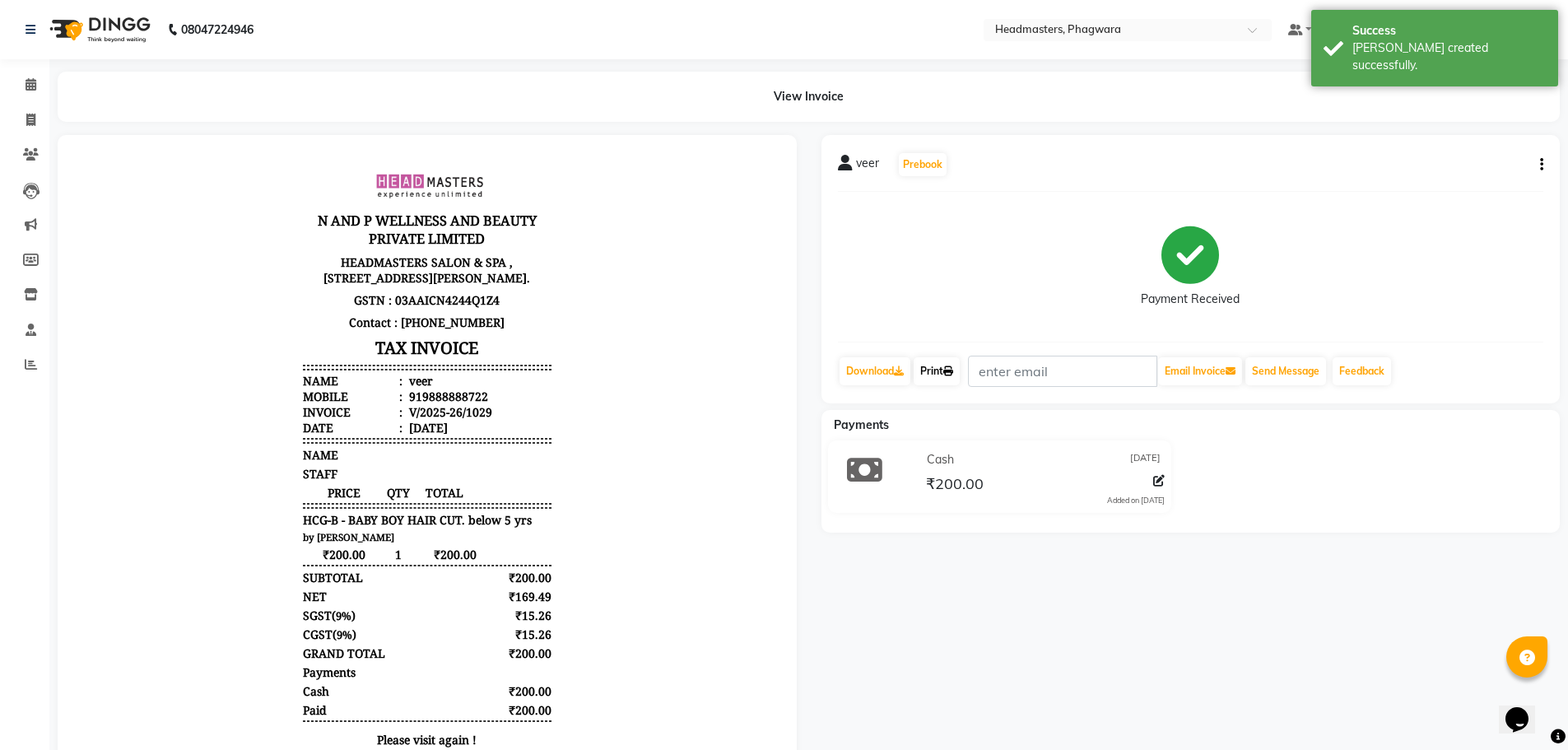
click at [943, 375] on link "Print" at bounding box center [936, 371] width 46 height 28
click at [32, 80] on icon at bounding box center [31, 85] width 11 height 13
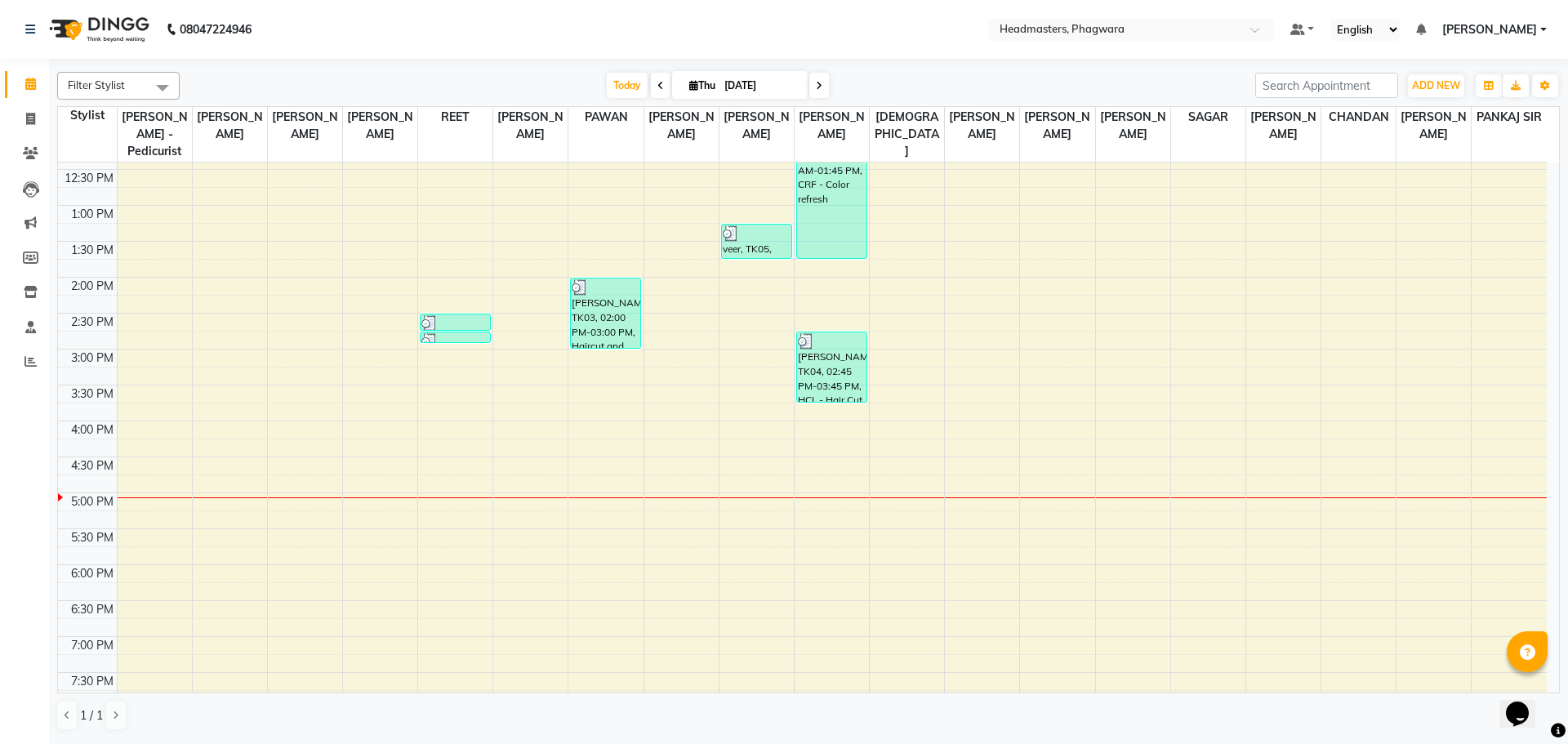
scroll to position [327, 0]
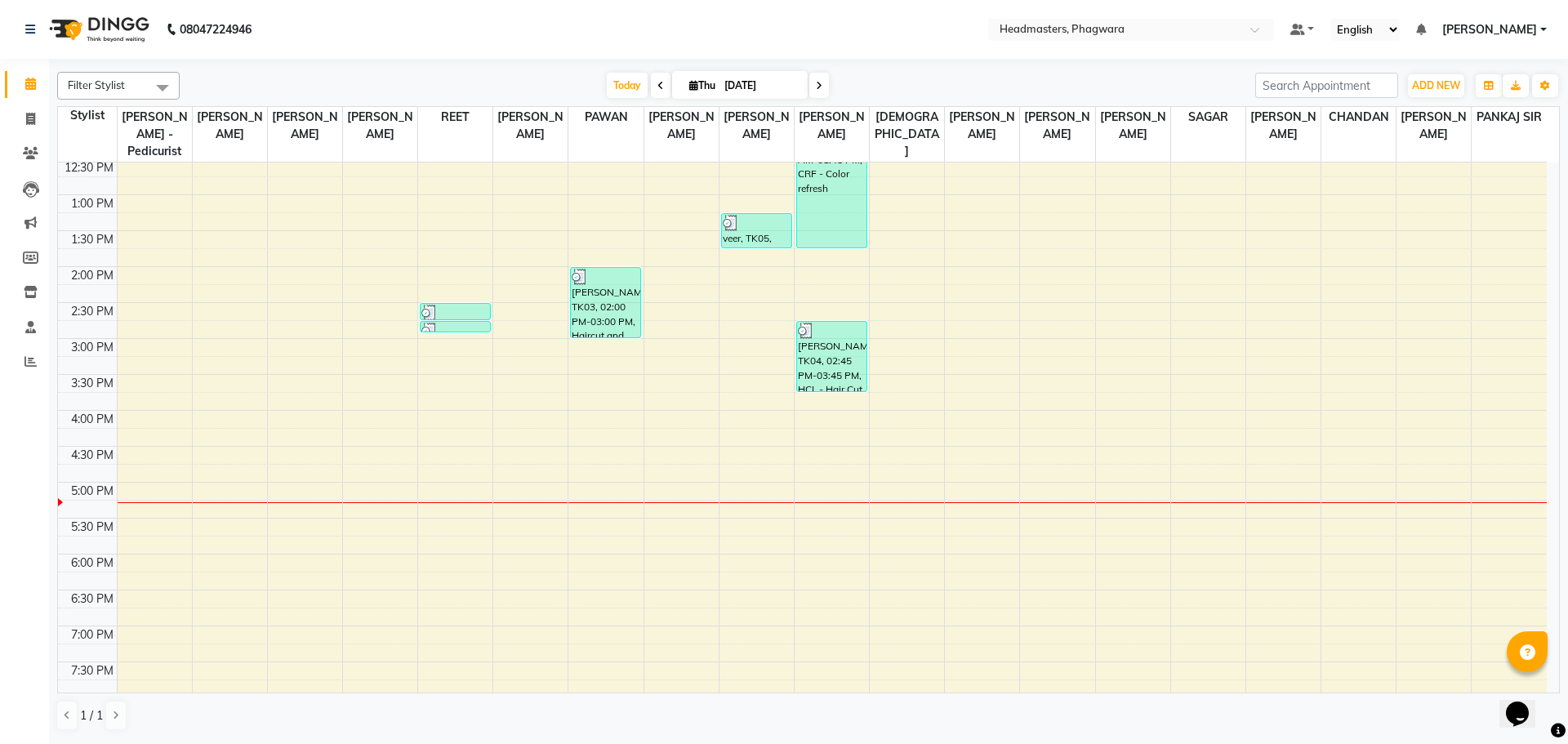
click at [388, 469] on div "8:00 AM 8:30 AM 9:00 AM 9:30 AM 10:00 AM 10:30 AM 11:00 AM 11:30 AM 12:00 PM 12…" at bounding box center [802, 302] width 1488 height 934
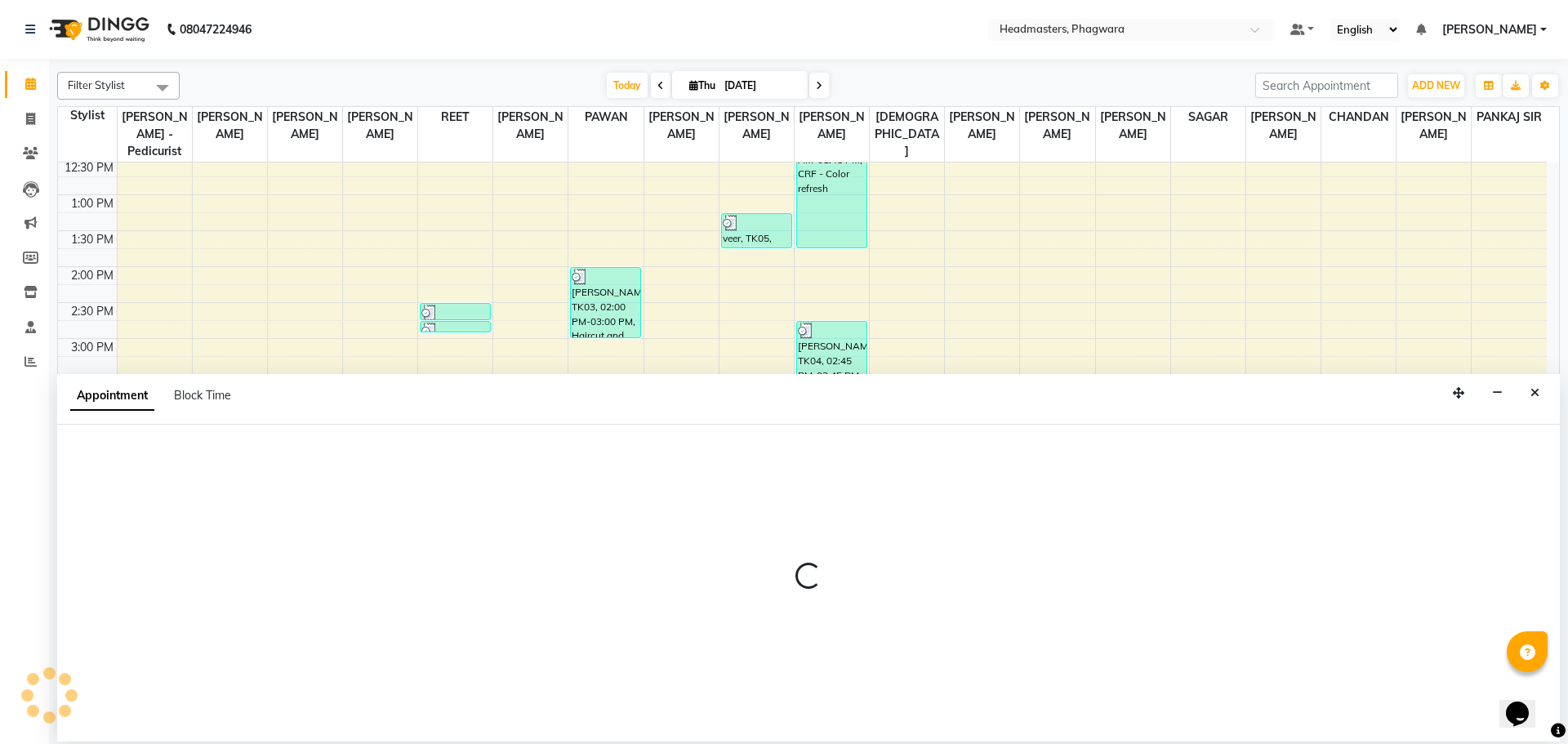
select select "71379"
select select "1020"
select select "tentative"
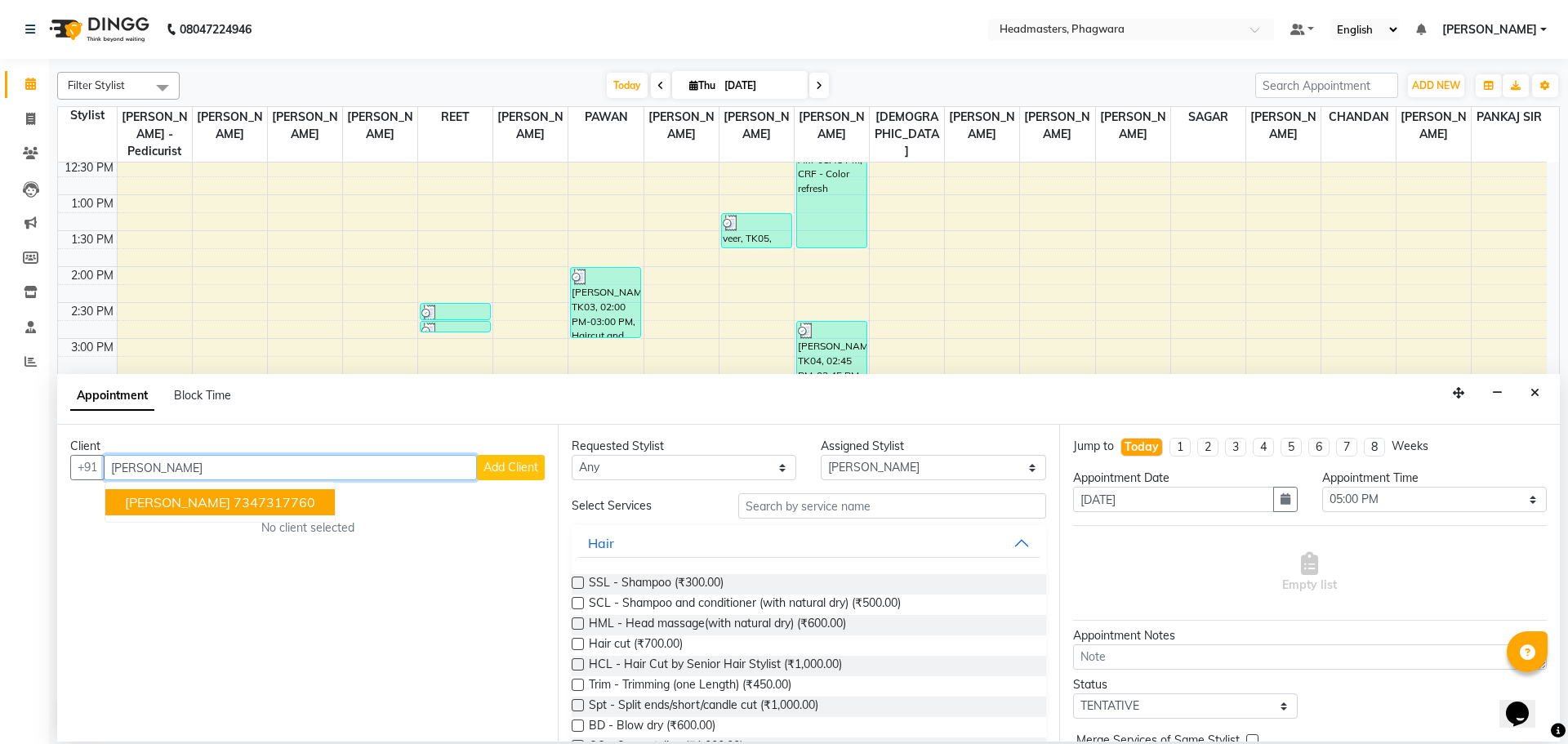
click at [259, 499] on ngb-highlight "7347317760" at bounding box center [275, 503] width 82 height 16
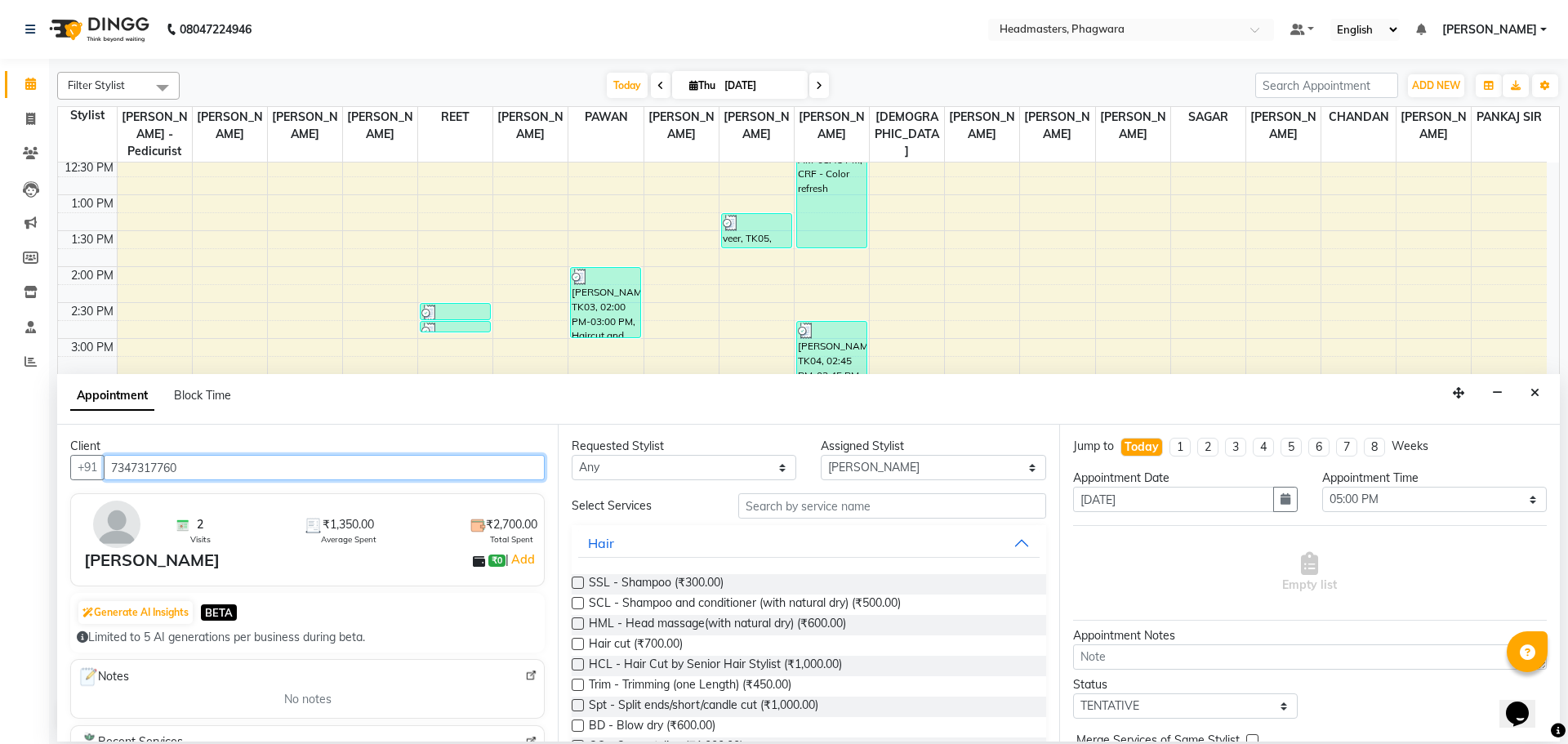
type input "7347317760"
click at [901, 504] on input "text" at bounding box center [891, 506] width 307 height 25
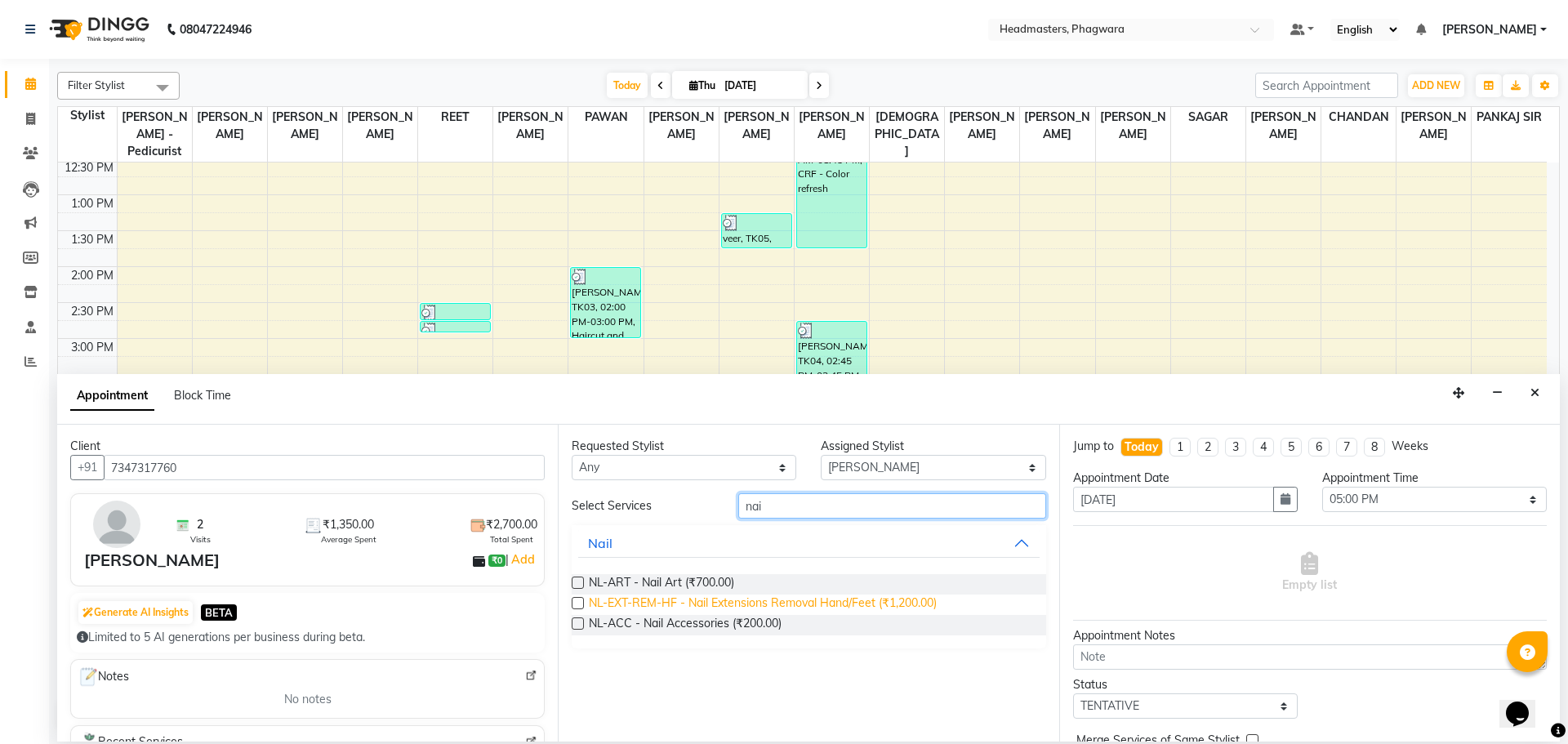
type input "nai"
click at [693, 607] on span "NL-EXT-REM-HF - Nail Extensions Removal Hand/Feet (₹1,200.00)" at bounding box center [763, 604] width 348 height 21
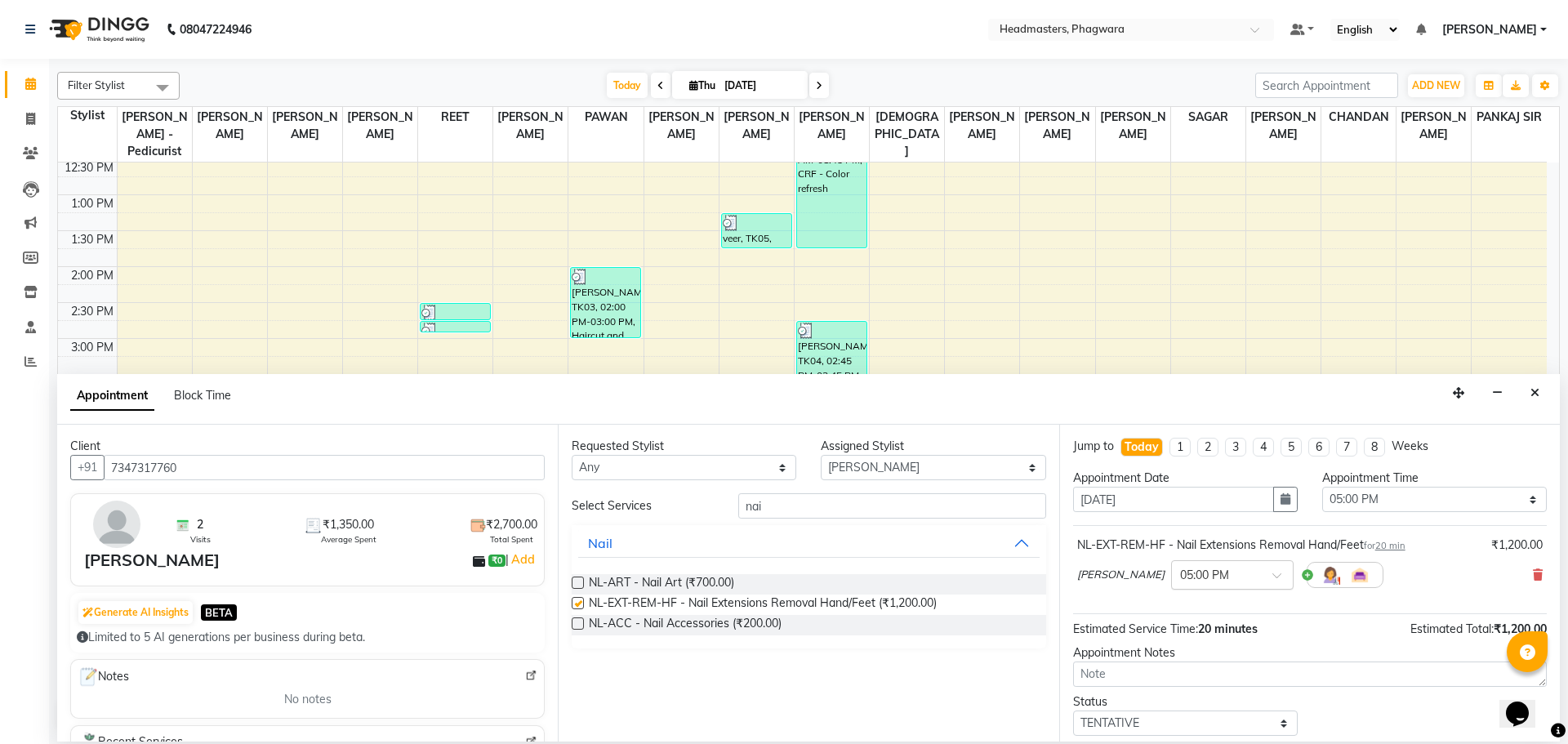
checkbox input "false"
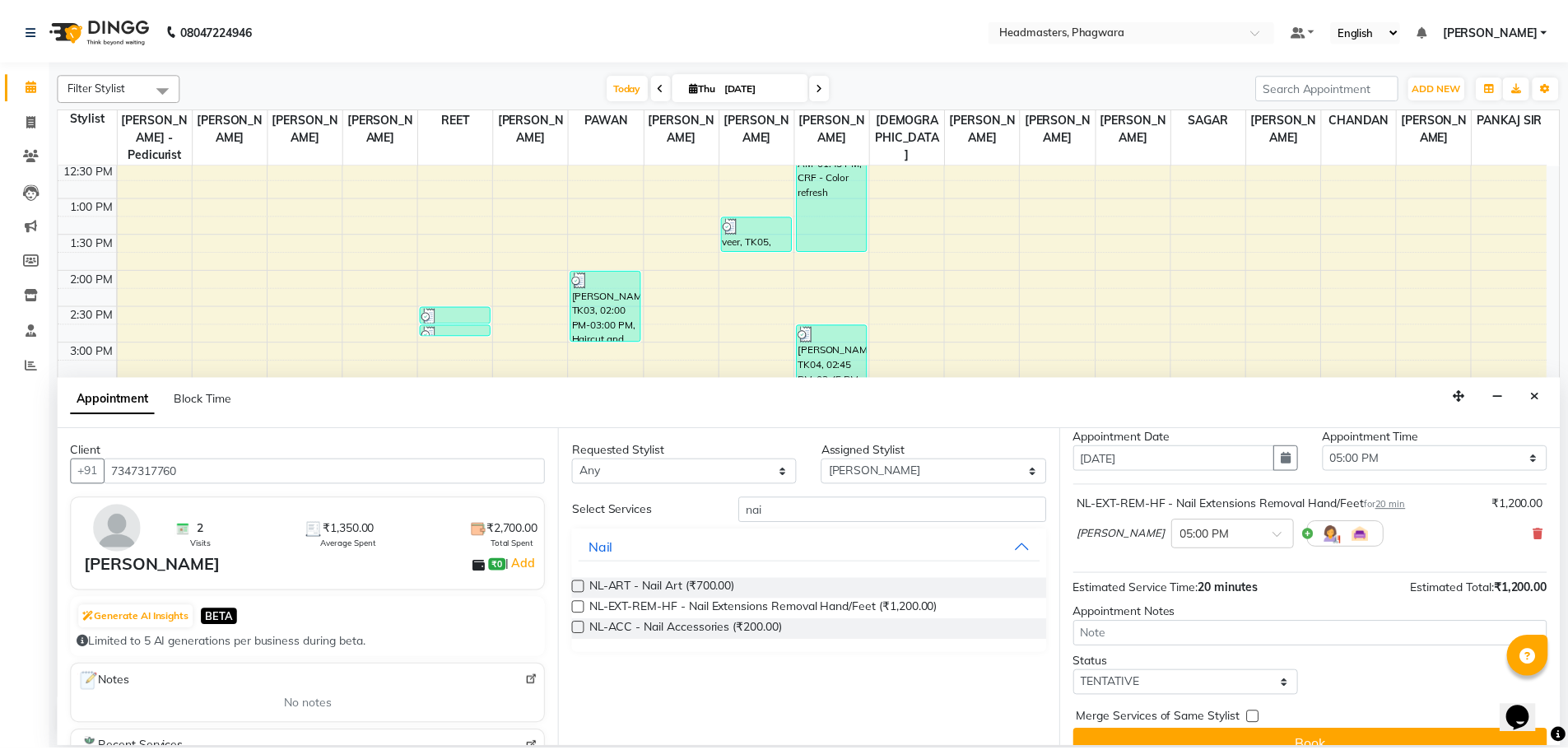
scroll to position [70, 0]
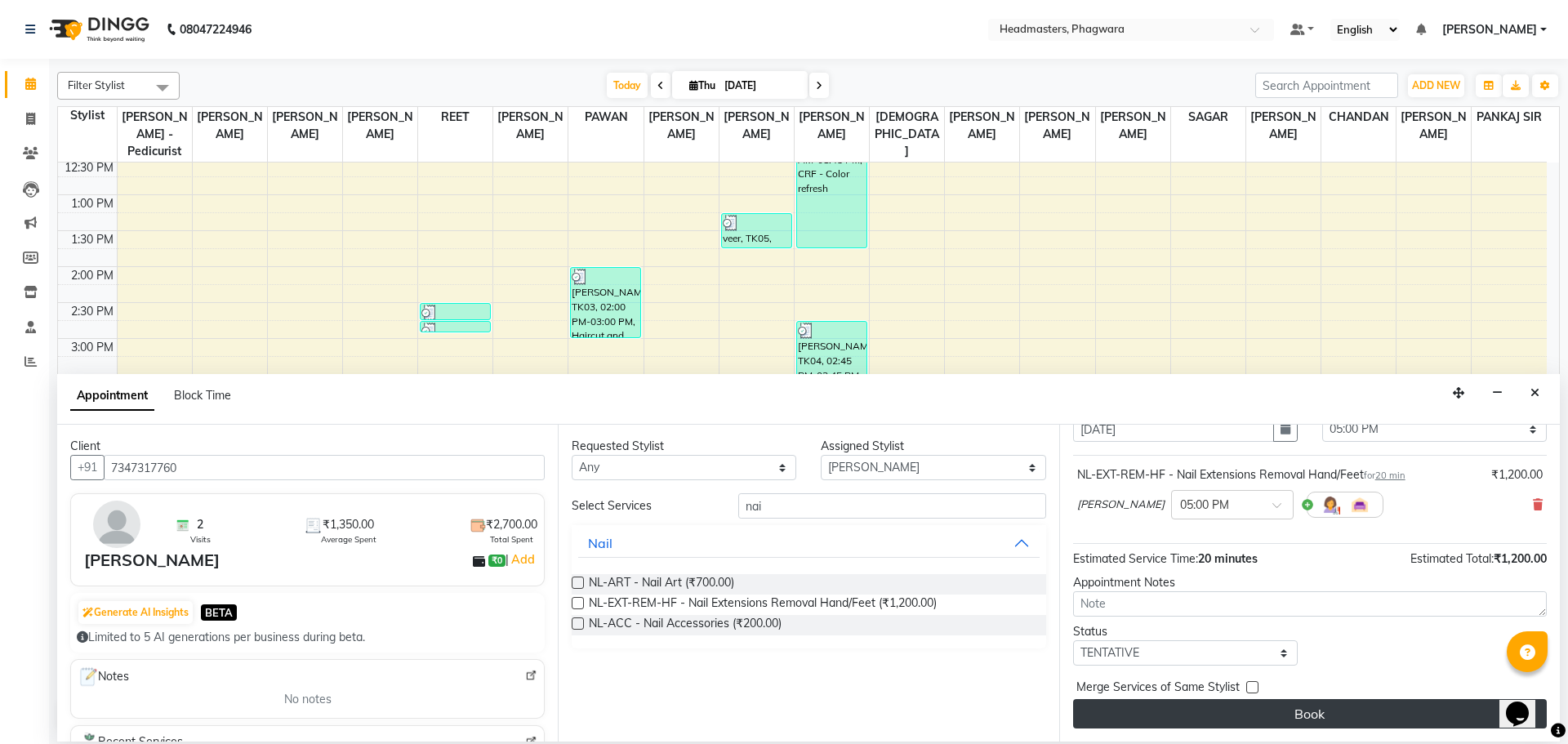
click at [1260, 721] on button "Book" at bounding box center [1310, 714] width 473 height 29
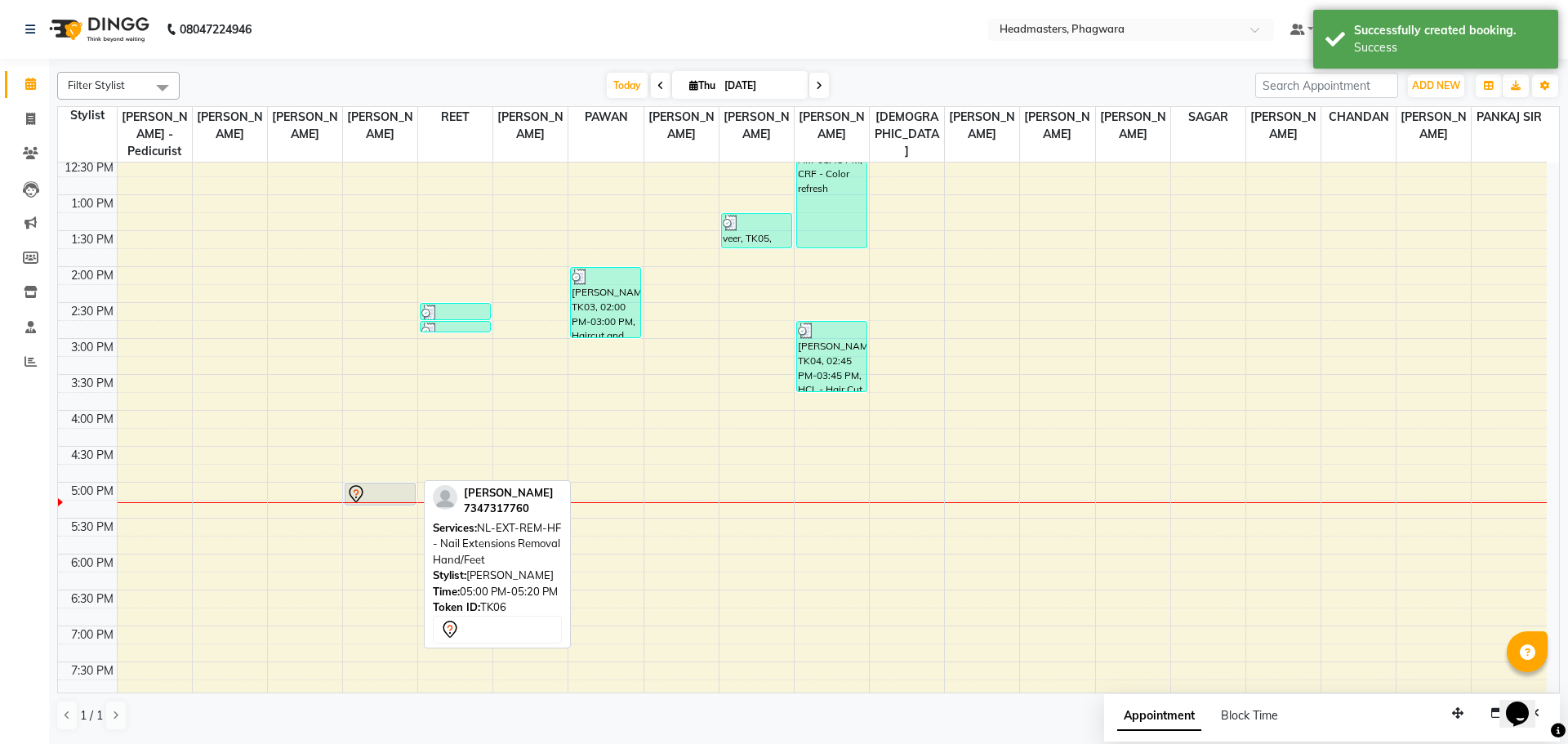
click at [381, 485] on div at bounding box center [380, 494] width 68 height 20
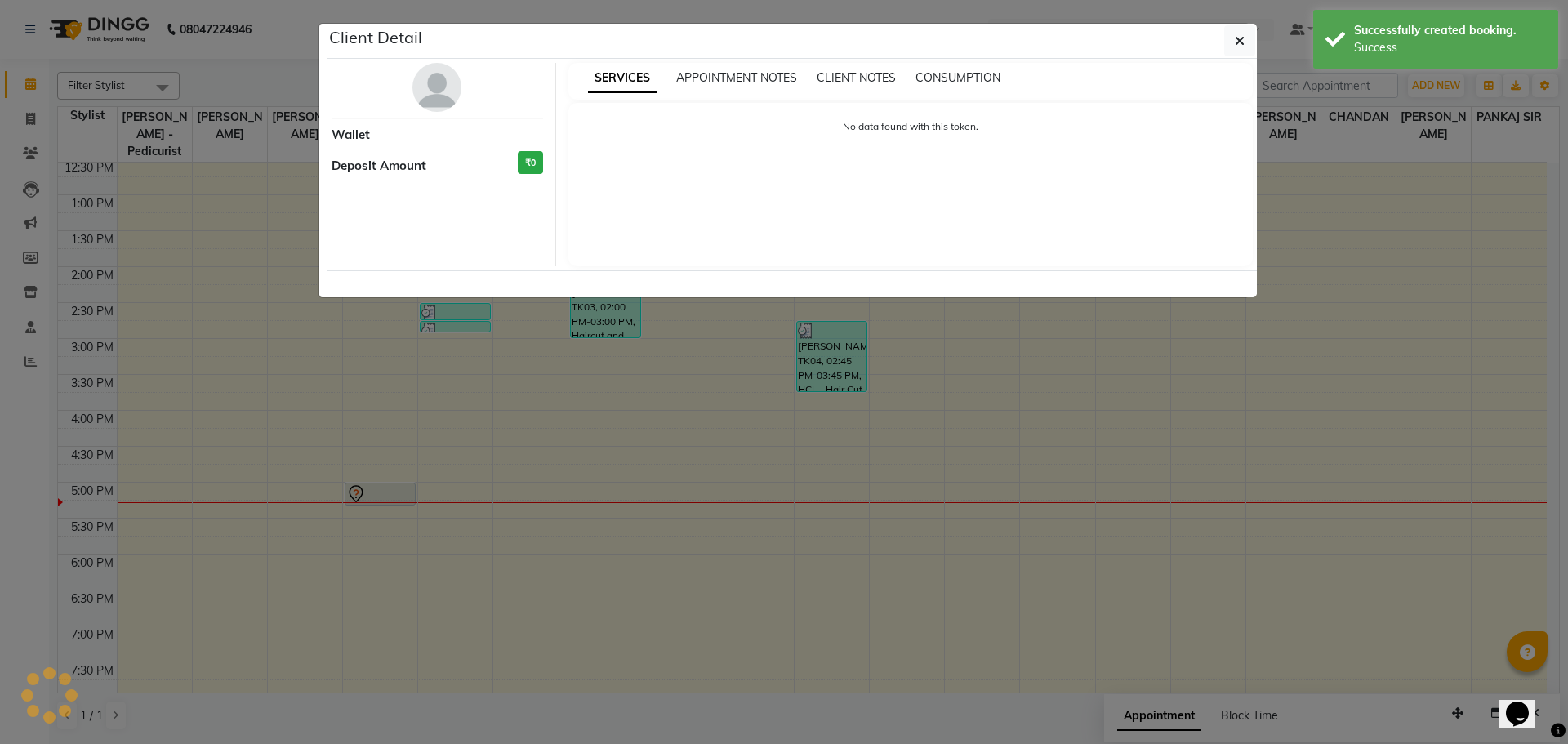
select select "7"
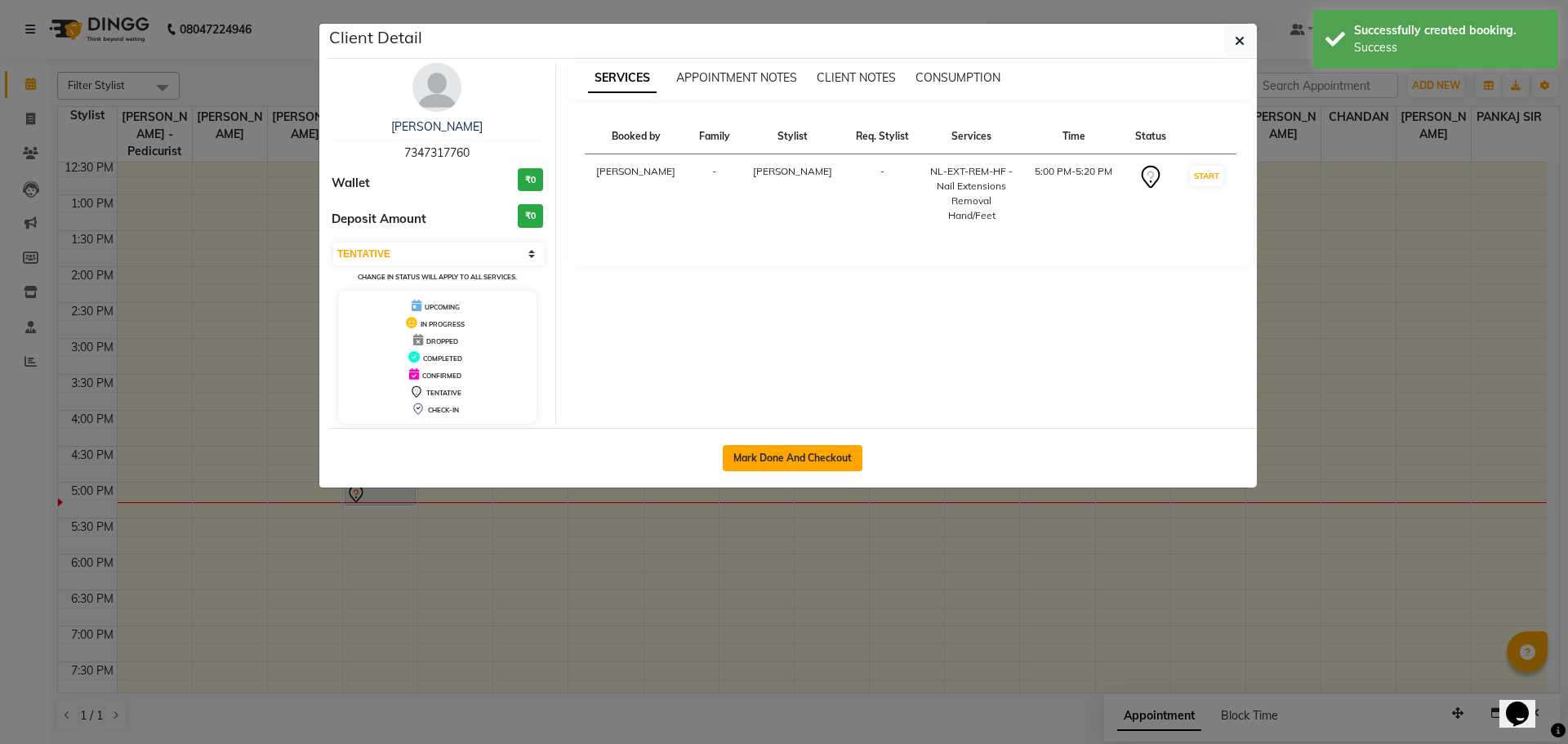
click at [796, 455] on button "Mark Done And Checkout" at bounding box center [793, 458] width 140 height 26
select select "service"
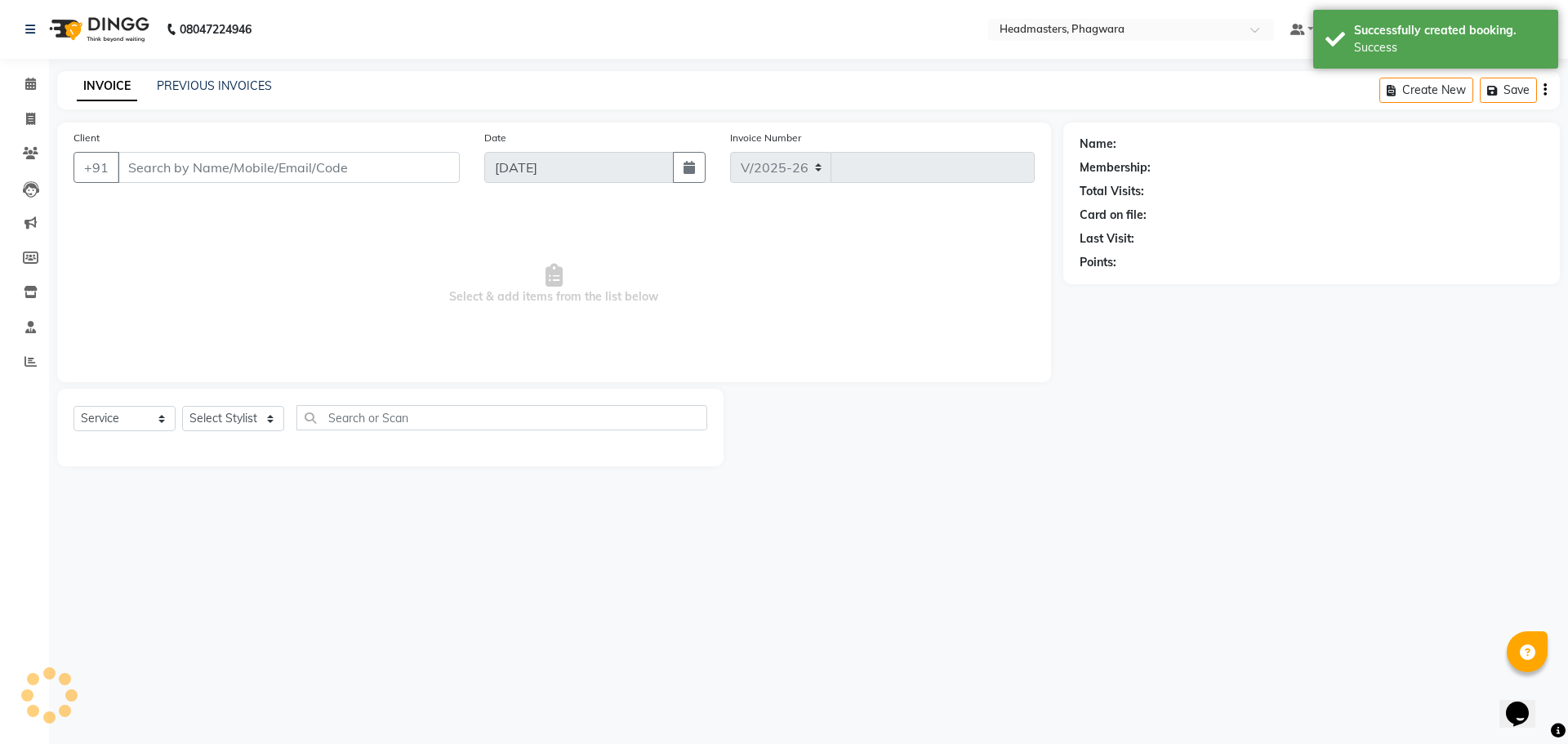
select select "7888"
type input "1030"
type input "7347317760"
select select "71379"
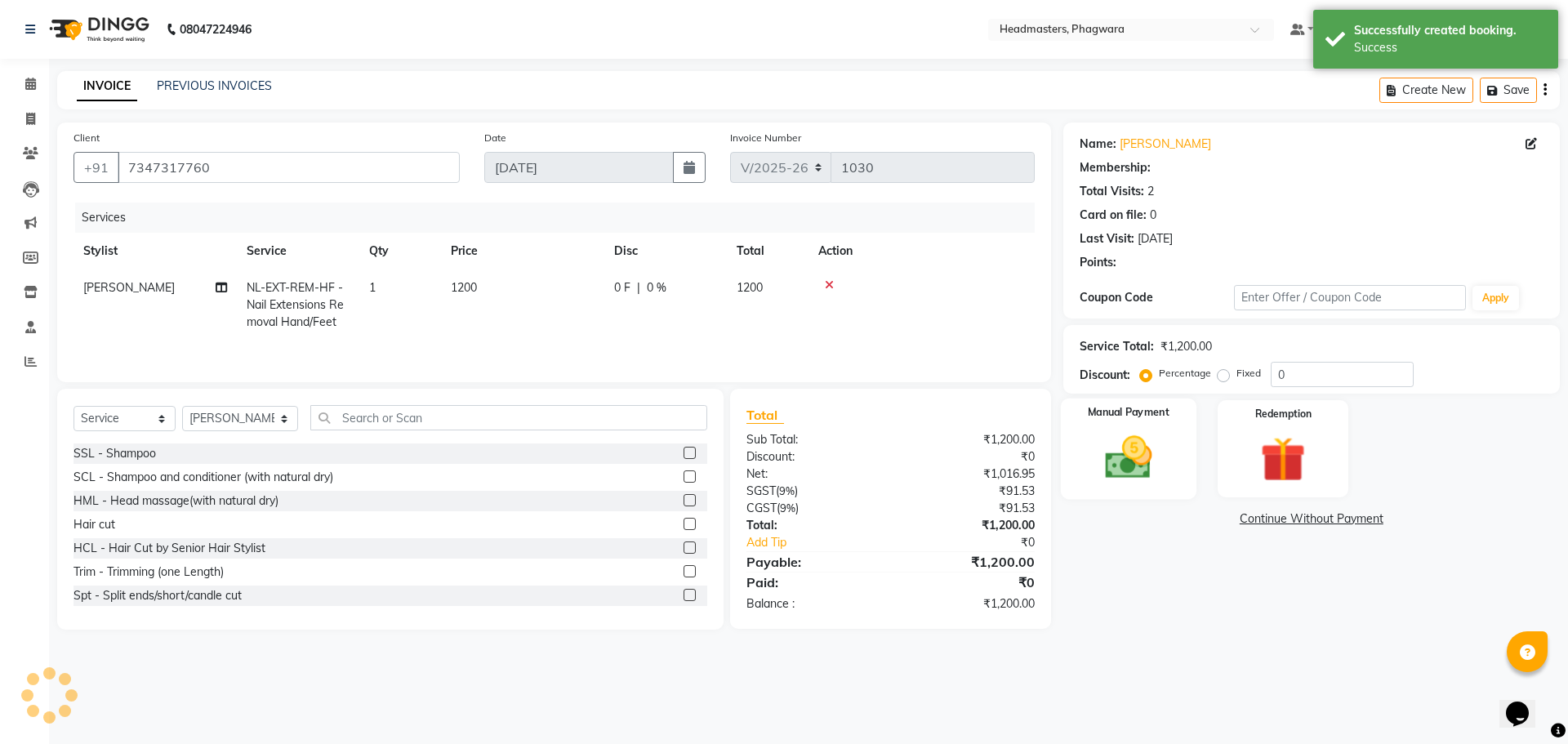
click at [1154, 451] on img at bounding box center [1128, 457] width 76 height 54
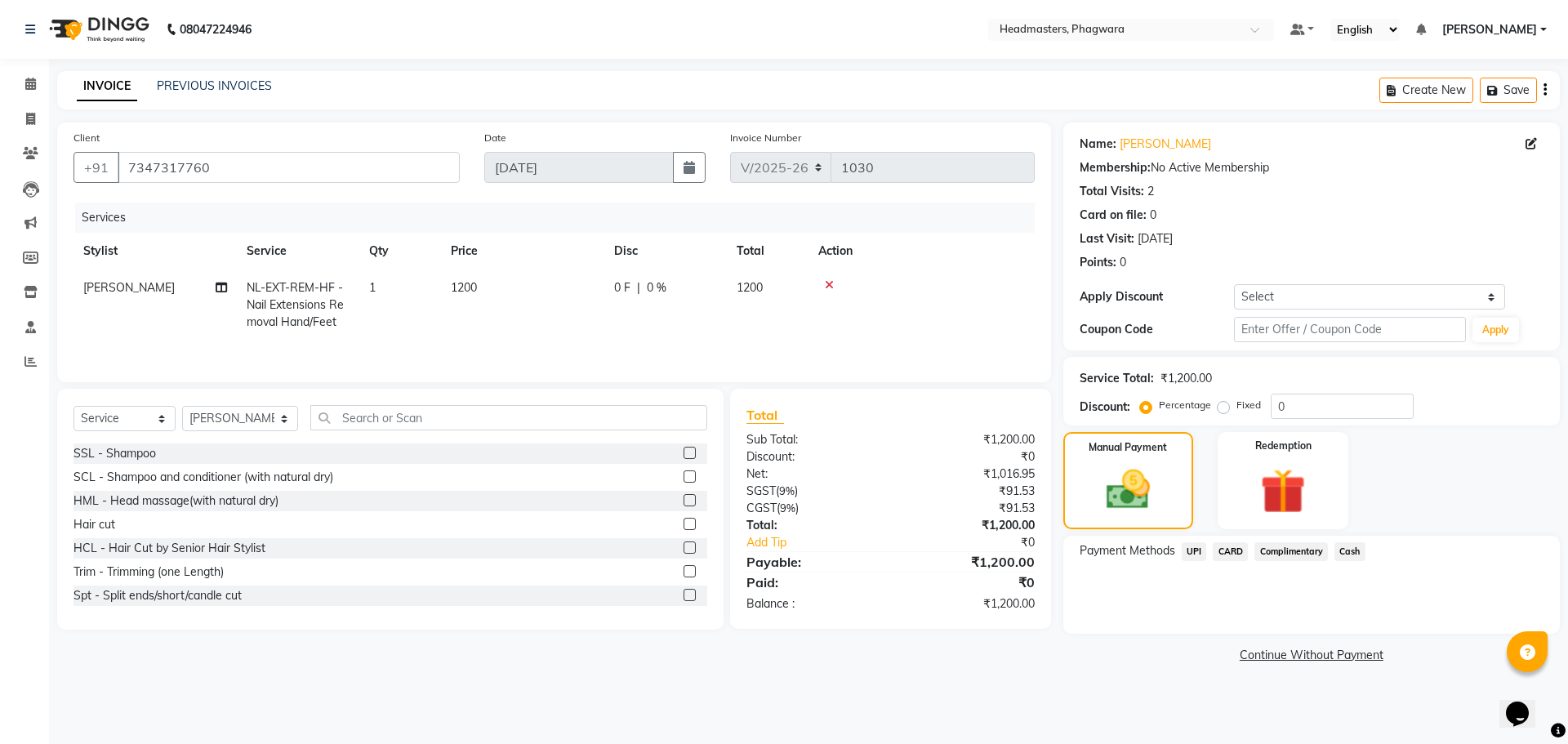
click at [1354, 550] on span "Cash" at bounding box center [1349, 552] width 31 height 19
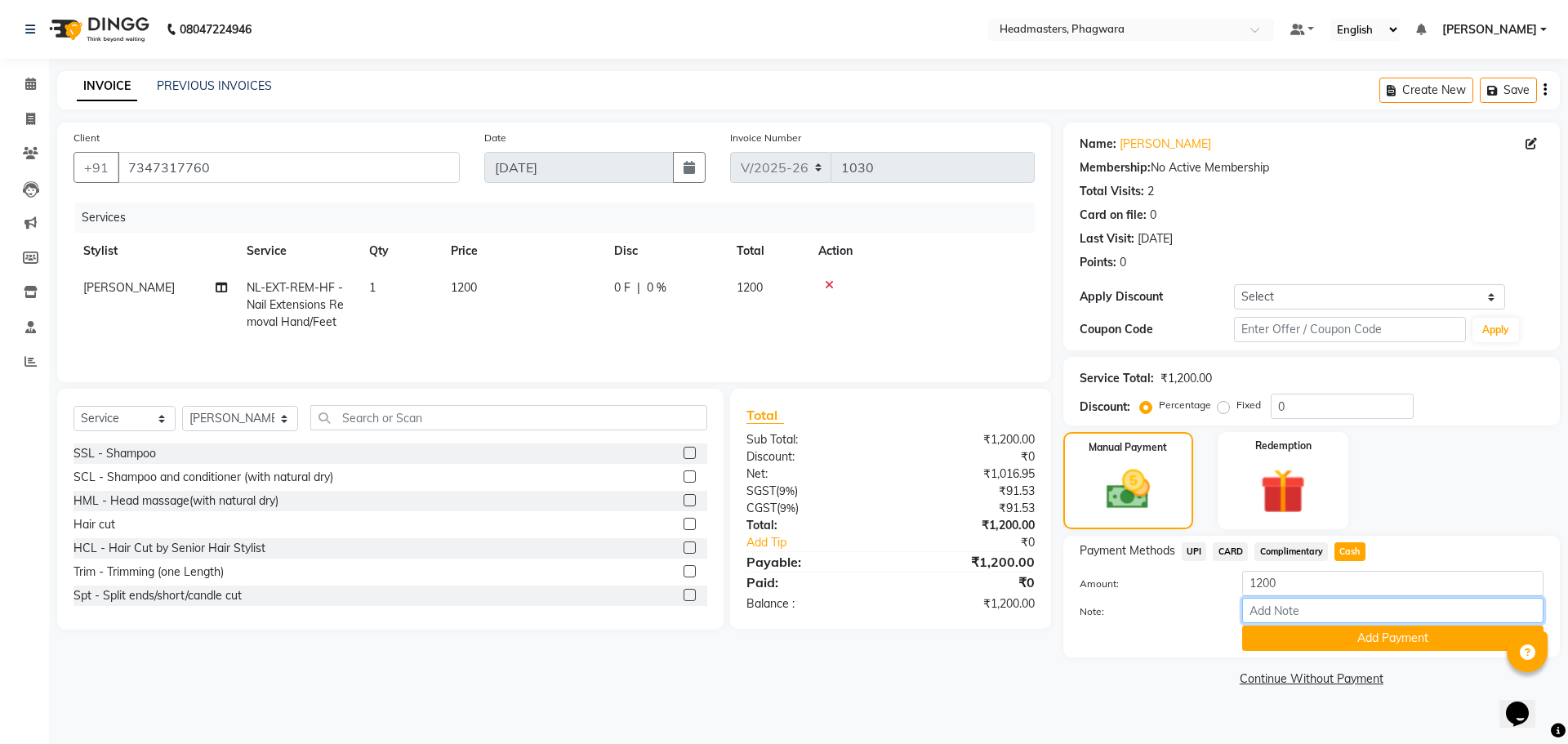
click at [1348, 603] on input "Note:" at bounding box center [1392, 611] width 301 height 25
click at [1345, 638] on button "Add Payment" at bounding box center [1392, 639] width 301 height 25
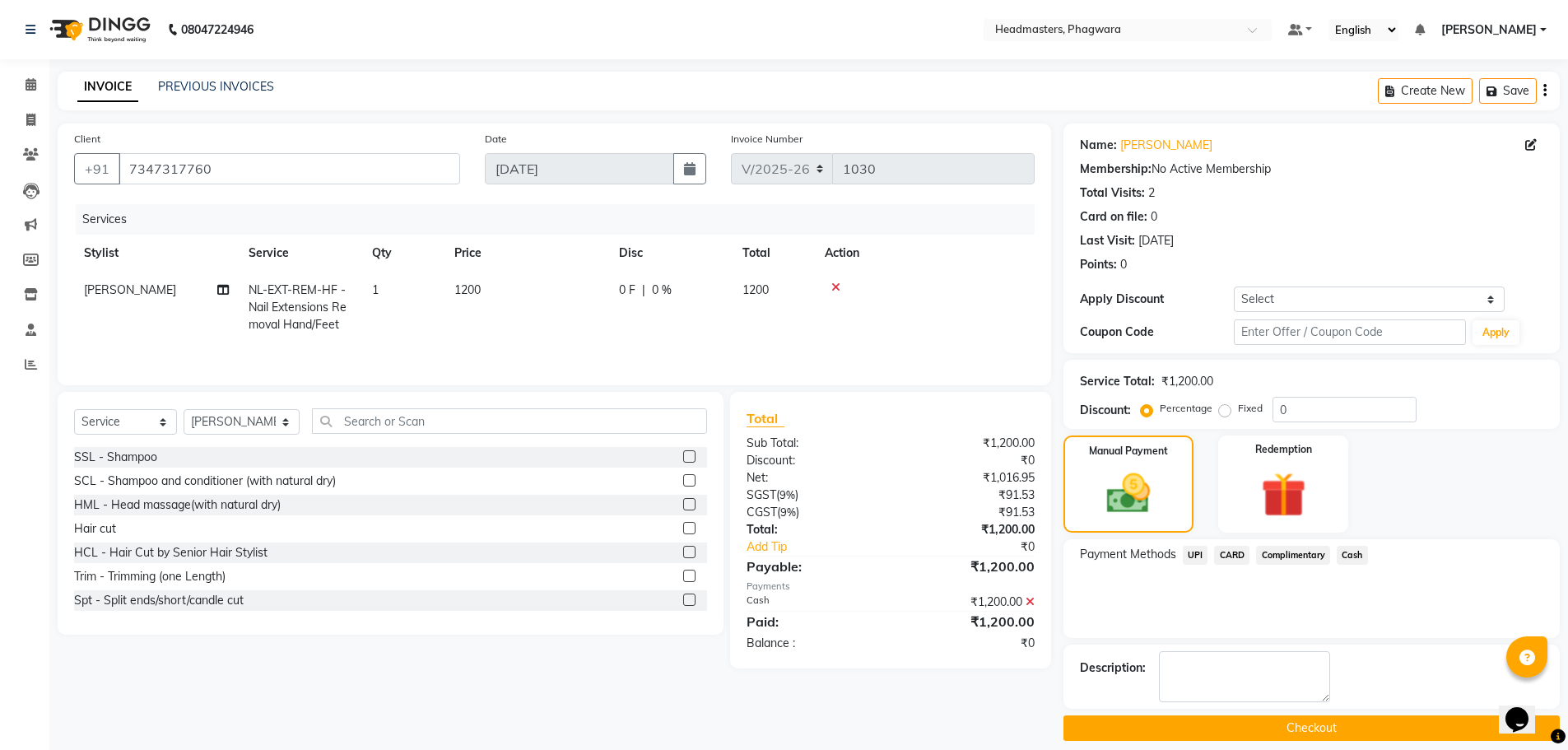
drag, startPoint x: 1345, startPoint y: 737, endPoint x: 1346, endPoint y: 726, distance: 11.0
click at [1346, 736] on button "Checkout" at bounding box center [1311, 728] width 496 height 26
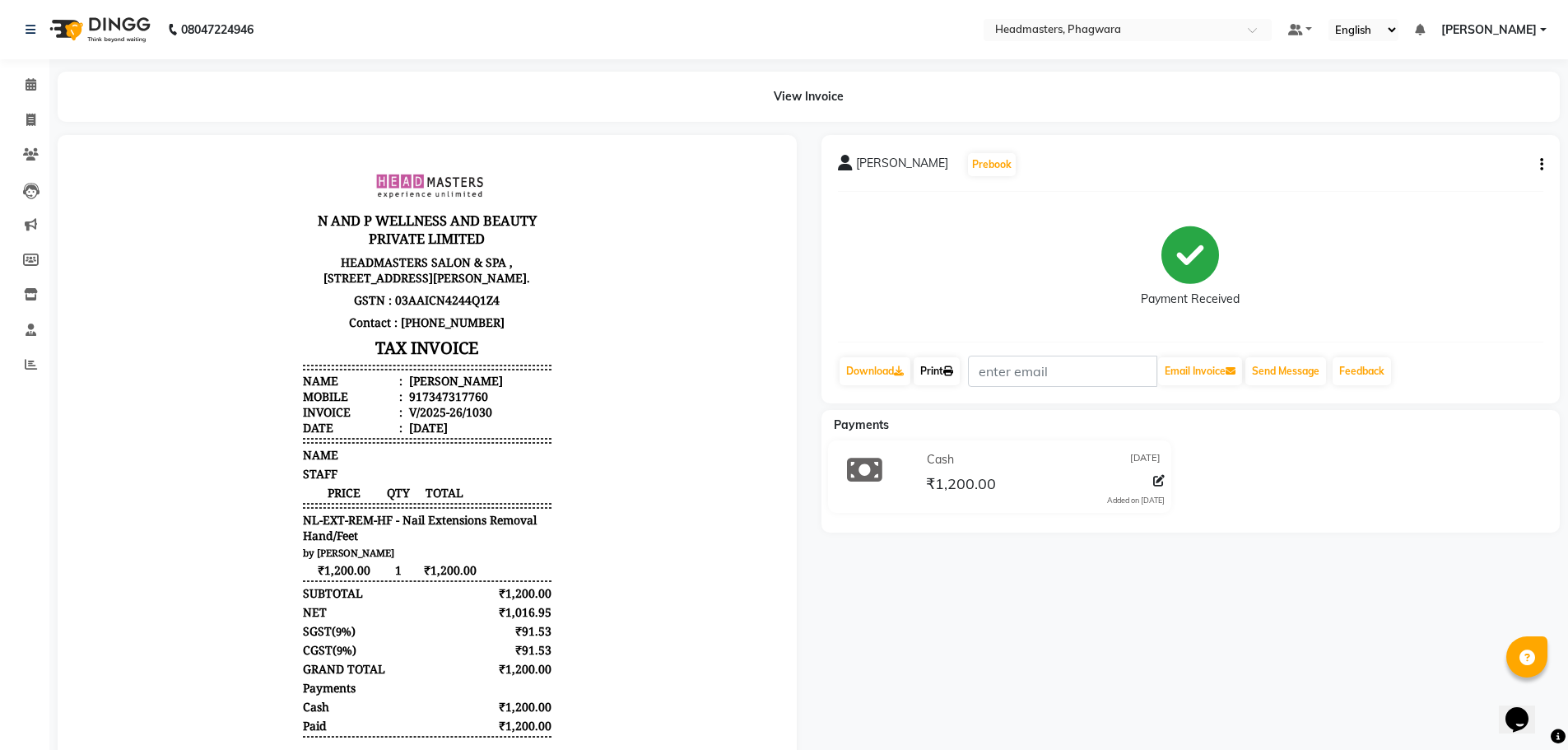
click at [947, 368] on link "Print" at bounding box center [936, 371] width 46 height 28
